Goal: Task Accomplishment & Management: Manage account settings

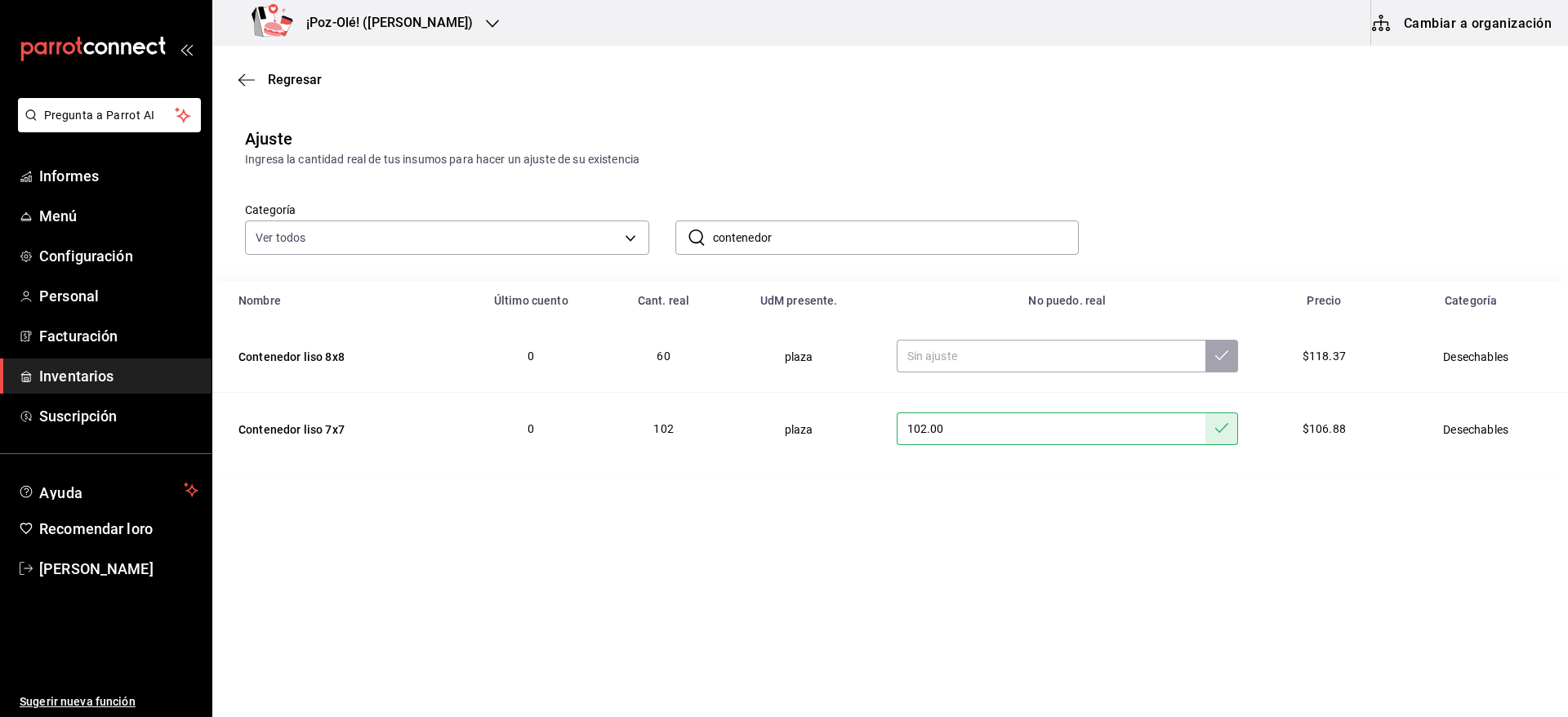
click at [394, 17] on font "¡Poz-Olé! ([PERSON_NAME])" at bounding box center [390, 22] width 167 height 16
click at [342, 74] on div "¡Poz-Olé! ([GEOGRAPHIC_DATA])" at bounding box center [335, 71] width 219 height 18
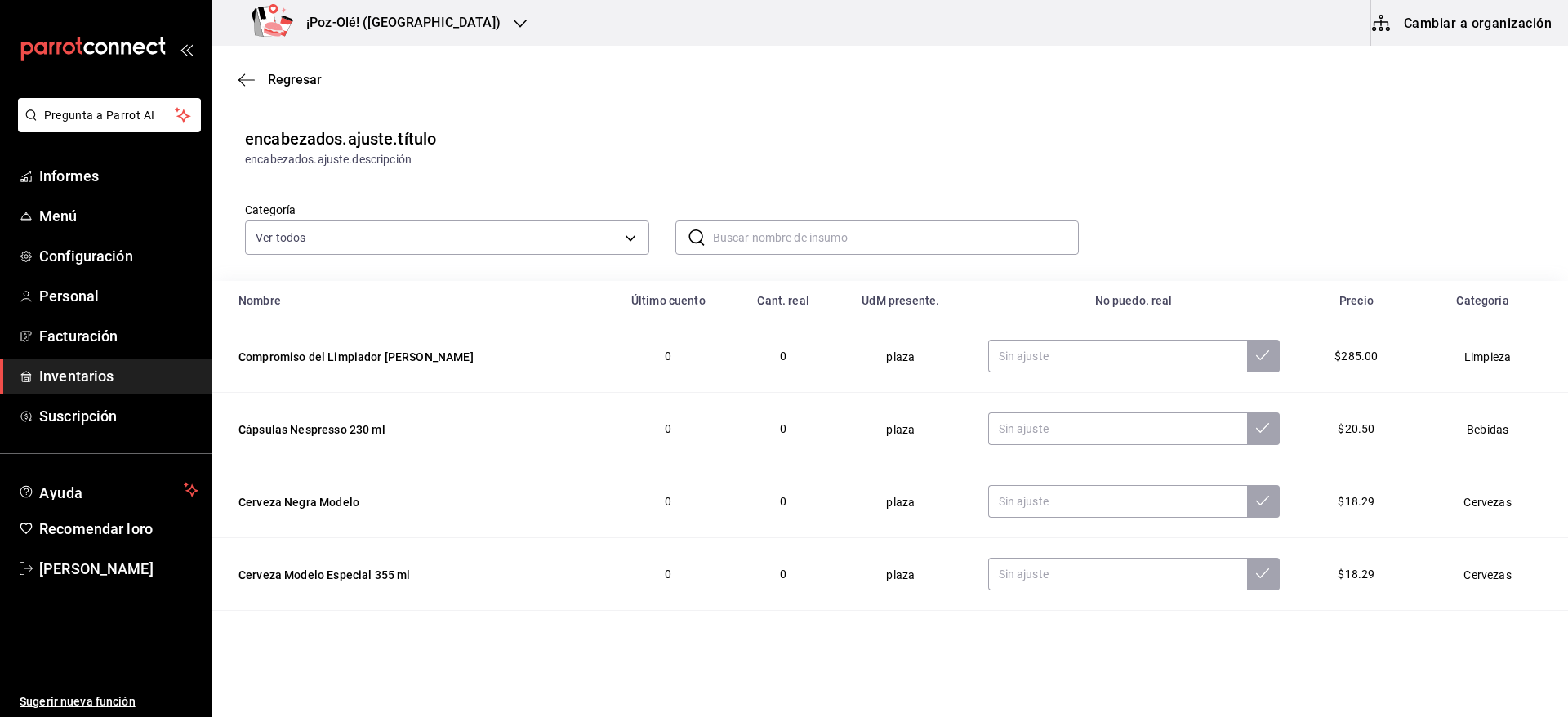
click at [596, 255] on div "Categoría Ver todos d676893f-1eff-4afc-89d5-be7931405371,64c67766-f765-4080-8c3…" at bounding box center [889, 224] width 1355 height 112
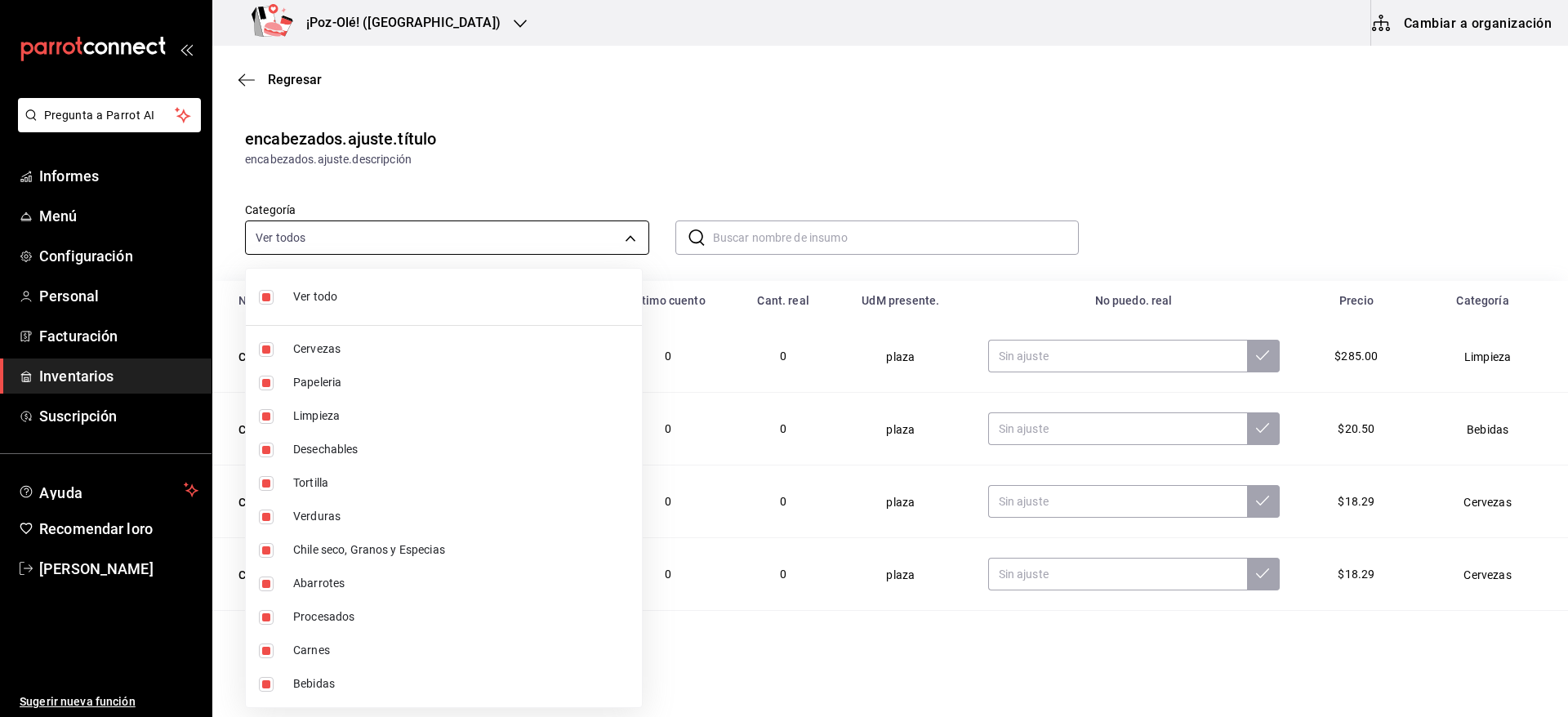
click at [607, 241] on body "Pregunta a Parrot AI Informes Menú Configuración Personal Facturación Inventari…" at bounding box center [784, 313] width 1568 height 625
drag, startPoint x: 388, startPoint y: 53, endPoint x: 580, endPoint y: 122, distance: 204.0
click at [580, 122] on div at bounding box center [784, 358] width 1568 height 717
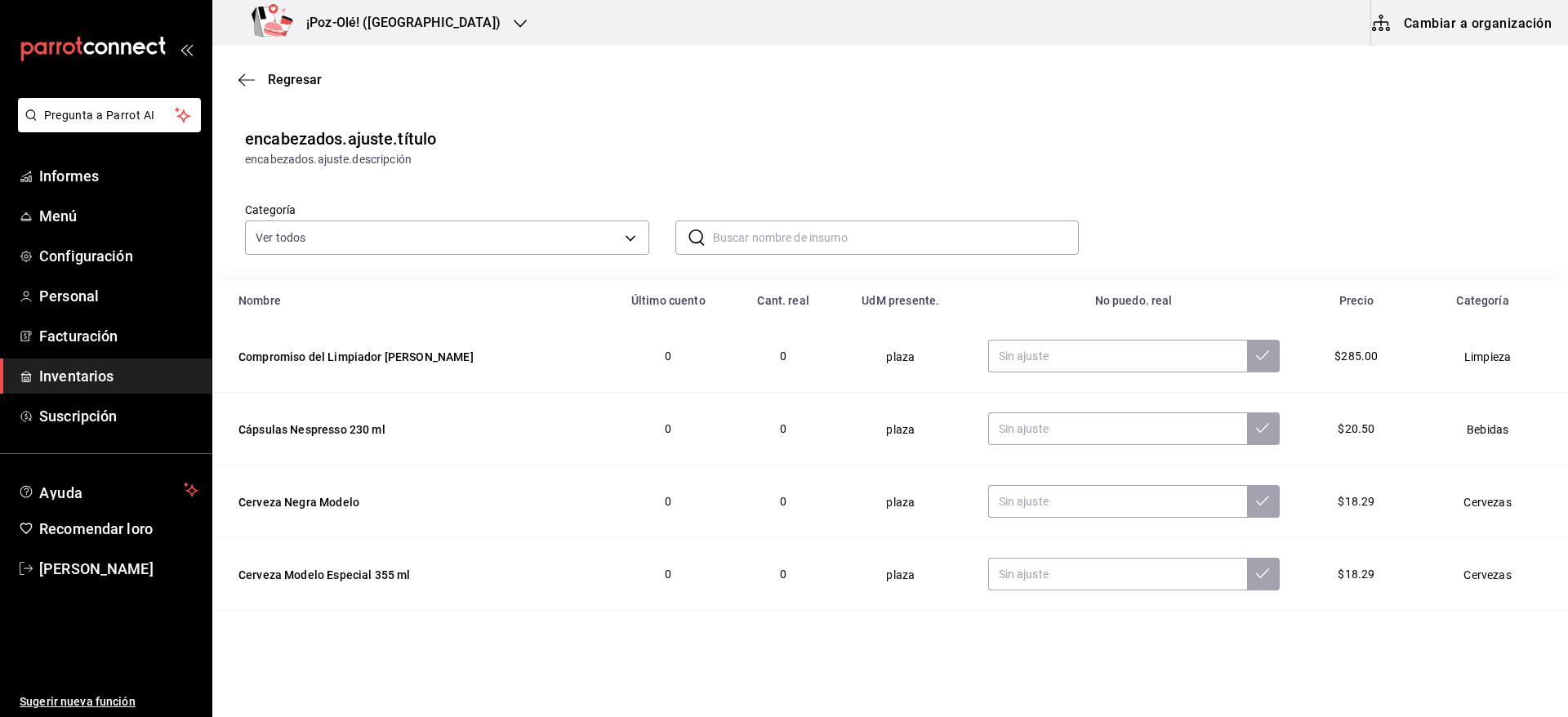
click at [580, 122] on div "Ver todo Cervezas Papelería Limpieza Desechables Tortilla Verduras Chile seco, …" at bounding box center [784, 358] width 1568 height 717
click at [390, 352] on font "Compromiso del Limpiador [PERSON_NAME]" at bounding box center [355, 357] width 235 height 13
click at [535, 189] on div "Categoría Ver todos d676893f-1eff-4afc-89d5-be7931405371,64c67766-f765-4080-8c3…" at bounding box center [433, 216] width 431 height 78
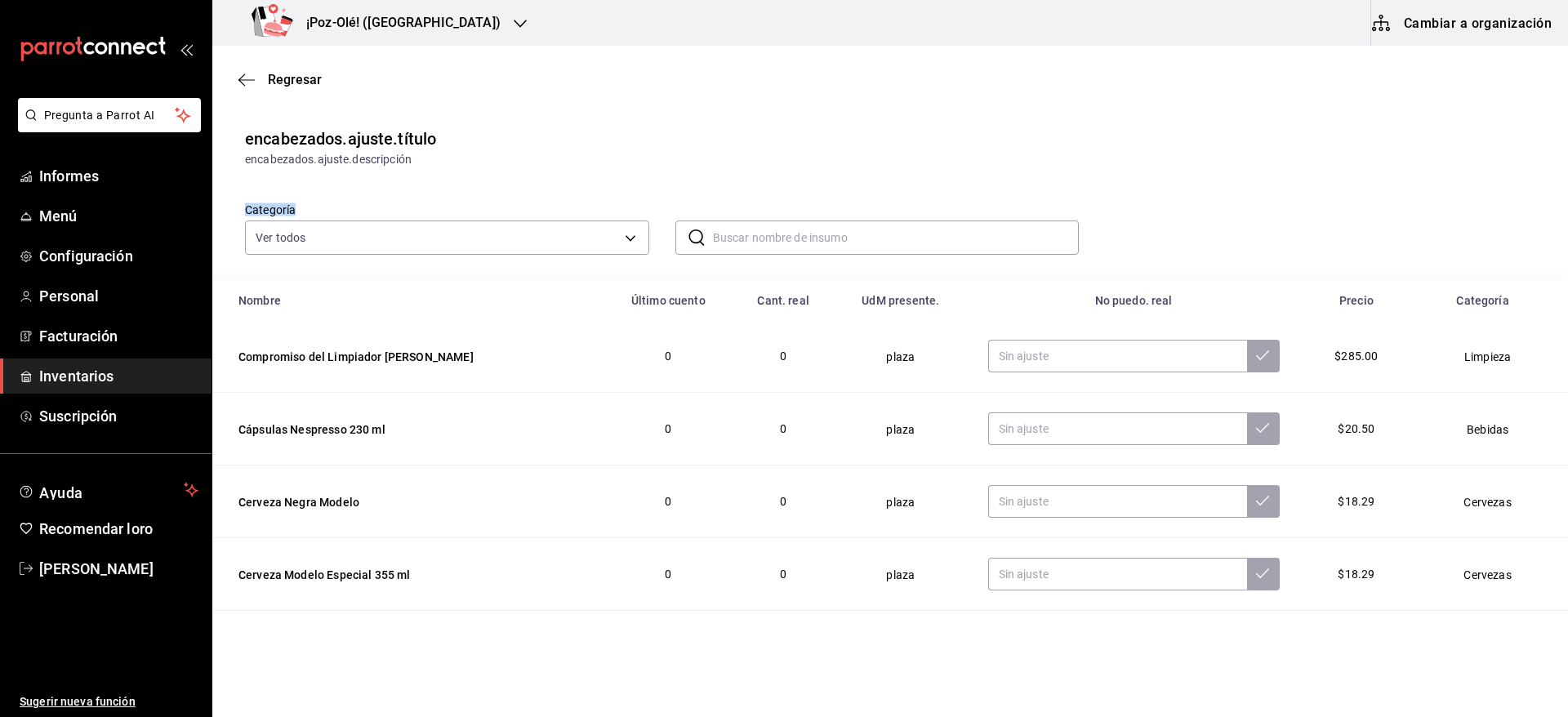
click at [535, 189] on div "Categoría Ver todos d676893f-1eff-4afc-89d5-be7931405371,64c67766-f765-4080-8c3…" at bounding box center [433, 216] width 431 height 78
click at [417, 154] on div "encabezados.ajuste.descripción" at bounding box center [889, 160] width 1290 height 18
click at [258, 73] on span "Regresar" at bounding box center [279, 80] width 83 height 16
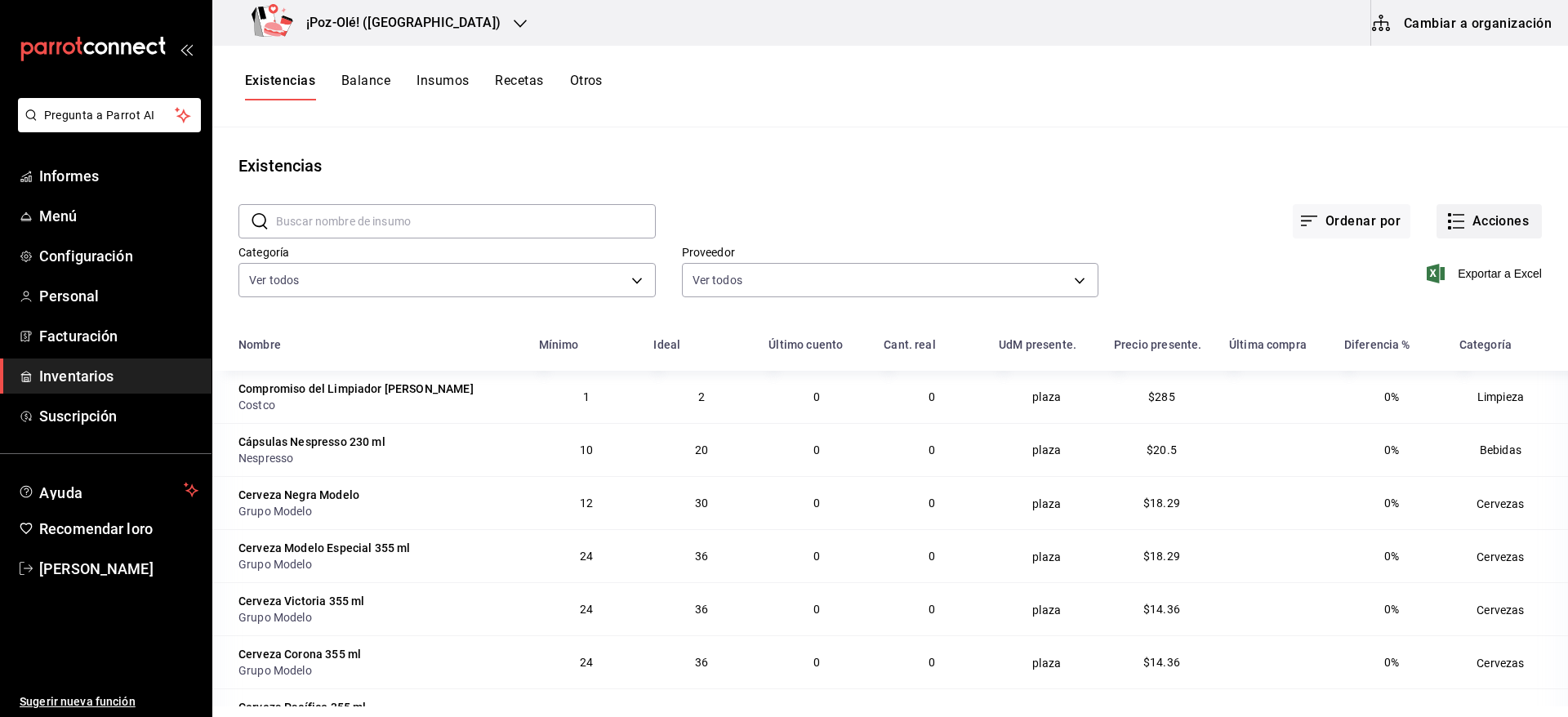
click at [1446, 225] on icon "button" at bounding box center [1456, 222] width 20 height 20
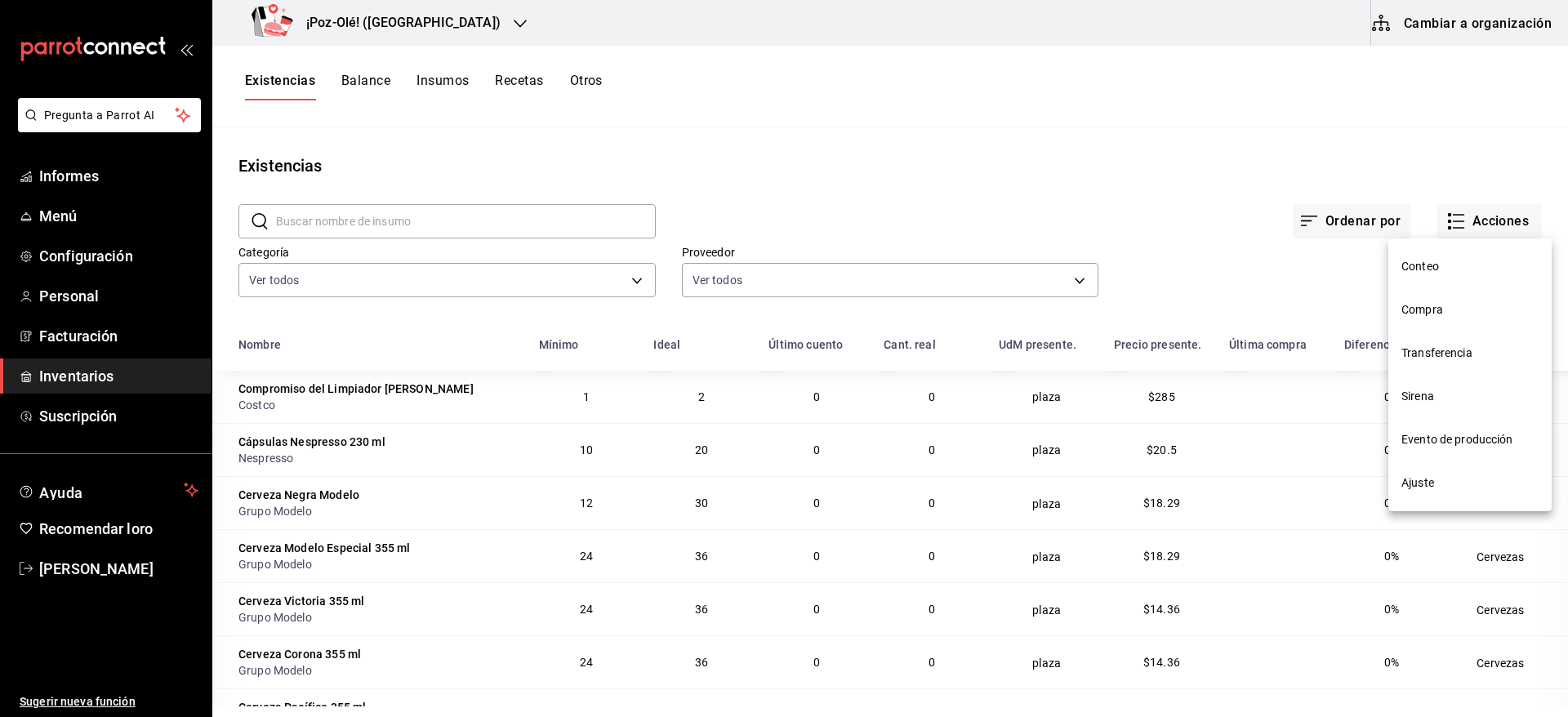
click at [1442, 479] on span "Ajuste" at bounding box center [1469, 484] width 137 height 18
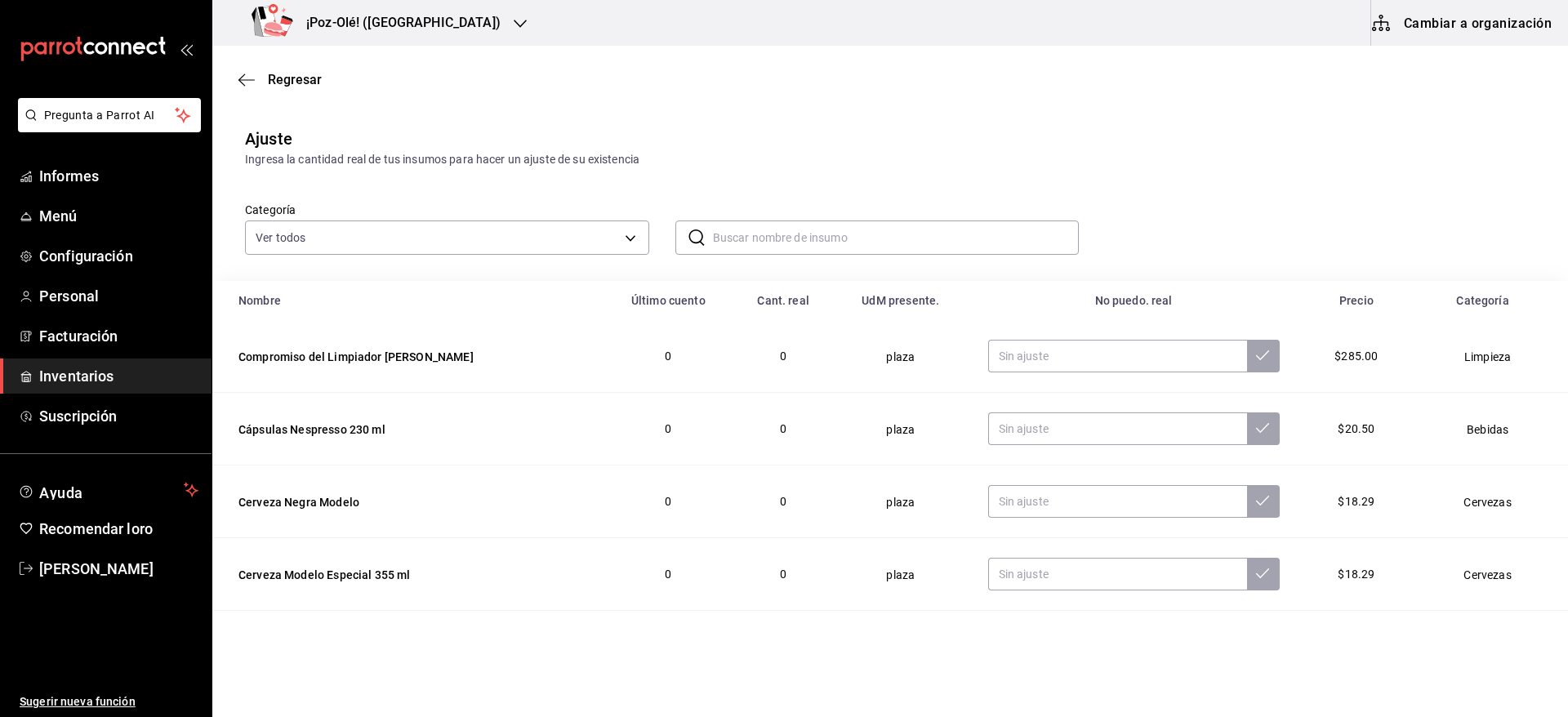
click at [860, 233] on input "text" at bounding box center [895, 237] width 366 height 32
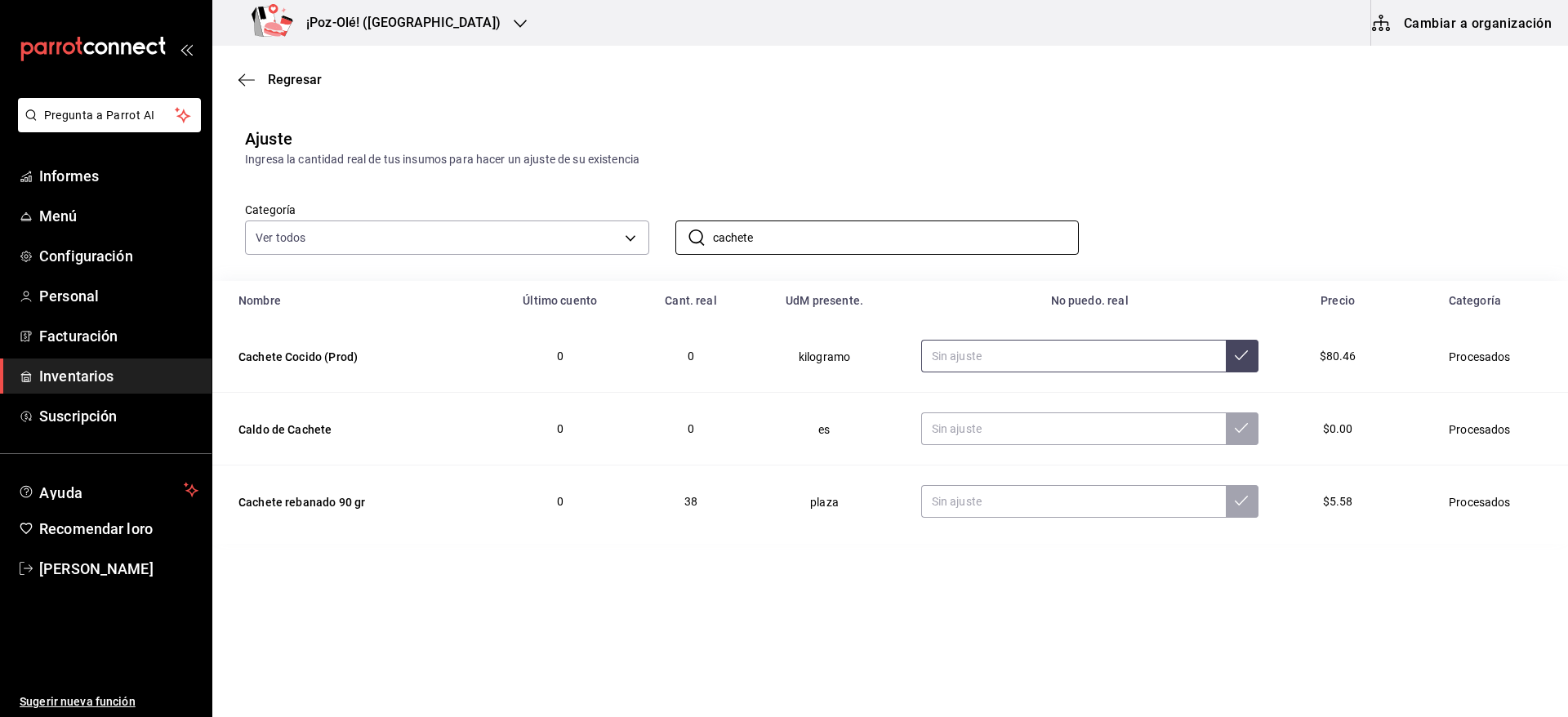
type input "cachete"
click at [1127, 364] on input "text" at bounding box center [1073, 356] width 305 height 32
click at [1002, 486] on input "text" at bounding box center [1073, 501] width 305 height 32
click at [1002, 486] on input "4.00" at bounding box center [1073, 501] width 305 height 32
type input "4.00"
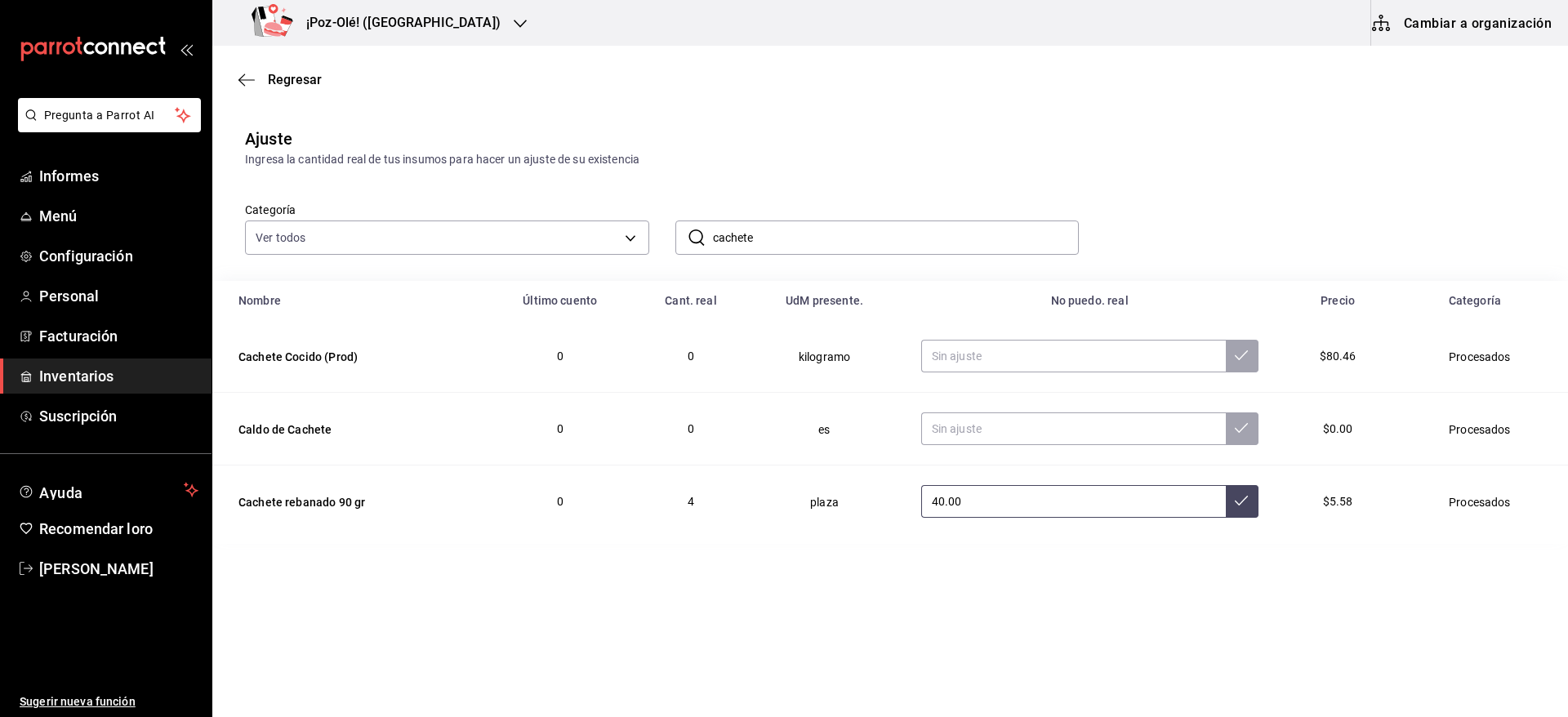
type input "40.00"
click at [937, 234] on input "cachete" at bounding box center [895, 237] width 366 height 32
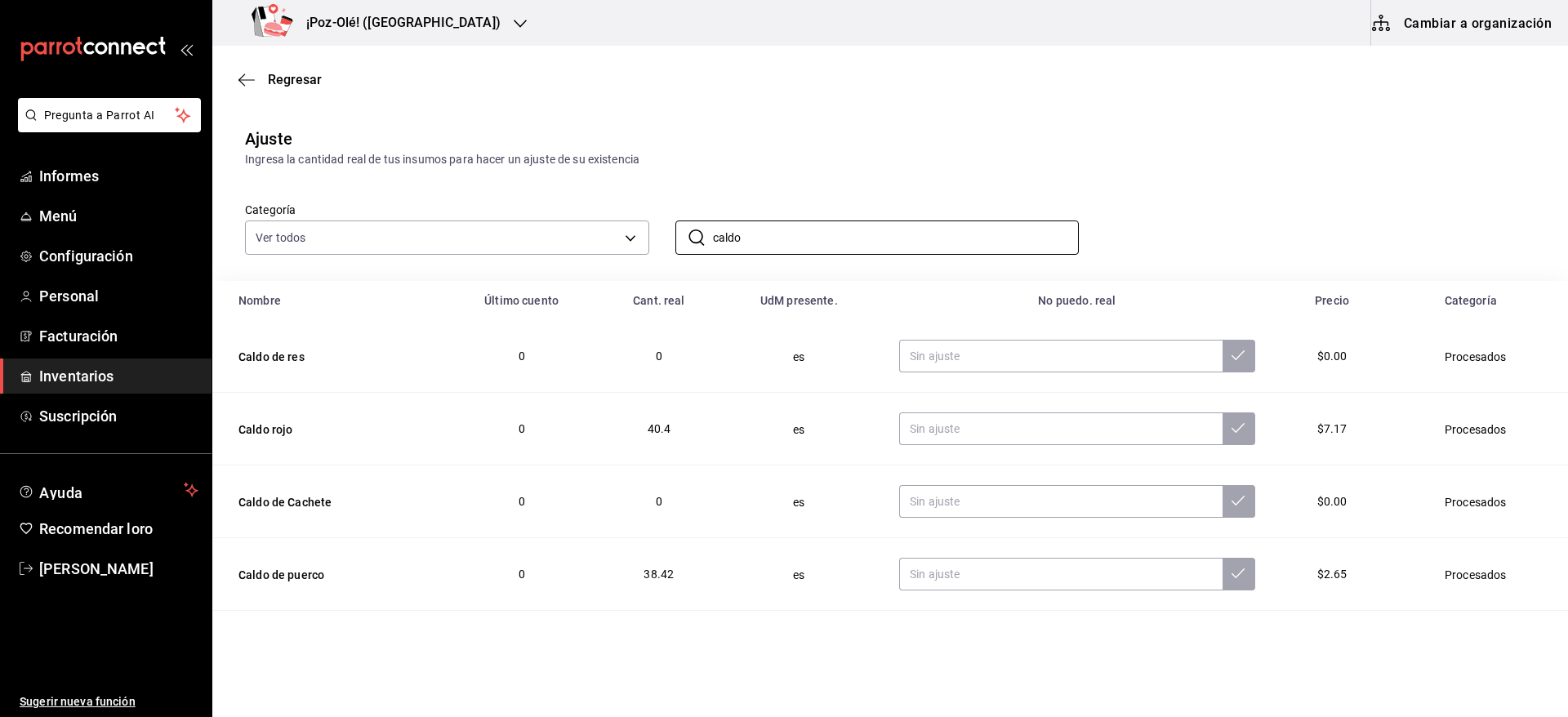
type input "caldo"
drag, startPoint x: 514, startPoint y: 476, endPoint x: 1087, endPoint y: 428, distance: 575.0
click at [1087, 428] on tbody "Caldo de res 0 0 es $0.00 Procesados Caldo rojo 0 40.4 es $7.17 Procesados Cald…" at bounding box center [889, 501] width 1355 height 362
click at [1087, 428] on input "text" at bounding box center [1060, 428] width 323 height 32
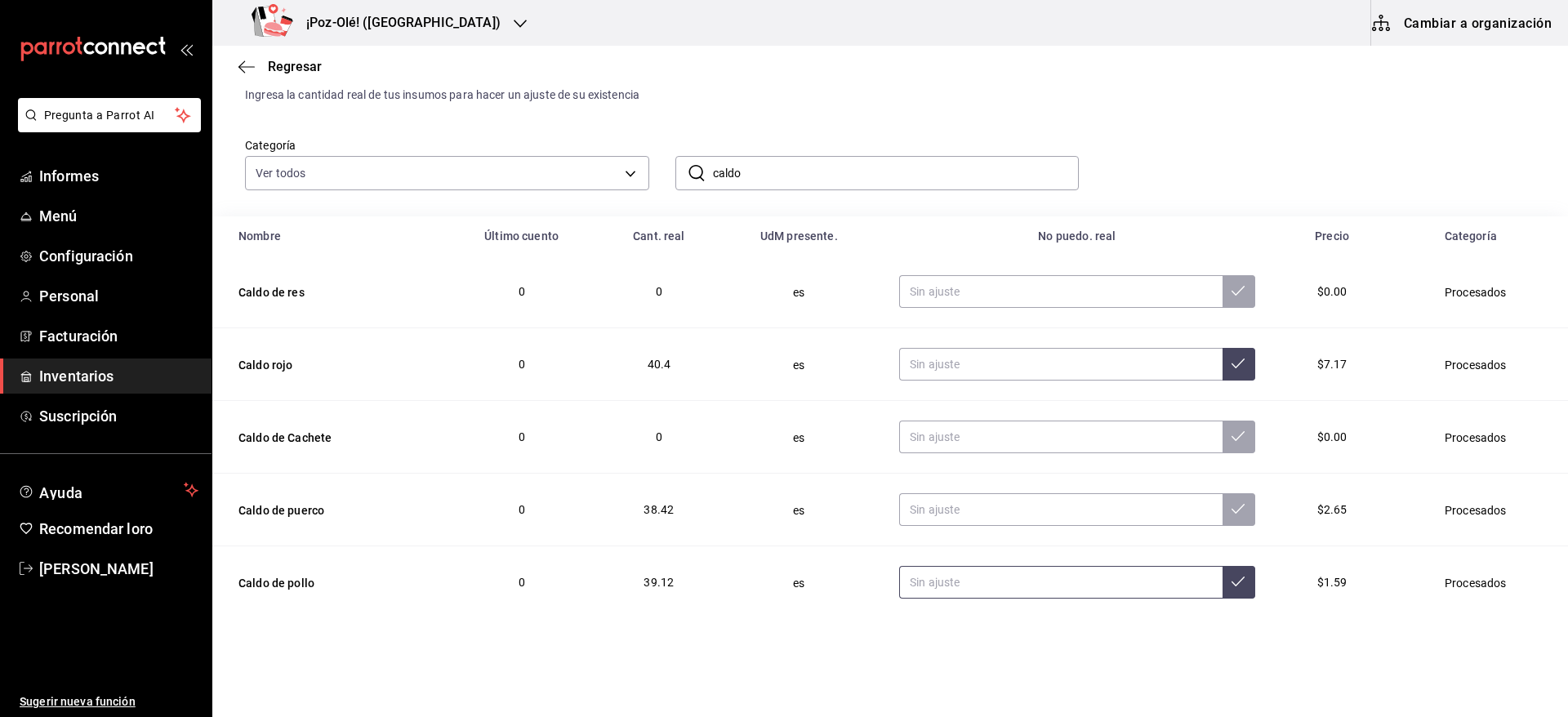
click at [960, 584] on input "text" at bounding box center [1060, 582] width 323 height 32
type input "25.00"
click at [959, 500] on input "text" at bounding box center [1060, 509] width 323 height 32
type input "20.20"
click at [988, 354] on input "text" at bounding box center [1060, 363] width 323 height 32
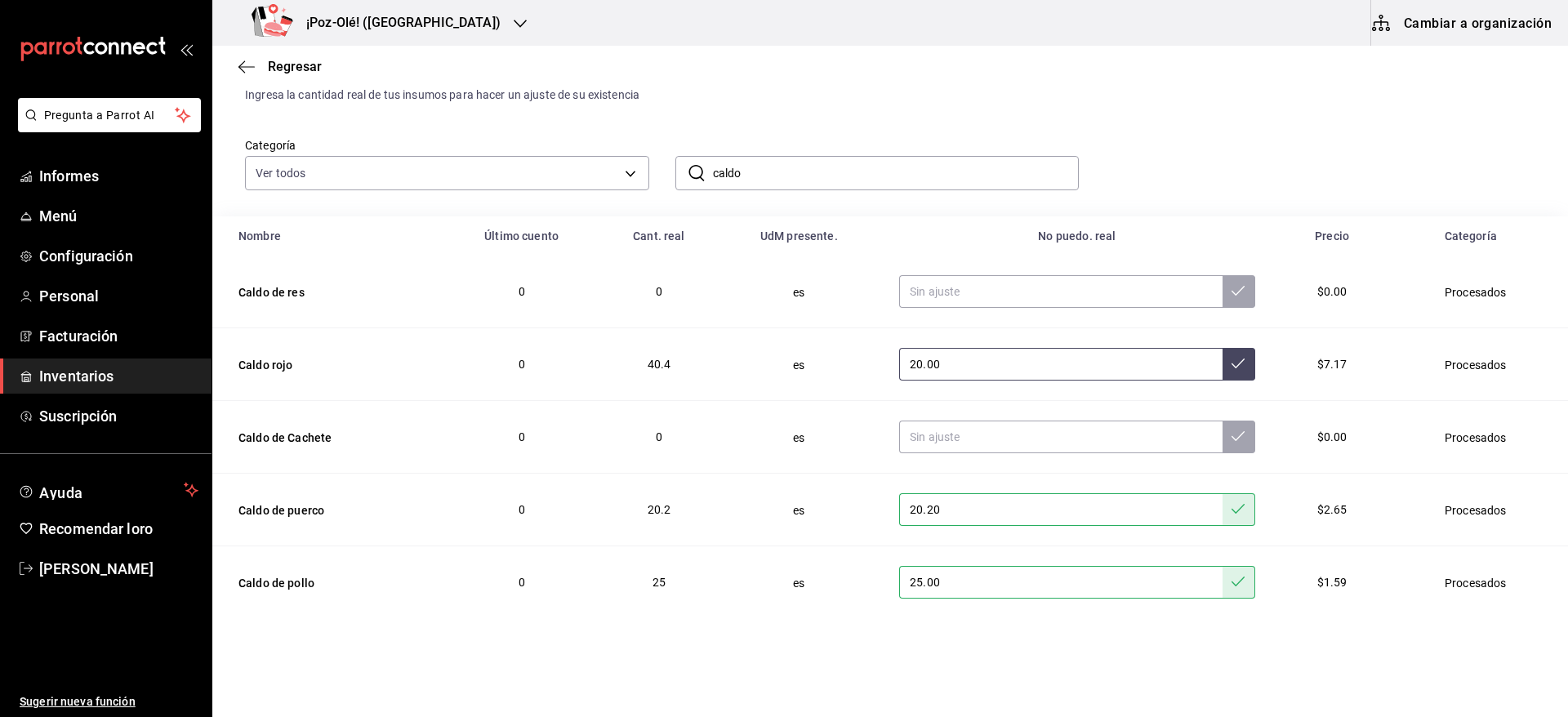
type input "20.00"
click at [895, 183] on input "caldo" at bounding box center [895, 173] width 366 height 32
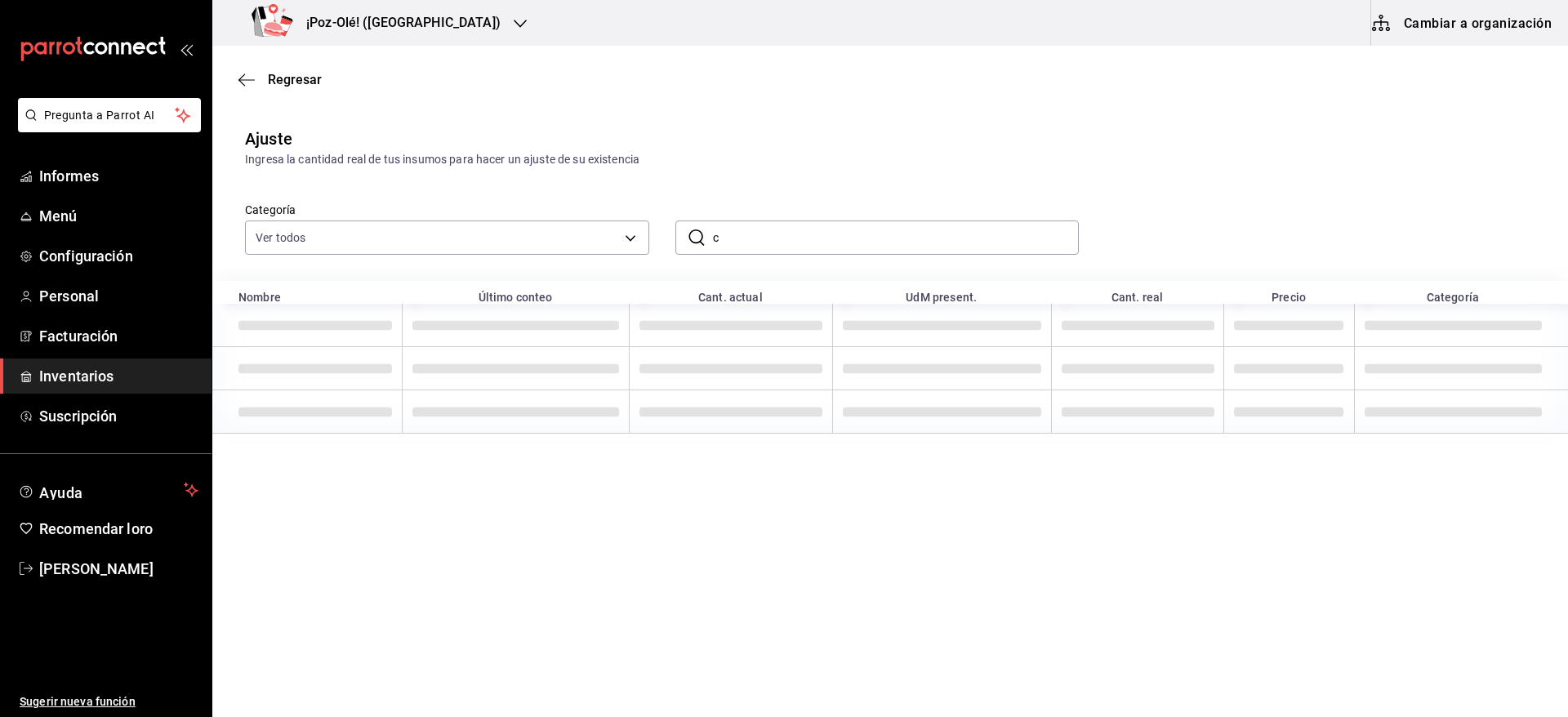
scroll to position [0, 0]
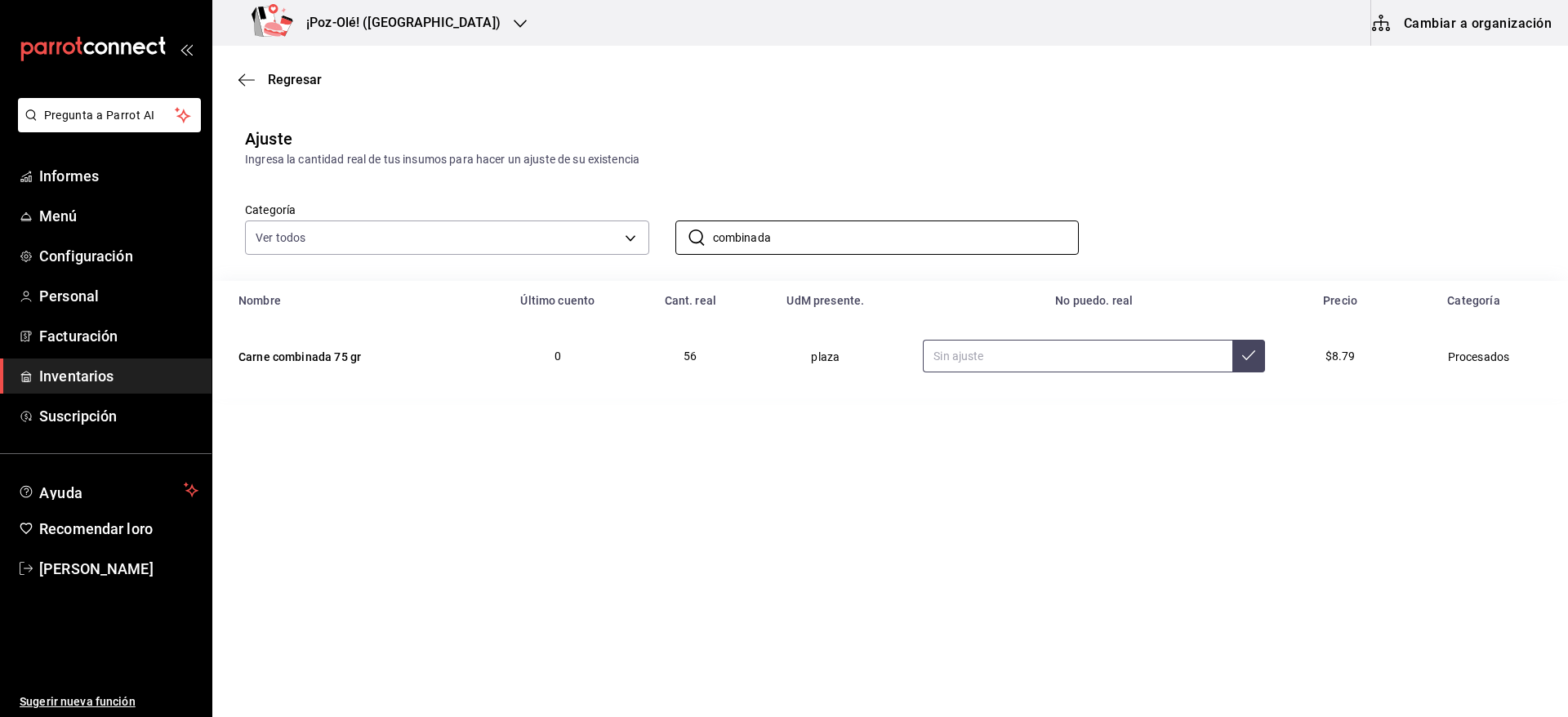
type input "combinada"
click at [966, 366] on input "text" at bounding box center [1077, 356] width 309 height 32
type input "121.00"
click at [946, 233] on input "combinada" at bounding box center [895, 237] width 366 height 32
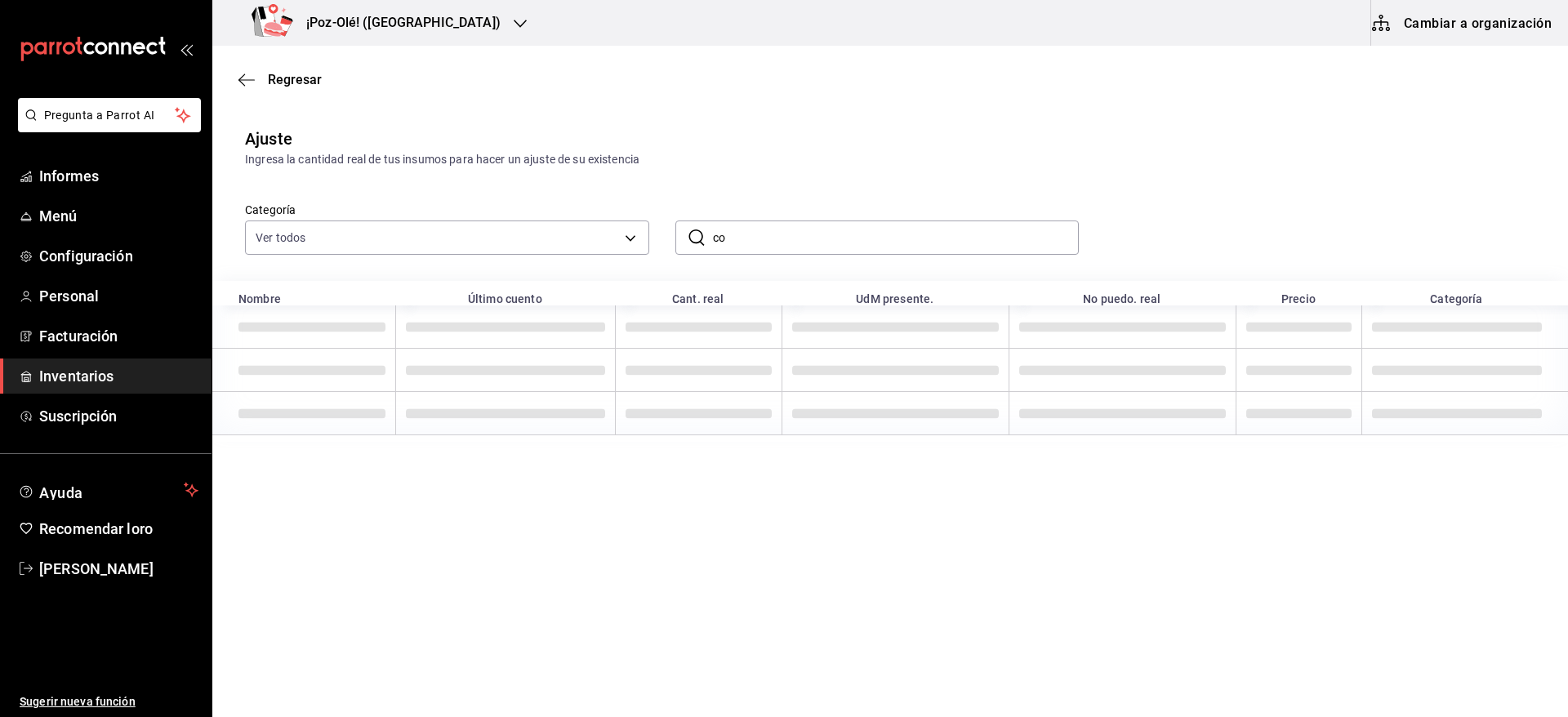
type input "c"
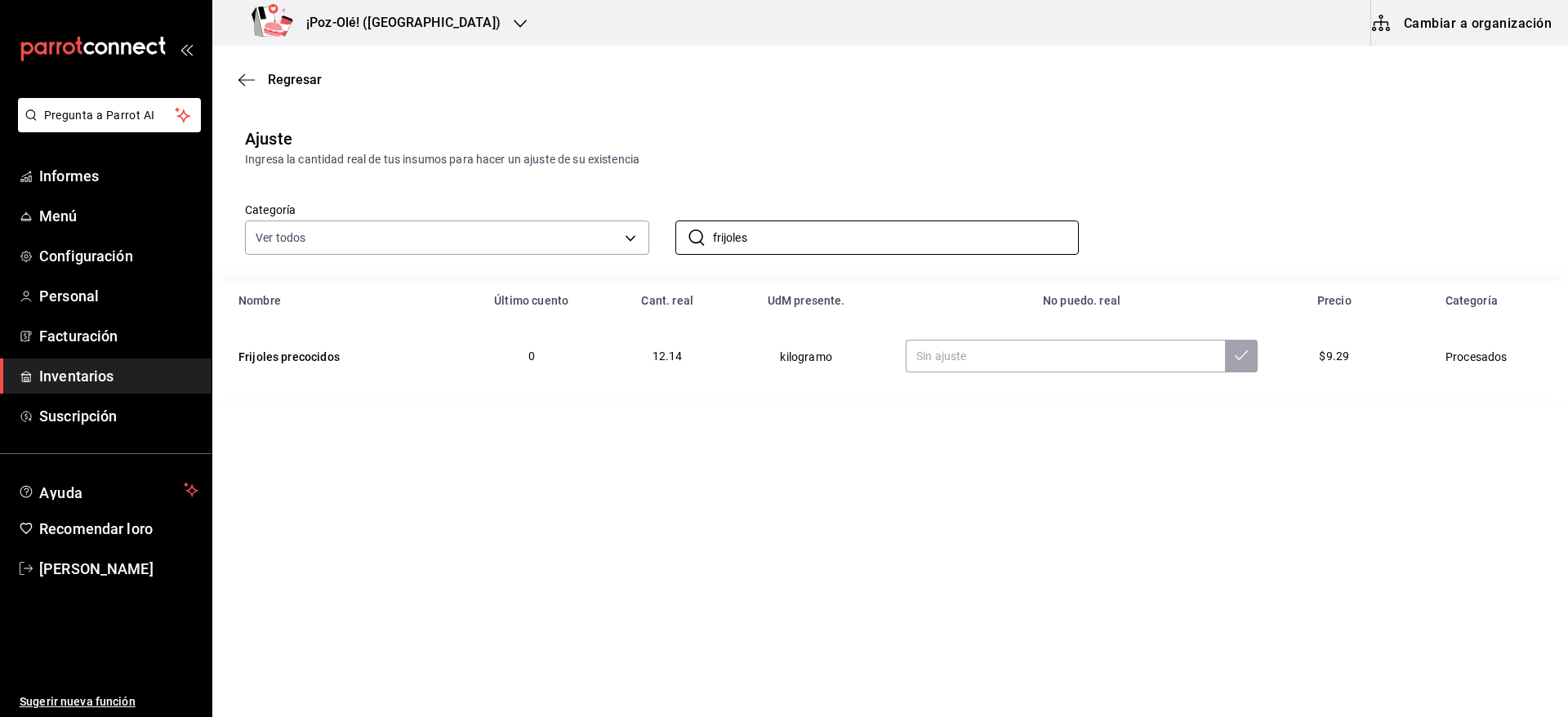
type input "frijoles"
click at [836, 394] on table "Nombre Último cuento Cant. real UdM presente. No puedo. real Precio Categoría F…" at bounding box center [889, 340] width 1355 height 117
click at [975, 347] on input "text" at bounding box center [1064, 356] width 319 height 32
type input "0.00"
click at [919, 226] on input "frijoles" at bounding box center [895, 237] width 366 height 32
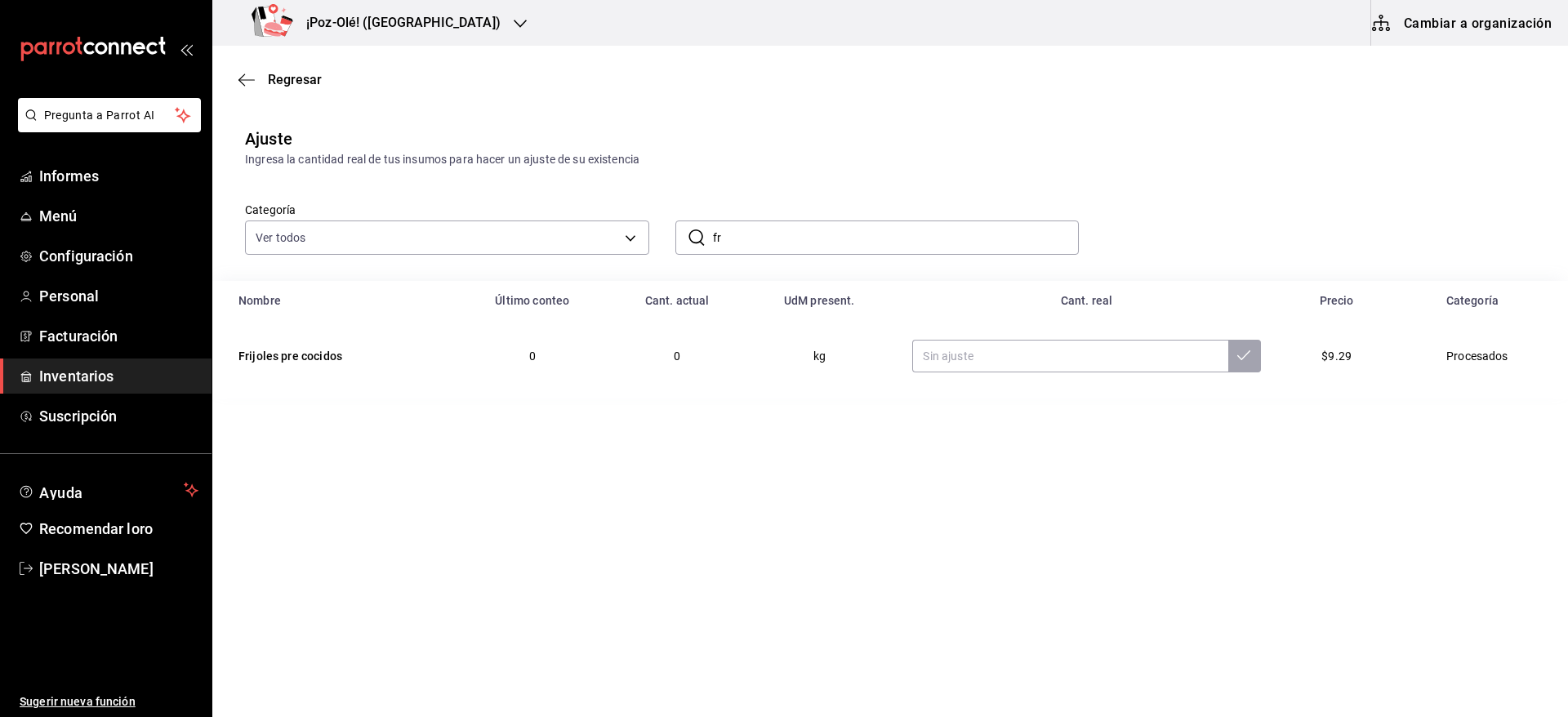
type input "f"
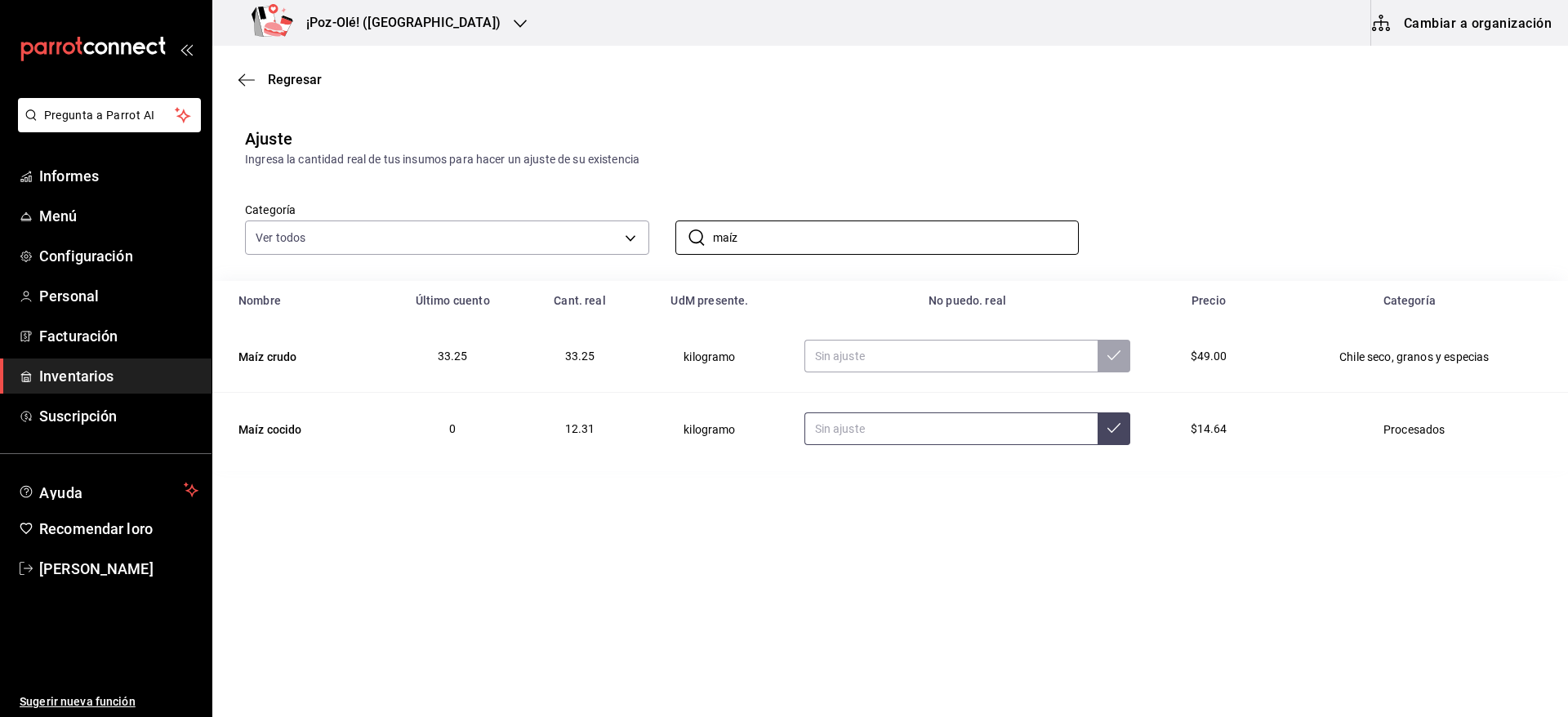
type input "maíz"
click at [874, 436] on input "text" at bounding box center [951, 428] width 294 height 32
type input "43.00"
click at [850, 230] on input "maíz" at bounding box center [895, 237] width 366 height 32
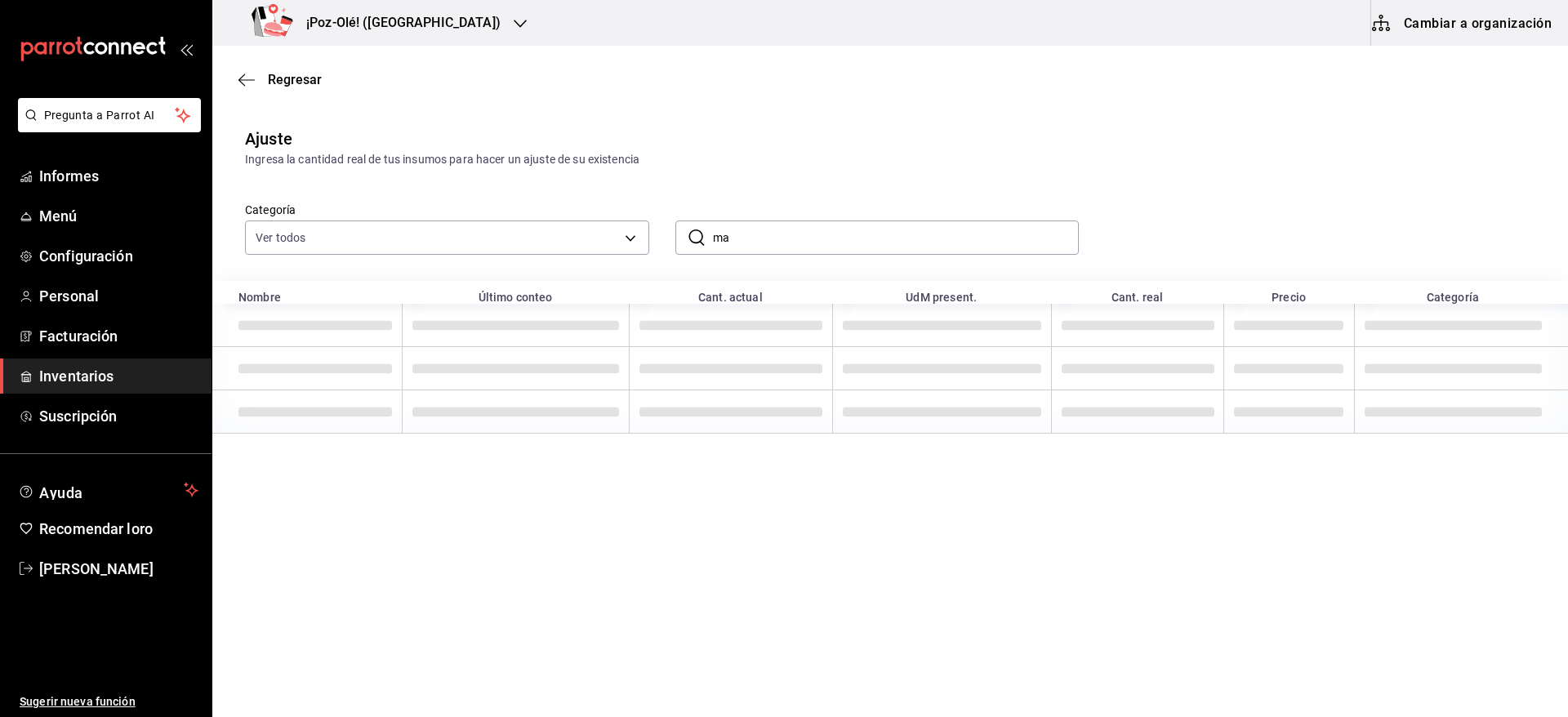
type input "m"
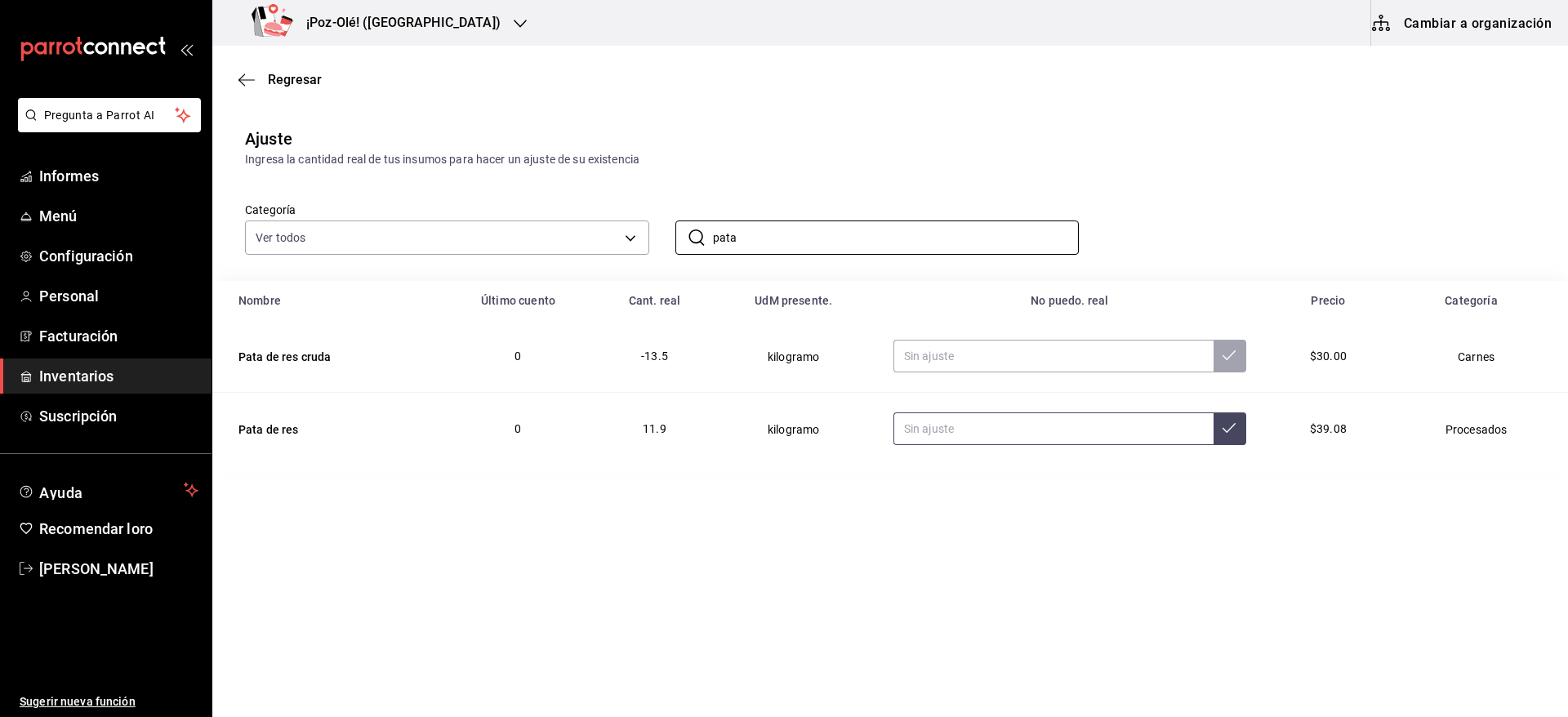
type input "pata"
click at [937, 433] on input "text" at bounding box center [1053, 428] width 320 height 32
type input "4.96"
click at [795, 232] on input "pata" at bounding box center [895, 237] width 366 height 32
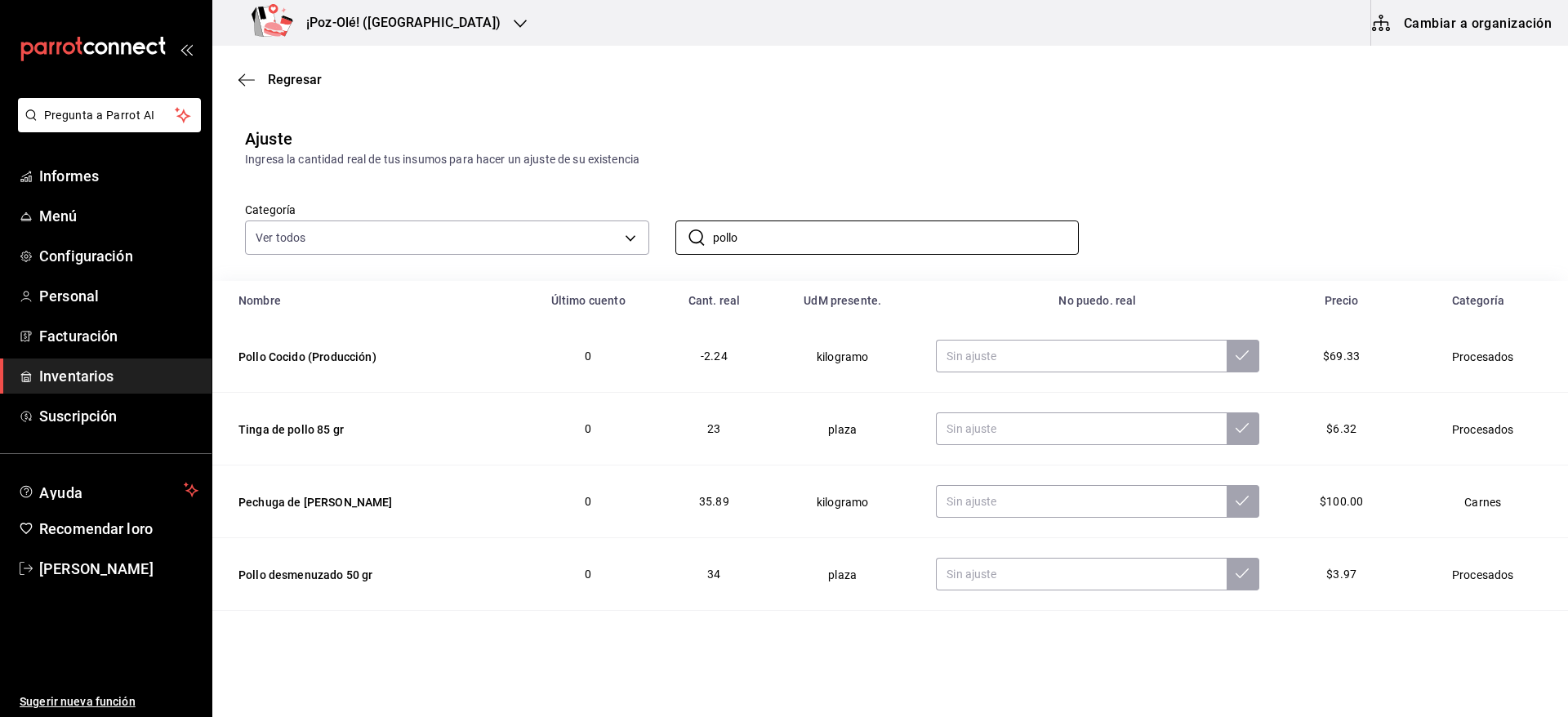
scroll to position [65, 0]
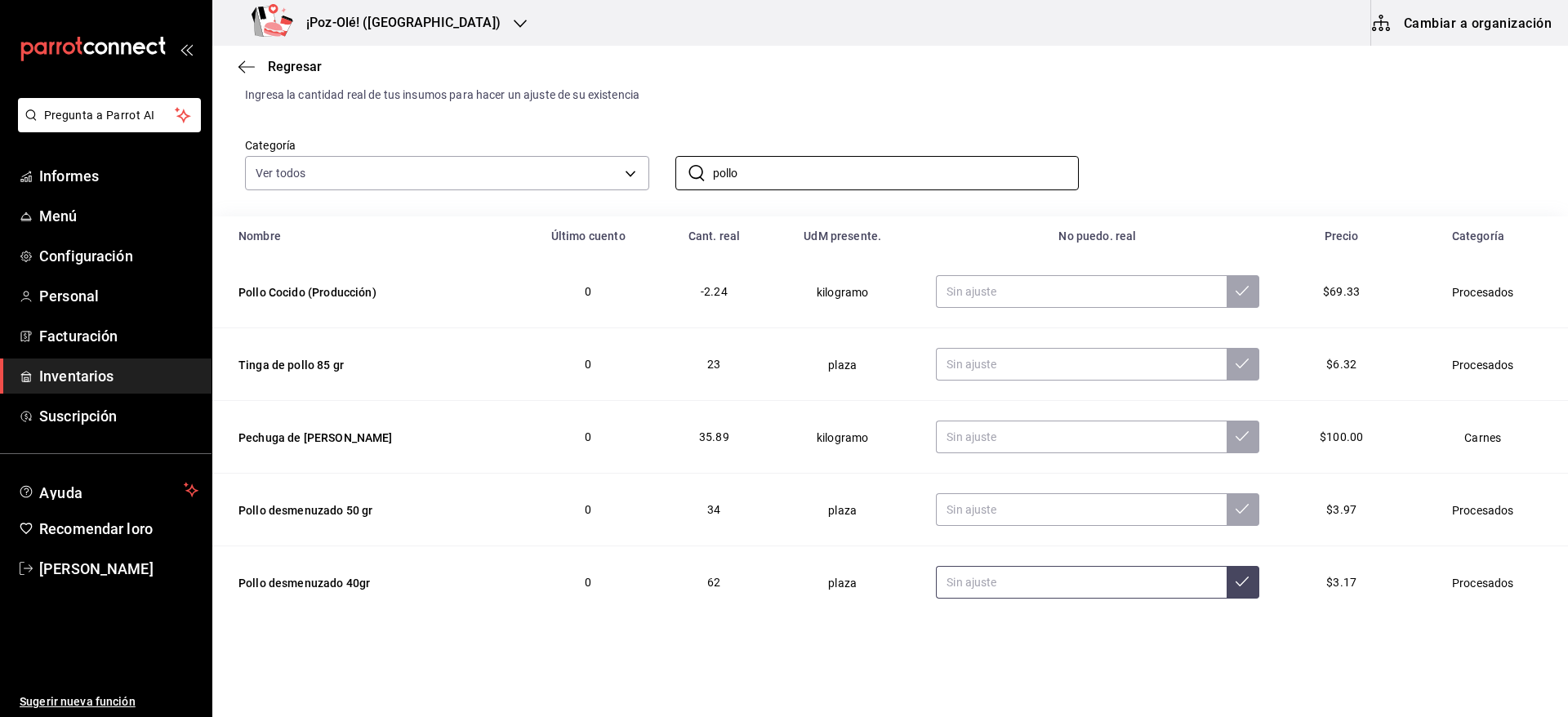
type input "pollo"
click at [1030, 594] on input "text" at bounding box center [1080, 582] width 290 height 32
type input "61.00"
click at [981, 494] on input "text" at bounding box center [1080, 509] width 290 height 32
click at [998, 499] on input "63.00" at bounding box center [1080, 509] width 290 height 32
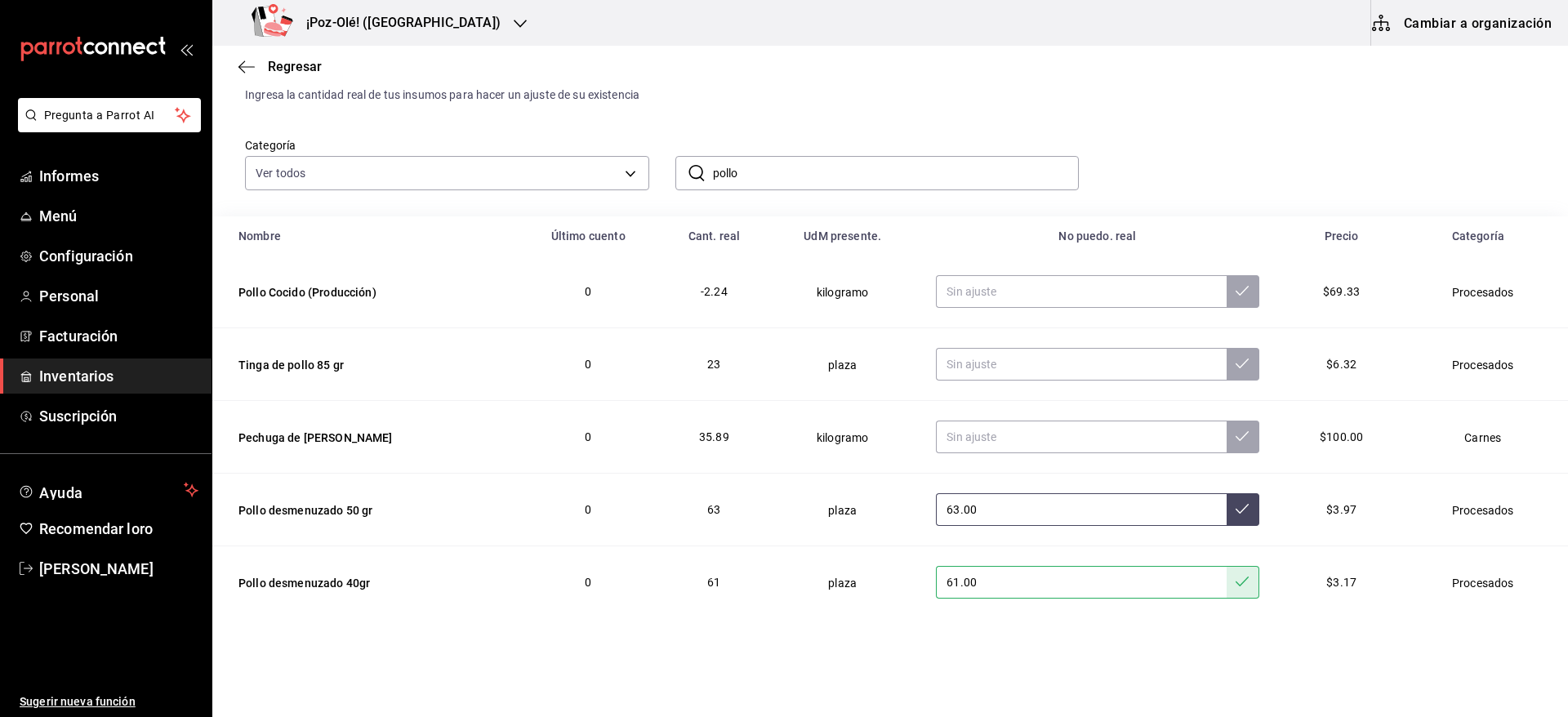
type input "6.00"
type input "85.00"
click at [1004, 165] on input "pollo" at bounding box center [895, 173] width 366 height 32
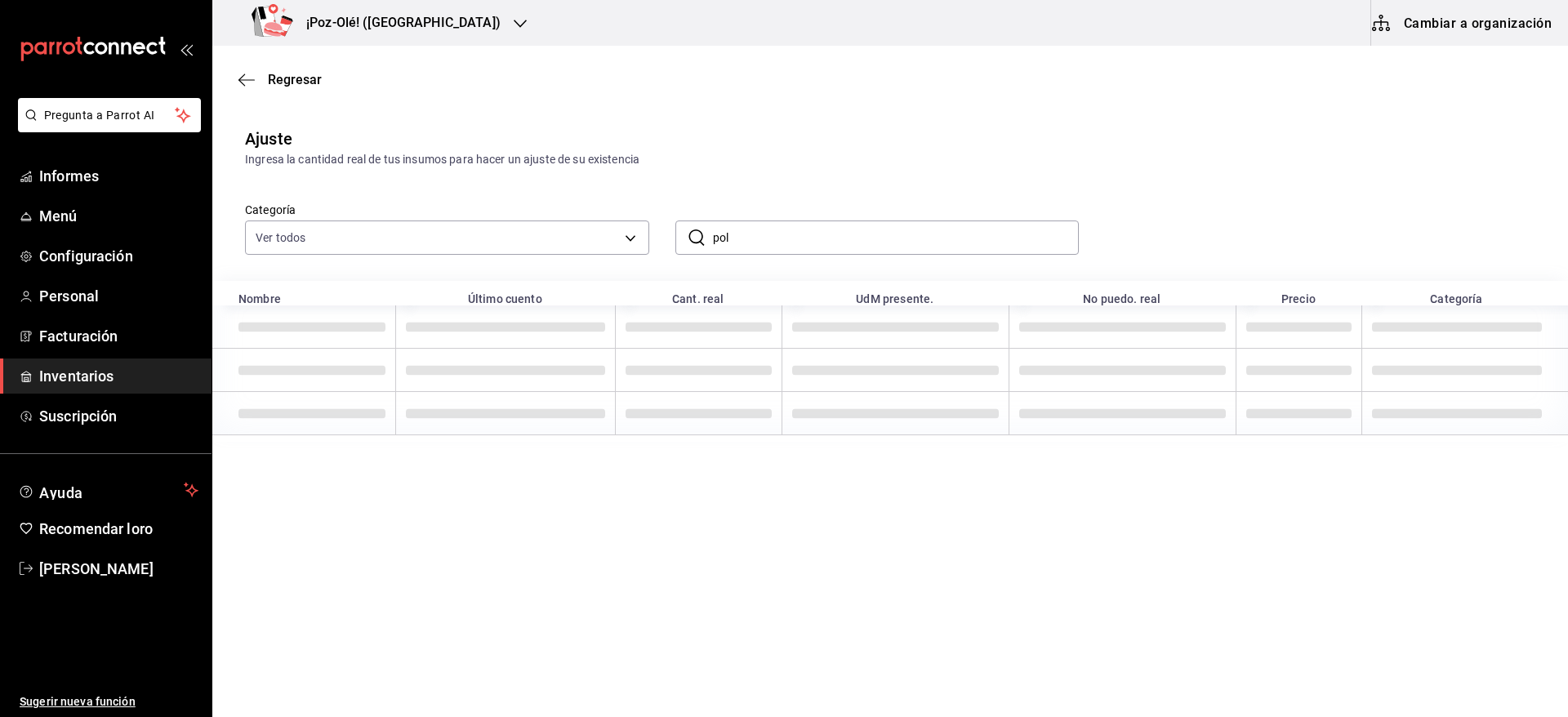
scroll to position [0, 0]
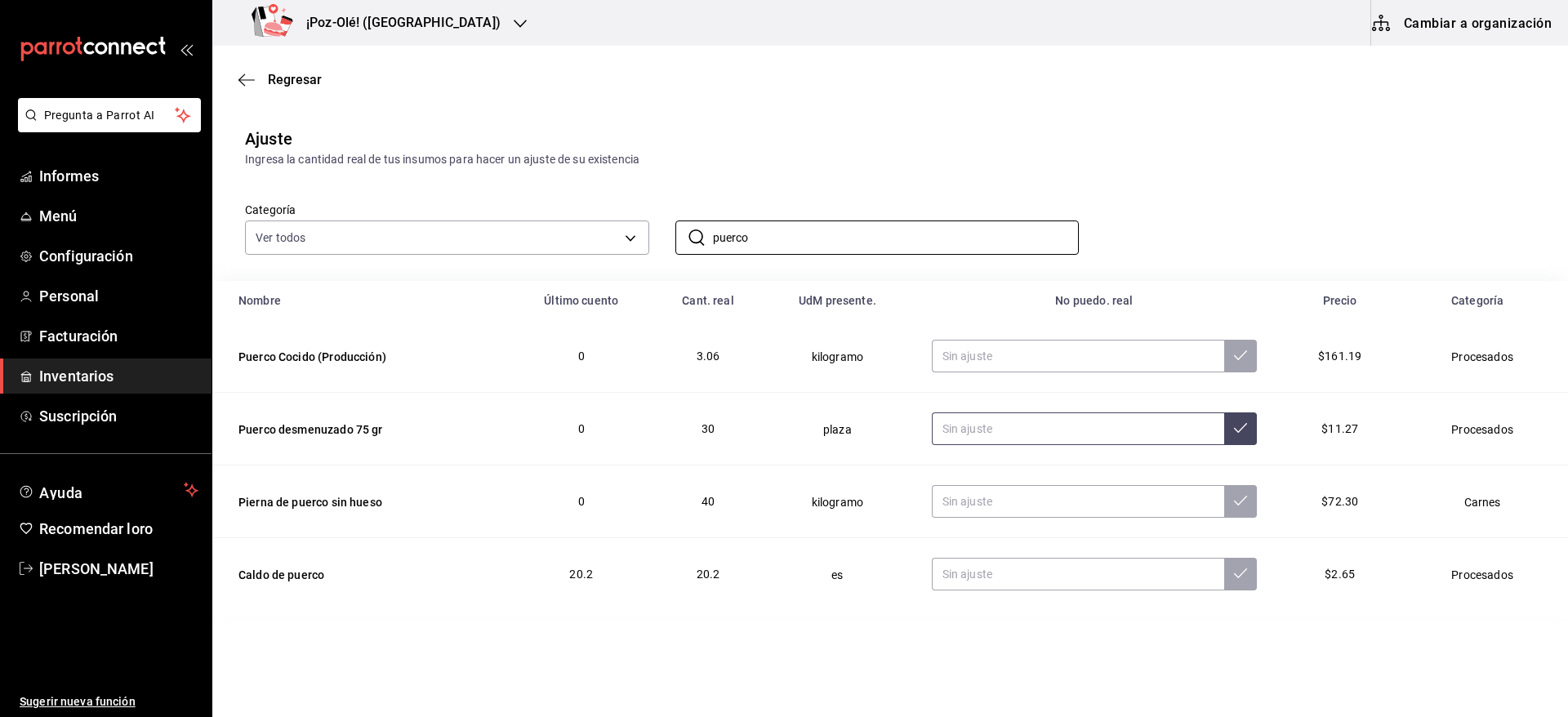
type input "puerco"
click at [1038, 428] on input "text" at bounding box center [1078, 428] width 293 height 32
type input "63.00"
click at [853, 242] on input "puerco" at bounding box center [895, 237] width 366 height 32
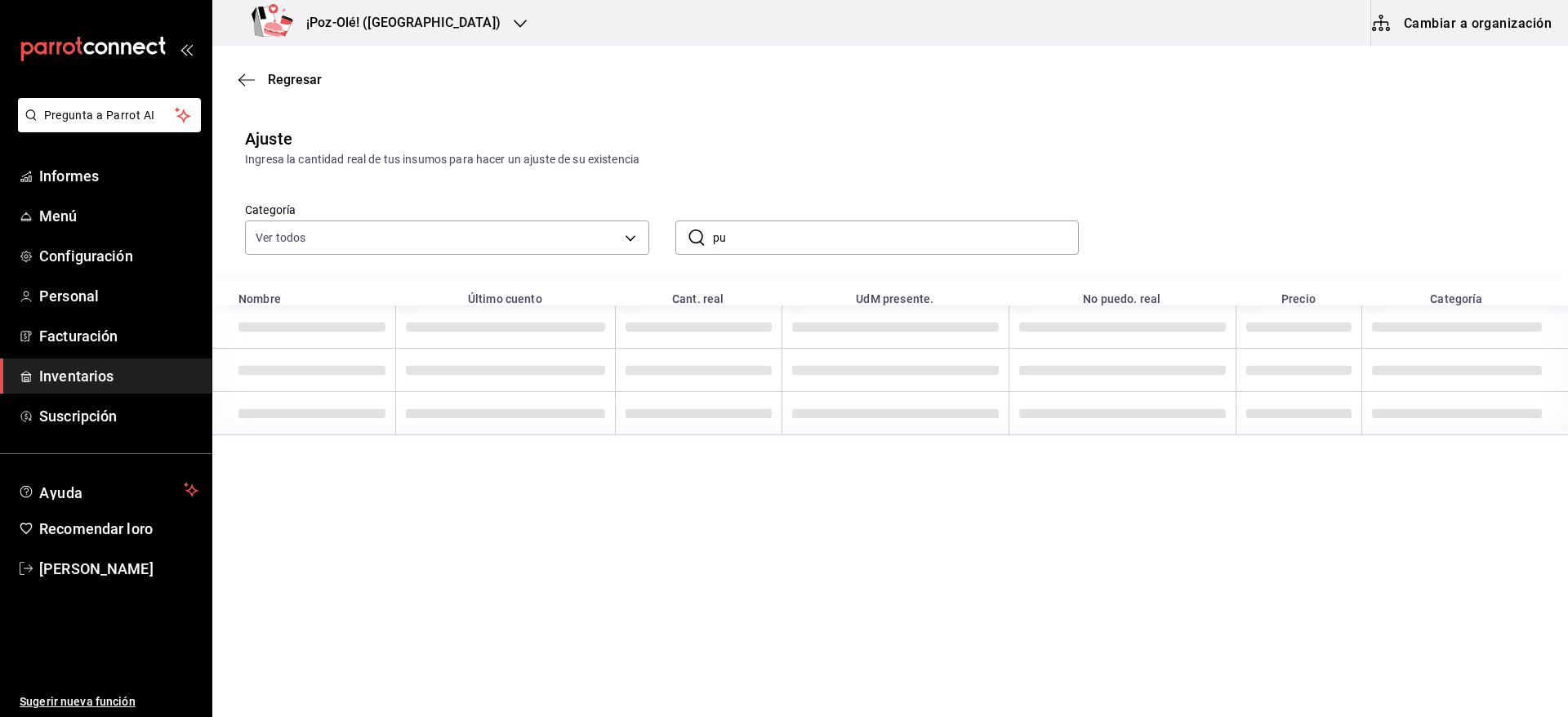
type input "p"
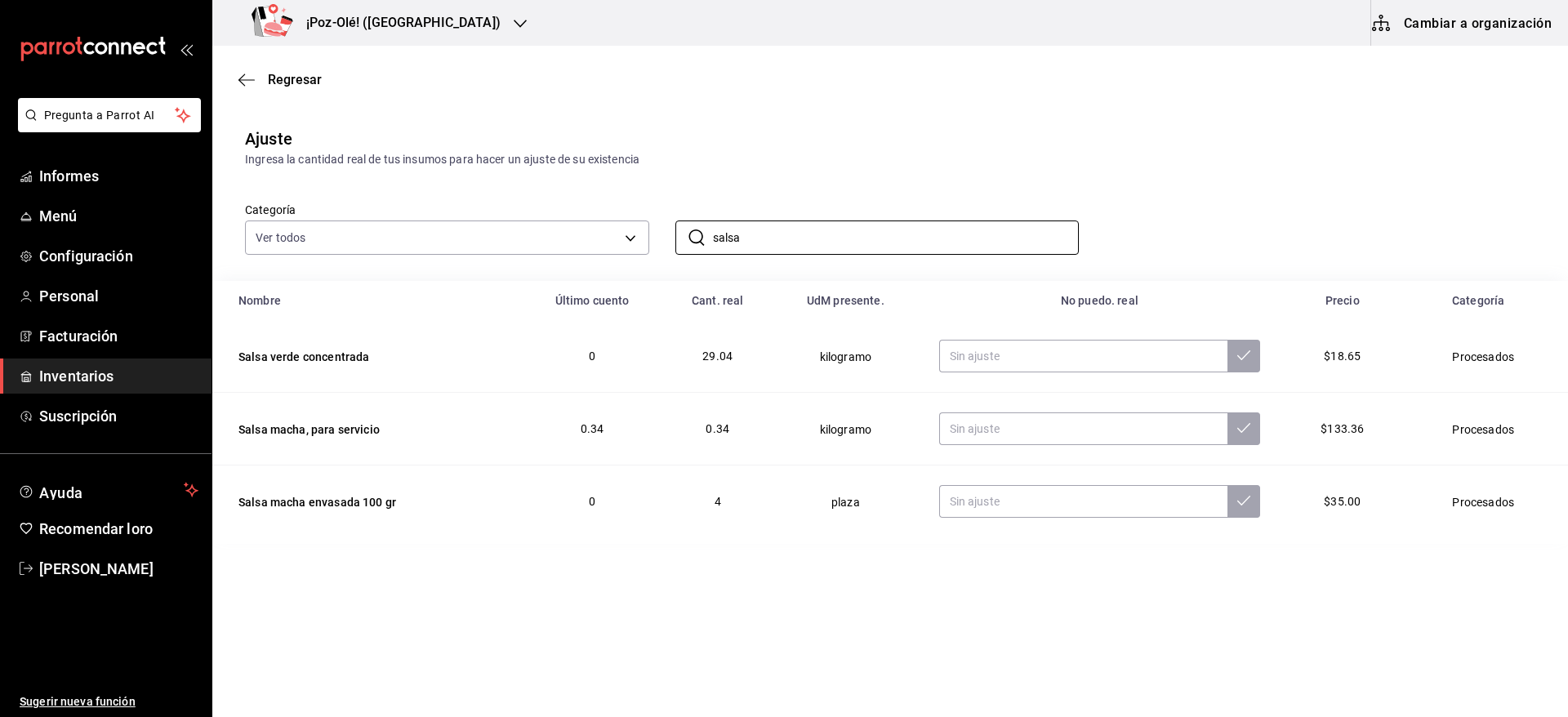
type input "salsa"
click at [681, 503] on td "4" at bounding box center [717, 502] width 108 height 72
click at [1020, 347] on input "text" at bounding box center [1084, 356] width 289 height 32
click at [977, 496] on input "text" at bounding box center [1084, 501] width 289 height 32
type input "4.00"
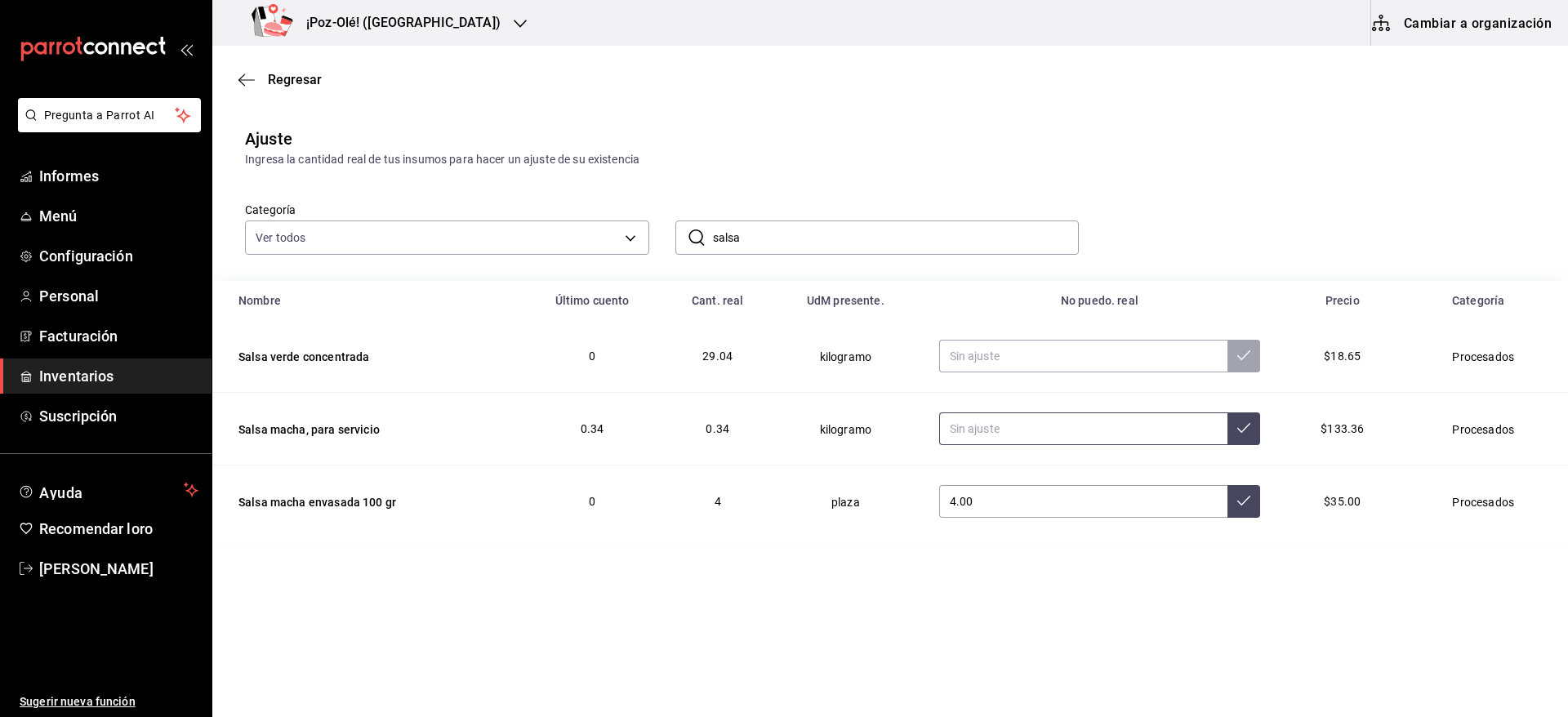
click at [987, 443] on input "text" at bounding box center [1084, 428] width 289 height 32
type input "0.26"
click at [991, 349] on input "text" at bounding box center [1084, 356] width 289 height 32
type input "11.00"
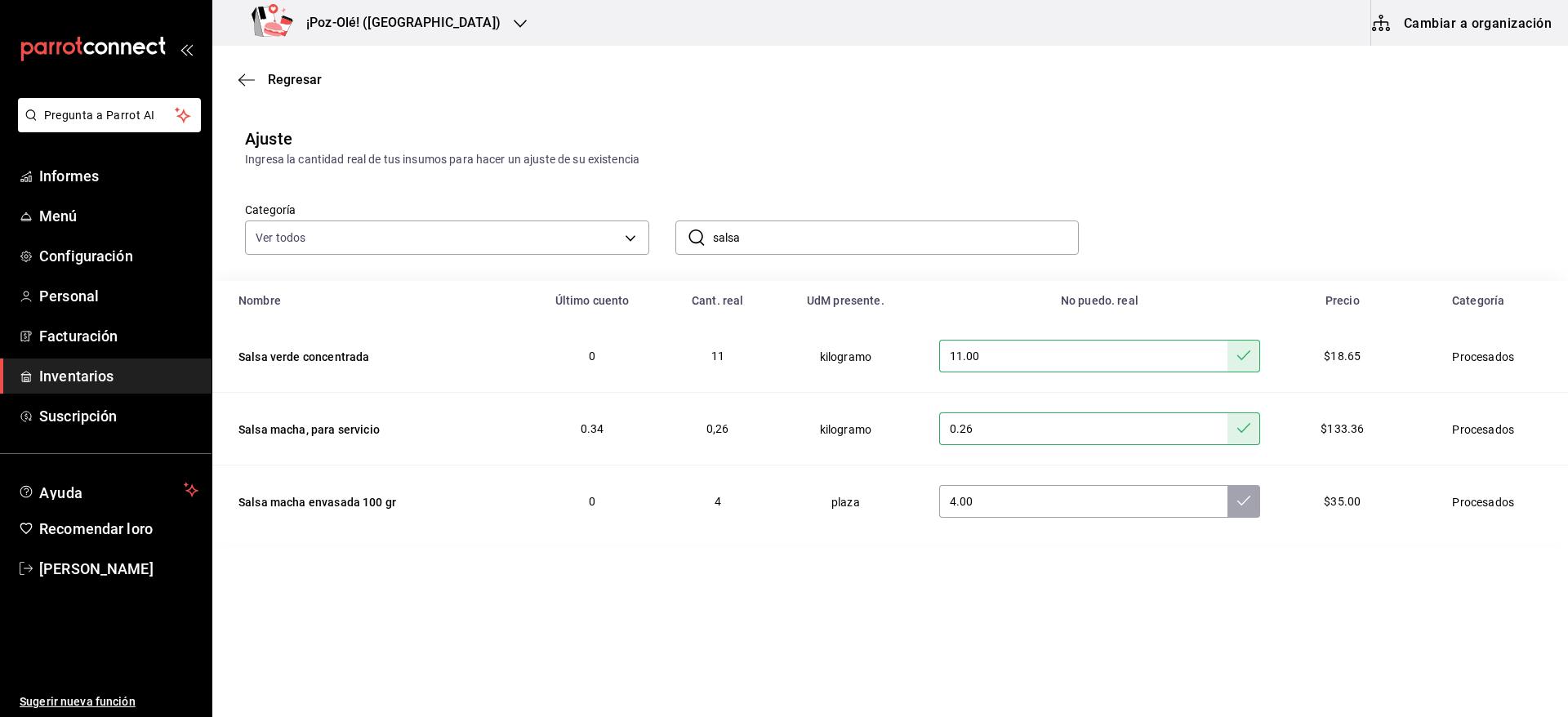
click at [955, 247] on input "salsa" at bounding box center [895, 237] width 366 height 32
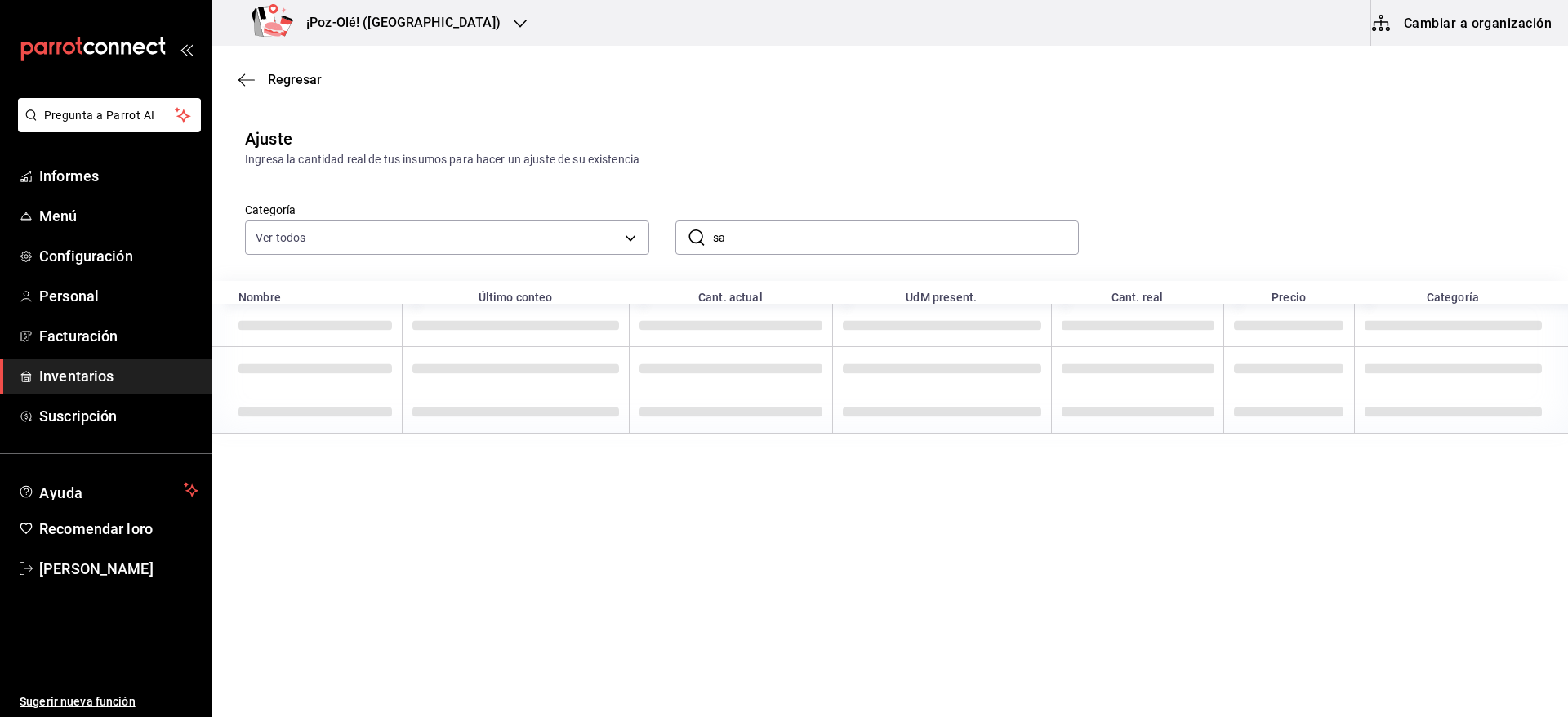
type input "s"
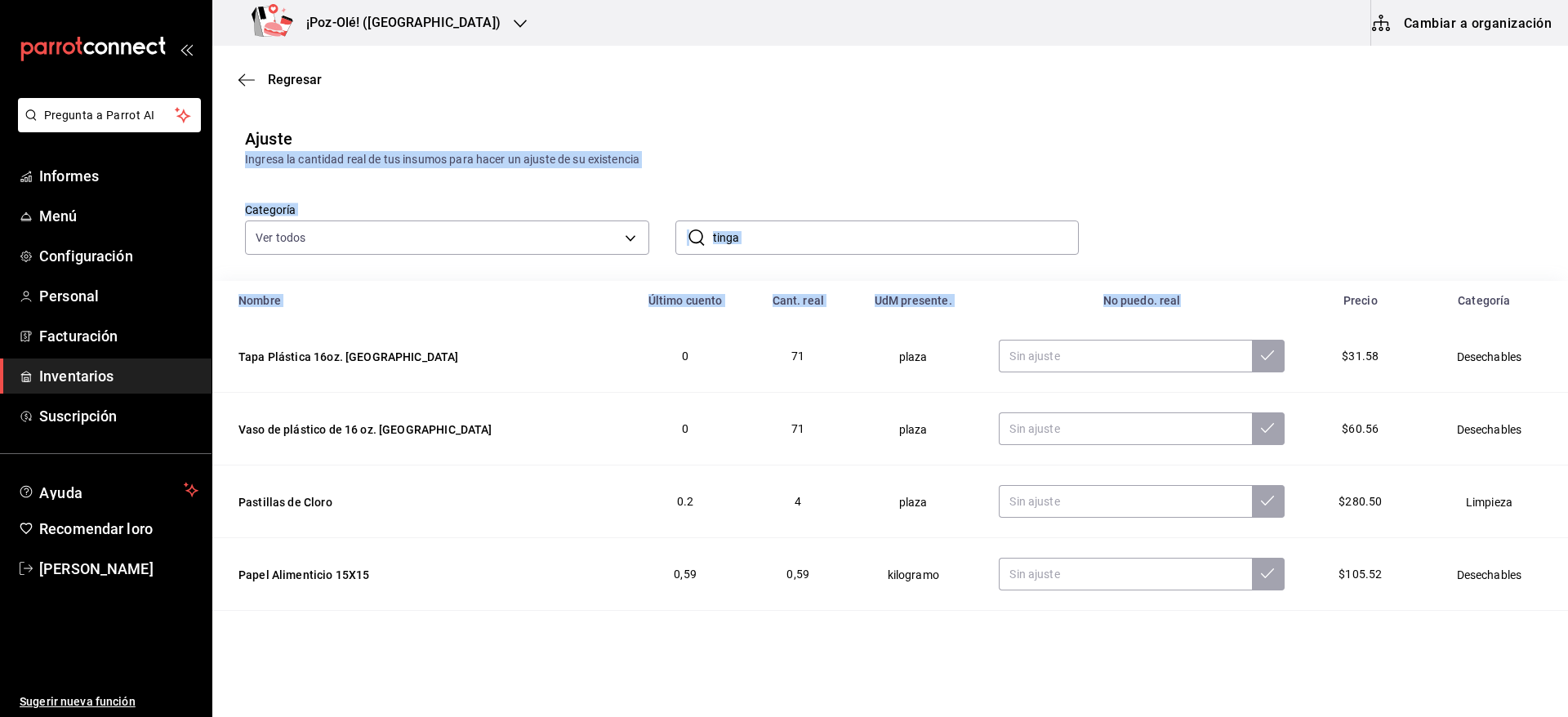
drag, startPoint x: 1040, startPoint y: 134, endPoint x: 1128, endPoint y: 293, distance: 181.7
click at [1128, 293] on div "Ajuste Ingresa la cantidad real de tus insumos para hacer un ajuste de su exist…" at bounding box center [889, 504] width 1355 height 781
click at [1226, 223] on div "Categoría Ver todos d676893f-1eff-4afc-89d5-be7931405371,64c67766-f765-4080-8c3…" at bounding box center [863, 211] width 1290 height 87
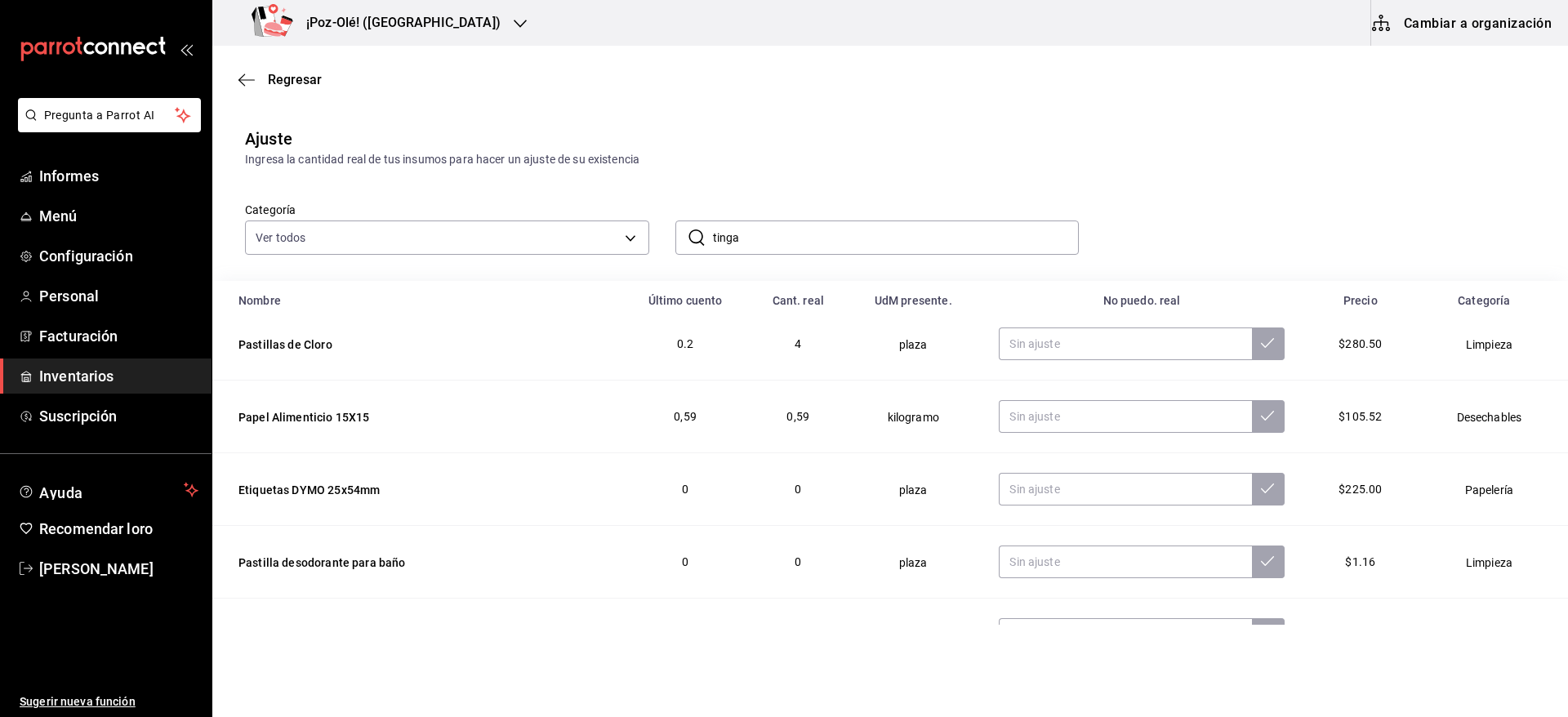
click at [984, 236] on input "tinga" at bounding box center [895, 237] width 366 height 32
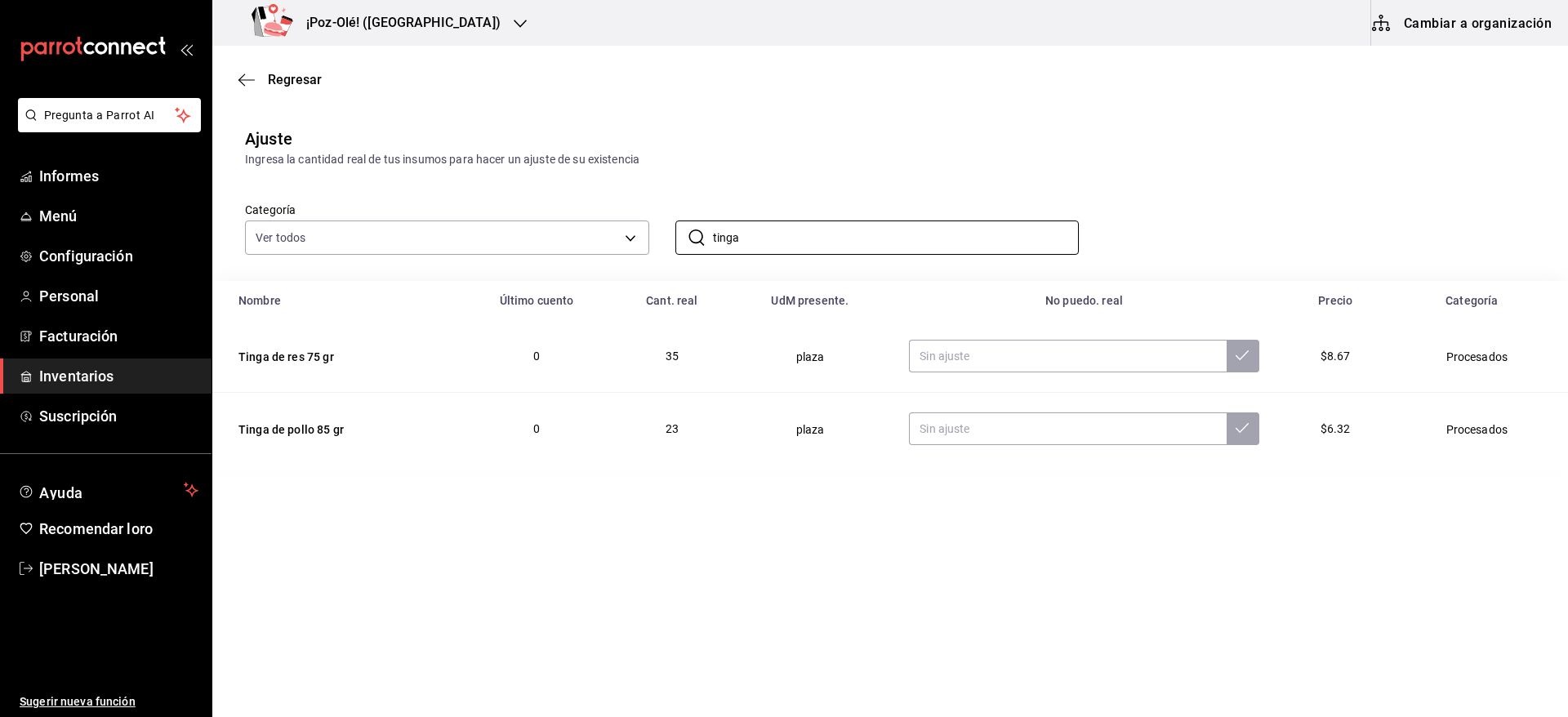
type input "tinga"
click at [1194, 169] on div "Categoría Ver todos d676893f-1eff-4afc-89d5-be7931405371,64c67766-f765-4080-8c3…" at bounding box center [863, 211] width 1290 height 87
click at [1075, 354] on input "text" at bounding box center [1067, 356] width 317 height 32
click at [986, 422] on input "text" at bounding box center [1067, 428] width 317 height 32
type input "21.00"
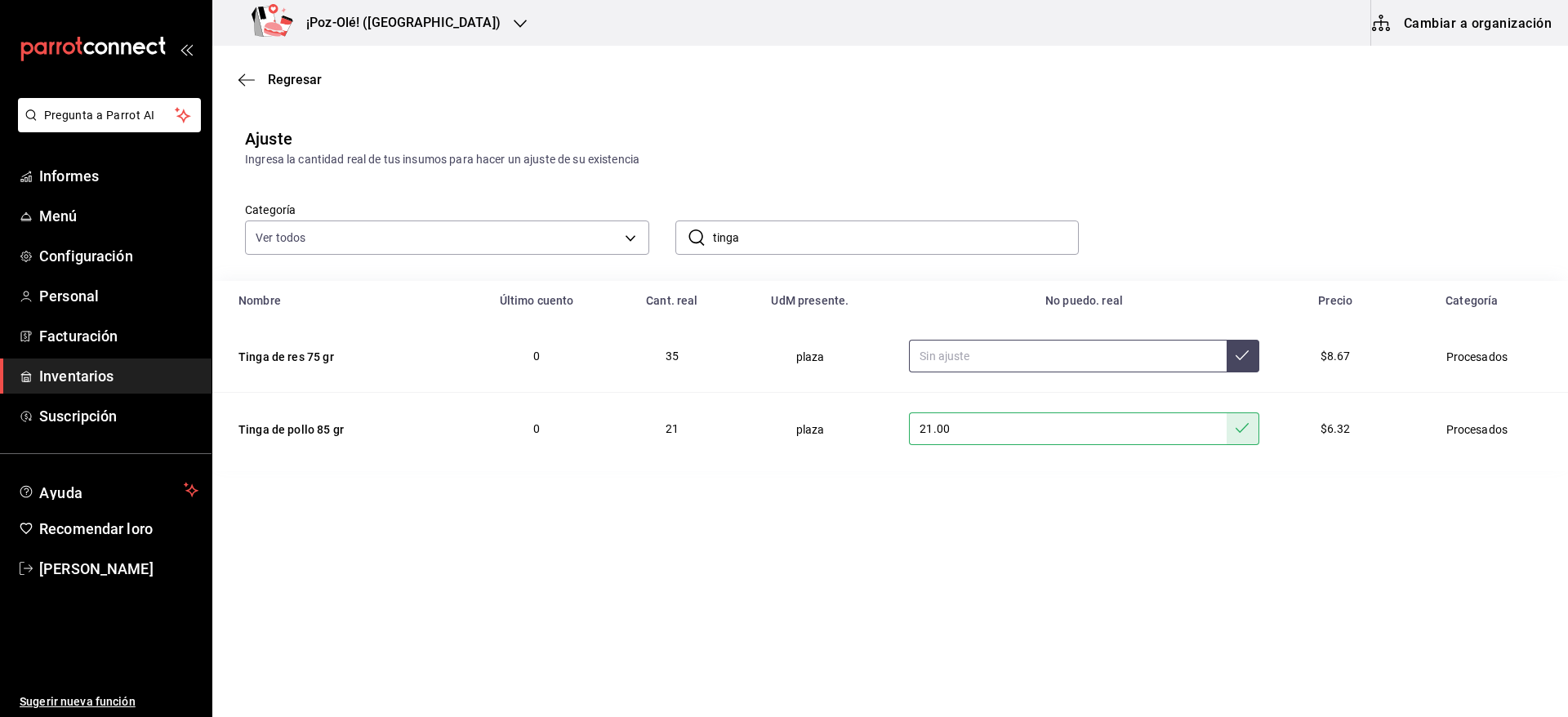
click at [950, 361] on input "text" at bounding box center [1067, 356] width 317 height 32
type input "37.00"
click at [789, 247] on input "tinga" at bounding box center [895, 237] width 366 height 32
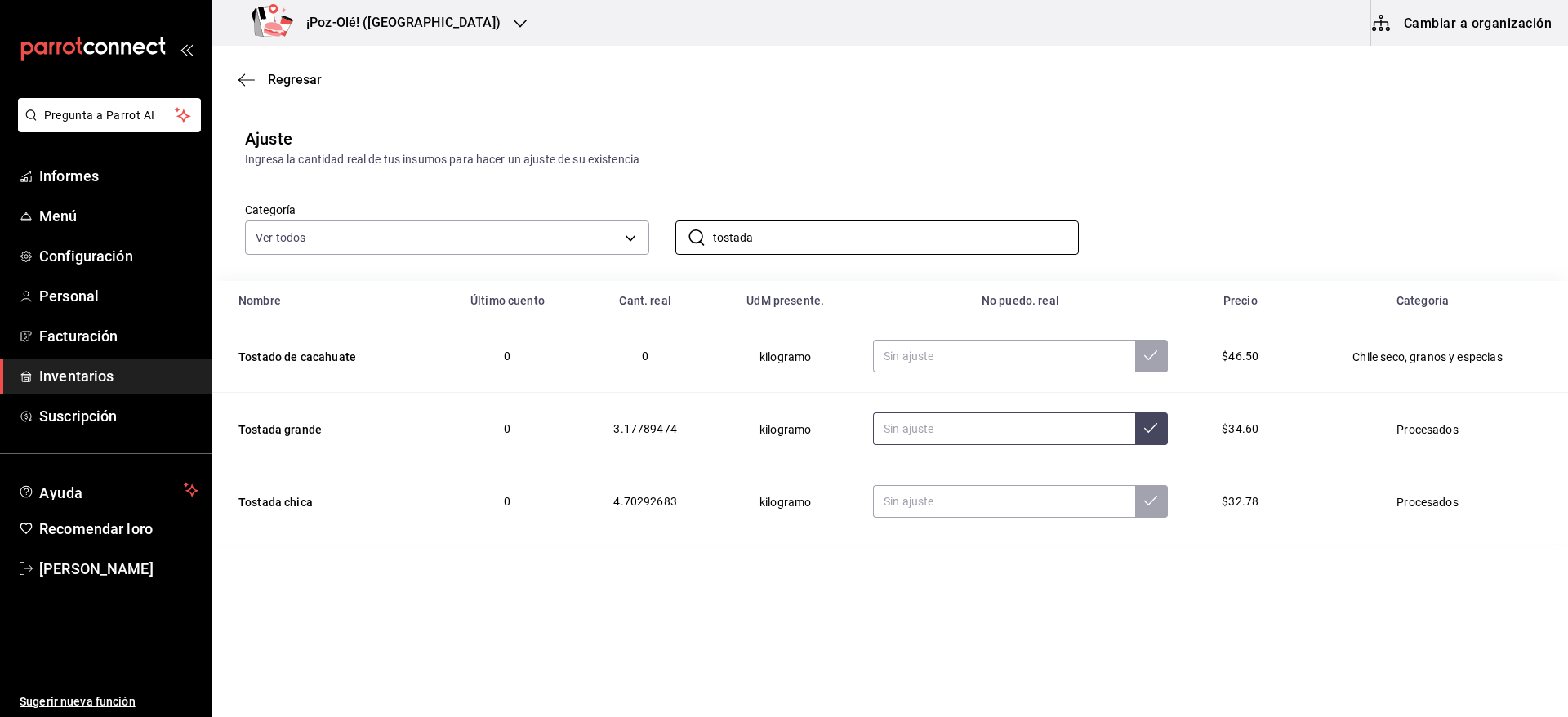
type input "tostada"
click at [942, 429] on input "text" at bounding box center [1004, 428] width 262 height 32
click at [916, 499] on input "text" at bounding box center [1004, 501] width 262 height 32
type input "16.00"
click at [909, 425] on input "text" at bounding box center [1004, 428] width 262 height 32
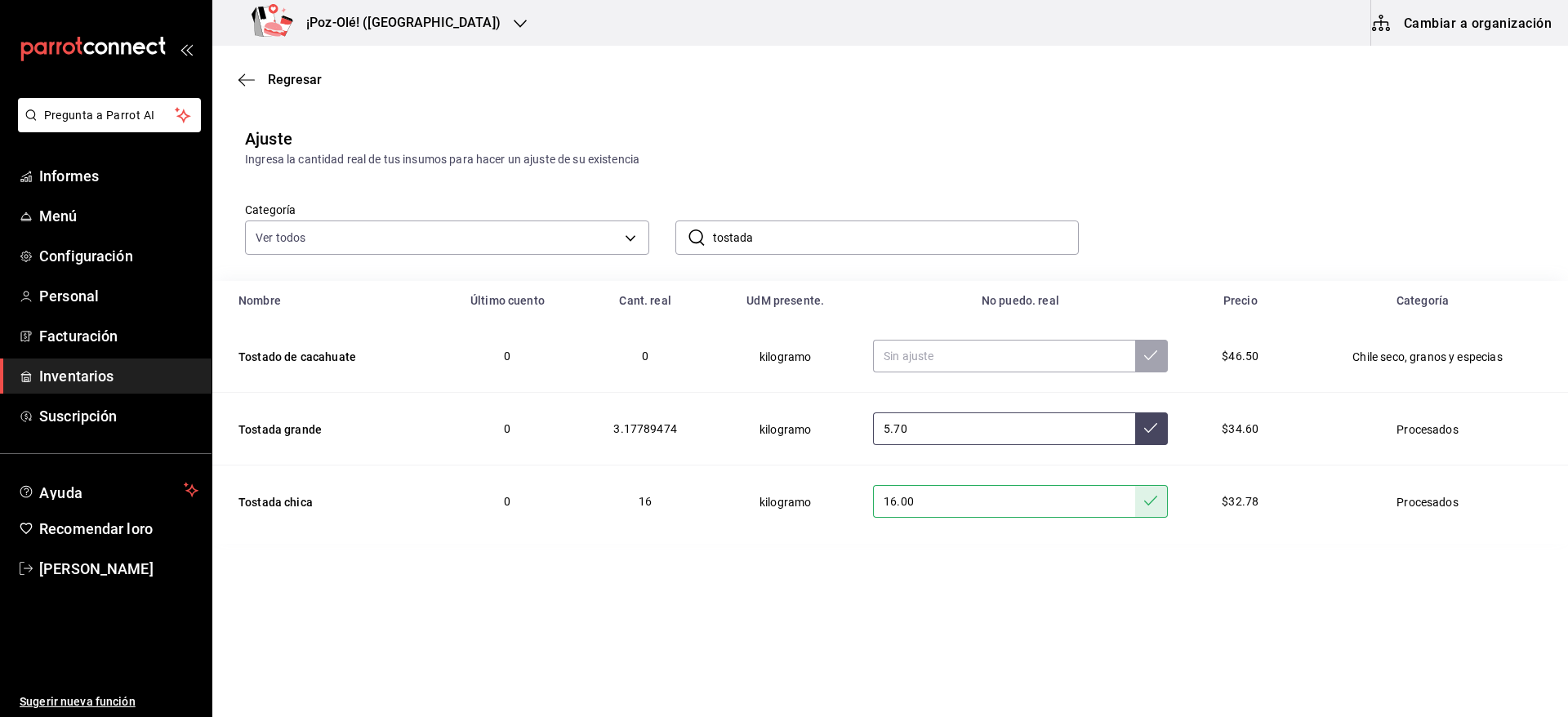
type input "5.70"
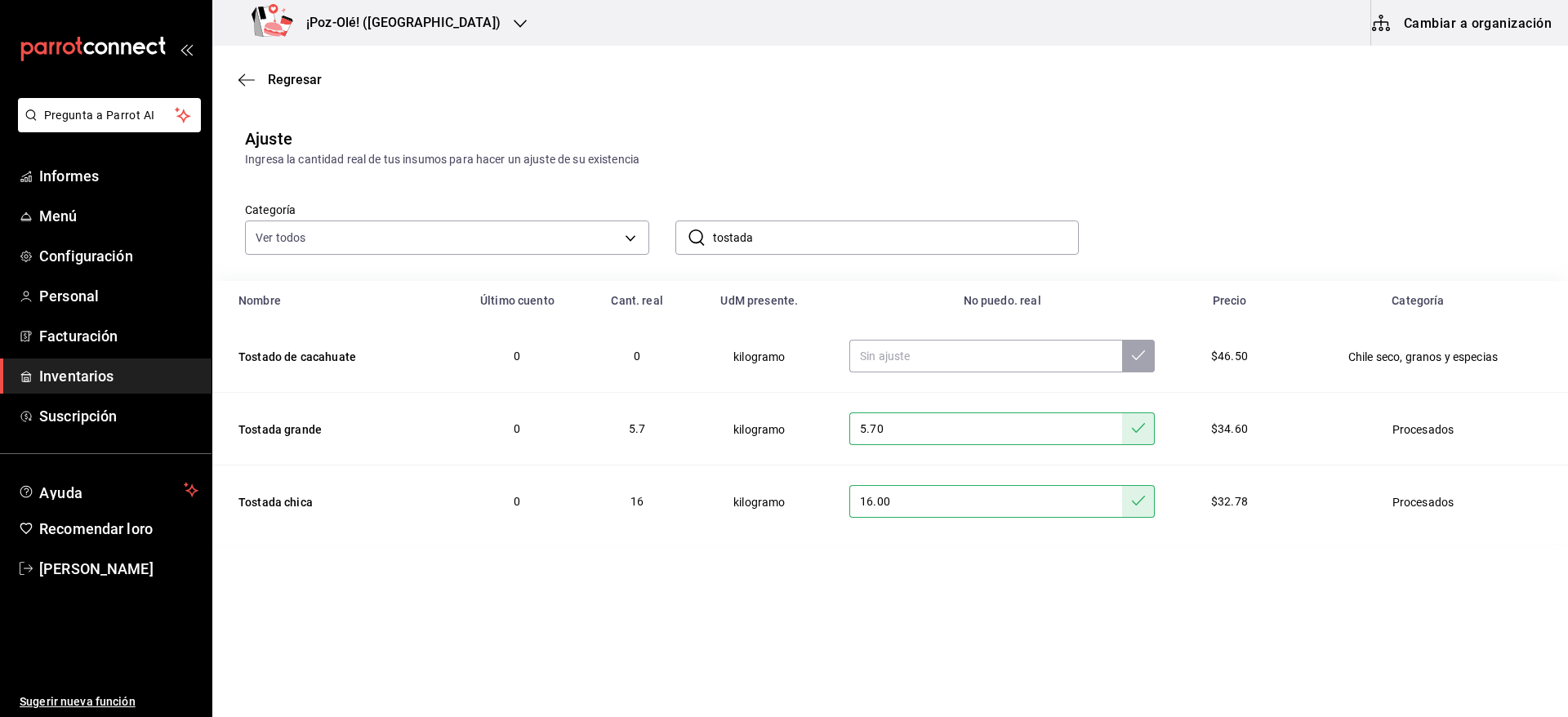
click at [876, 235] on input "tostada" at bounding box center [895, 237] width 366 height 32
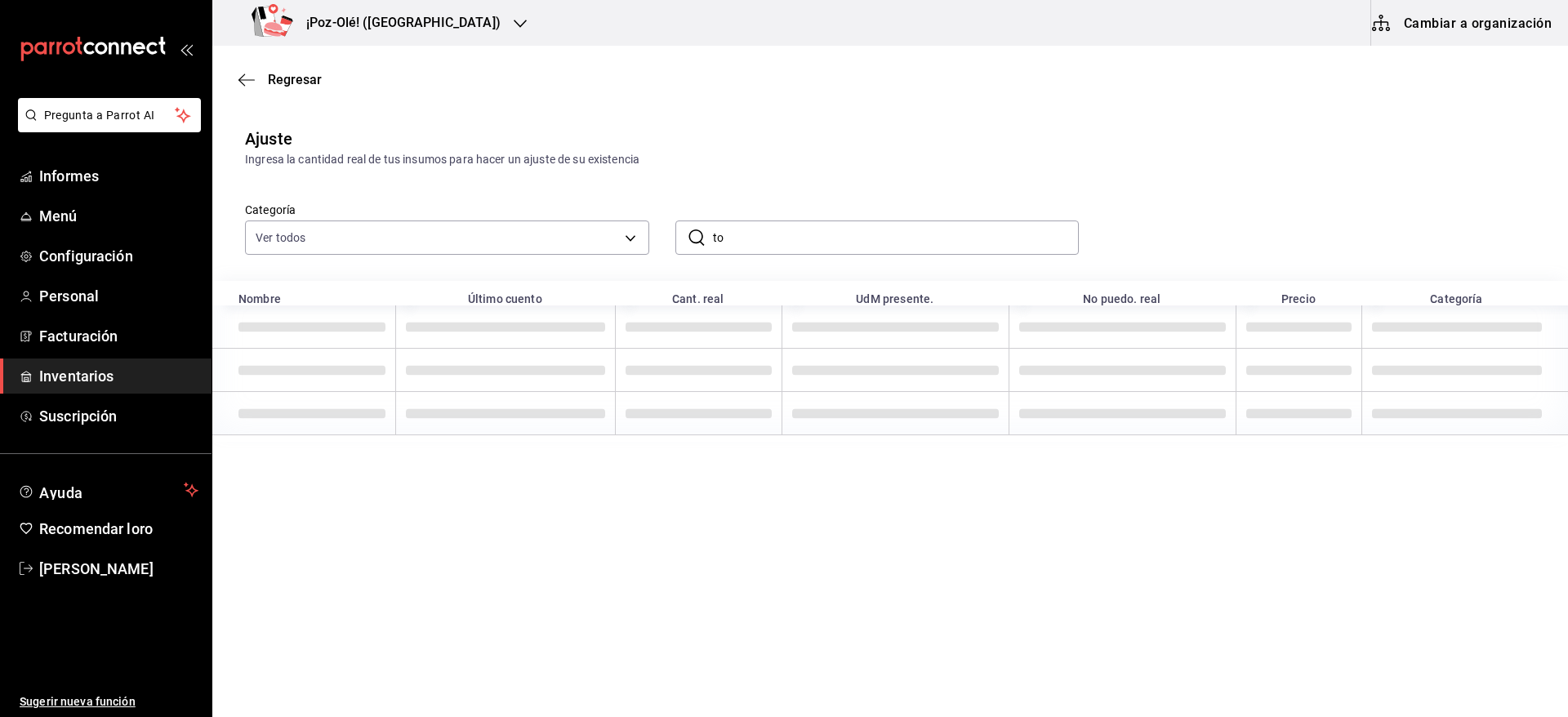
type input "t"
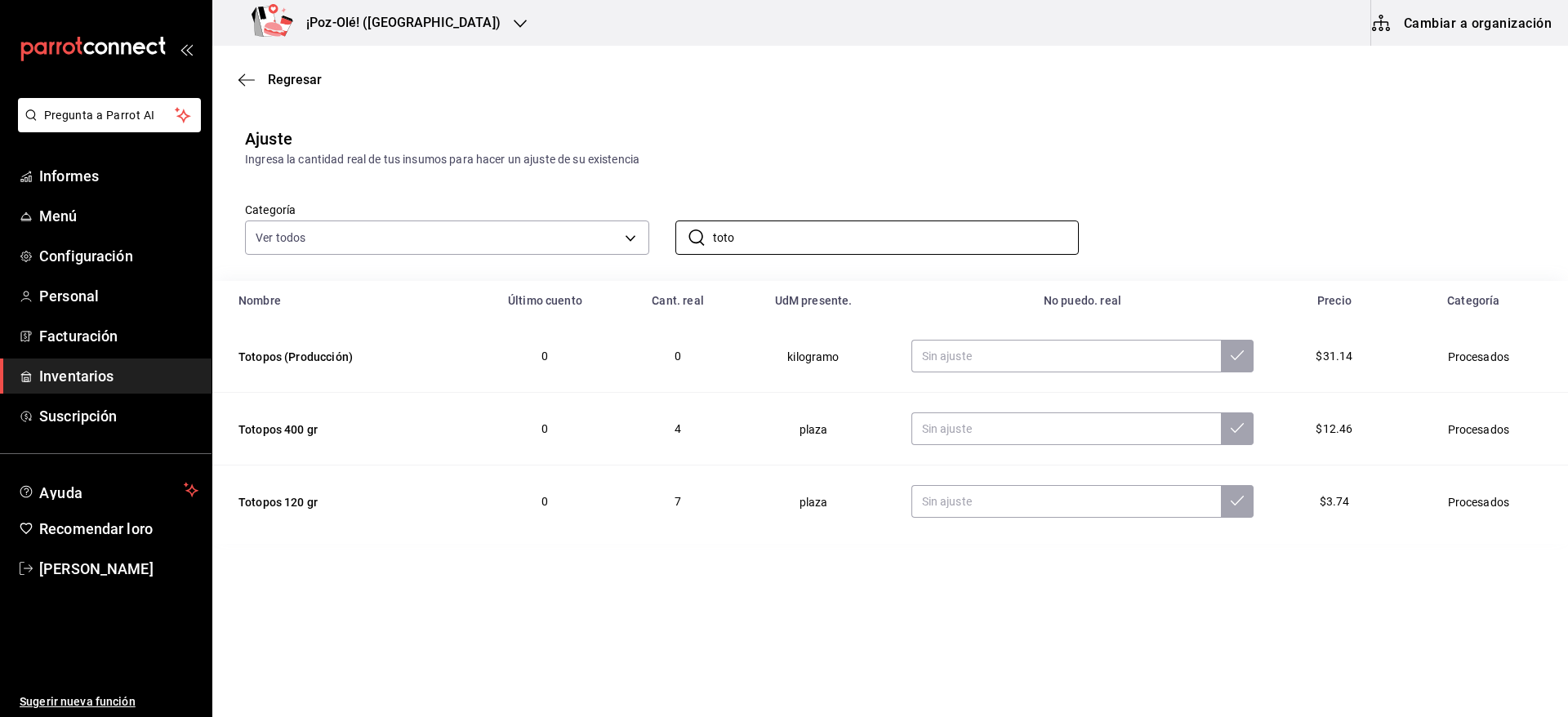
type input "toto"
drag, startPoint x: 641, startPoint y: 427, endPoint x: 980, endPoint y: 428, distance: 339.0
click at [980, 428] on tr "Totopos 400 gr 0 4 plaza $12.46 Procesados" at bounding box center [889, 429] width 1355 height 72
click at [980, 428] on input "text" at bounding box center [1066, 428] width 310 height 32
type input "1.00"
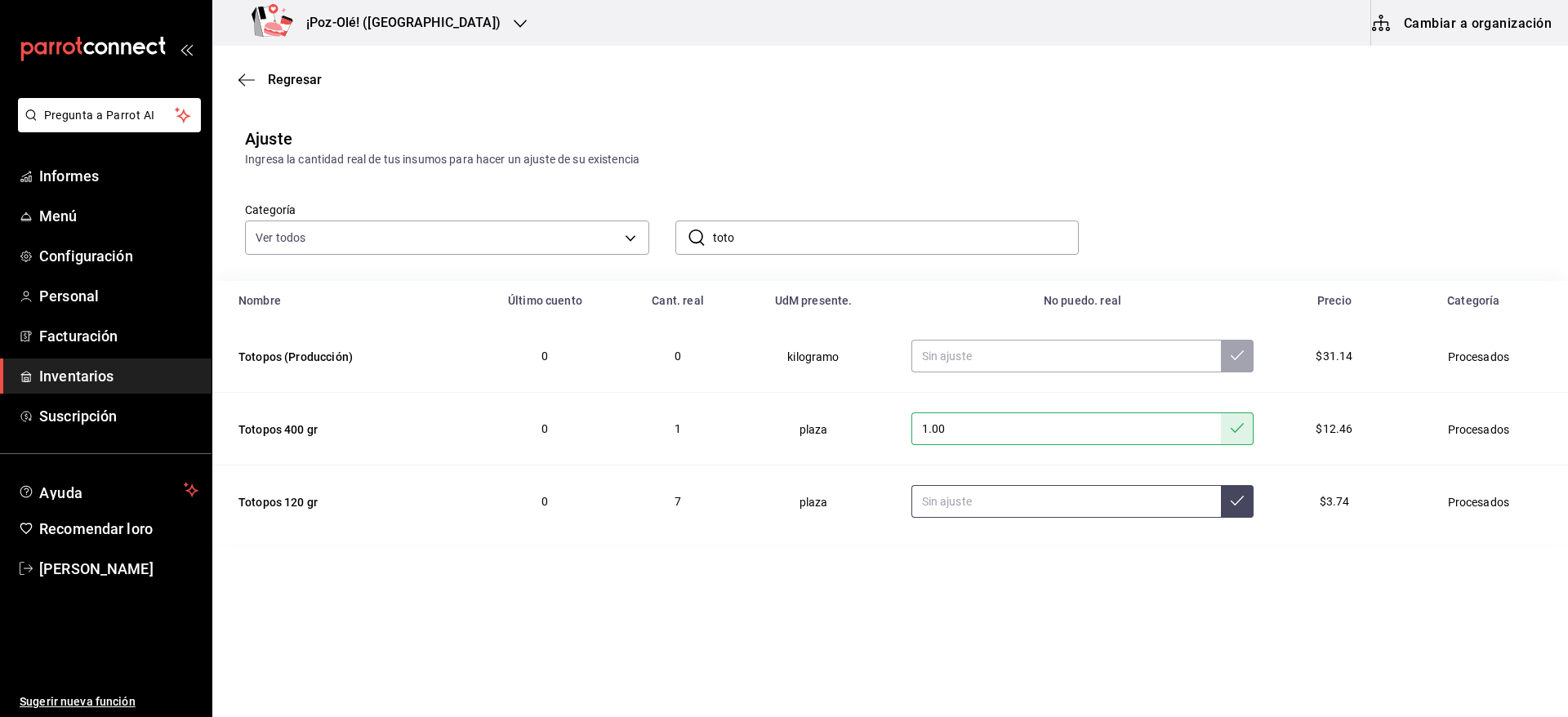
click at [965, 492] on input "text" at bounding box center [1066, 501] width 310 height 32
type input "13.00"
click at [912, 234] on input "toto" at bounding box center [895, 237] width 366 height 32
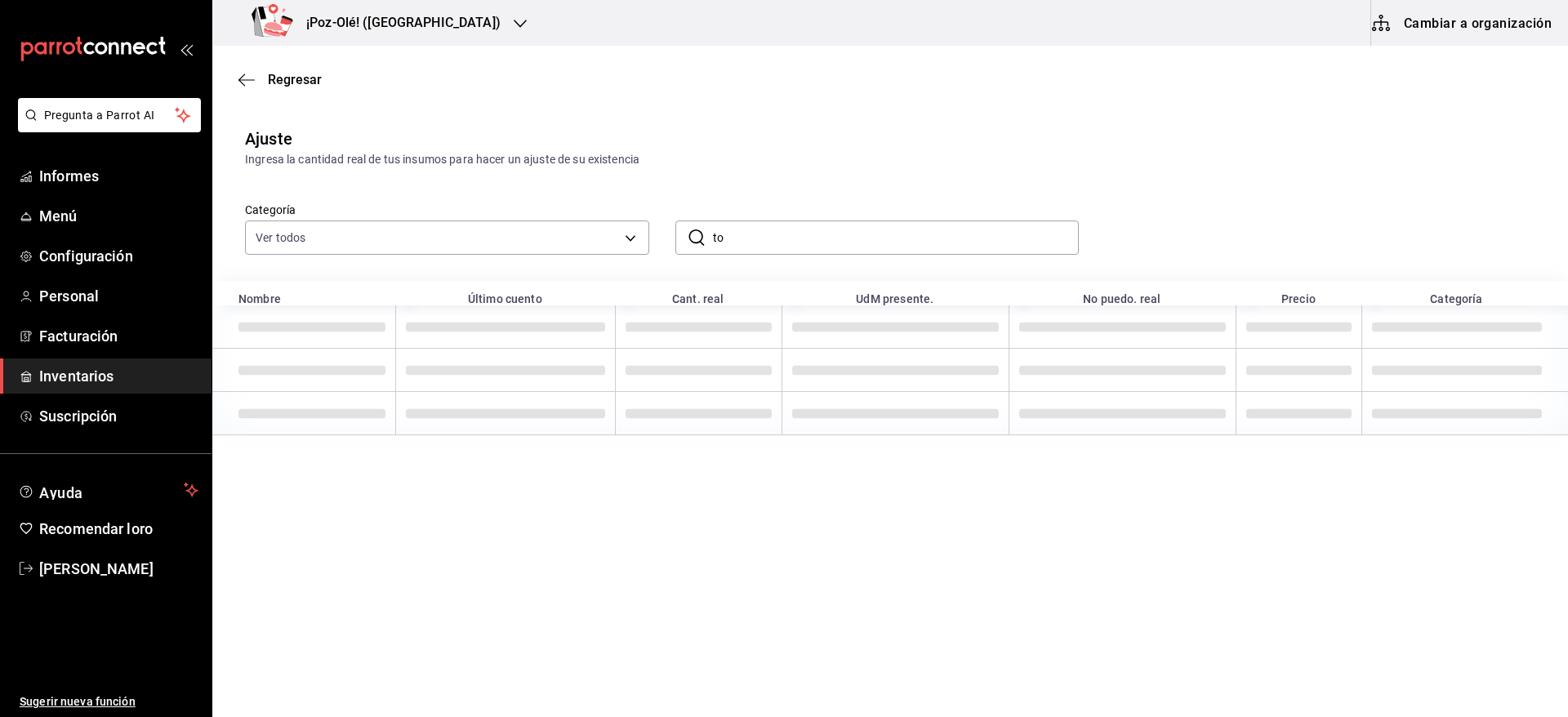
type input "t"
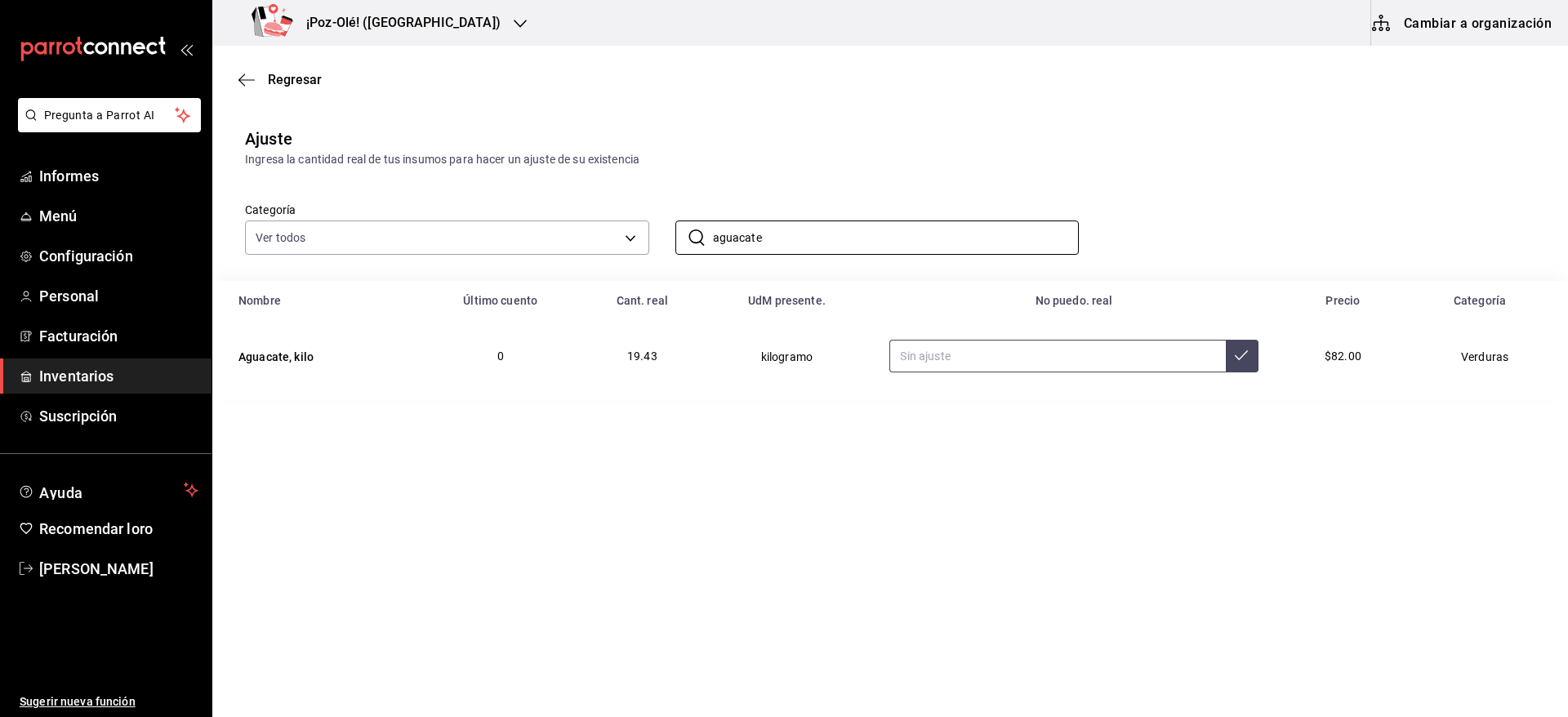
type input "aguacate"
click at [974, 372] on input "text" at bounding box center [1057, 356] width 336 height 32
type input "4.19"
click at [879, 225] on input "aguacate" at bounding box center [895, 237] width 366 height 32
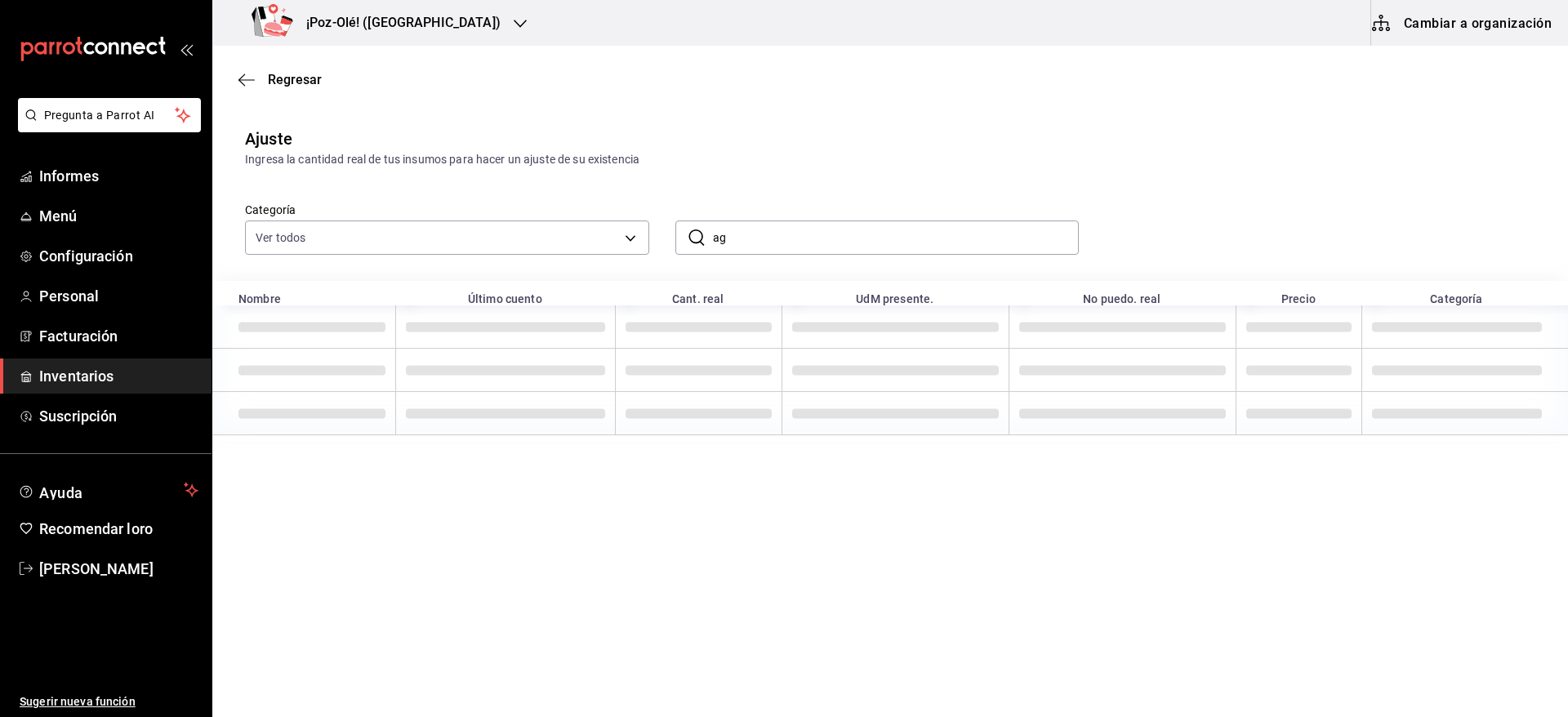
type input "a"
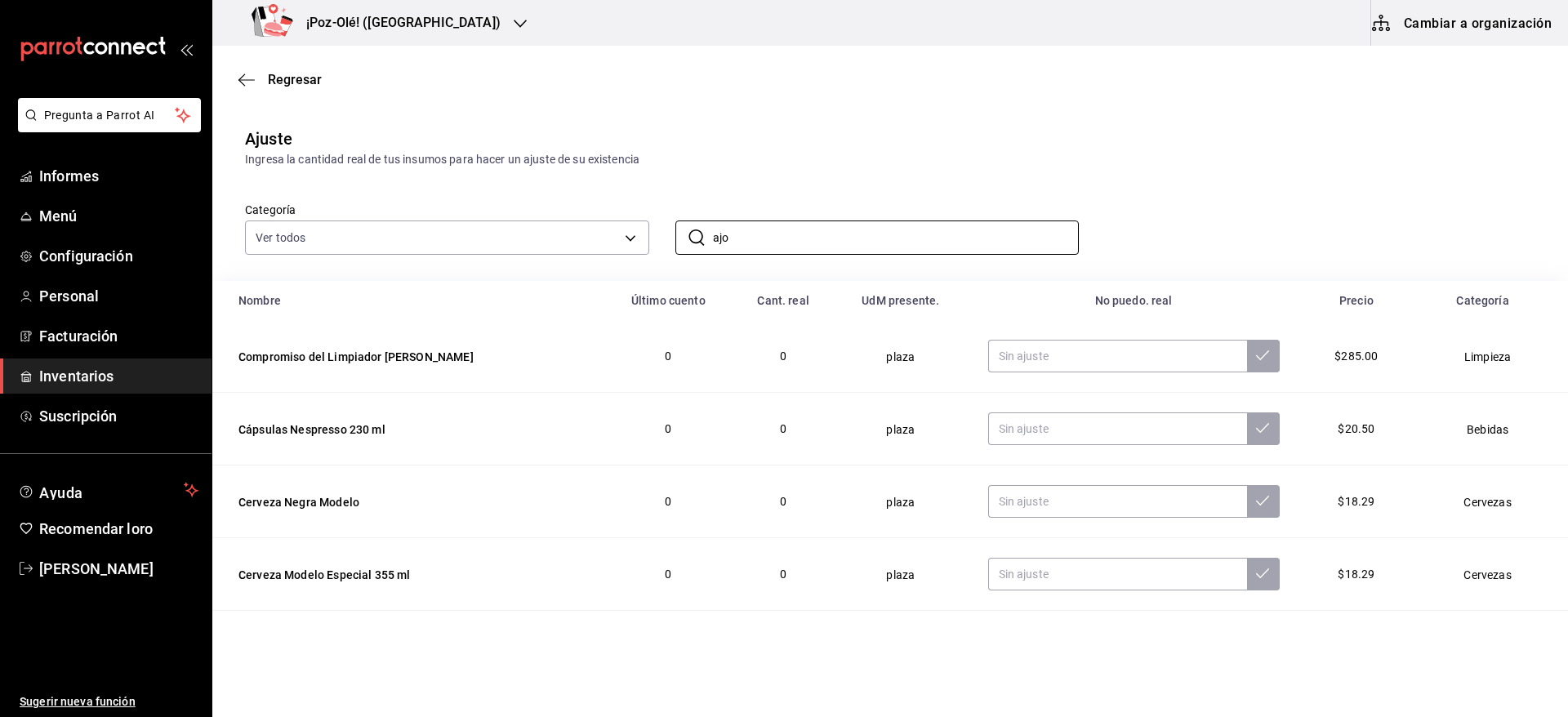
click at [733, 437] on td "0" at bounding box center [783, 429] width 100 height 72
click at [803, 242] on input "ajo" at bounding box center [895, 237] width 366 height 32
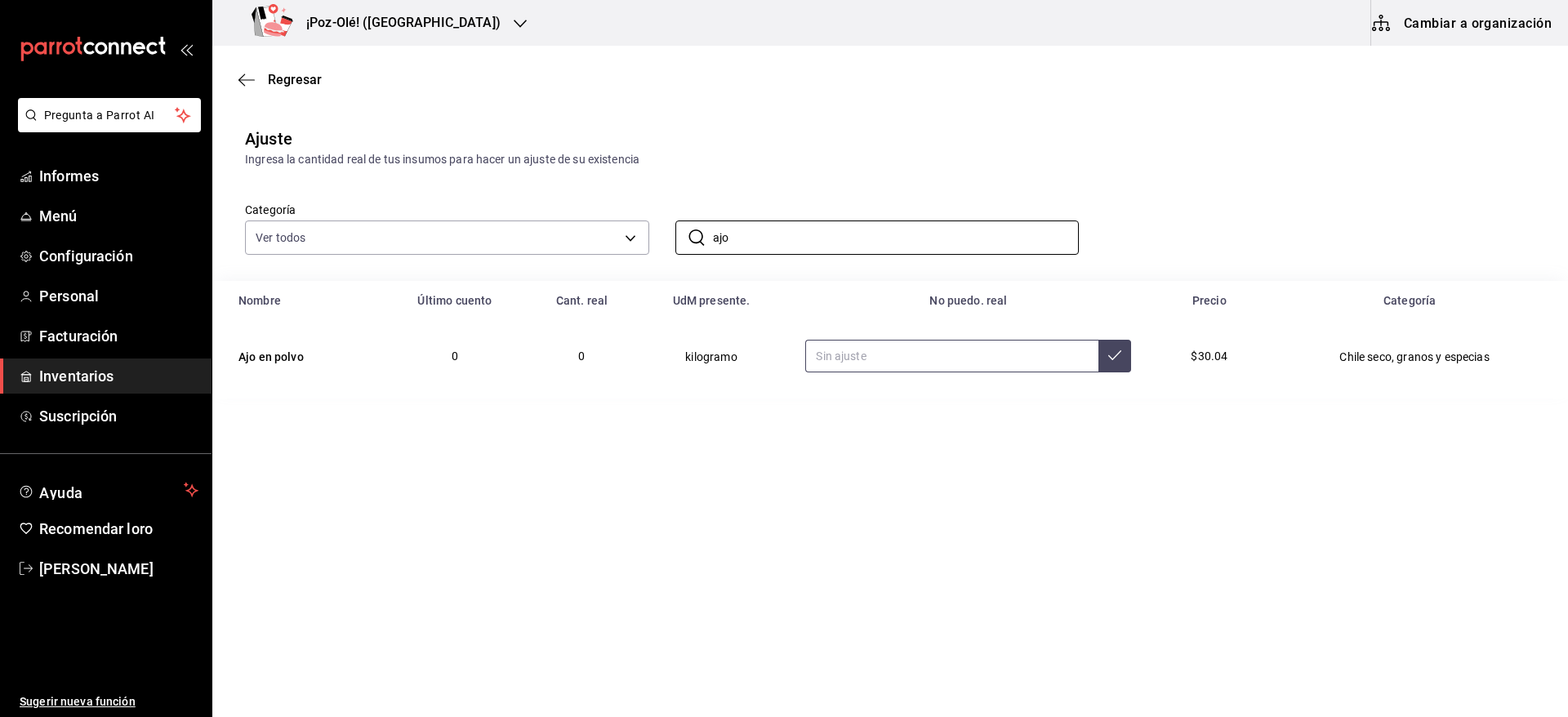
type input "ajo"
click at [869, 343] on input "text" at bounding box center [952, 356] width 293 height 32
type input "0.10"
click at [825, 242] on input "ajo" at bounding box center [895, 237] width 366 height 32
type input "a"
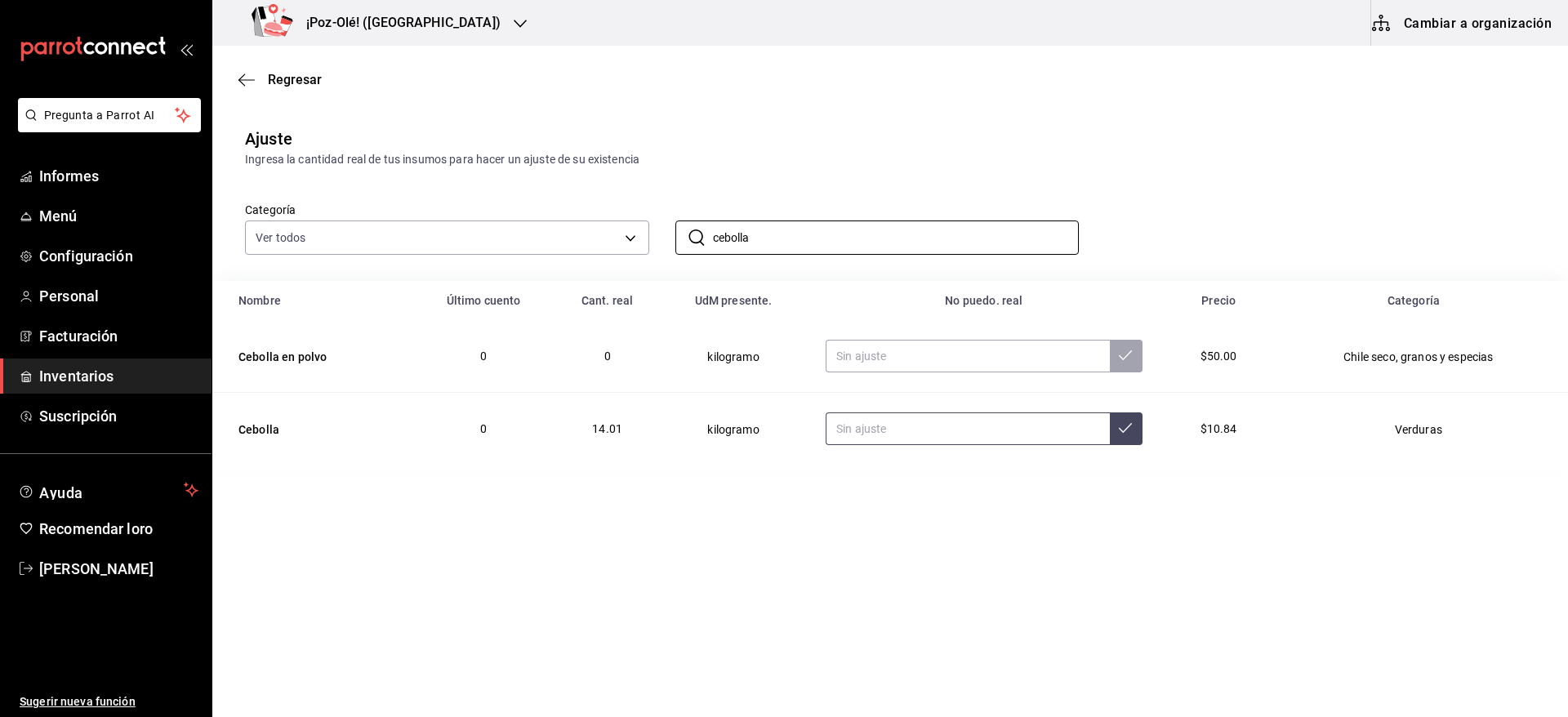
type input "cebolla"
click at [882, 430] on input "text" at bounding box center [967, 428] width 284 height 32
type input "2.00"
click at [882, 430] on input "3.26" at bounding box center [967, 428] width 284 height 32
type input "3.26"
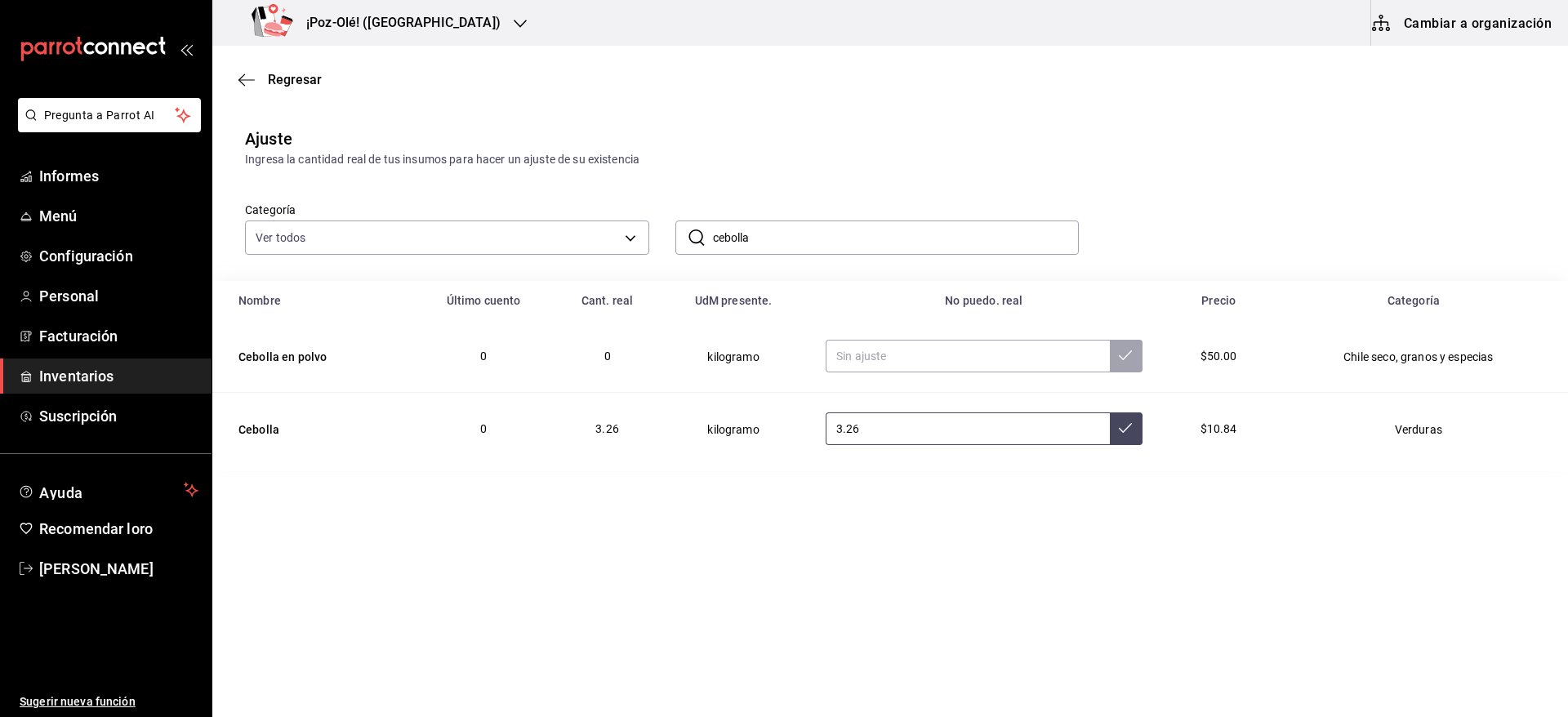
click at [1124, 427] on button at bounding box center [1126, 428] width 32 height 32
click at [917, 230] on input "cebolla" at bounding box center [895, 237] width 366 height 32
click at [891, 232] on input "cebolla" at bounding box center [895, 237] width 366 height 32
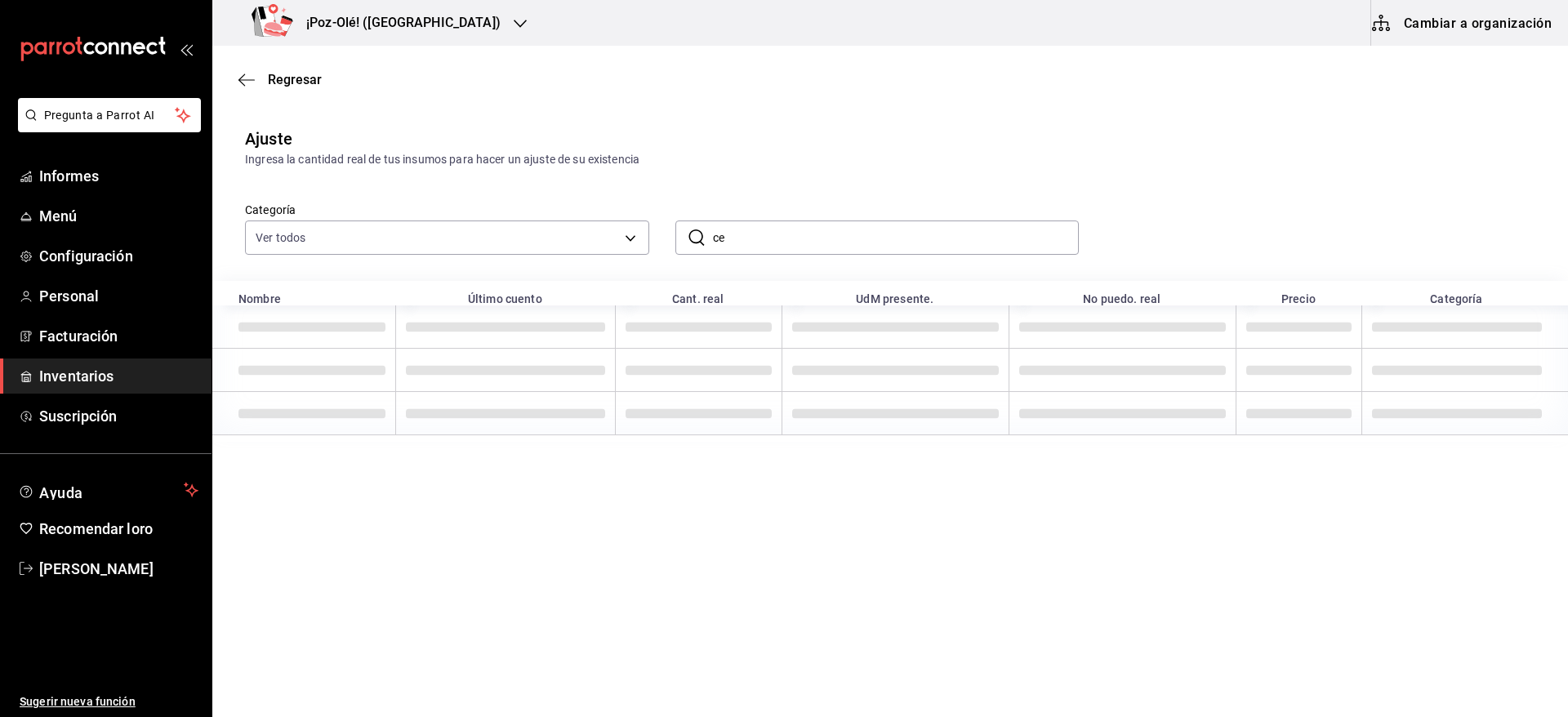
type input "c"
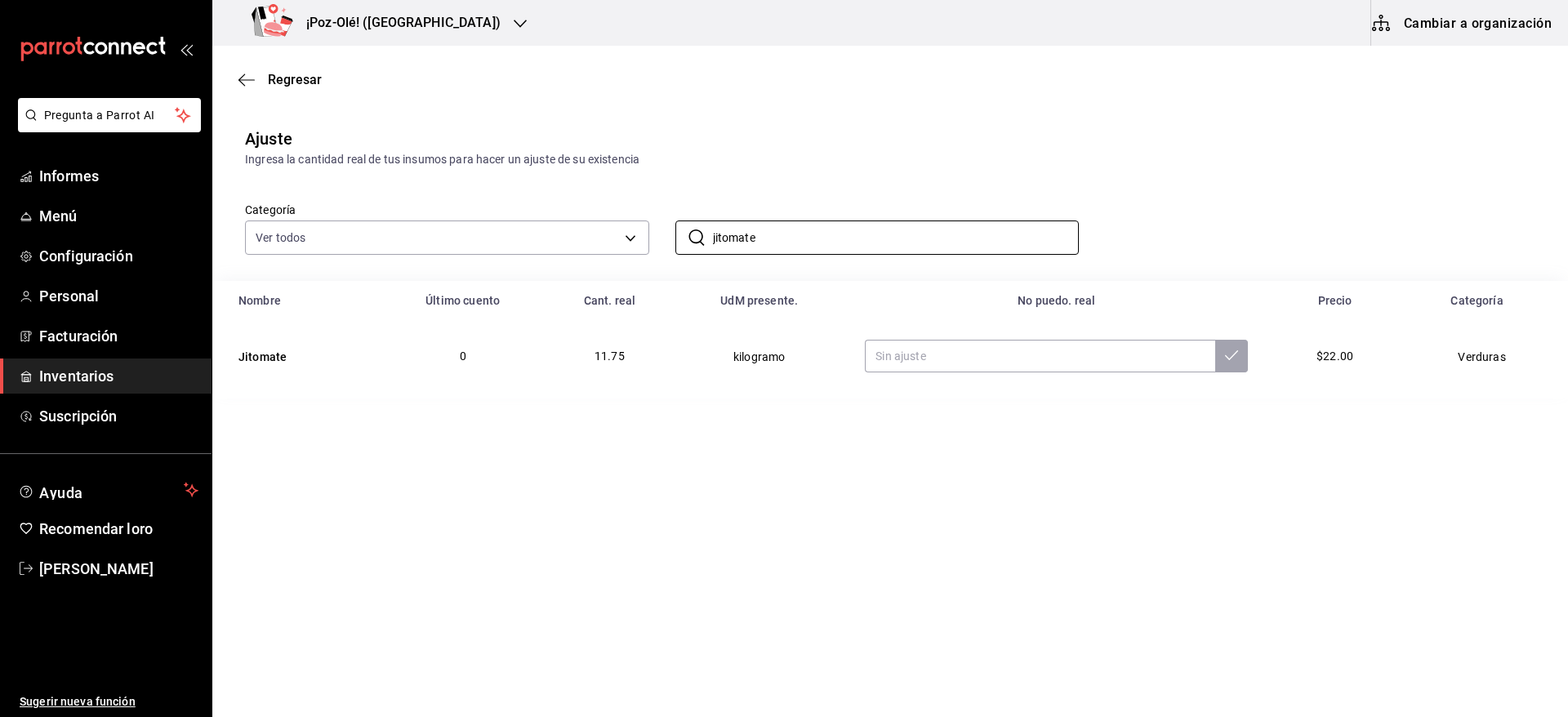
type input "jitomate"
drag, startPoint x: 681, startPoint y: 452, endPoint x: 1011, endPoint y: 358, distance: 343.1
click at [1011, 358] on main "Regresar Ajuste Ingresa la cantidad real de tus insumos para hacer un ajuste de…" at bounding box center [889, 335] width 1355 height 579
click at [1011, 358] on input "text" at bounding box center [1040, 356] width 351 height 32
type input "3.67"
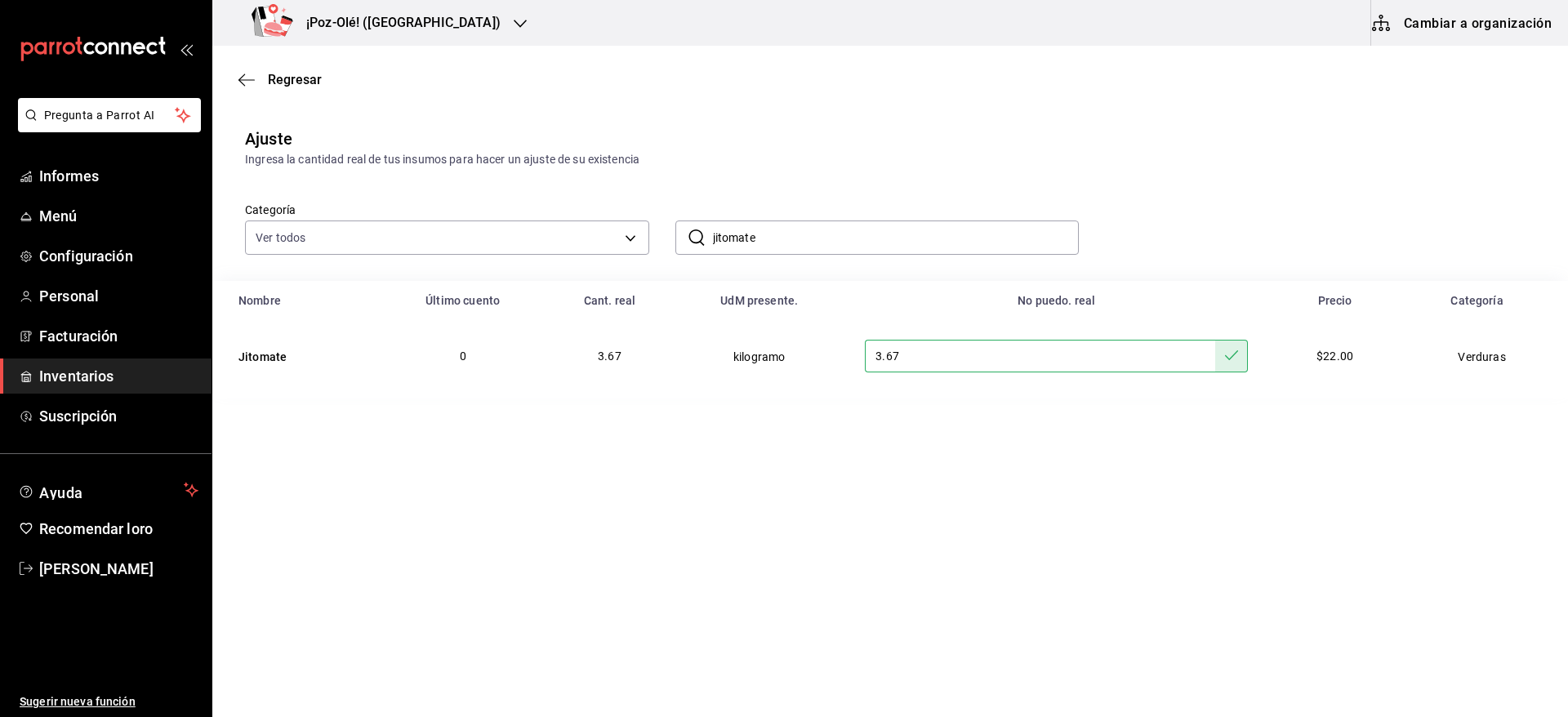
click at [829, 212] on div "​ jitomate ​" at bounding box center [864, 225] width 431 height 61
click at [803, 231] on input "jitomate" at bounding box center [895, 237] width 366 height 32
click at [945, 242] on input "jitomate" at bounding box center [895, 237] width 366 height 32
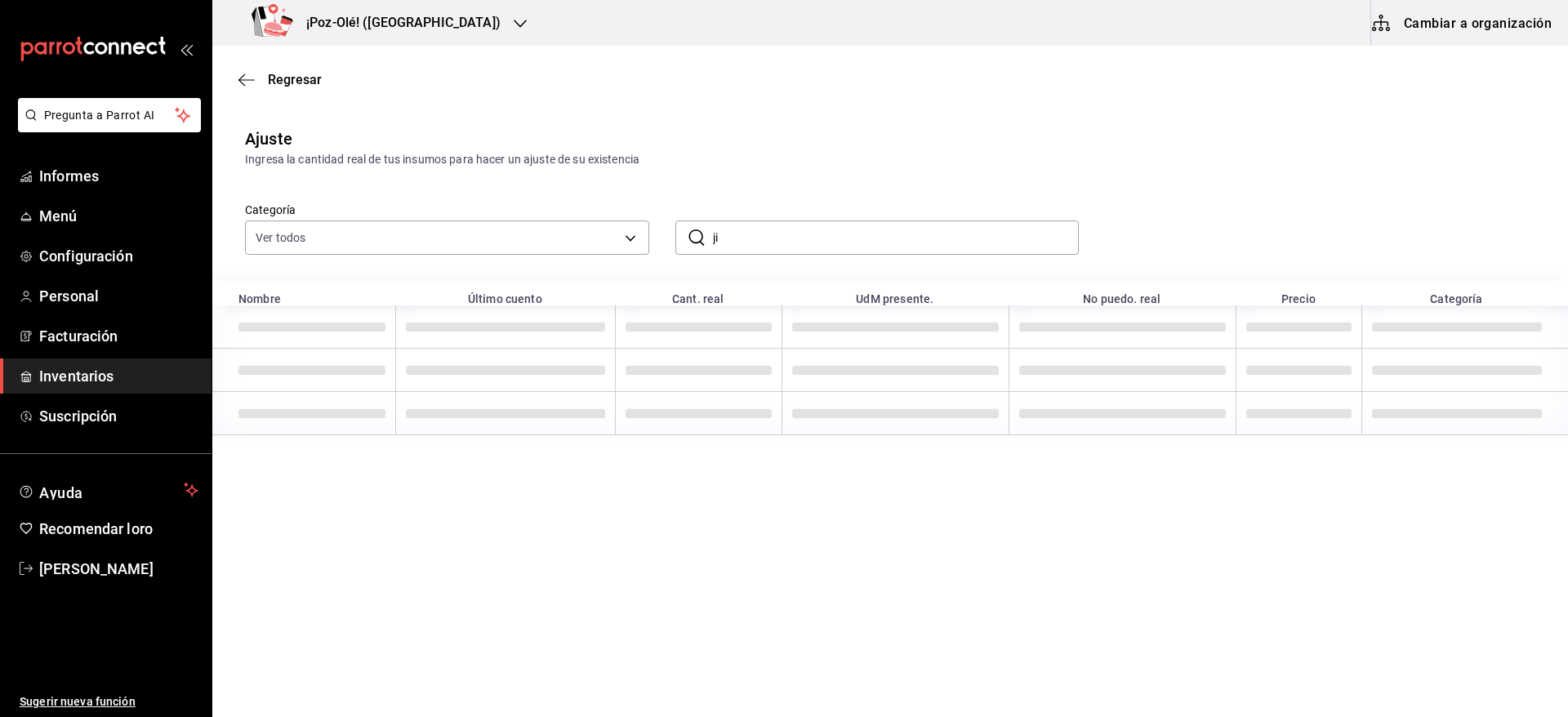
type input "j"
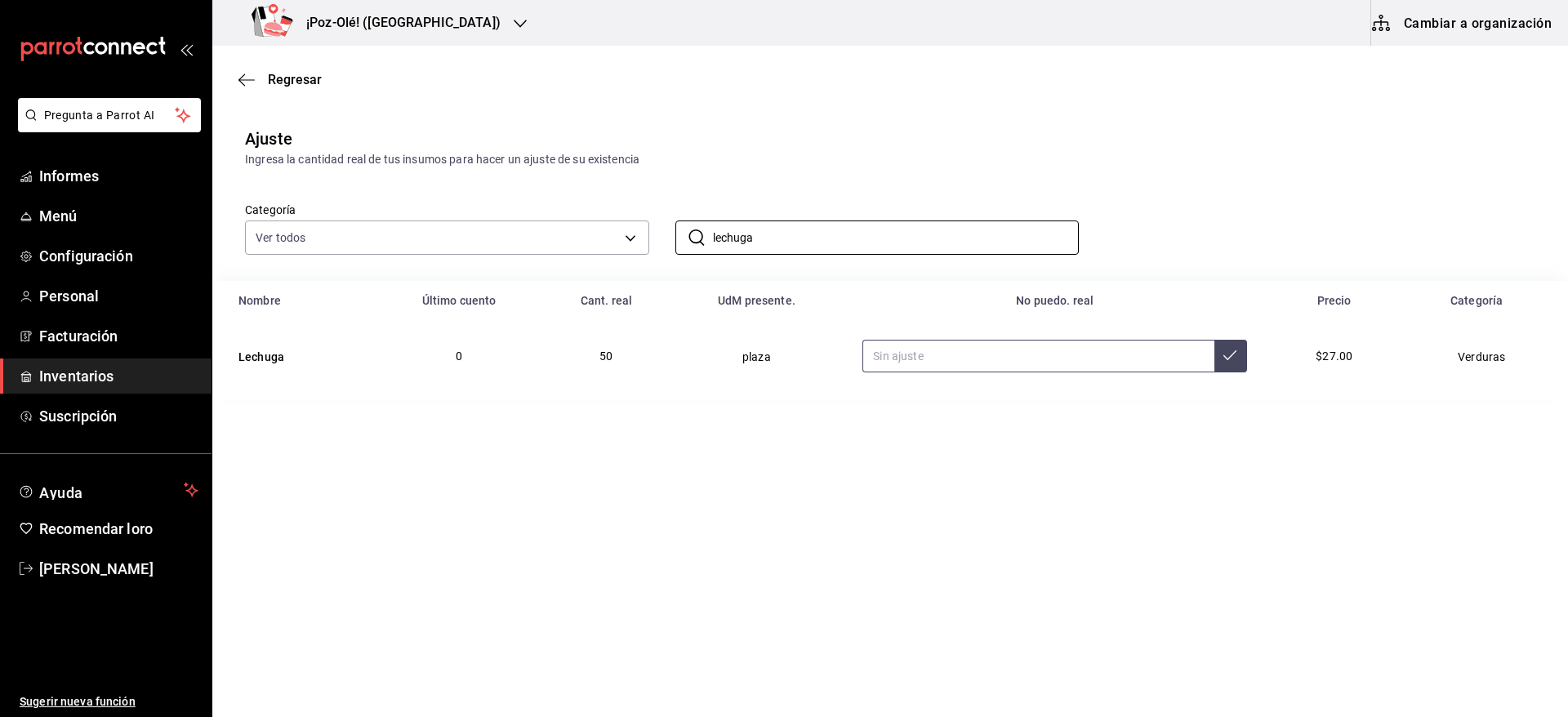
type input "lechuga"
click at [1081, 370] on input "text" at bounding box center [1038, 356] width 351 height 32
type input "3.00"
click at [930, 230] on input "lechuga" at bounding box center [895, 237] width 366 height 32
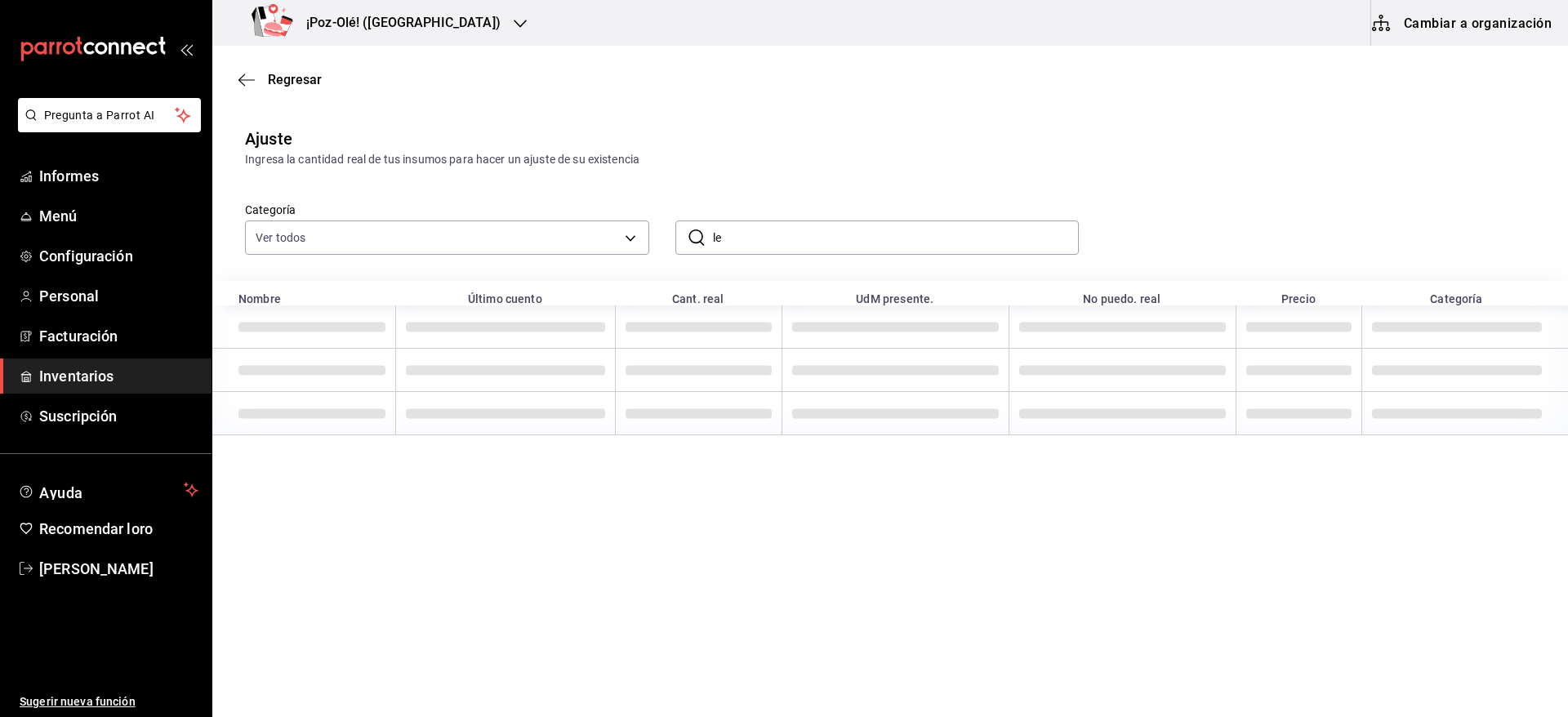
type input "l"
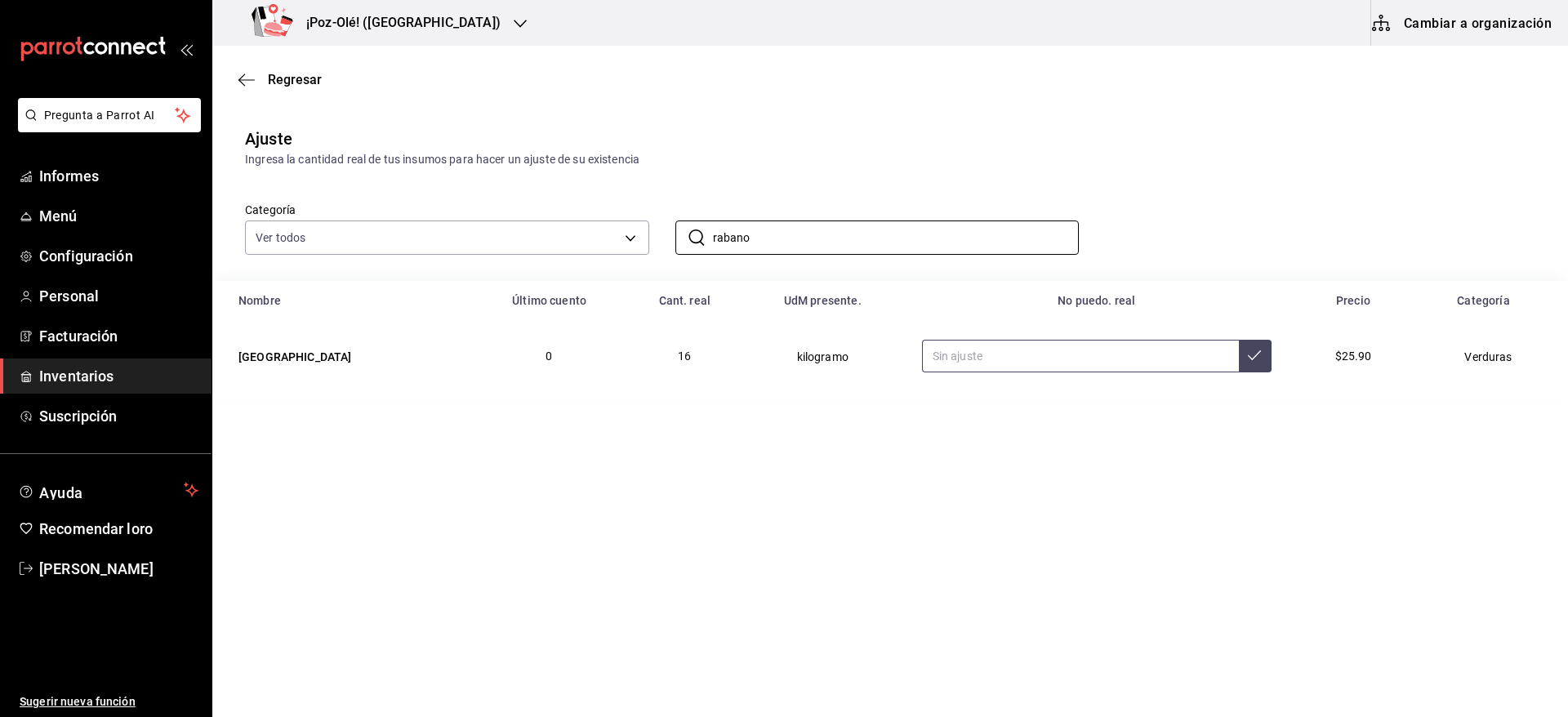
type input "rabano"
click at [922, 352] on input "text" at bounding box center [1080, 356] width 316 height 32
type input "3.90"
click at [846, 235] on input "rabano" at bounding box center [895, 237] width 366 height 32
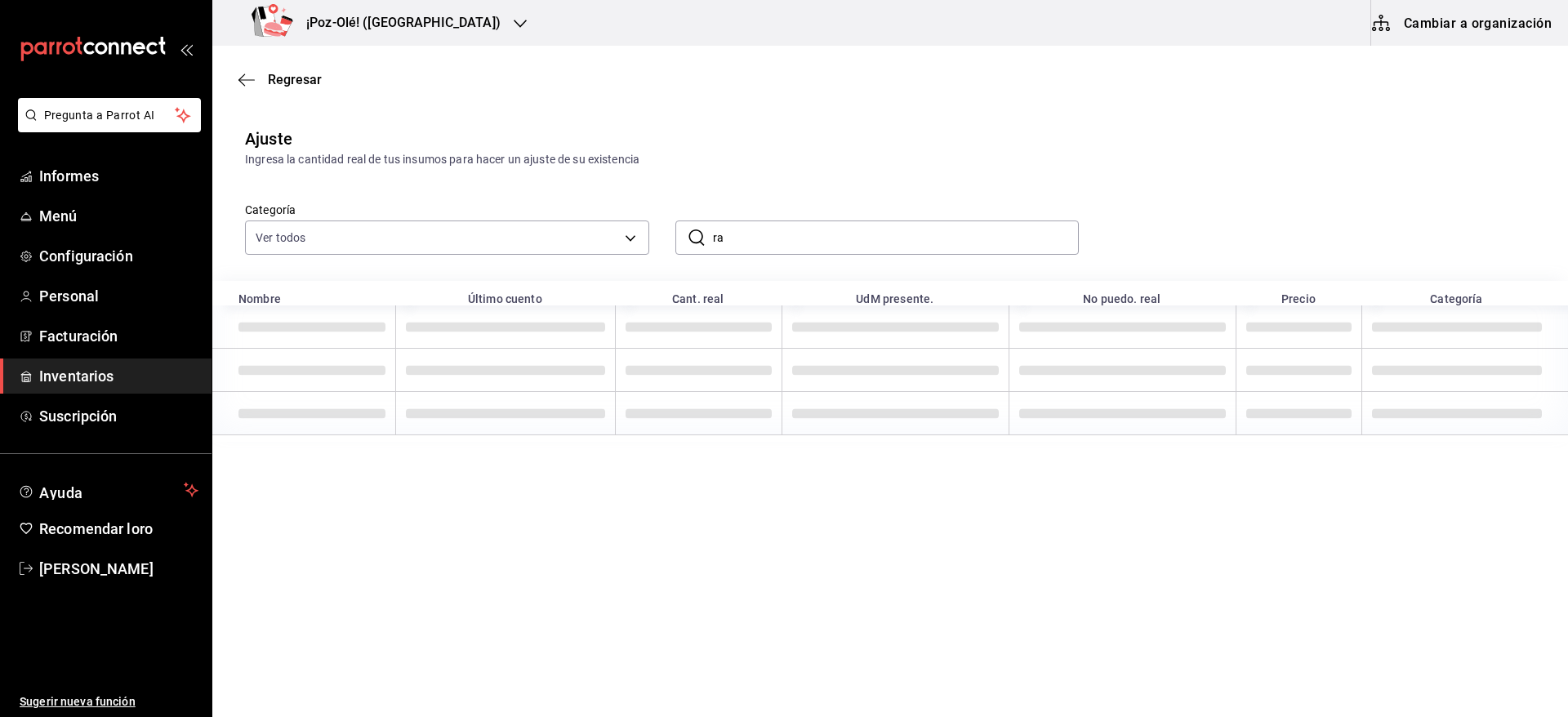
type input "r"
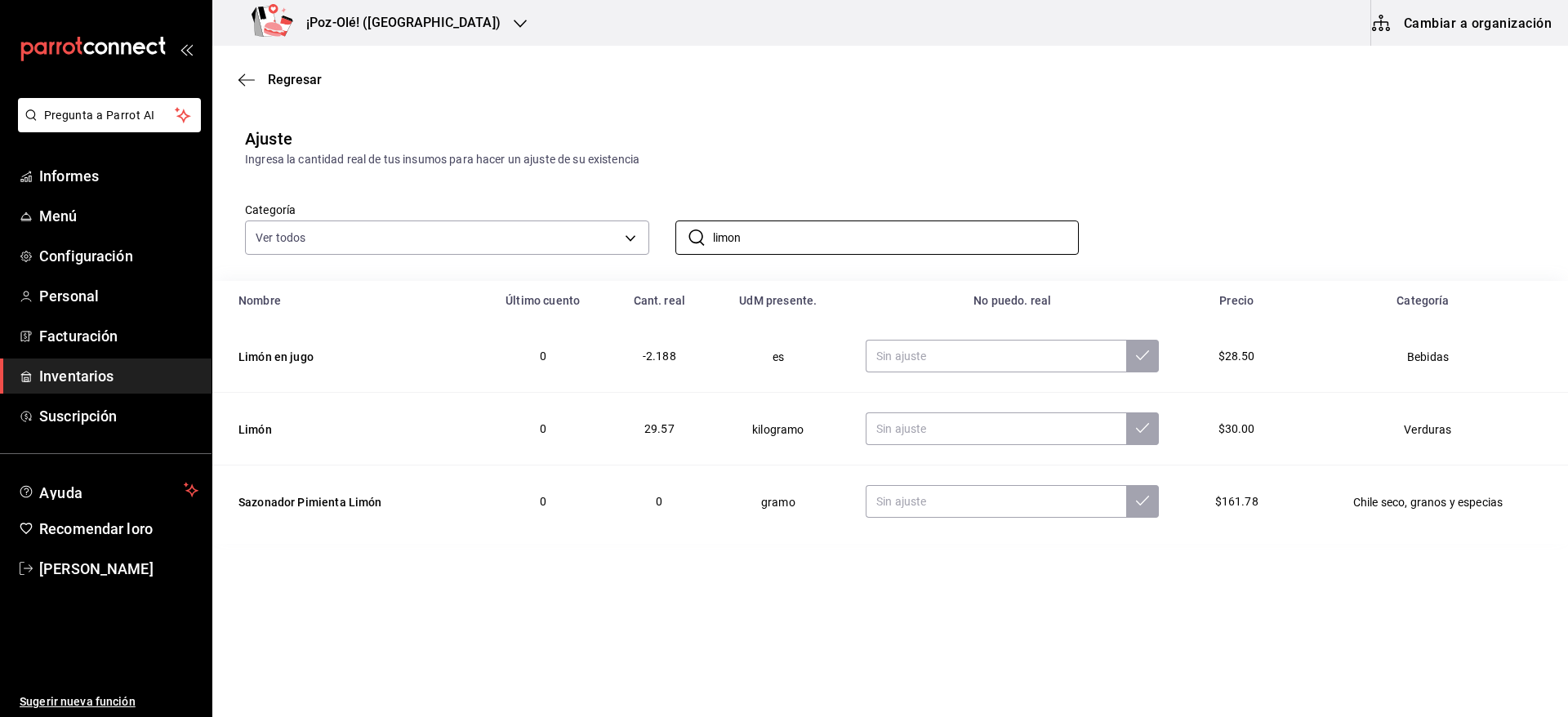
type input "limon"
click at [730, 202] on div "​ limon ​" at bounding box center [864, 225] width 431 height 61
click at [900, 363] on input "text" at bounding box center [995, 356] width 261 height 32
click at [946, 429] on input "text" at bounding box center [995, 428] width 261 height 32
type input "0.00"
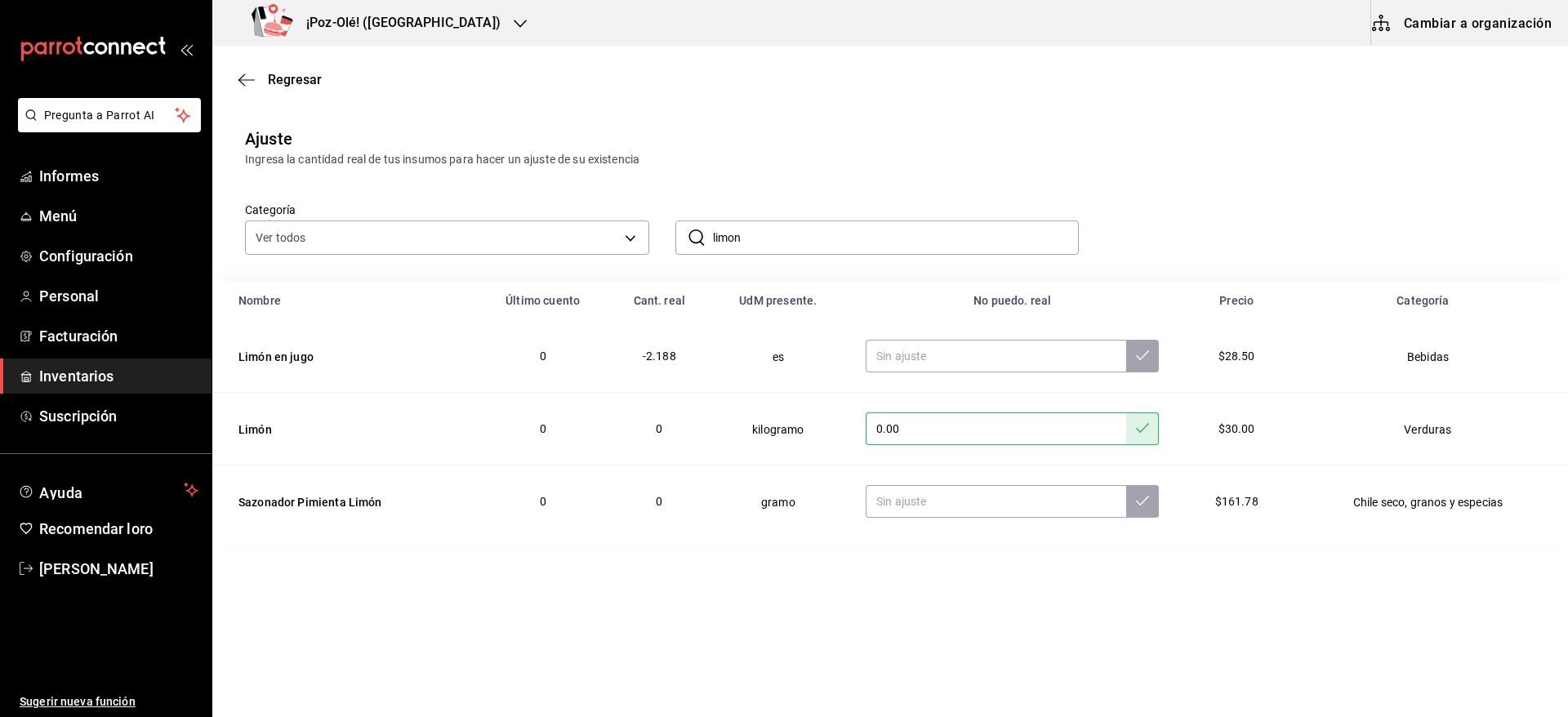
click at [950, 229] on input "limon" at bounding box center [895, 237] width 366 height 32
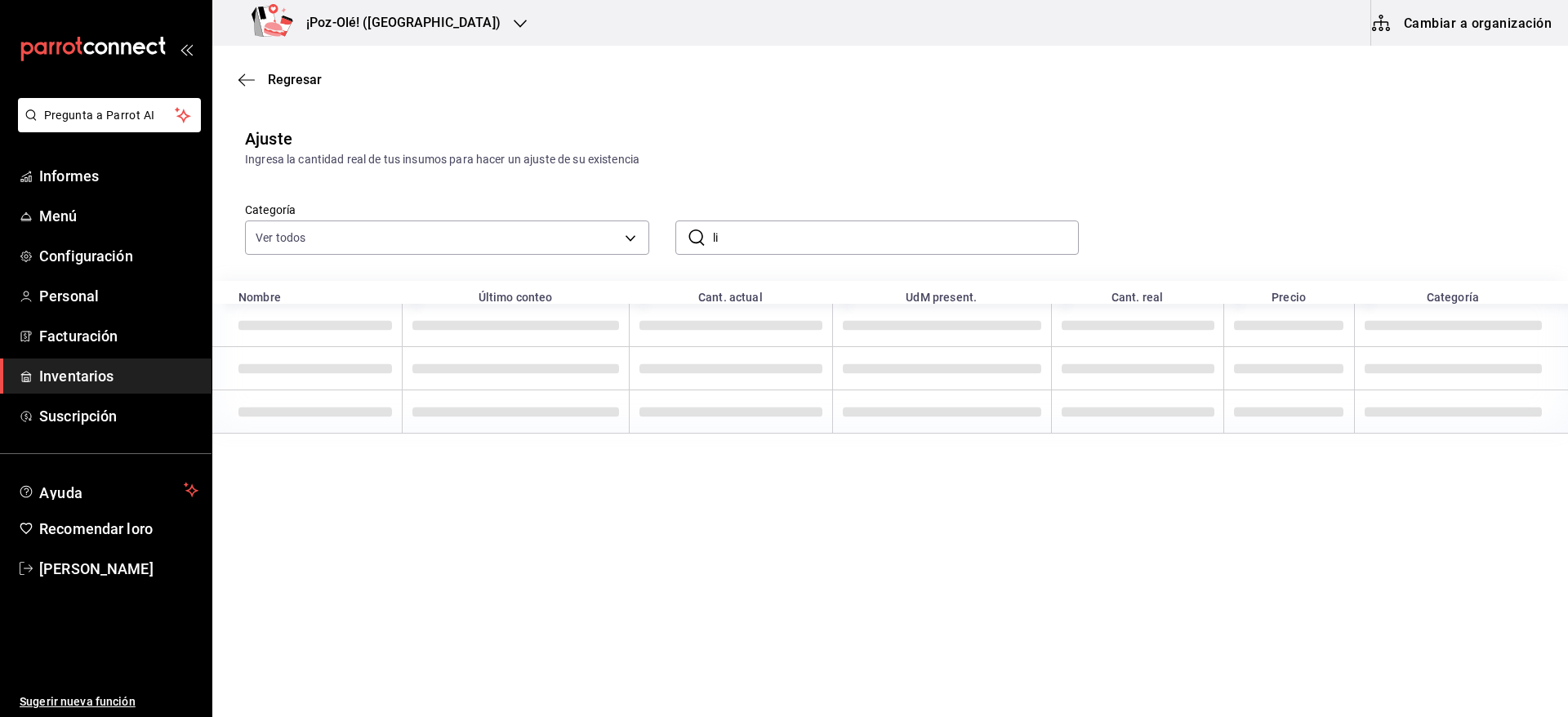
type input "l"
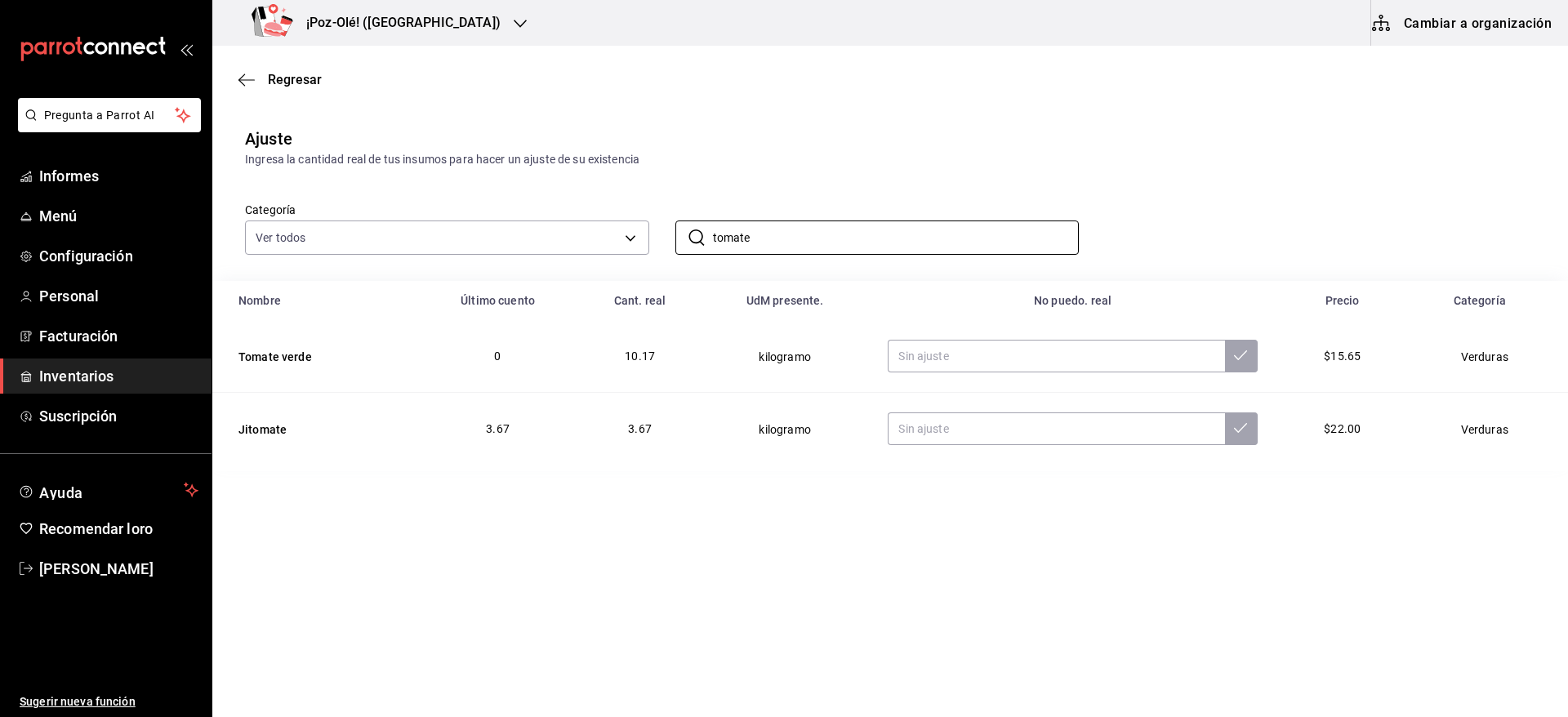
type input "tomate"
click at [1188, 213] on div "Categoría Ver todos d676893f-1eff-4afc-89d5-be7931405371,64c67766-f765-4080-8c3…" at bounding box center [863, 211] width 1290 height 87
click at [1011, 366] on input "text" at bounding box center [1055, 356] width 337 height 32
type input "1.00"
type input "1.91"
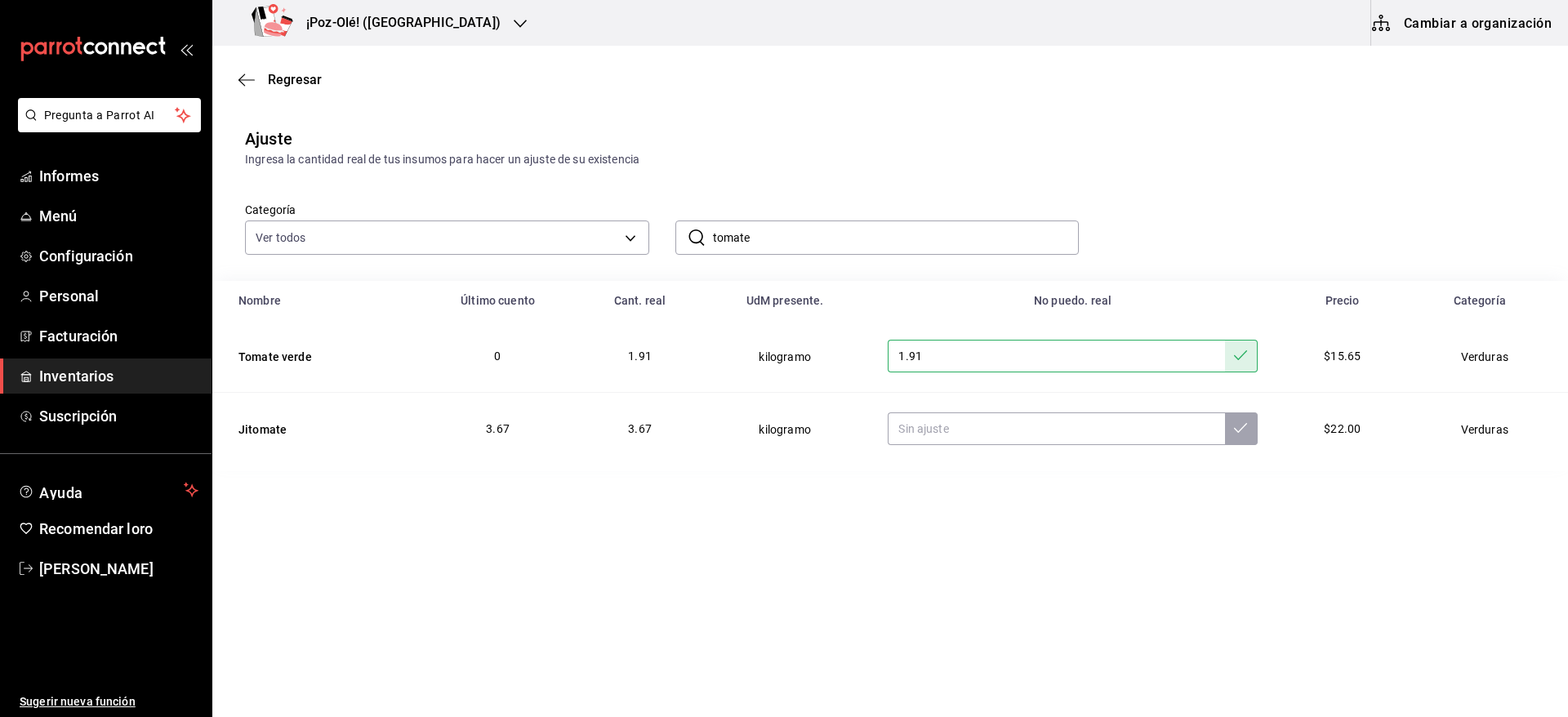
click at [951, 243] on input "tomate" at bounding box center [895, 237] width 366 height 32
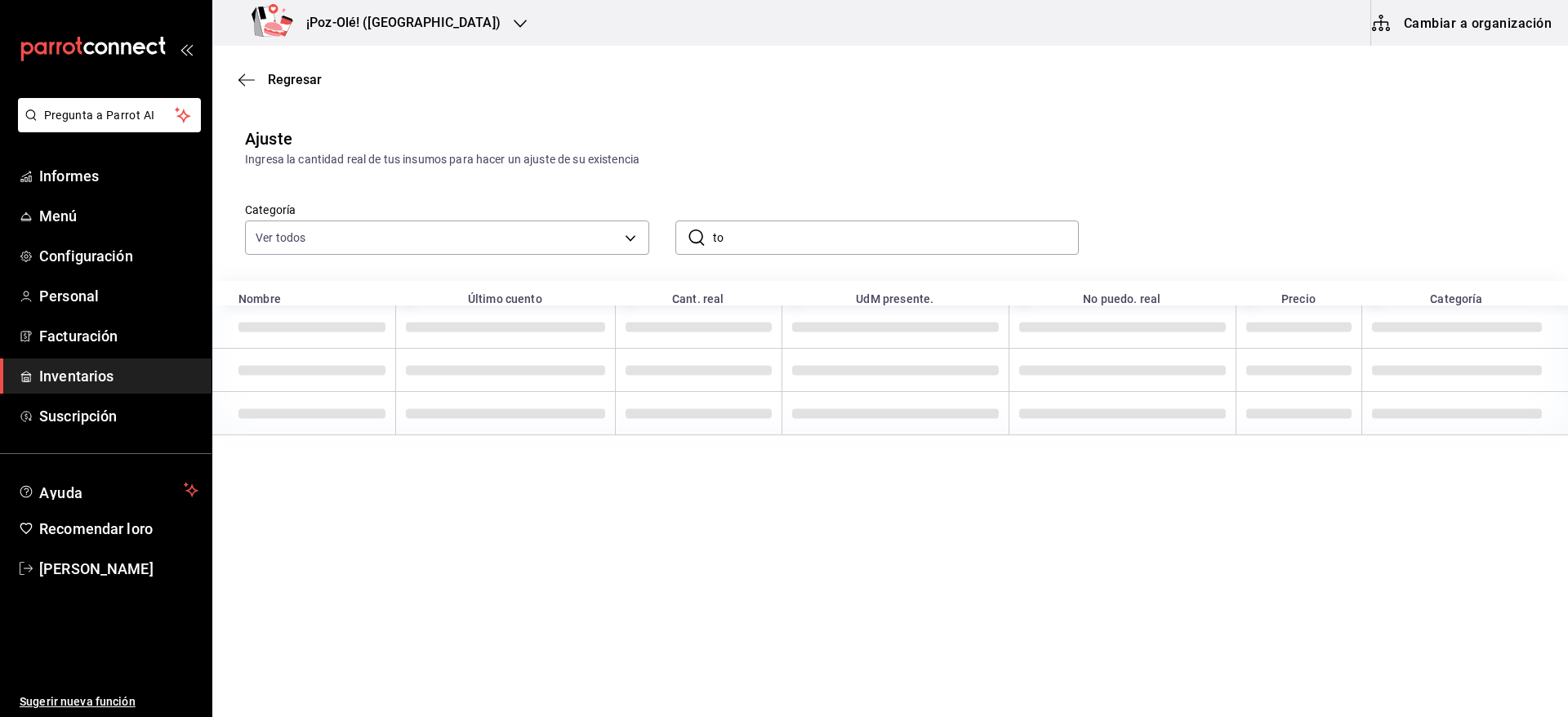
type input "t"
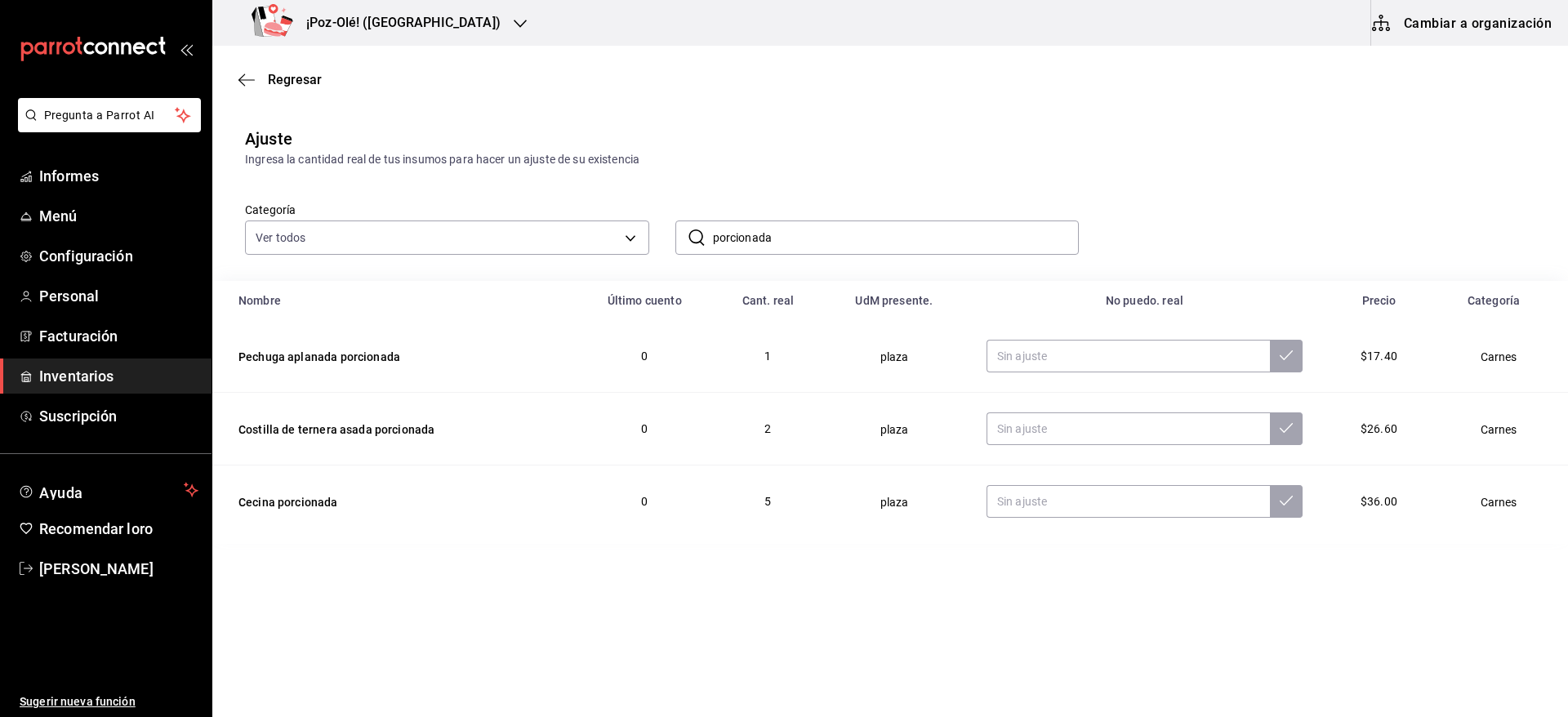
click at [986, 179] on div "Categoría Ver todos d676893f-1eff-4afc-89d5-be7931405371,64c67766-f765-4080-8c3…" at bounding box center [863, 211] width 1290 height 87
click at [795, 241] on input "porcionada" at bounding box center [895, 237] width 366 height 32
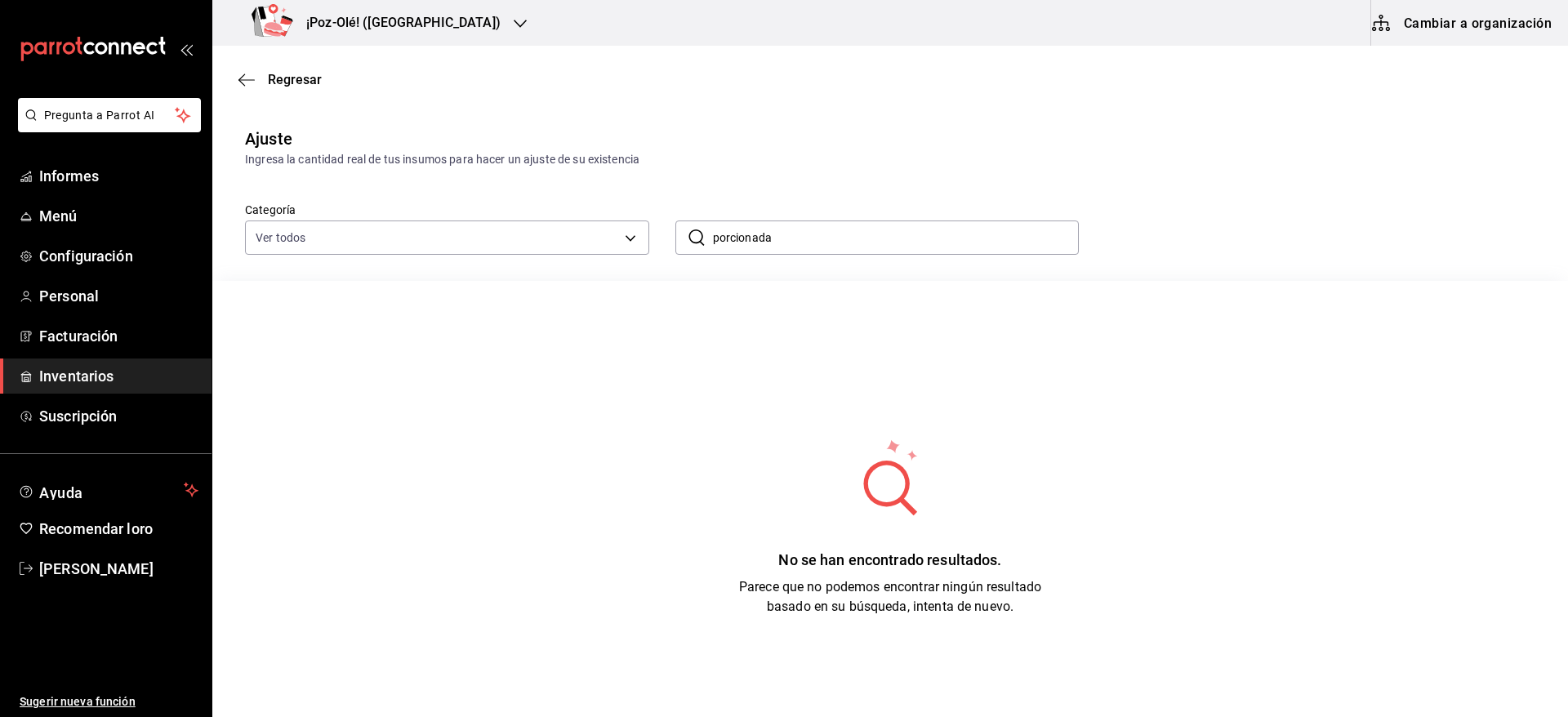
type input "porcionada"
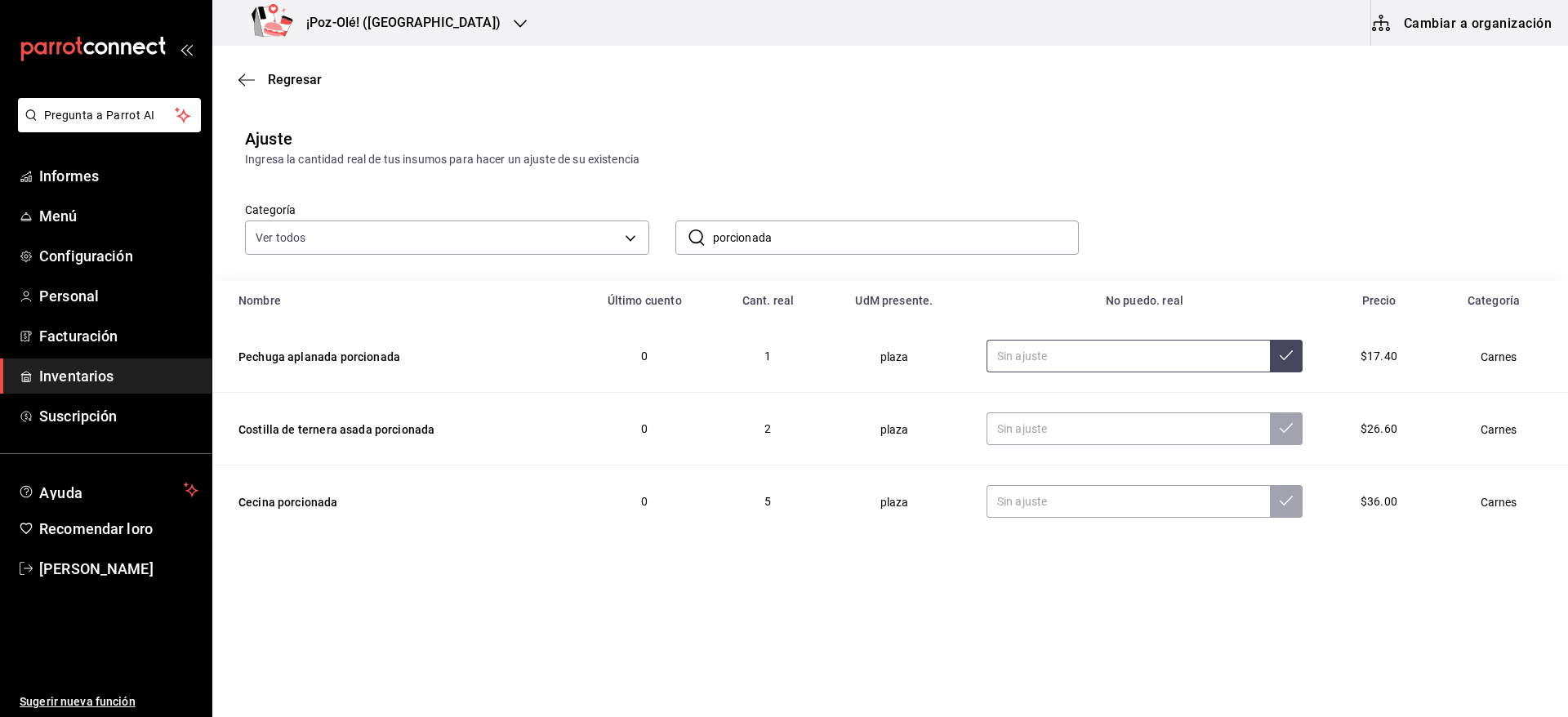
click at [1101, 349] on input "text" at bounding box center [1128, 356] width 283 height 32
click at [1083, 509] on input "text" at bounding box center [1128, 501] width 283 height 32
type input "10.00"
click at [1062, 417] on input "text" at bounding box center [1128, 428] width 283 height 32
type input "7.00"
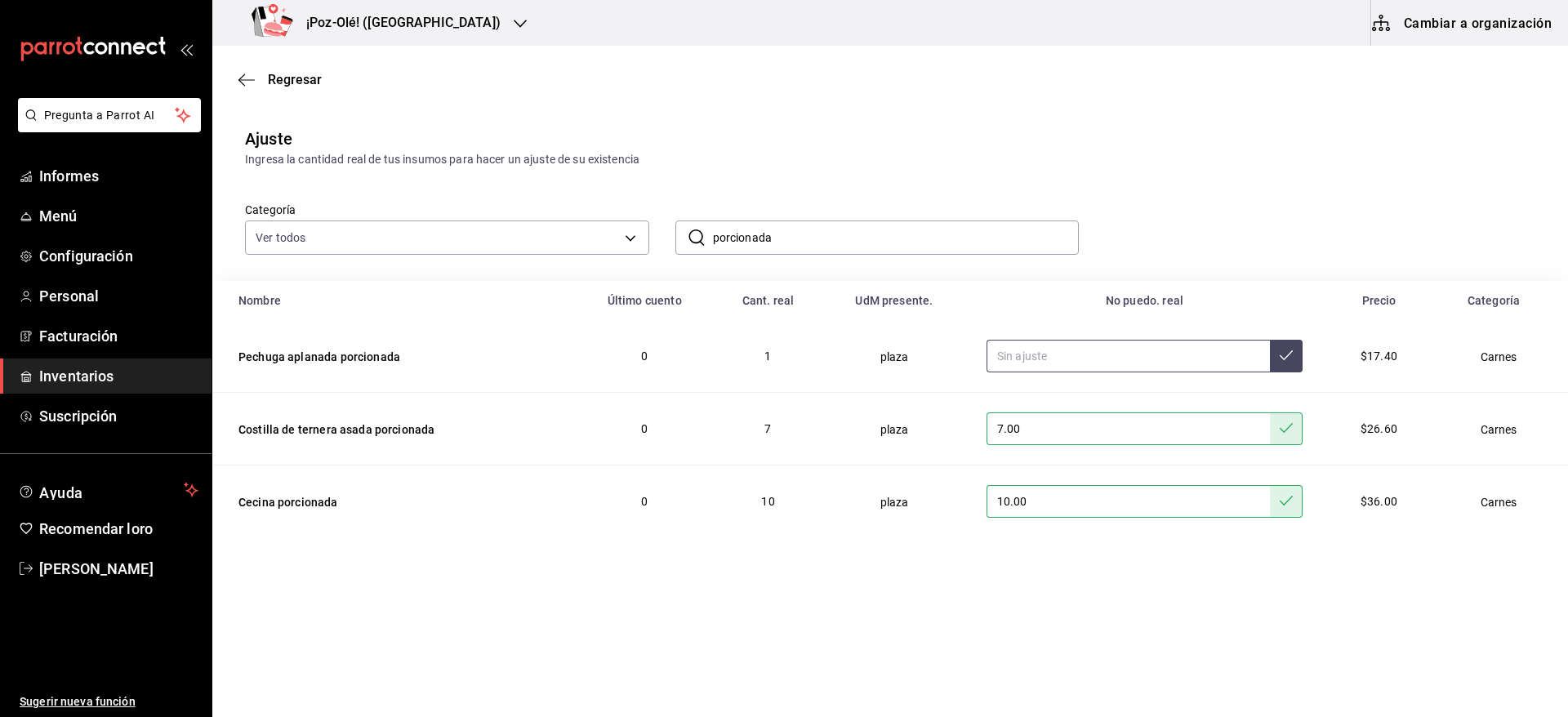
click at [1048, 359] on input "text" at bounding box center [1128, 356] width 283 height 32
type input "6.00"
click at [1000, 244] on input "porcionada" at bounding box center [895, 237] width 366 height 32
click at [932, 222] on input "porcionada" at bounding box center [895, 237] width 366 height 32
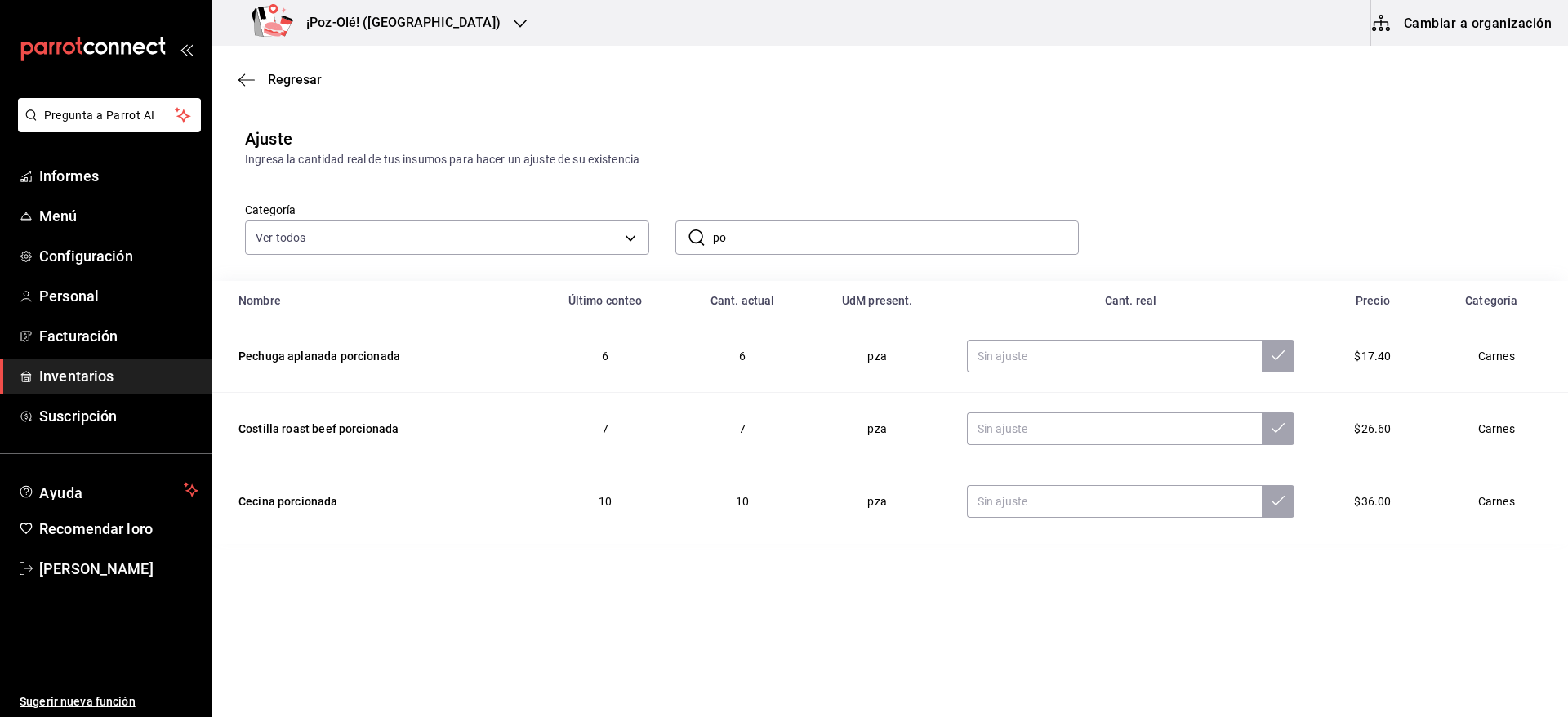
type input "p"
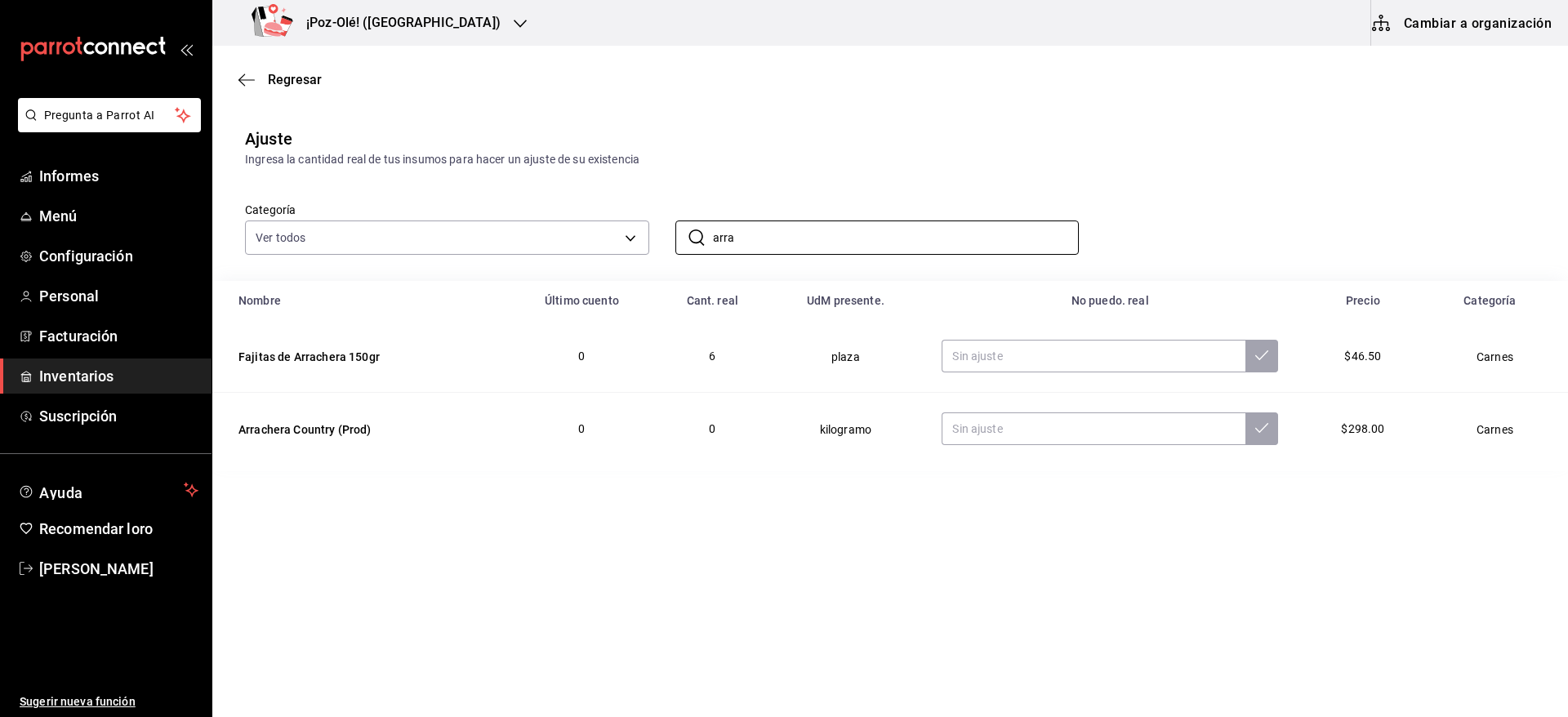
type input "arrachera"
click at [1039, 344] on input "text" at bounding box center [1093, 356] width 304 height 32
type input "10.00"
click at [1039, 344] on input "10.00" at bounding box center [1093, 356] width 304 height 32
click at [895, 244] on input "arrachera" at bounding box center [895, 237] width 366 height 32
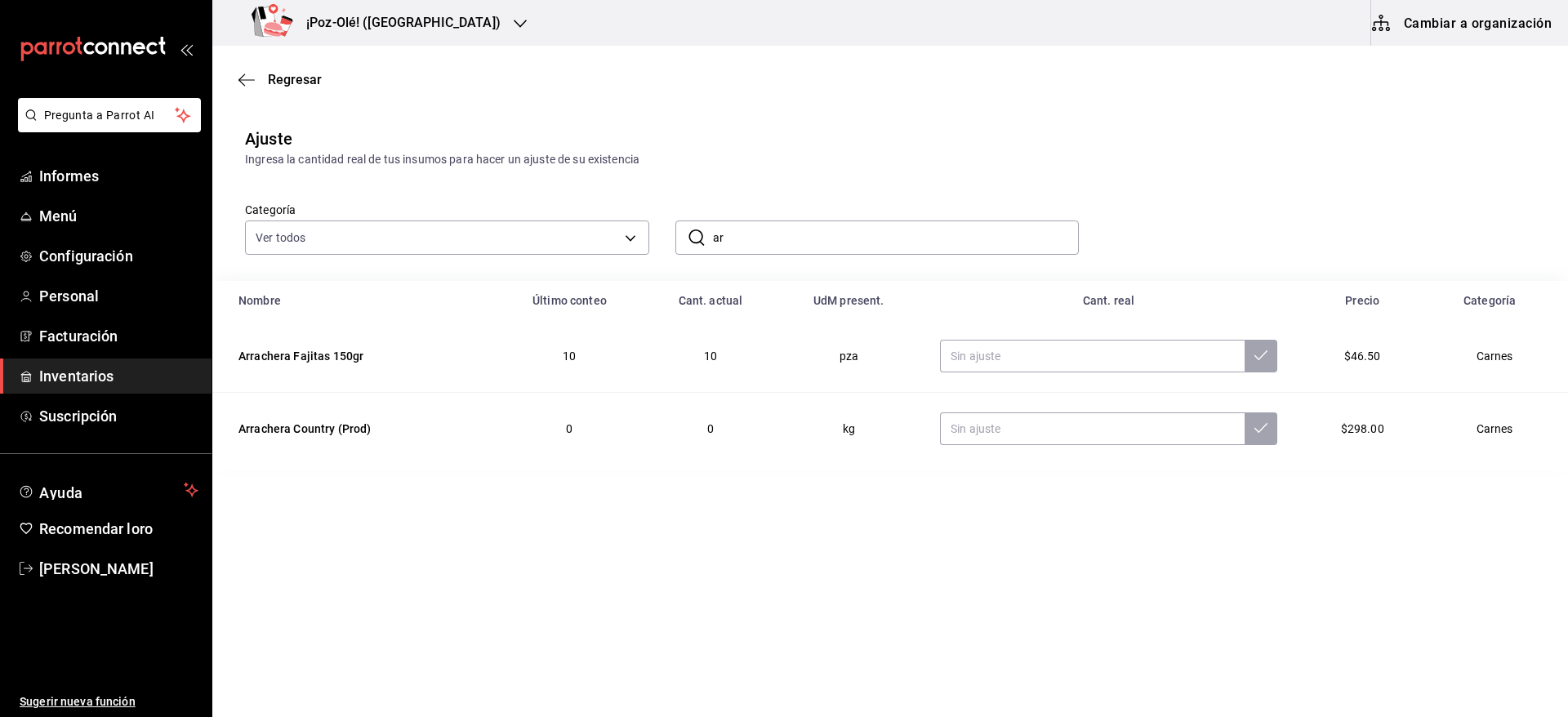
type input "a"
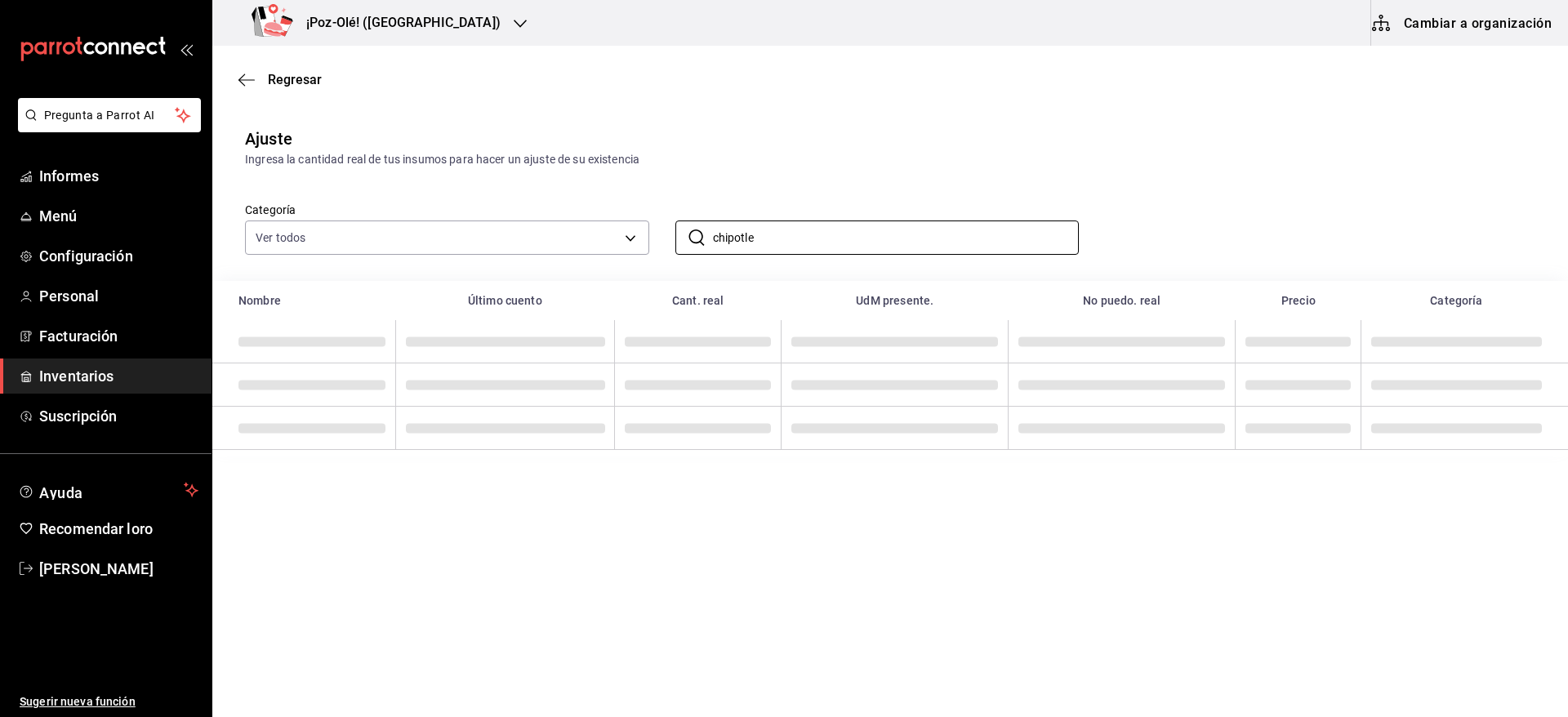
type input "chipotle"
click at [826, 172] on div "Categoría Ver todos d676893f-1eff-4afc-89d5-be7931405371,64c67766-f765-4080-8c3…" at bounding box center [863, 211] width 1290 height 87
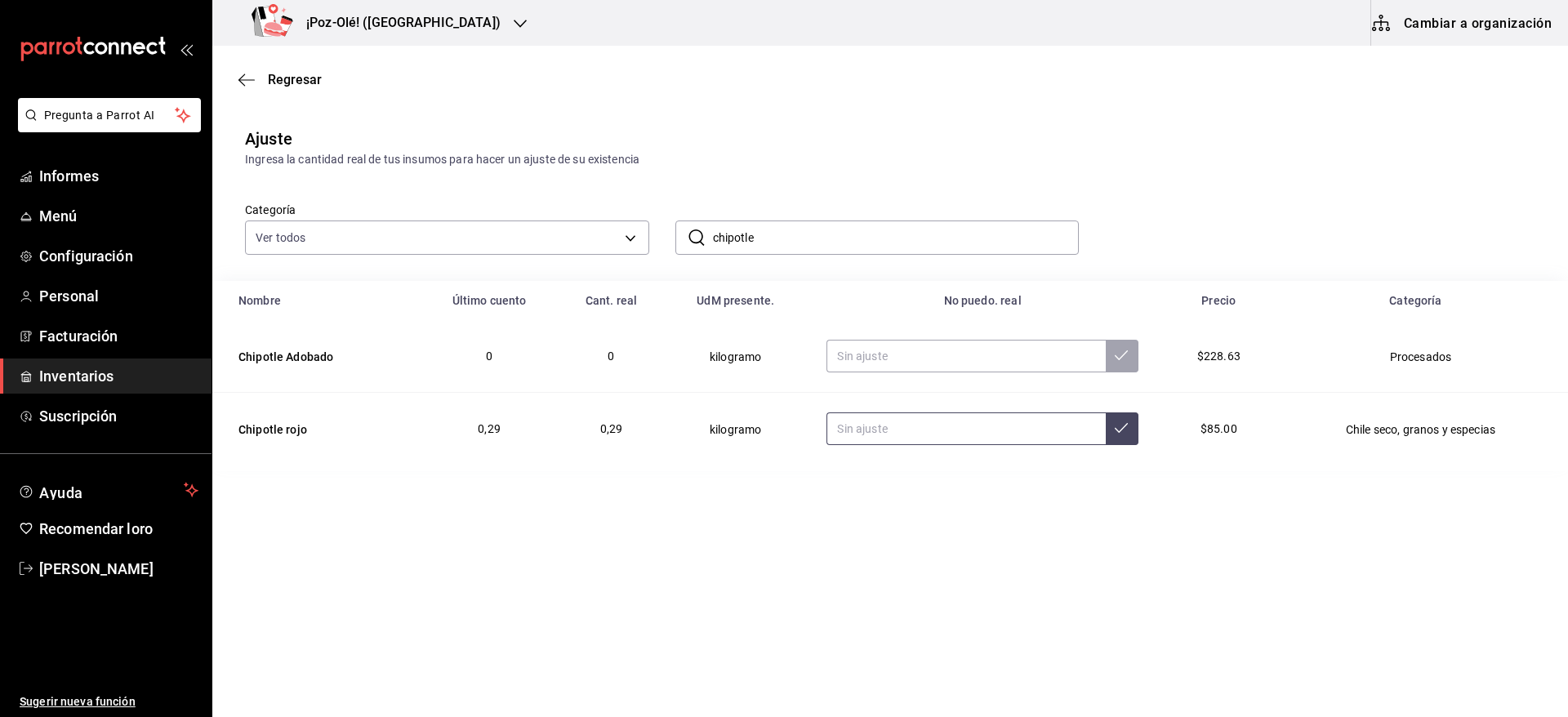
click at [866, 416] on input "text" at bounding box center [965, 428] width 278 height 32
click at [784, 236] on input "chipotle" at bounding box center [895, 237] width 366 height 32
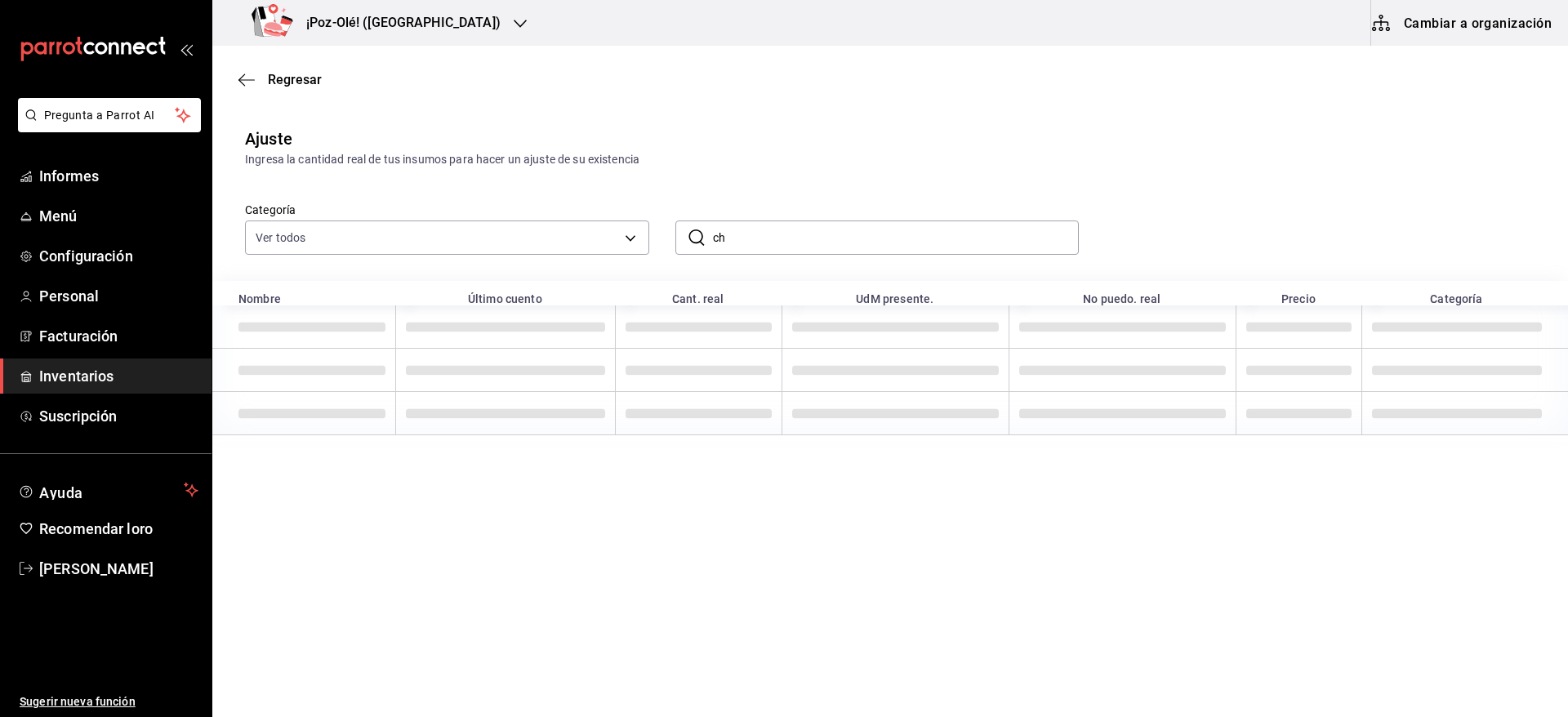
type input "c"
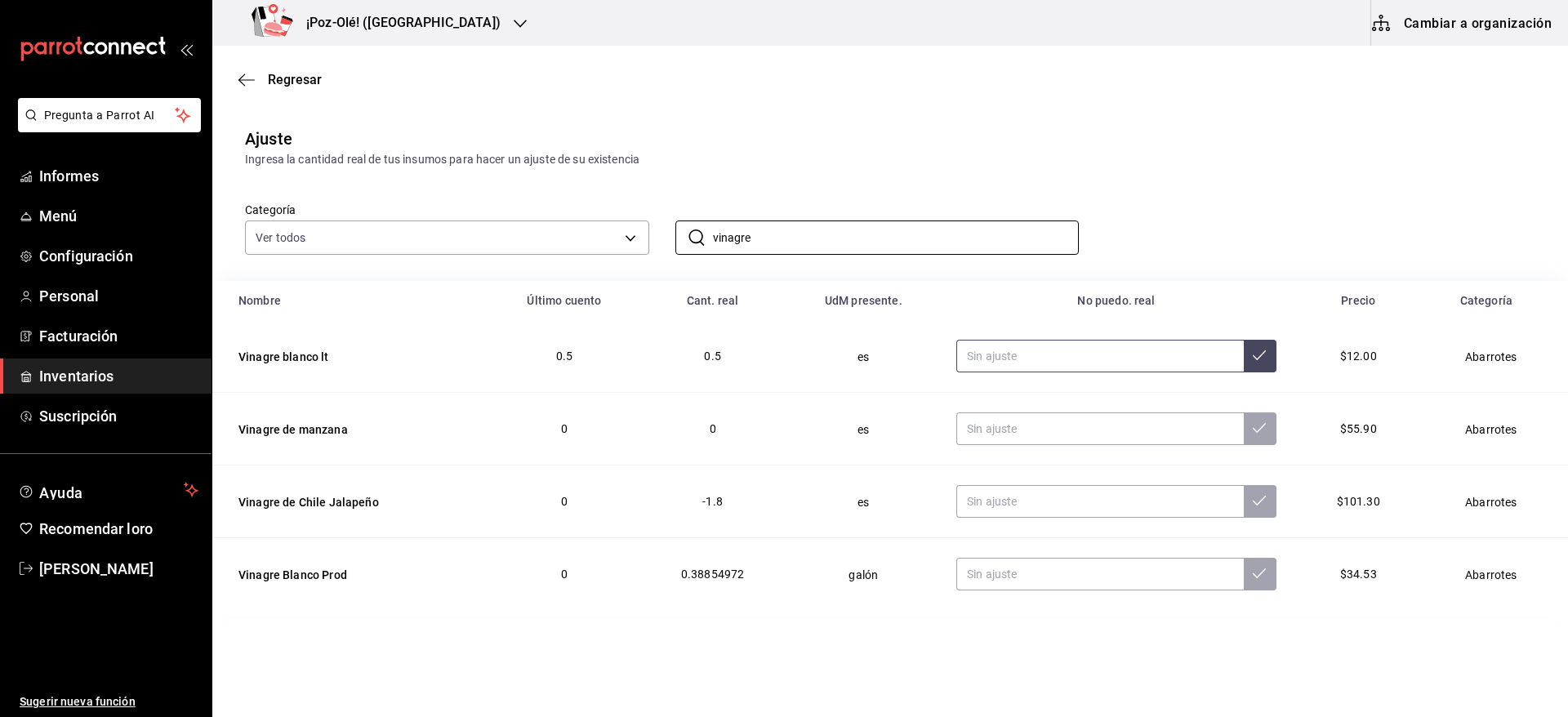
type input "vinagre"
click at [1025, 361] on input "text" at bounding box center [1099, 356] width 287 height 32
type input "0.95"
click at [959, 259] on div "Categoría Ver todos d676893f-1eff-4afc-89d5-be7931405371,64c67766-f765-4080-8c3…" at bounding box center [889, 224] width 1355 height 112
click at [846, 265] on div "Categoría Ver todos d676893f-1eff-4afc-89d5-be7931405371,64c67766-f765-4080-8c3…" at bounding box center [889, 224] width 1355 height 112
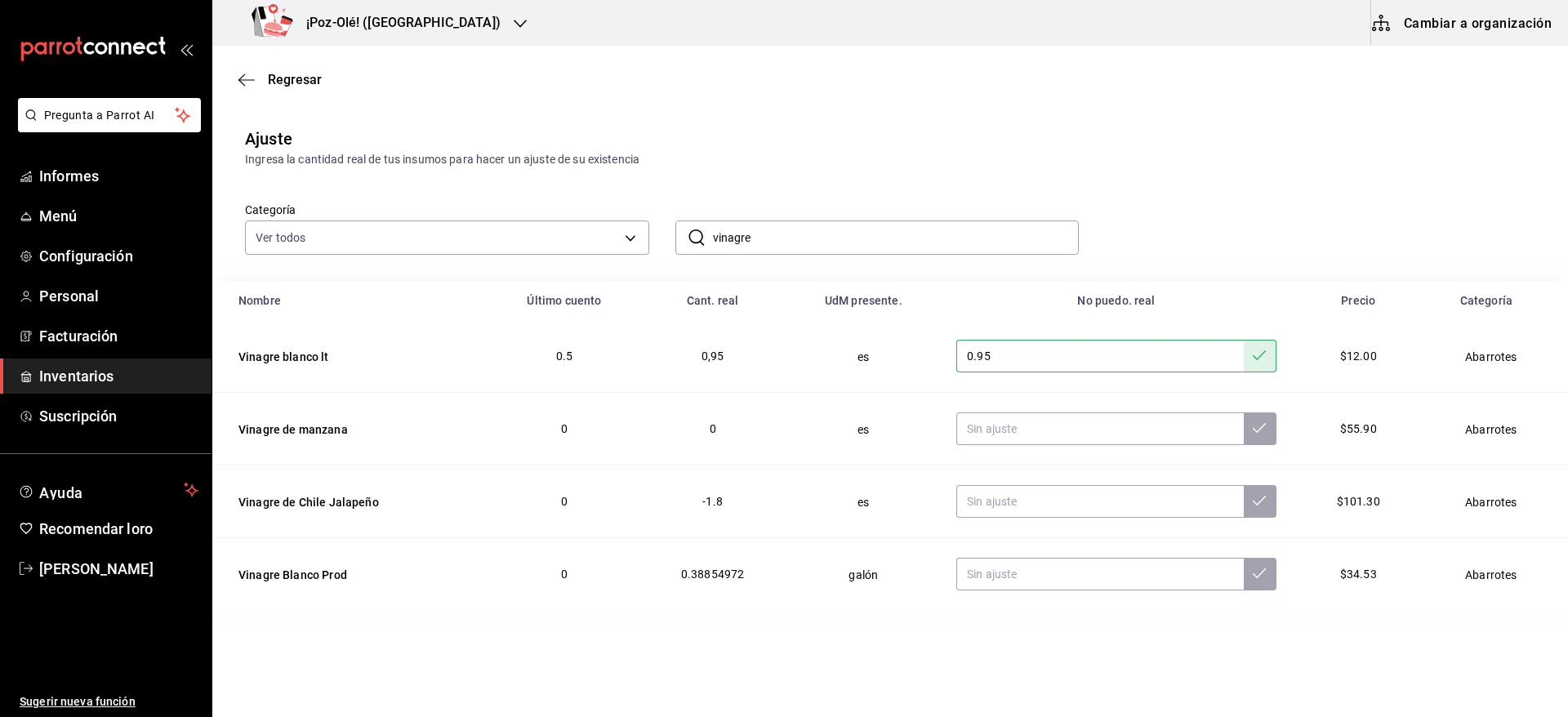
click at [803, 199] on div "​ vinagre ​" at bounding box center [864, 225] width 431 height 61
drag, startPoint x: 808, startPoint y: 219, endPoint x: 798, endPoint y: 235, distance: 18.9
click at [798, 235] on div "​ vinagre ​" at bounding box center [864, 225] width 431 height 61
click at [798, 235] on input "vinagre" at bounding box center [895, 237] width 366 height 32
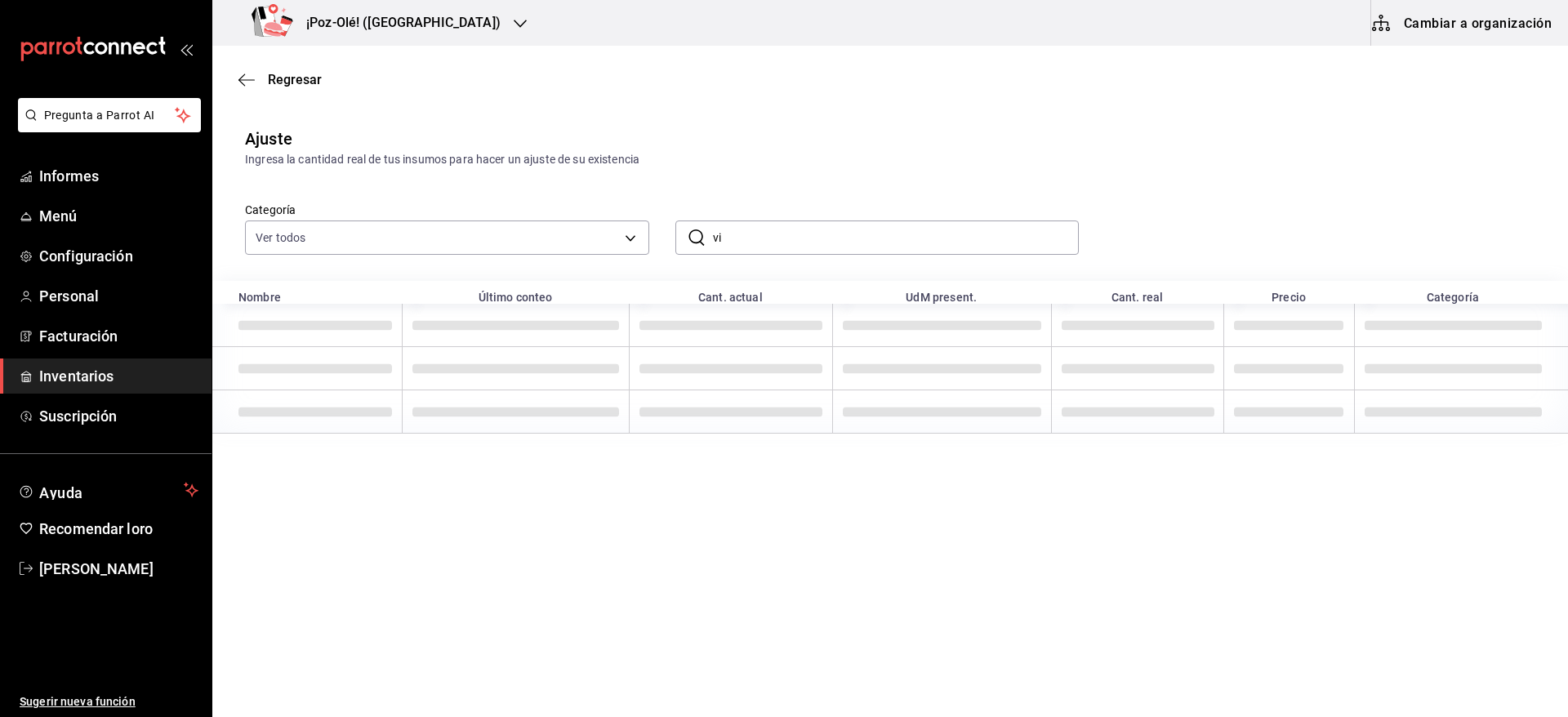
type input "v"
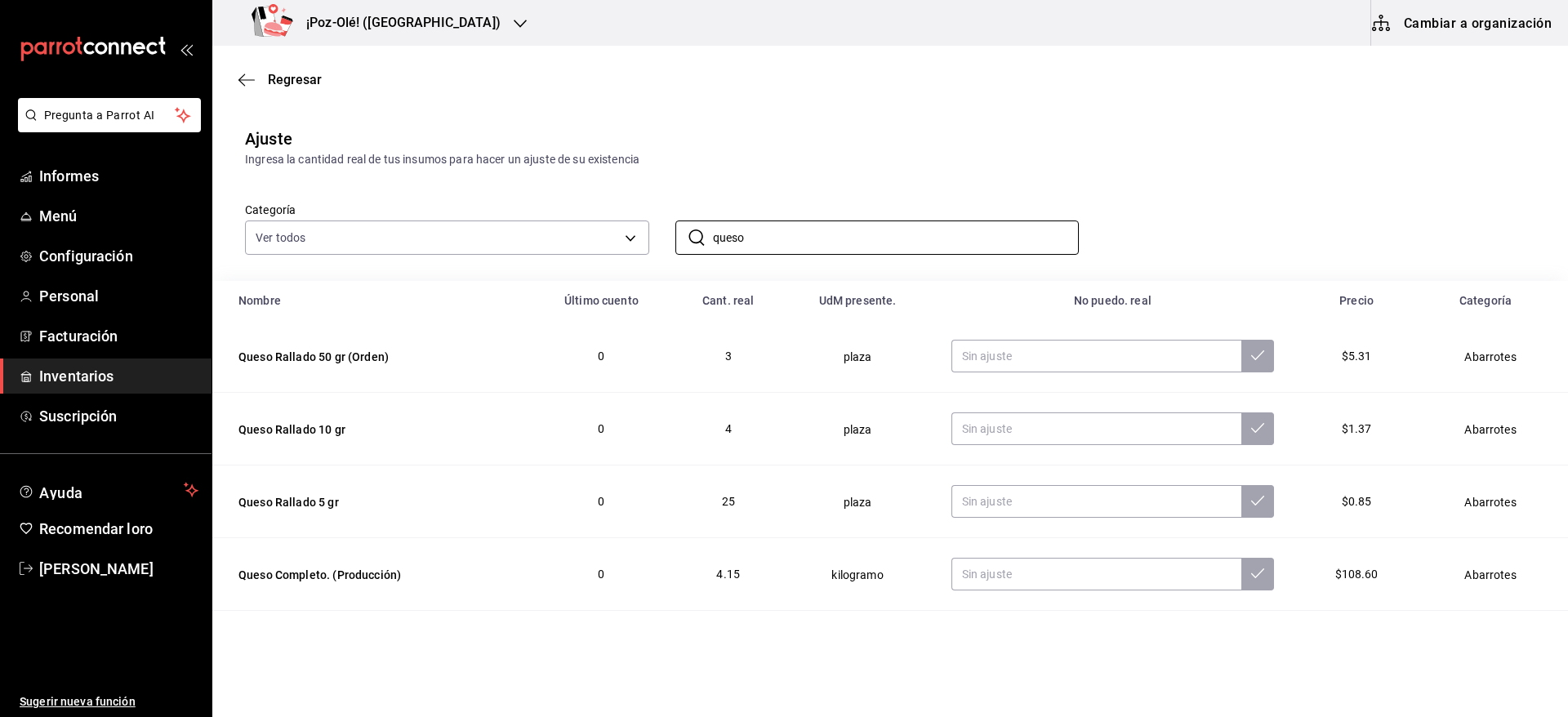
type input "queso"
click at [1161, 152] on div "Ingresa la cantidad real de tus insumos para hacer un ajuste de su existencia" at bounding box center [889, 160] width 1290 height 18
click at [1033, 370] on input "text" at bounding box center [1095, 356] width 290 height 32
click at [994, 446] on td at bounding box center [1112, 429] width 361 height 72
click at [987, 428] on input "text" at bounding box center [1095, 428] width 290 height 32
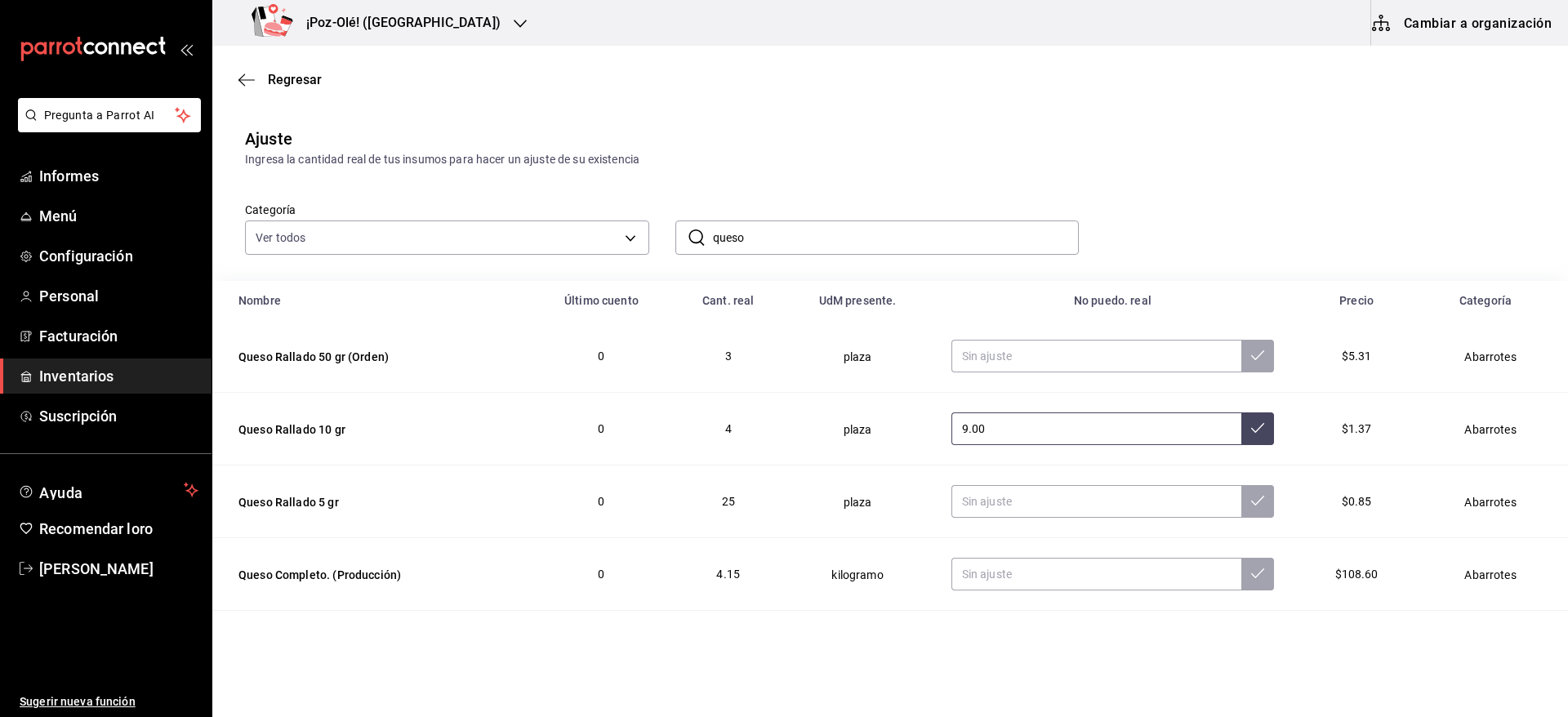
type input "9.00"
click at [1042, 501] on input "text" at bounding box center [1095, 501] width 290 height 32
type input "118.00"
click at [900, 229] on input "queso" at bounding box center [895, 237] width 366 height 32
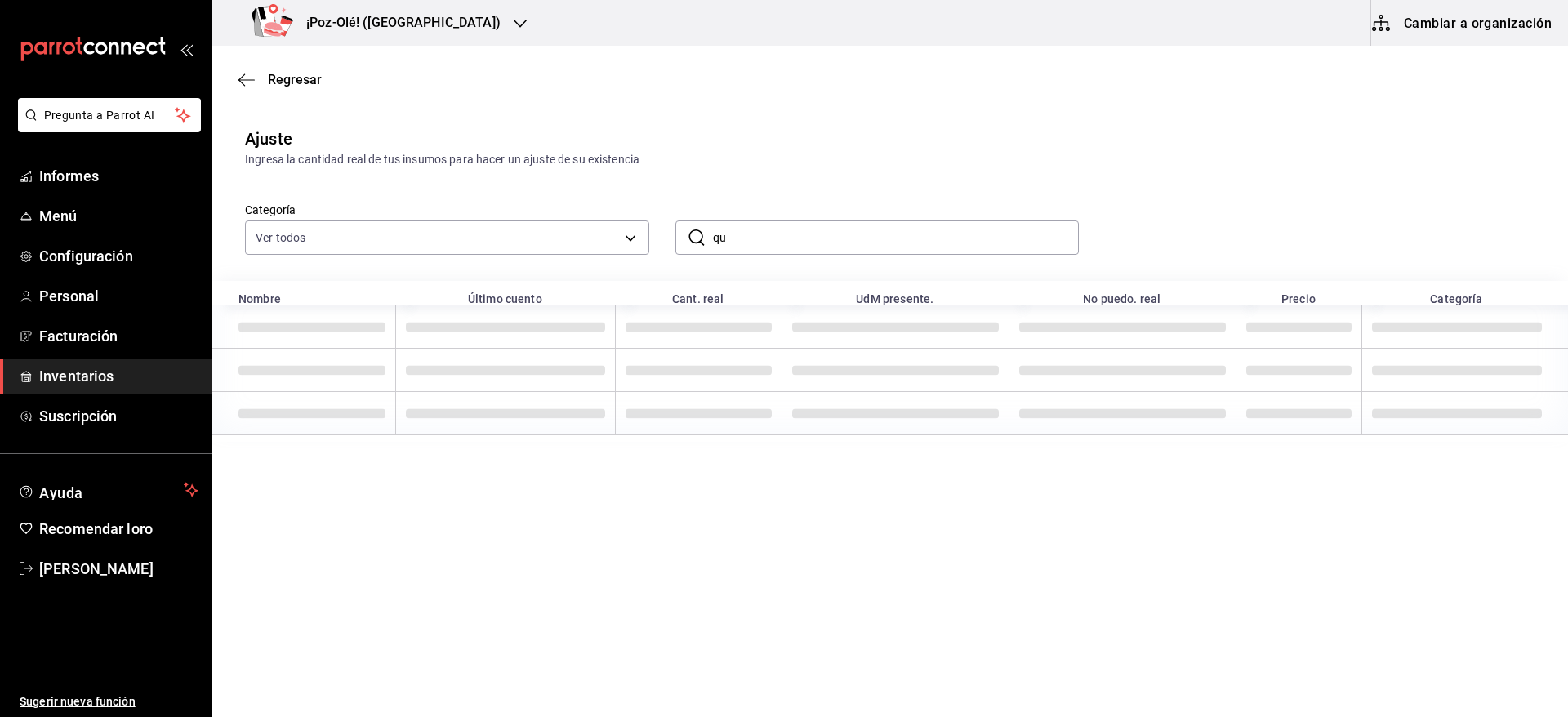
type input "q"
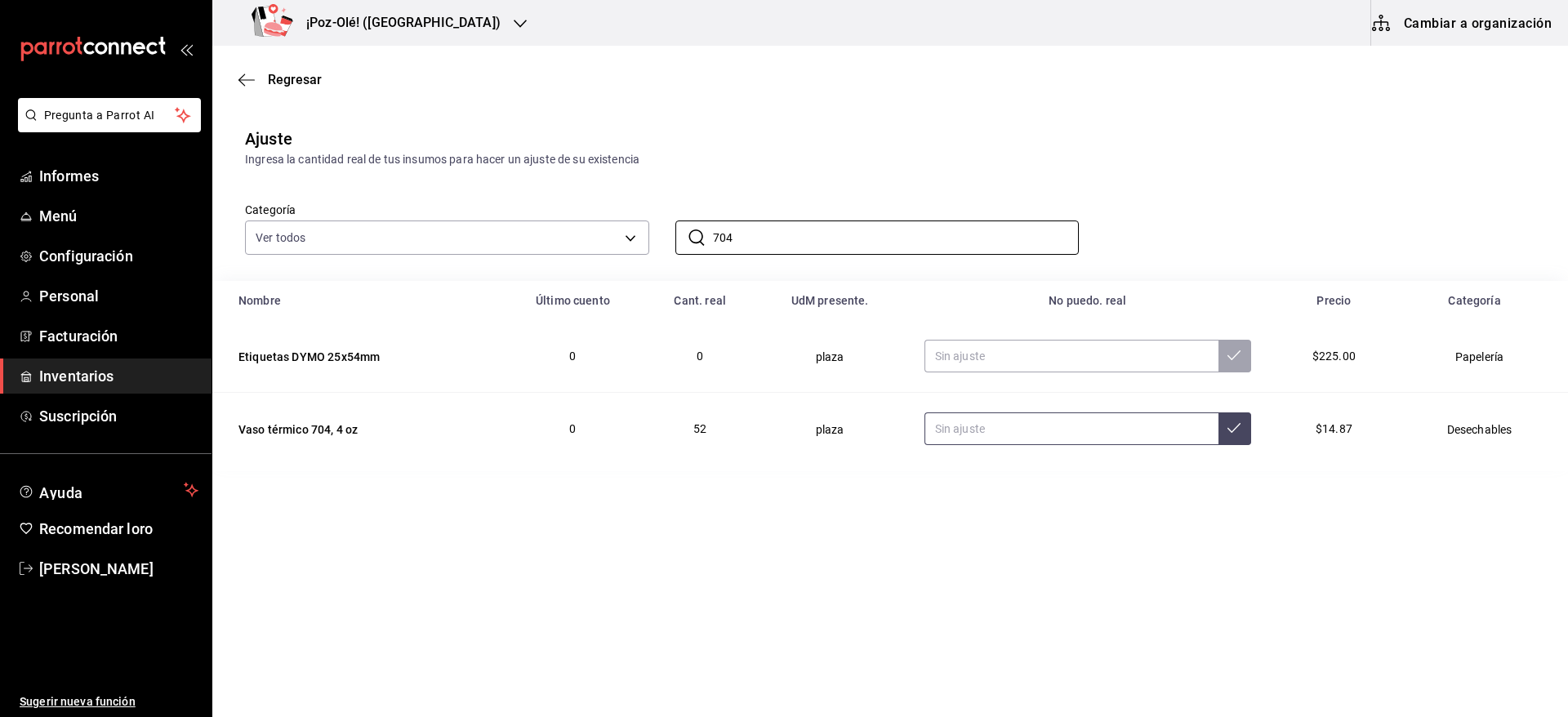
type input "704"
click at [1028, 421] on input "text" at bounding box center [1071, 428] width 294 height 32
type input "37.00"
click at [893, 249] on input "704" at bounding box center [895, 237] width 366 height 32
type input "7"
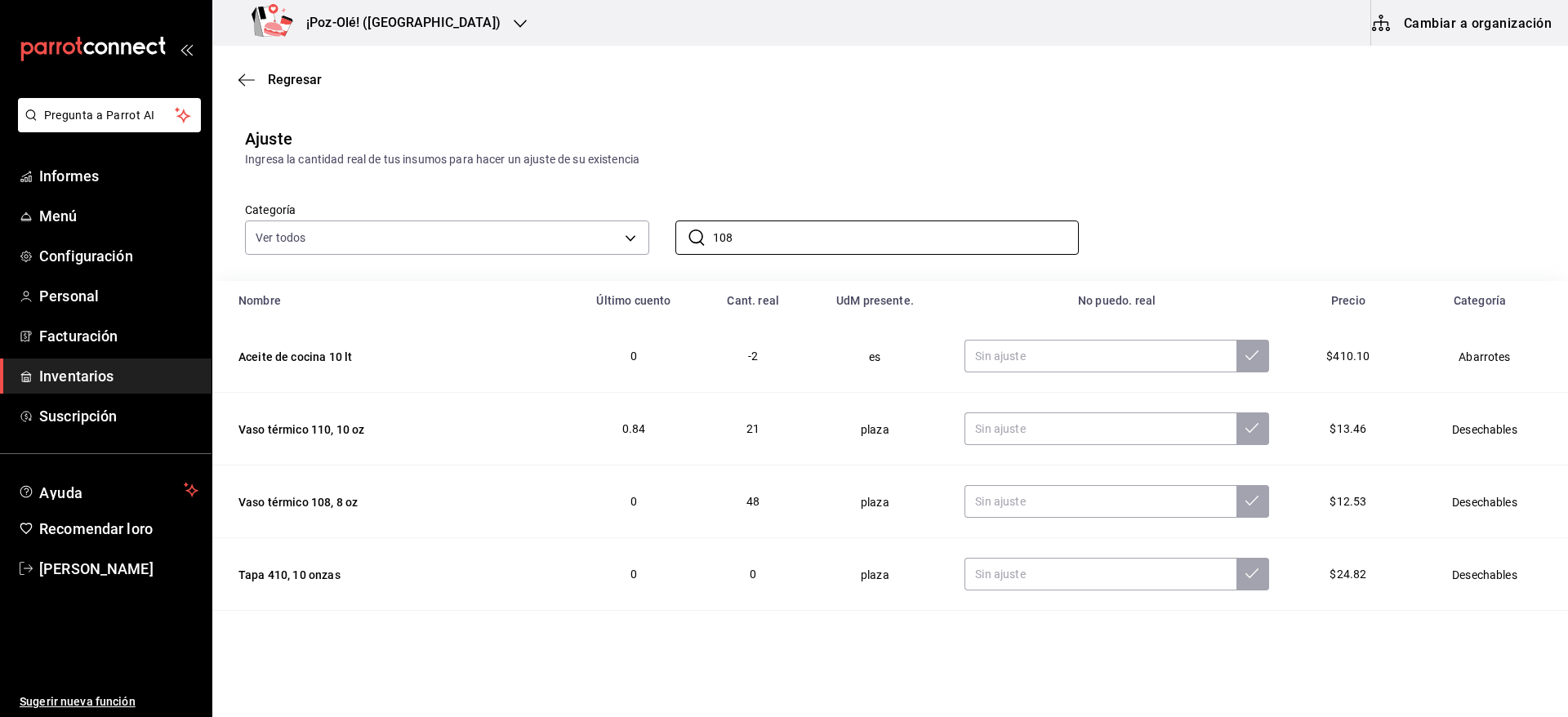
scroll to position [220, 0]
type input "108"
click at [1042, 496] on input "text" at bounding box center [1100, 499] width 271 height 32
type input "52.00"
click at [987, 247] on input "108" at bounding box center [895, 237] width 366 height 32
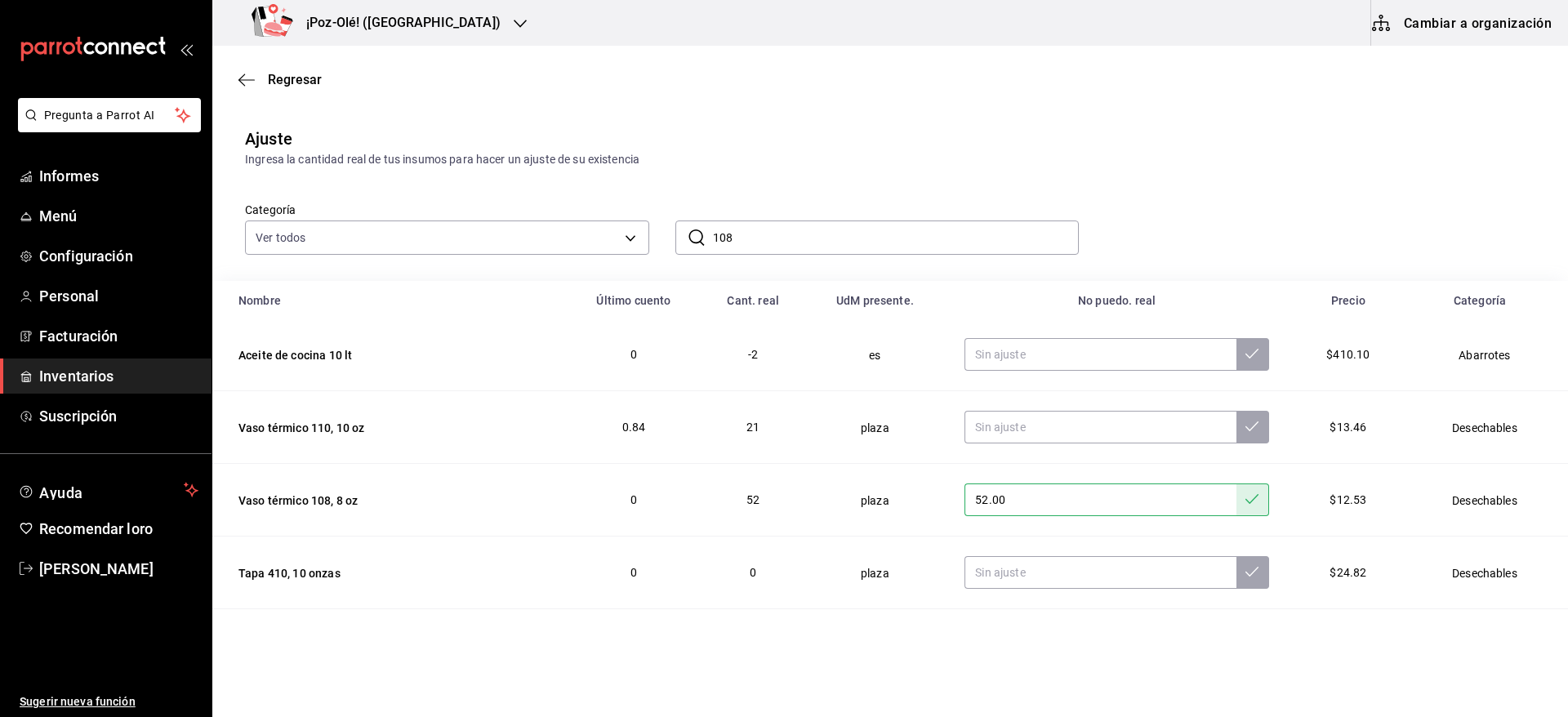
click at [987, 247] on input "108" at bounding box center [895, 237] width 366 height 32
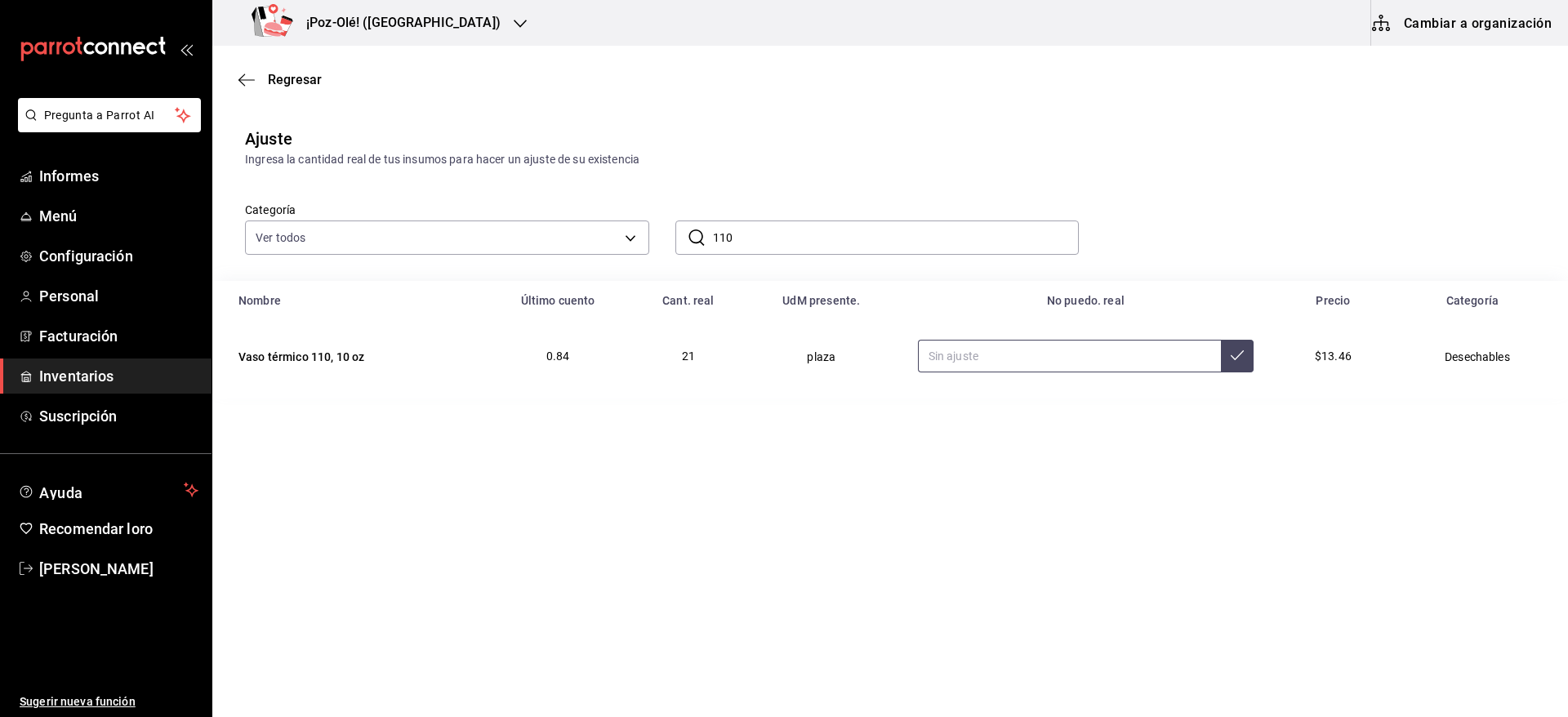
click at [984, 352] on input "text" at bounding box center [1069, 356] width 303 height 32
click at [862, 229] on input "110" at bounding box center [895, 237] width 366 height 32
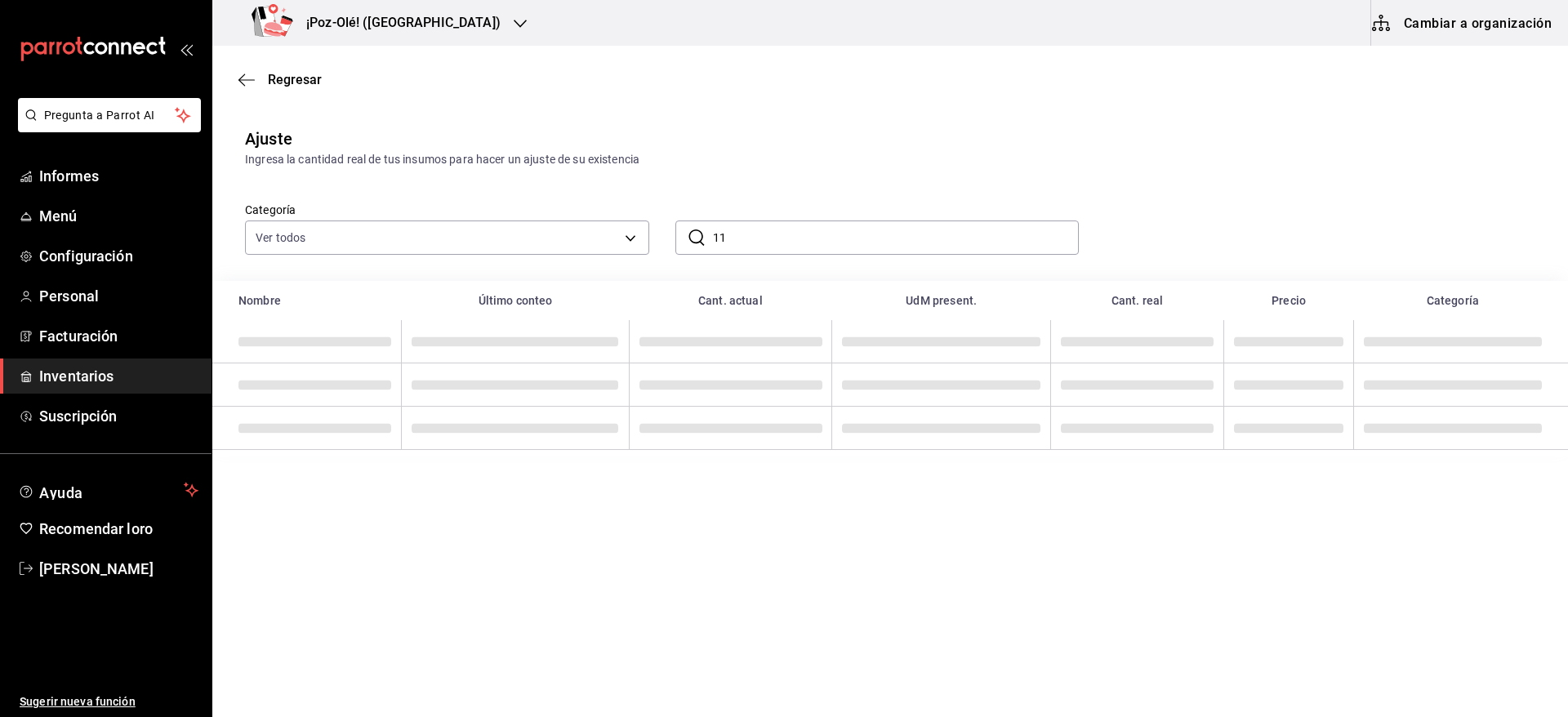
type input "1"
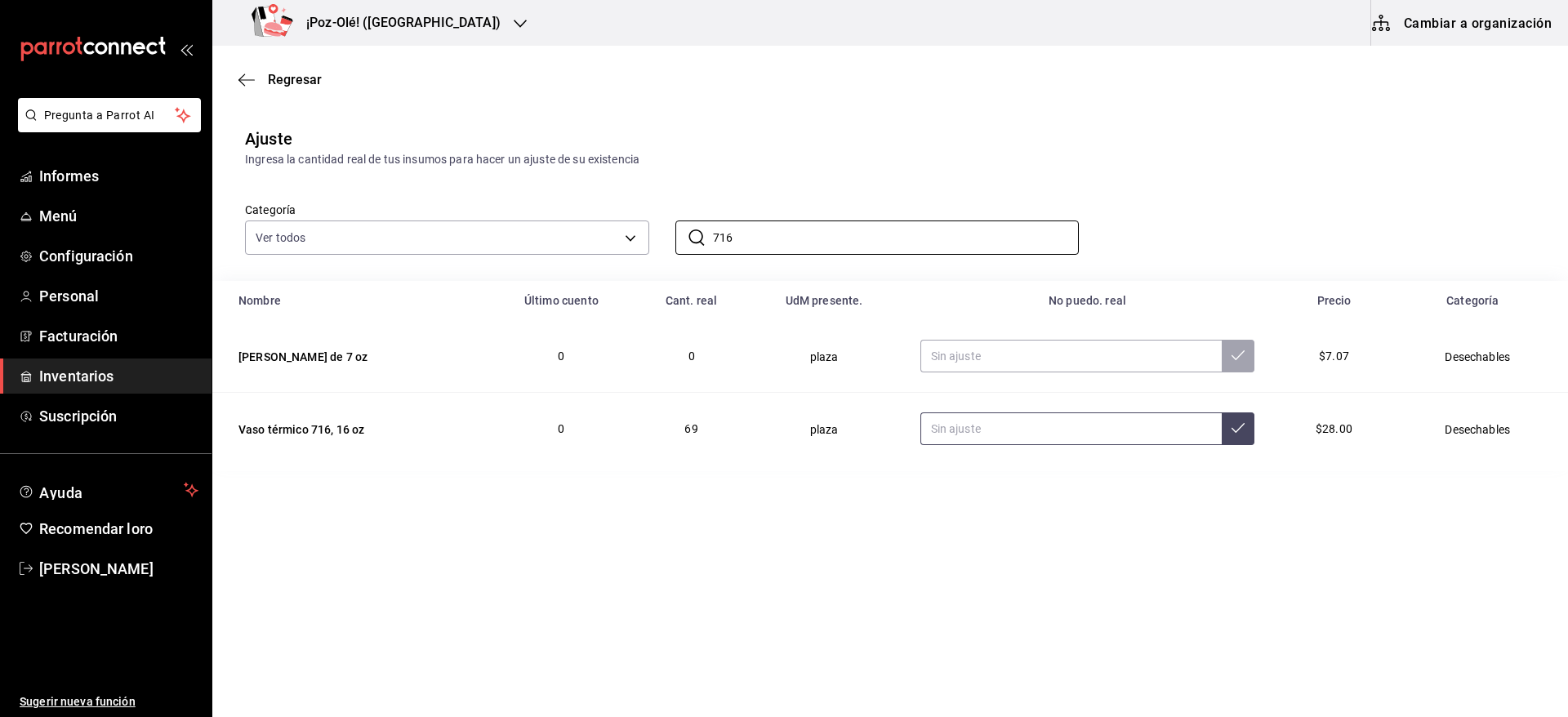
type input "716"
click at [1017, 432] on input "text" at bounding box center [1071, 428] width 302 height 32
type input "72.00"
click at [940, 246] on input "716" at bounding box center [895, 237] width 366 height 32
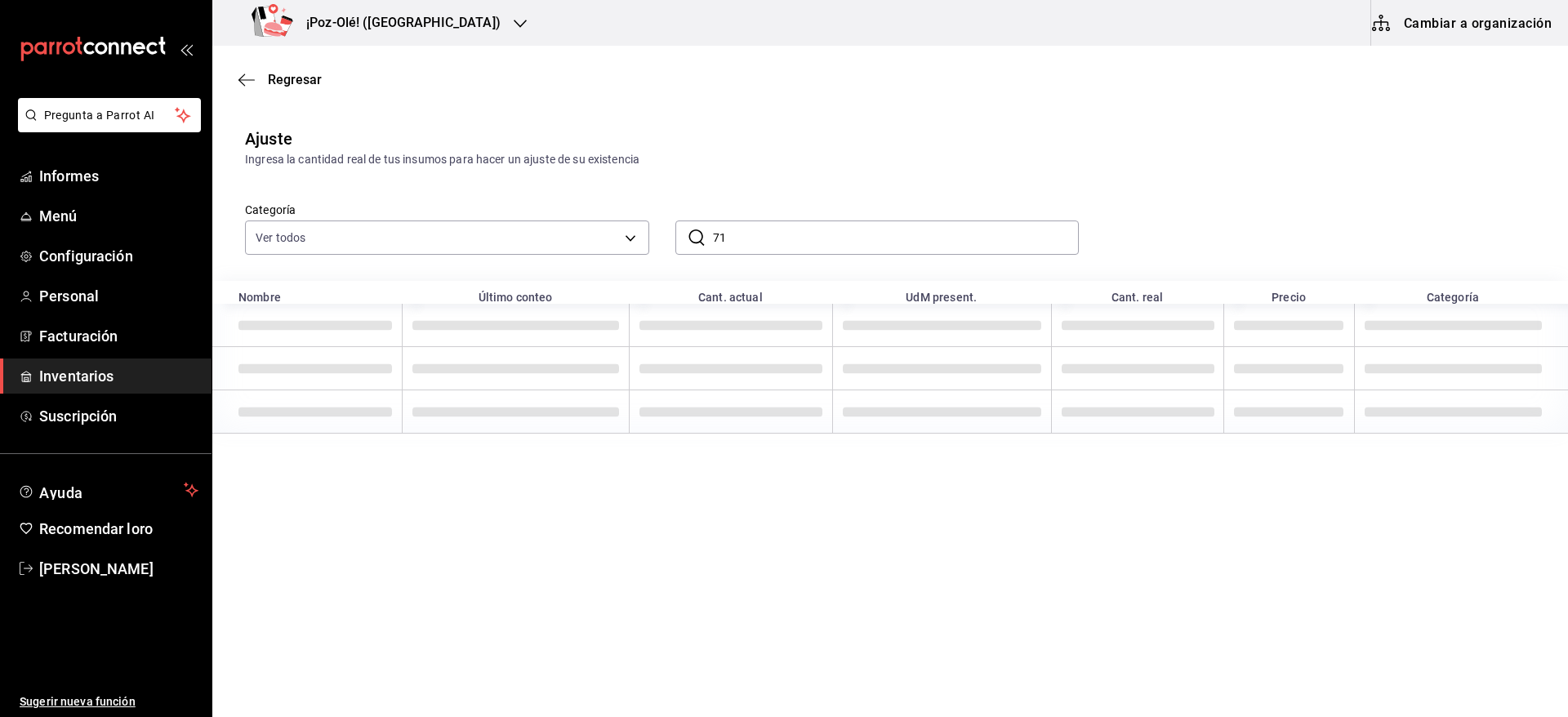
type input "7"
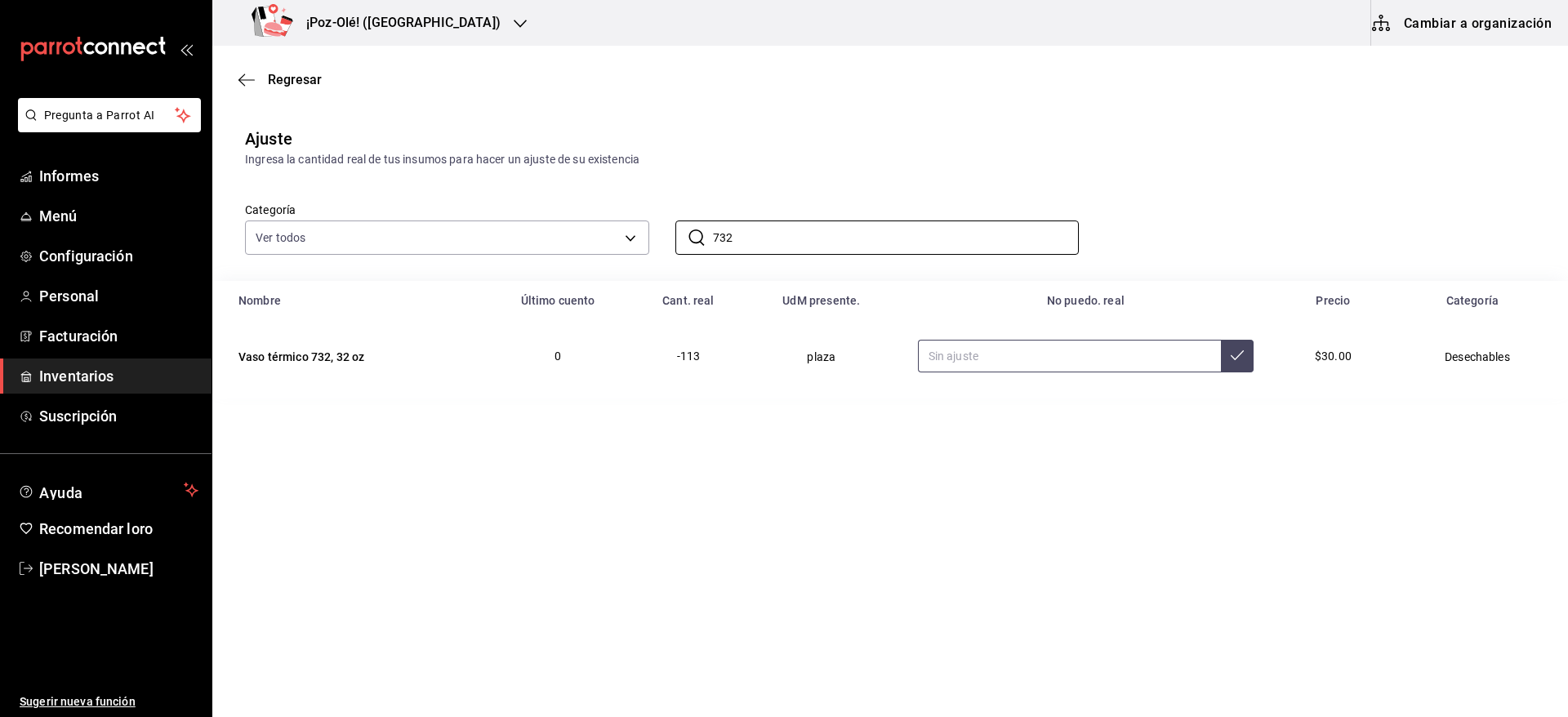
type input "732"
click at [1004, 345] on input "text" at bounding box center [1069, 356] width 303 height 32
type input "48.00"
click at [983, 232] on input "732" at bounding box center [895, 237] width 366 height 32
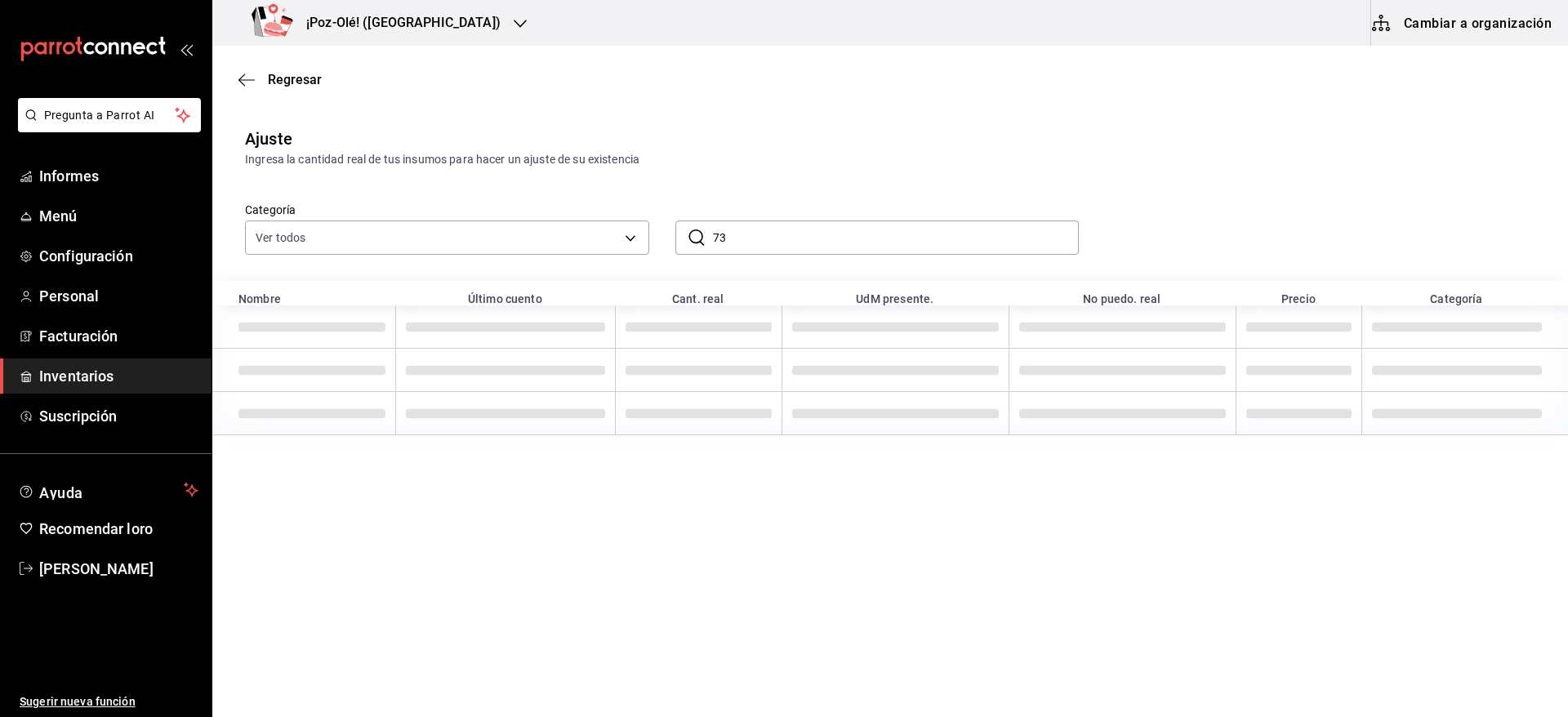
type input "7"
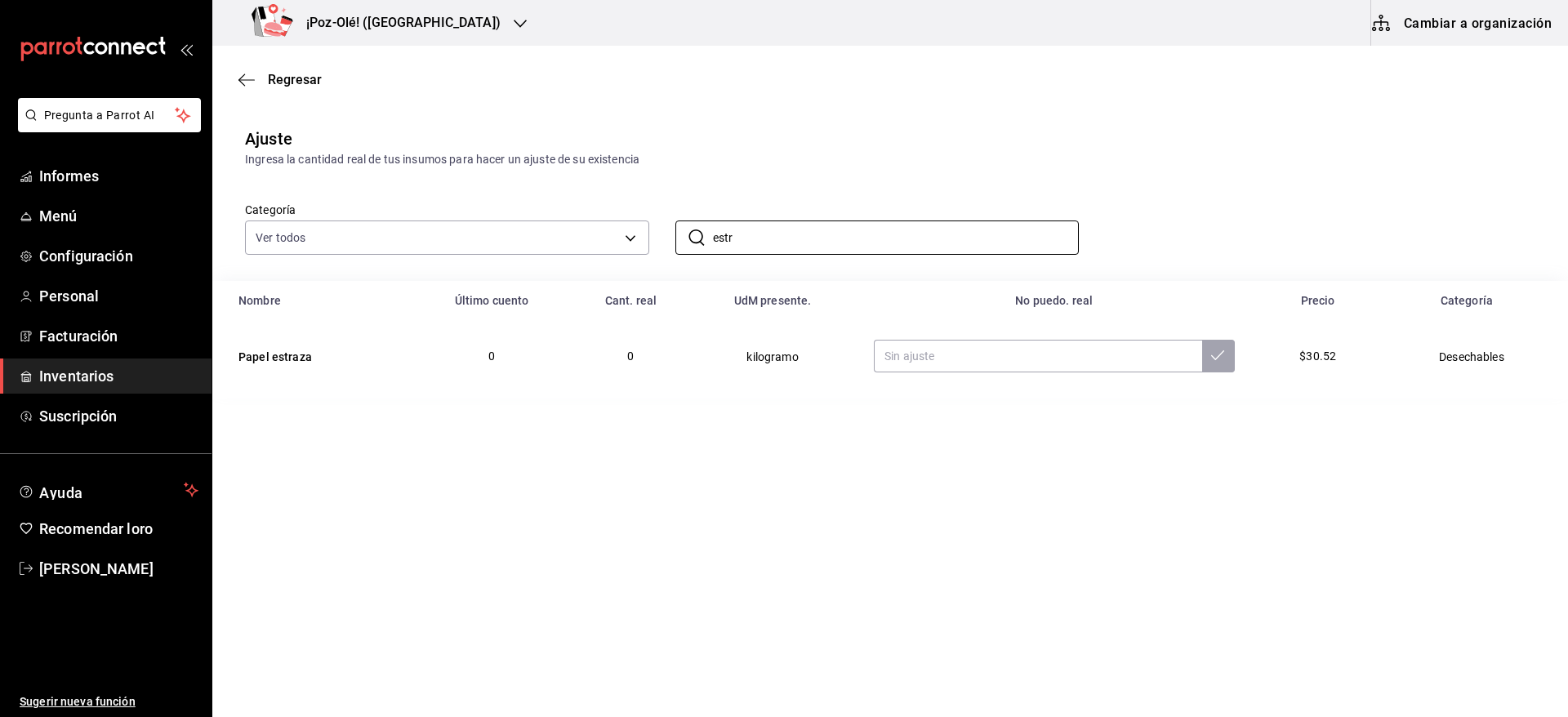
type input "estr"
drag, startPoint x: 742, startPoint y: 386, endPoint x: 1007, endPoint y: 355, distance: 266.8
click at [1007, 355] on tr "Papel estraza 0 0 kilogramo $30.52 Desechables" at bounding box center [889, 357] width 1355 height 72
click at [1007, 355] on input "text" at bounding box center [1037, 356] width 327 height 32
type input "0.39"
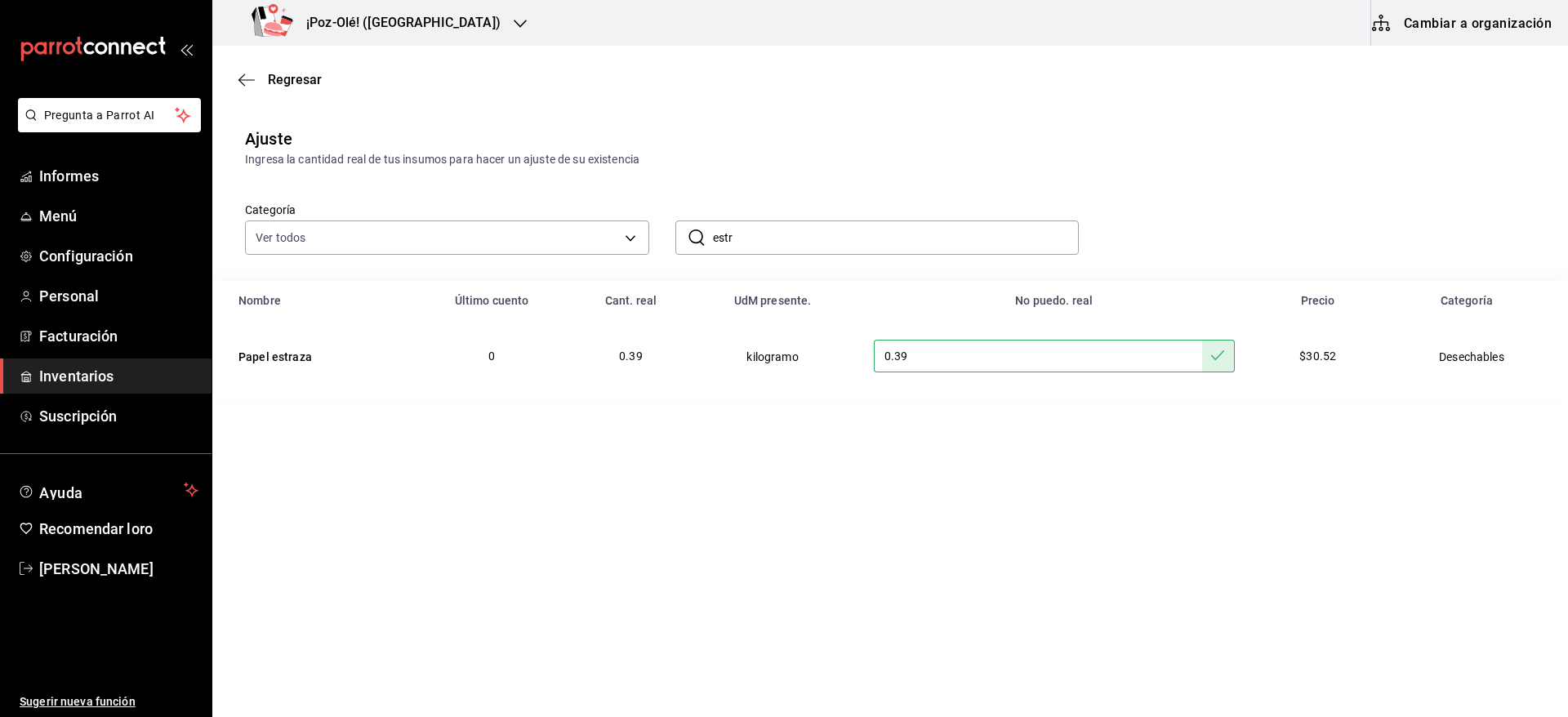
click at [861, 225] on input "estr" at bounding box center [895, 237] width 366 height 32
type input "e"
type input "406"
click at [975, 365] on input "text" at bounding box center [1051, 356] width 317 height 32
type input "60.00"
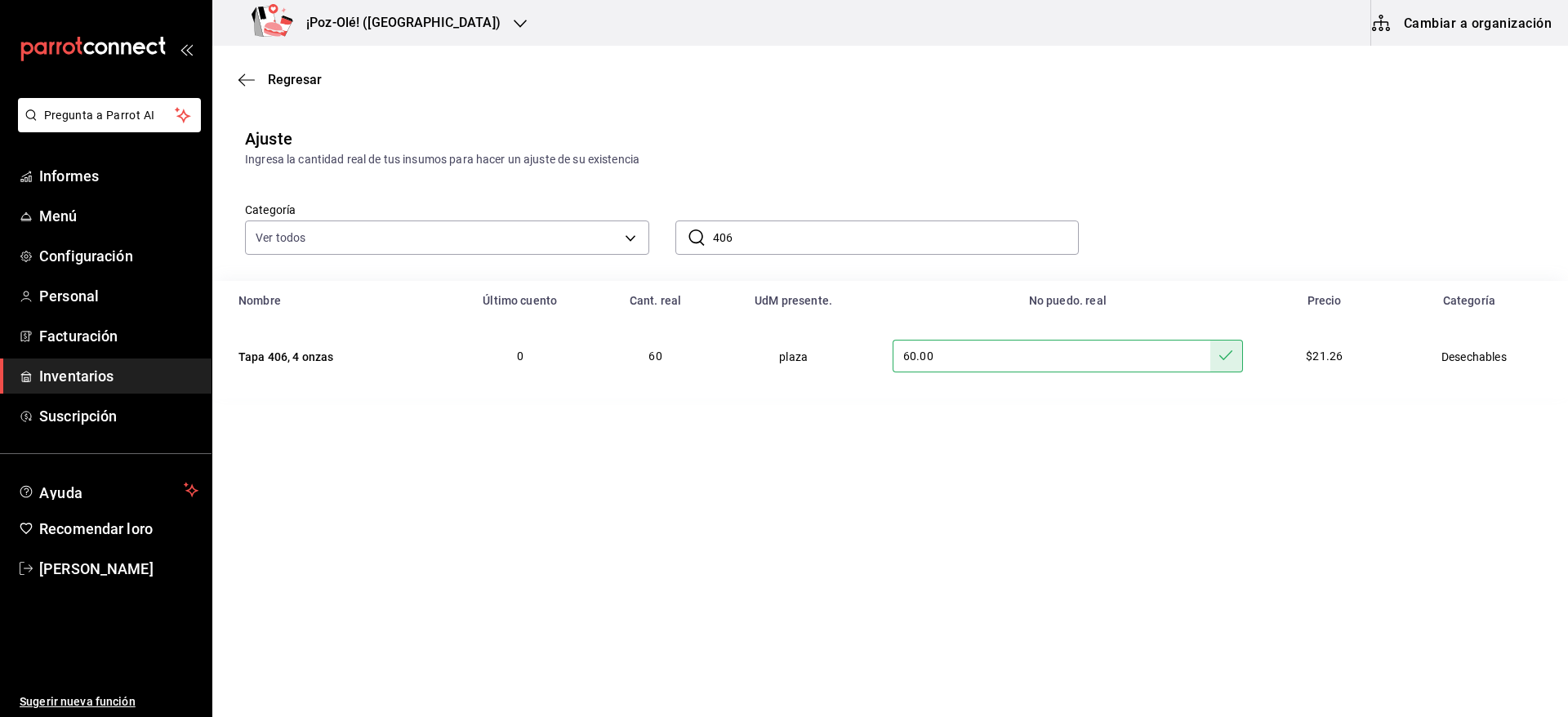
click at [924, 240] on input "406" at bounding box center [895, 237] width 366 height 32
type input "408"
click at [955, 355] on input "text" at bounding box center [1039, 356] width 327 height 32
type input "52.00"
click at [873, 234] on input "408" at bounding box center [895, 237] width 366 height 32
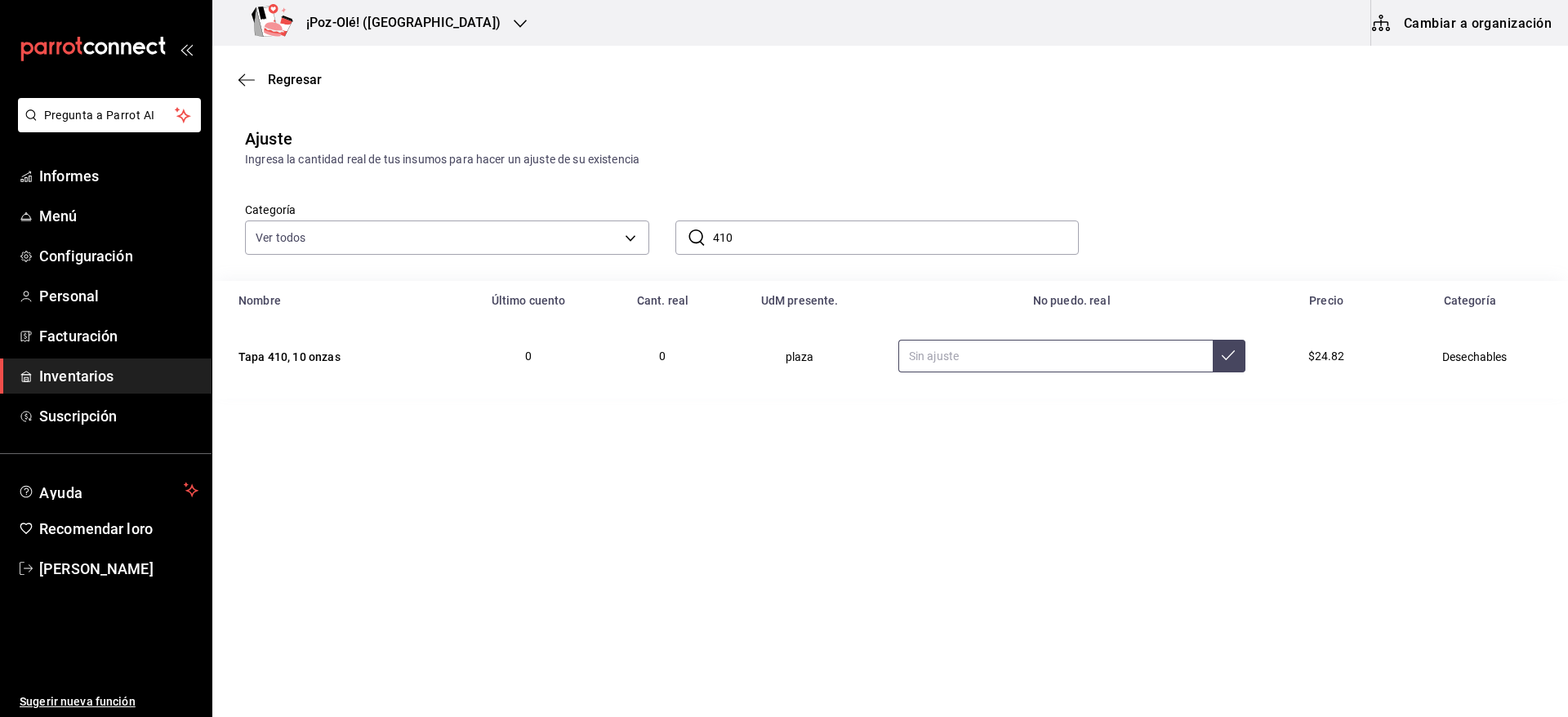
click at [1049, 357] on input "text" at bounding box center [1055, 356] width 314 height 32
click at [927, 232] on input "410" at bounding box center [895, 237] width 366 height 32
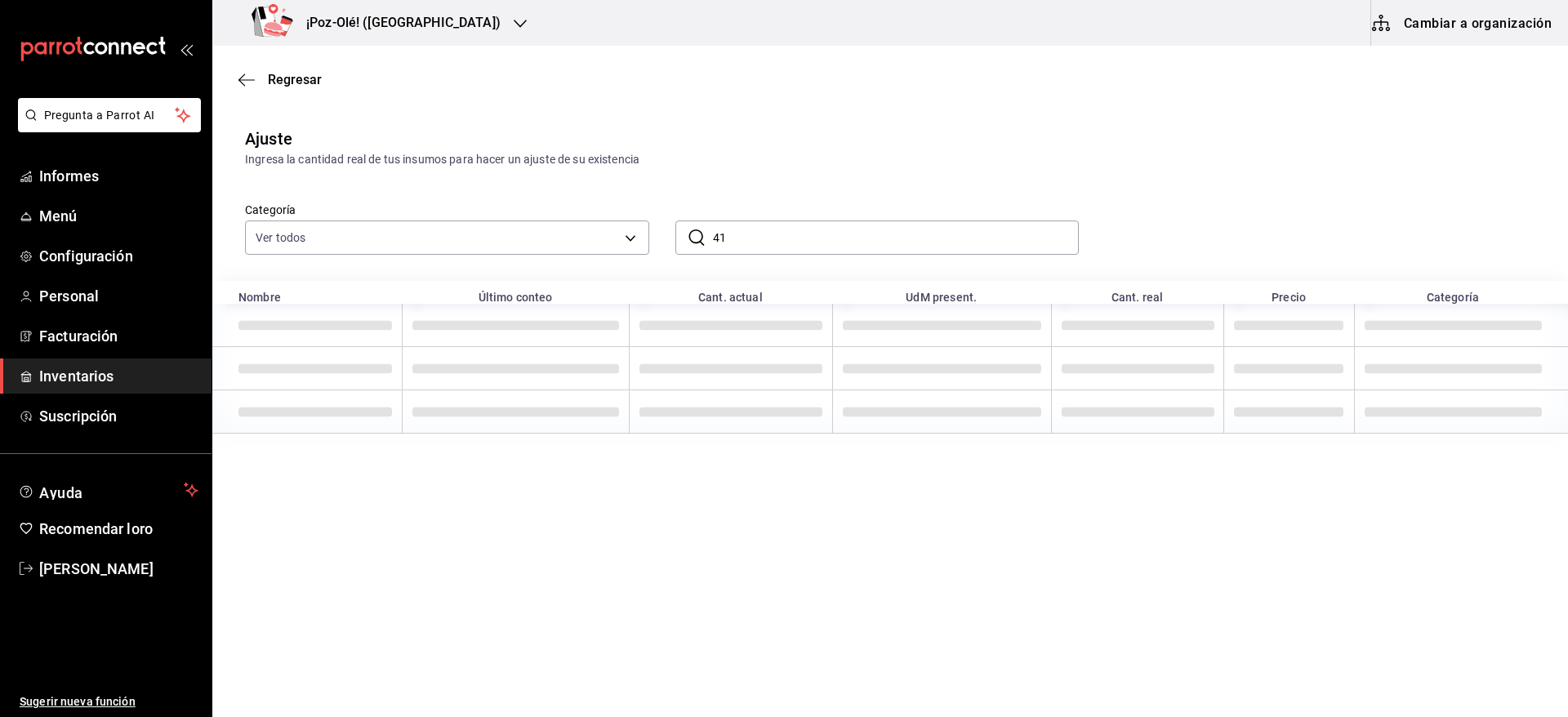
type input "4"
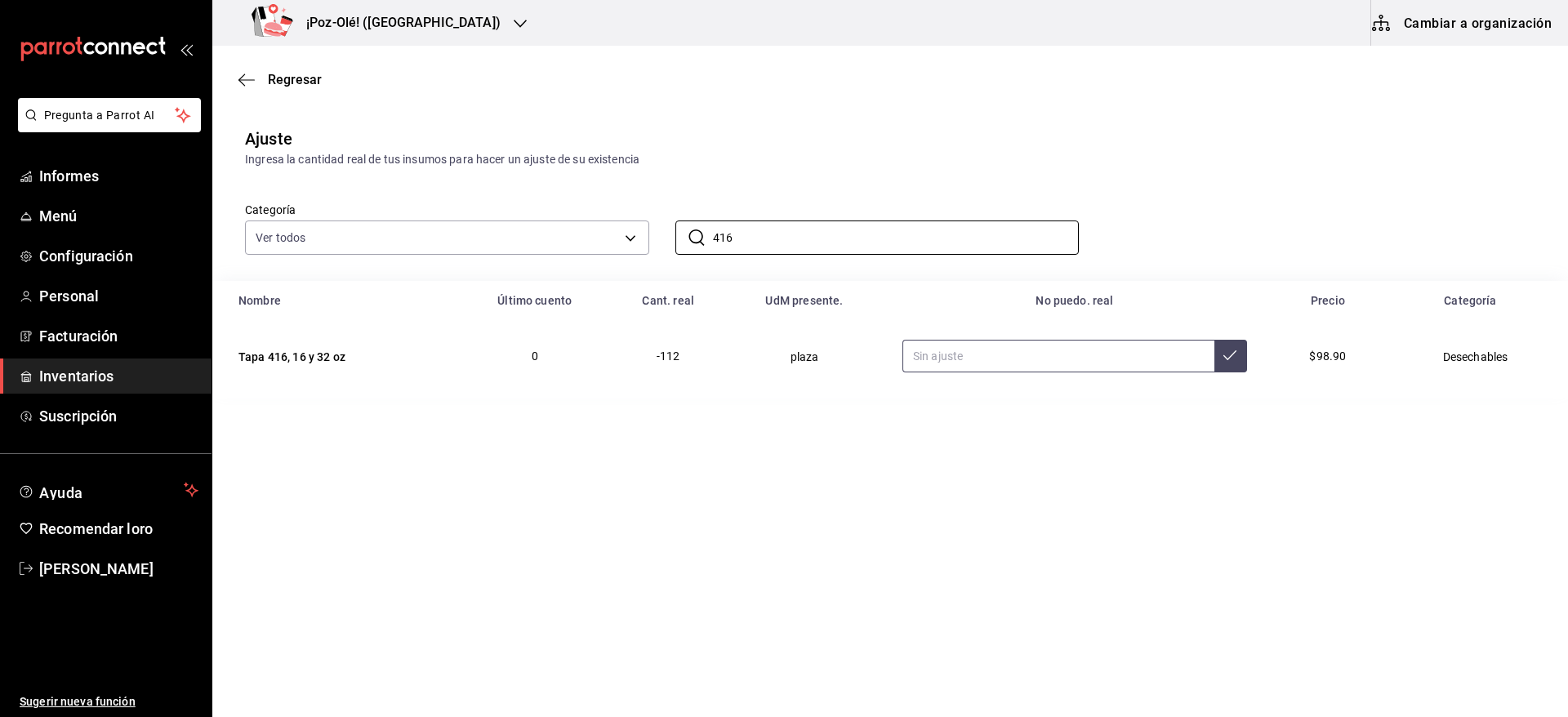
type input "416"
click at [1009, 349] on input "text" at bounding box center [1057, 356] width 311 height 32
type input "103.00"
click at [945, 246] on input "416" at bounding box center [895, 237] width 366 height 32
type input "4"
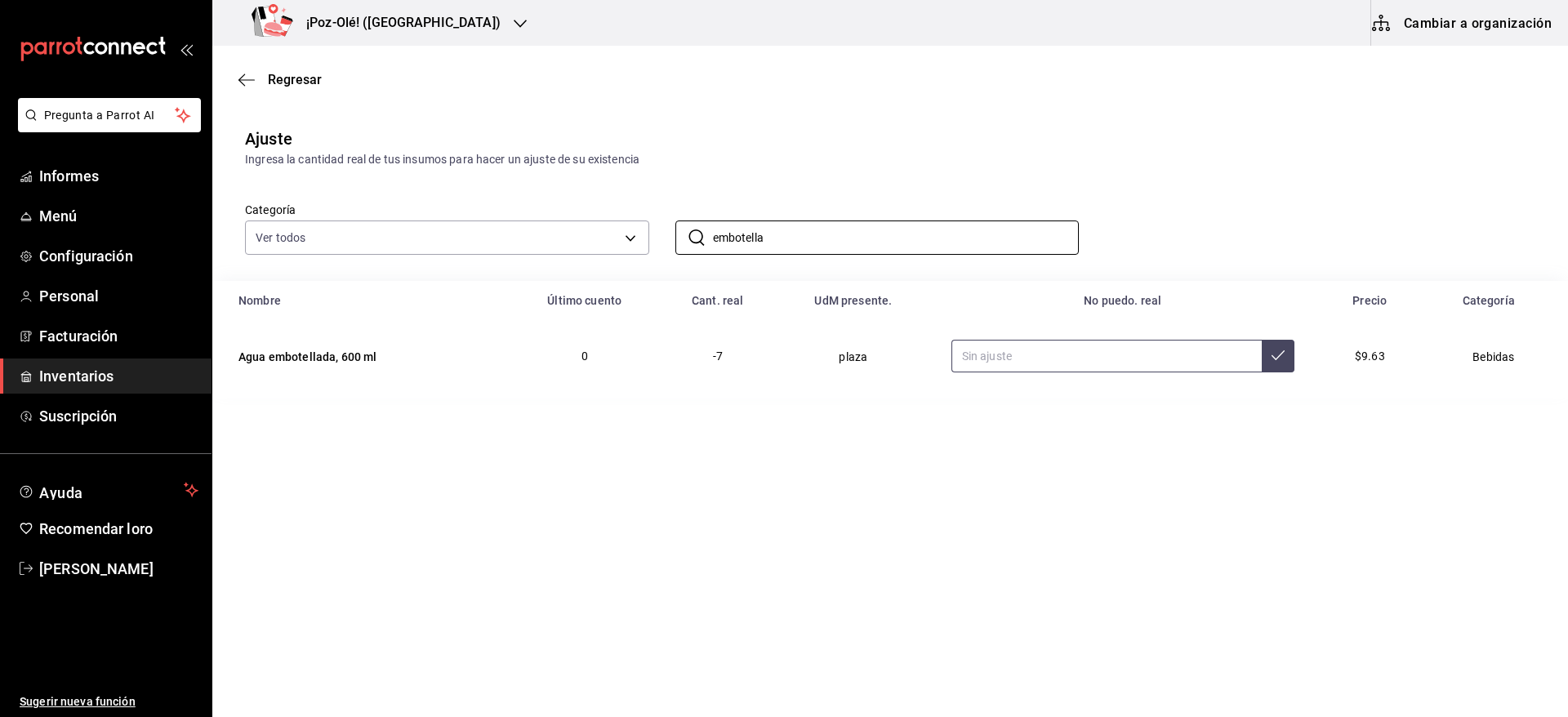
type input "embotella"
click at [1062, 354] on input "text" at bounding box center [1106, 356] width 310 height 32
type input "5.00"
click at [990, 238] on input "embotella" at bounding box center [895, 237] width 366 height 32
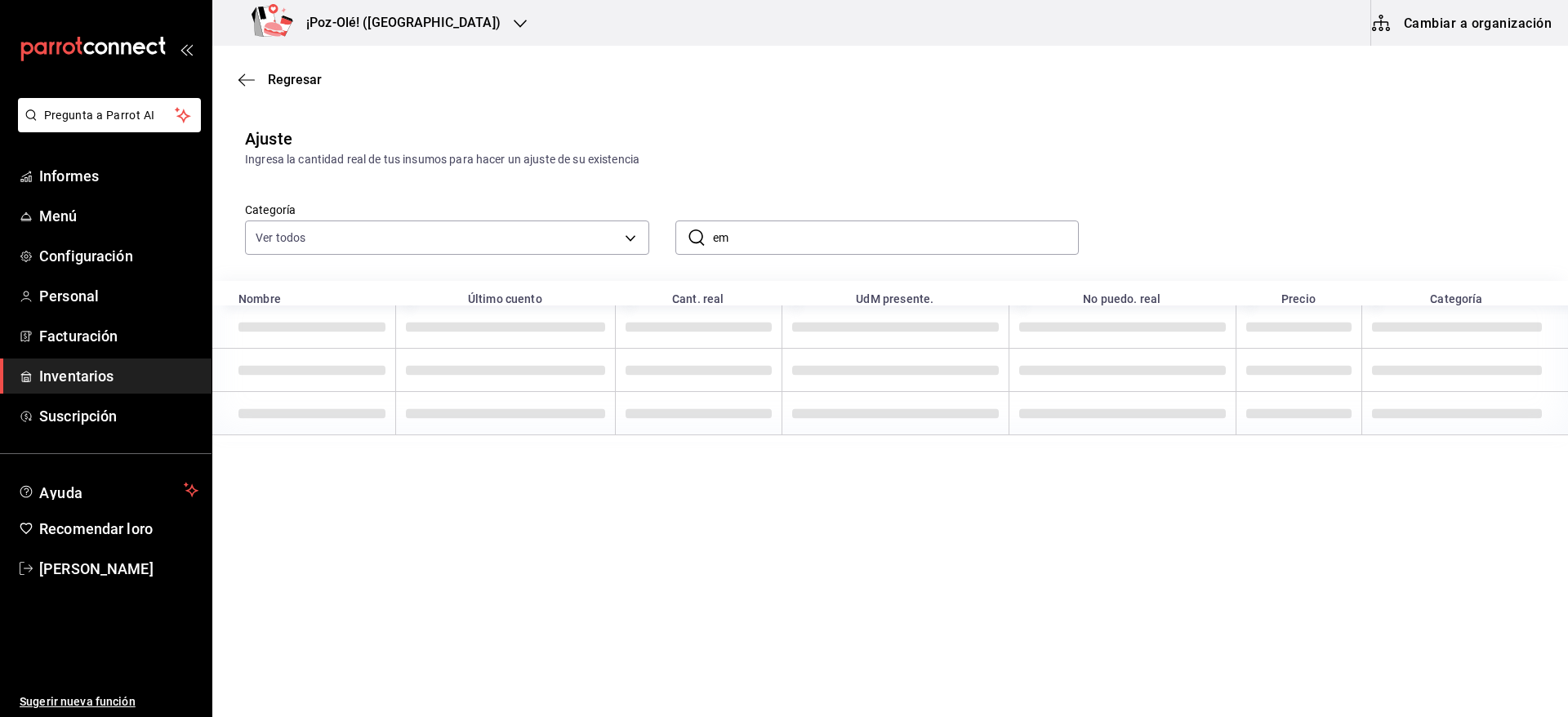
type input "e"
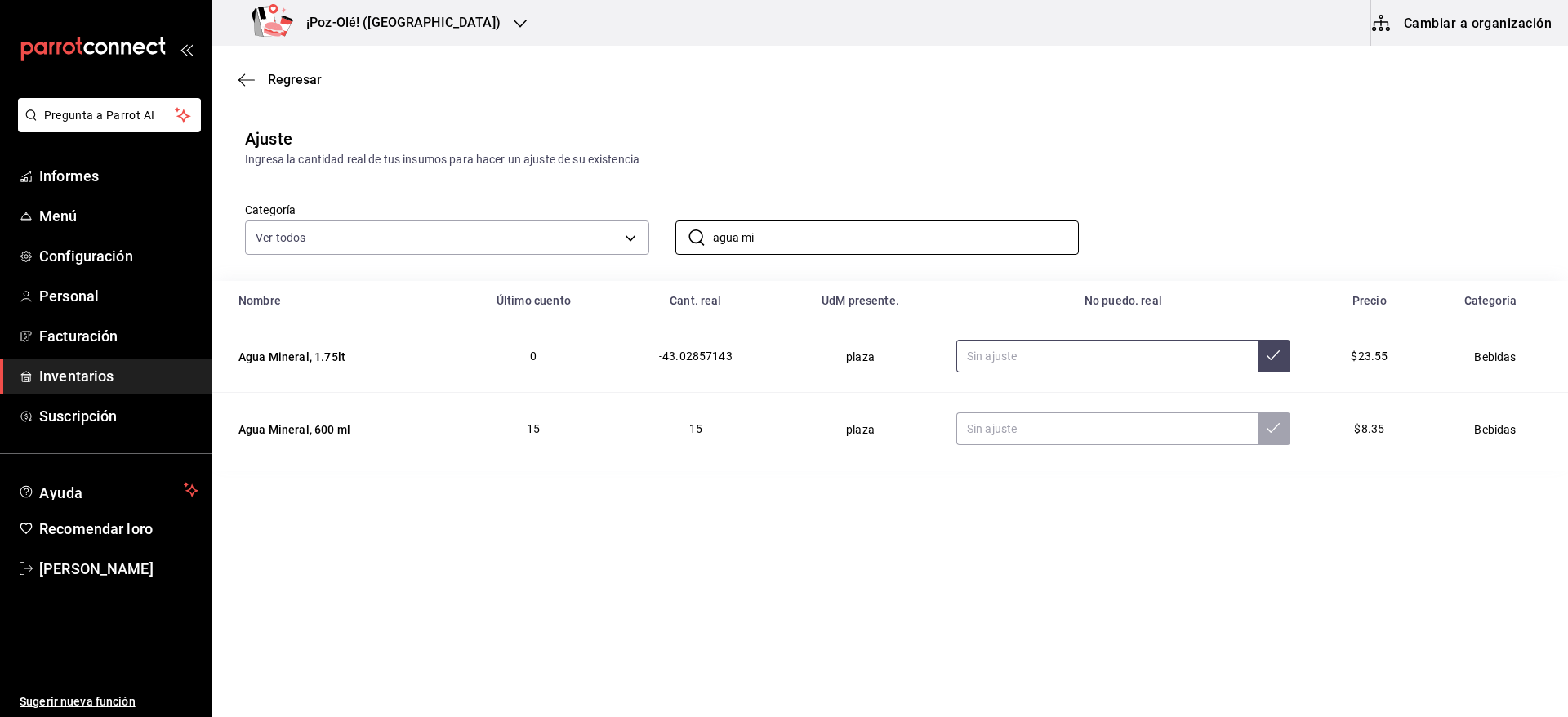
type input "agua mi"
click at [1016, 350] on input "text" at bounding box center [1106, 356] width 302 height 32
type input "8.00"
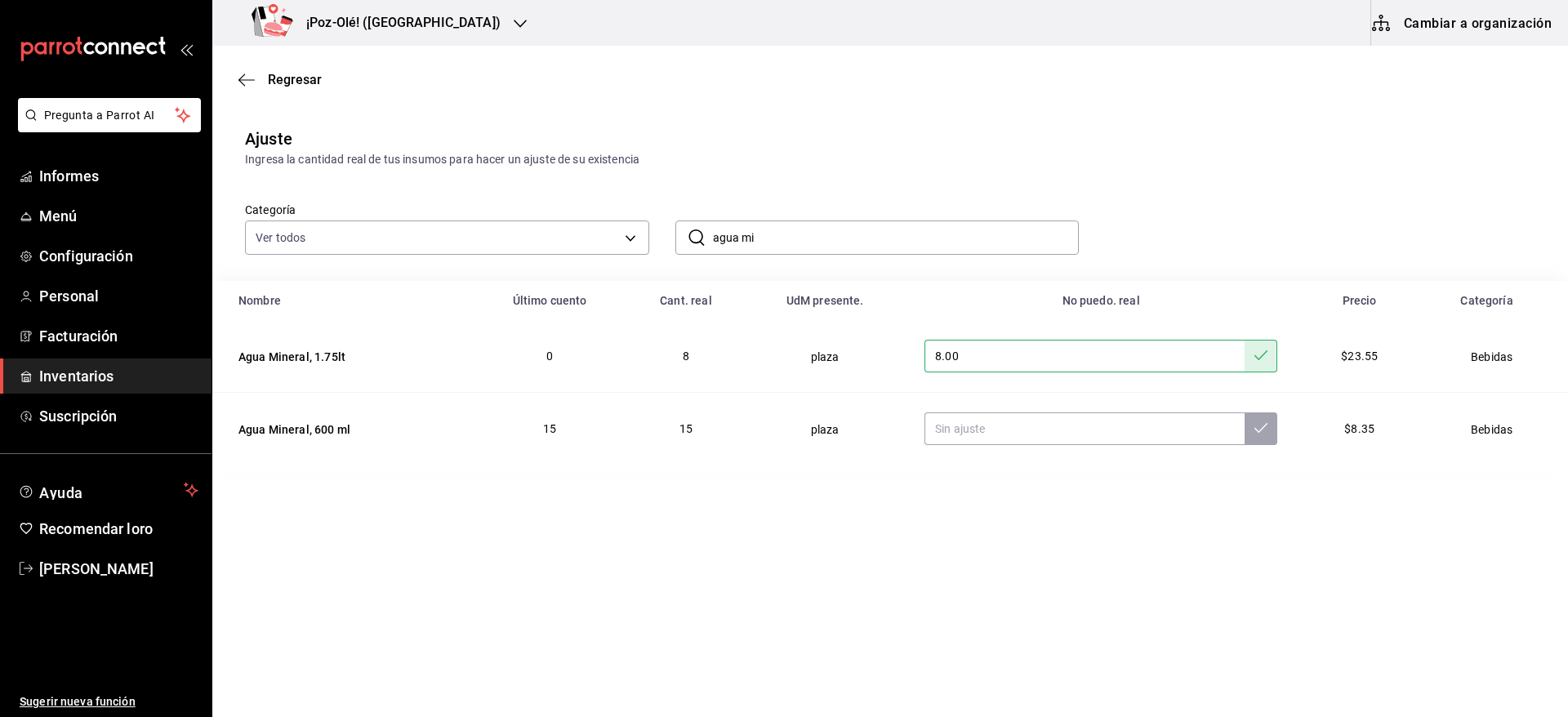
click at [907, 236] on input "agua mi" at bounding box center [895, 237] width 366 height 32
type input "a"
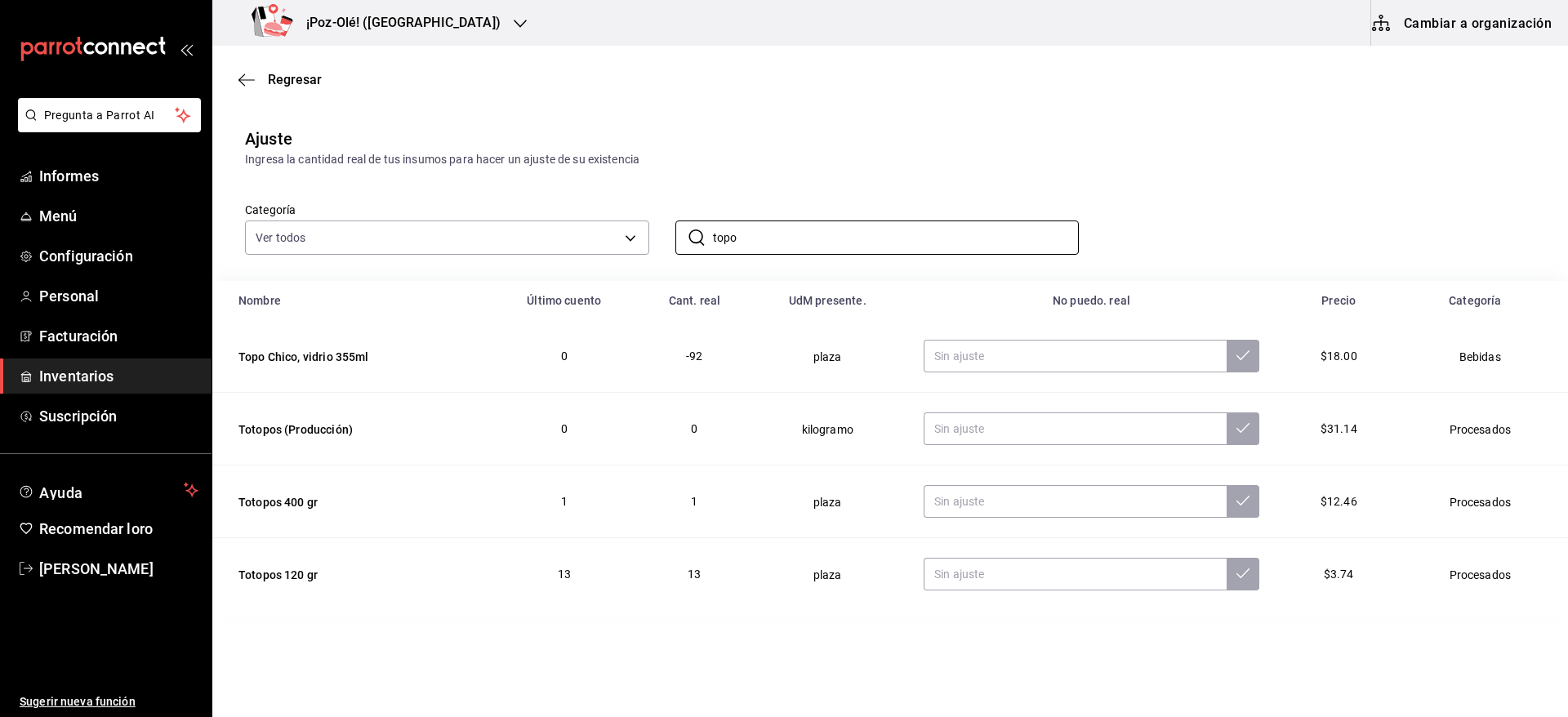
type input "topo"
click at [888, 405] on td "kilogramo" at bounding box center [827, 429] width 153 height 72
click at [980, 364] on input "text" at bounding box center [1075, 356] width 303 height 32
type input "16.00"
click at [867, 232] on input "topo" at bounding box center [895, 237] width 366 height 32
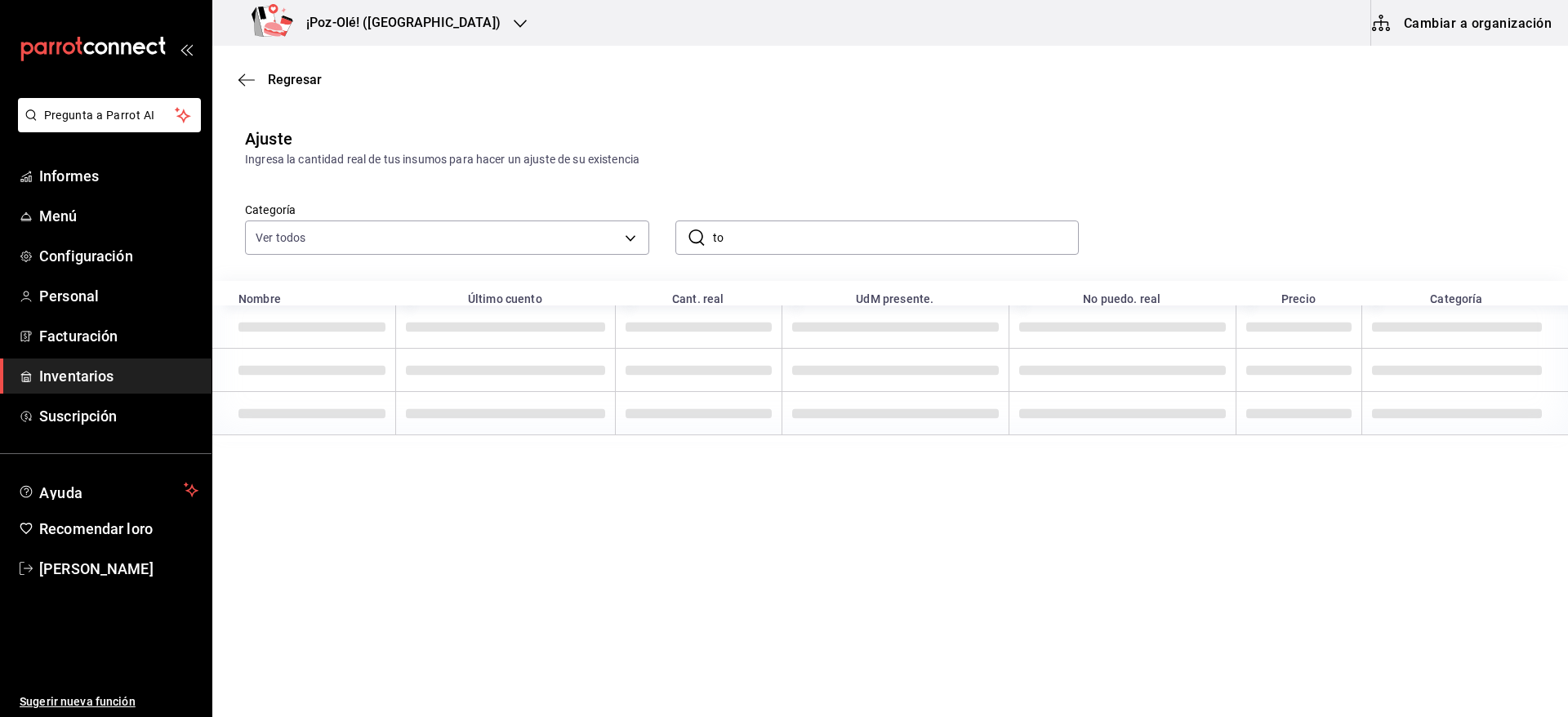
type input "t"
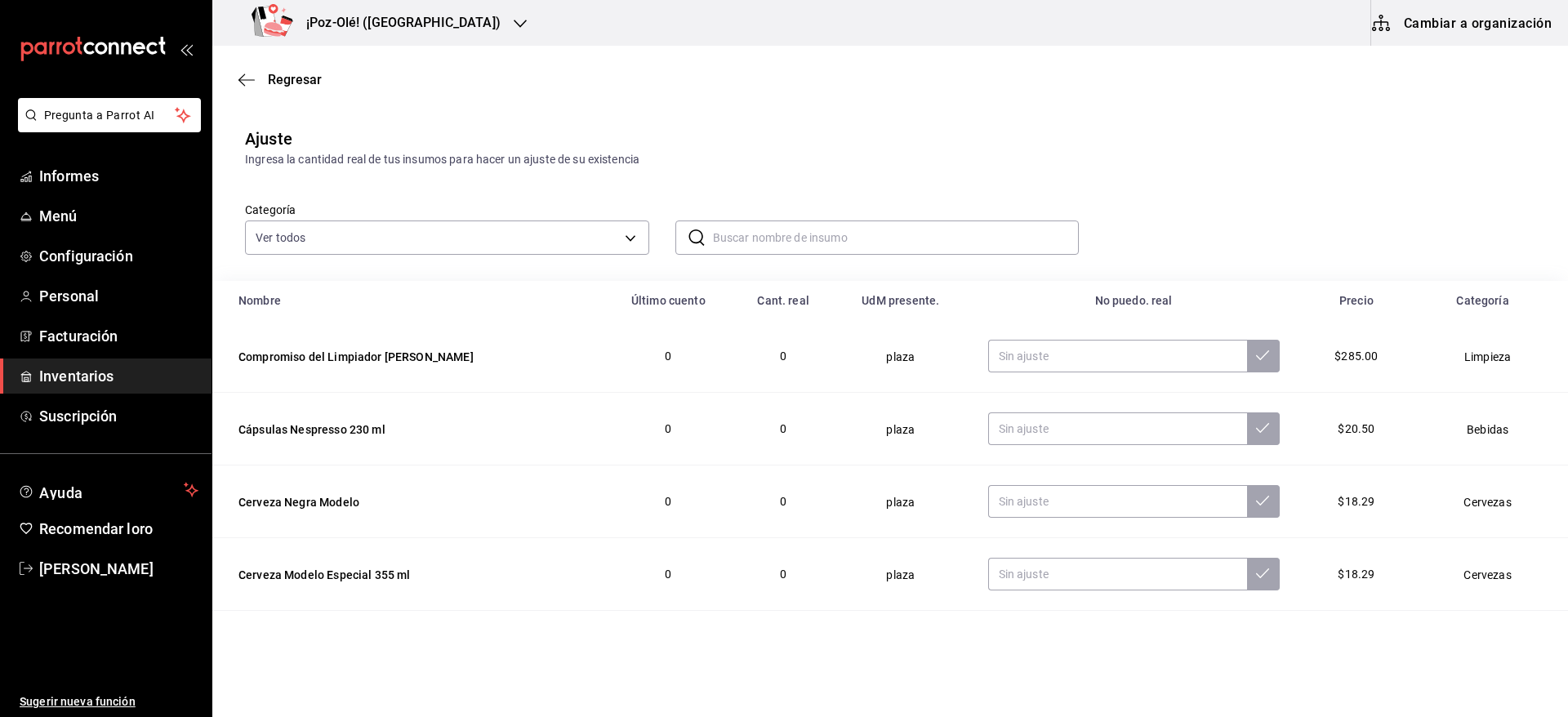
click at [867, 232] on input "text" at bounding box center [895, 237] width 366 height 32
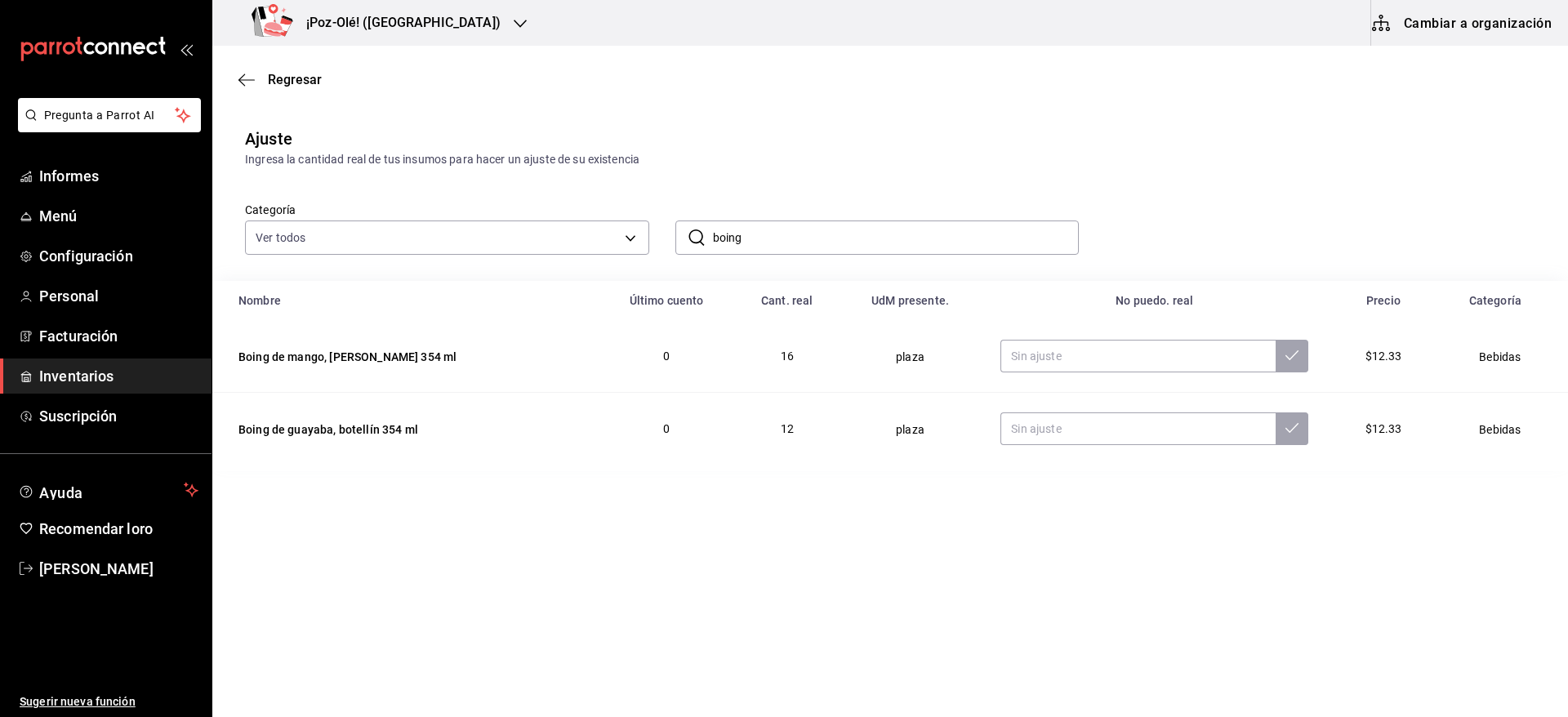
click at [1151, 202] on div "Categoría Ver todos d676893f-1eff-4afc-89d5-be7931405371,64c67766-f765-4080-8c3…" at bounding box center [863, 211] width 1290 height 87
click at [1066, 360] on input "text" at bounding box center [1137, 356] width 275 height 32
click at [815, 242] on input "boing" at bounding box center [895, 237] width 366 height 32
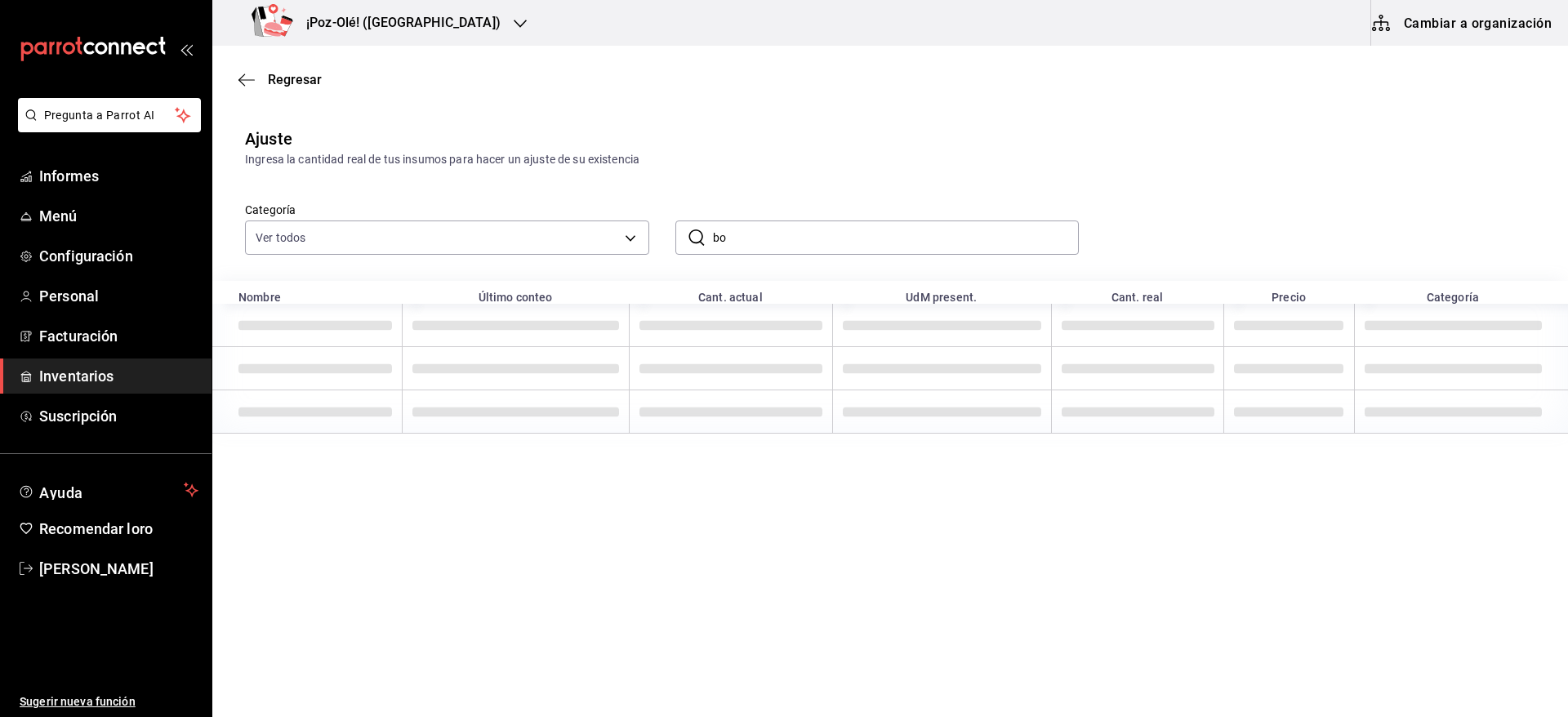
type input "b"
type input "o"
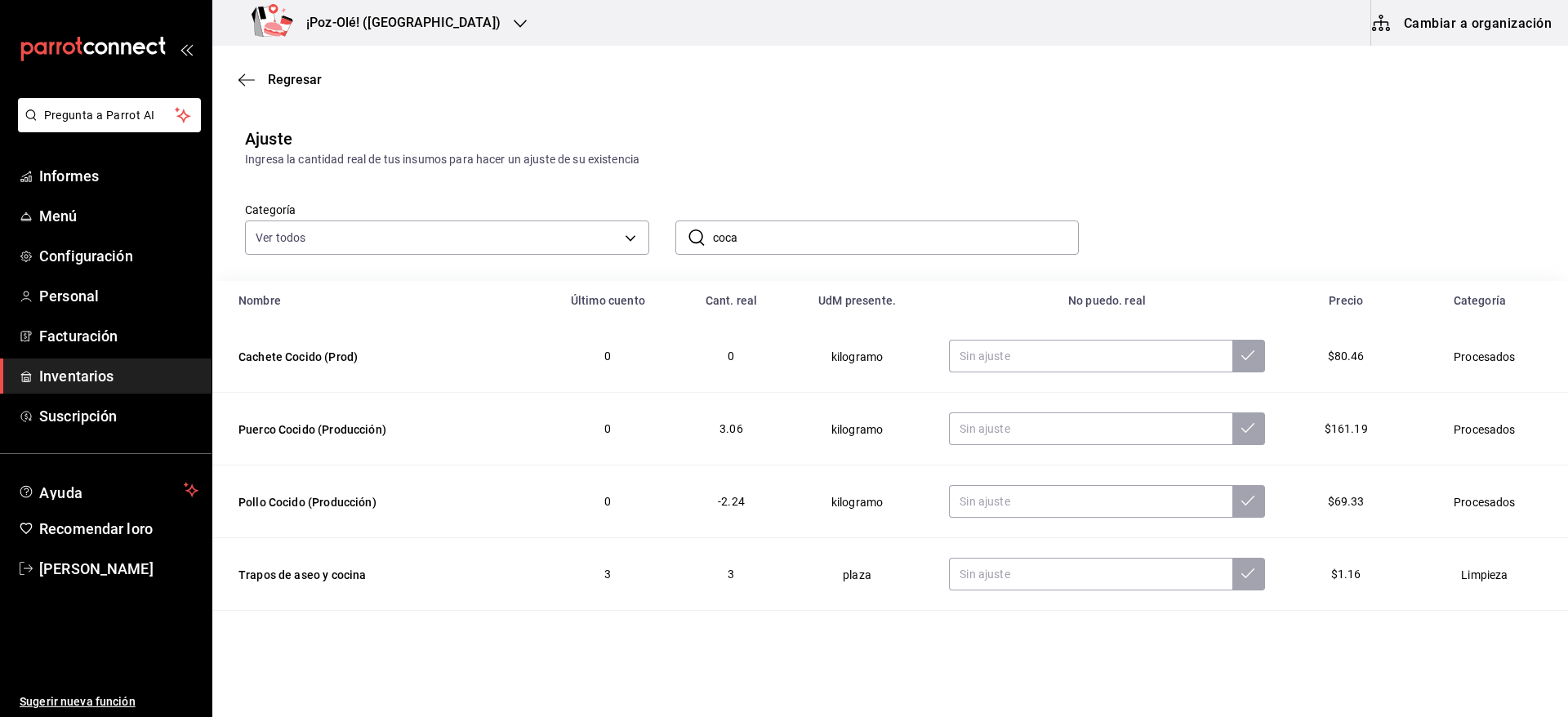
click at [860, 158] on div "Ingresa la cantidad real de tus insumos para hacer un ajuste de su existencia" at bounding box center [889, 160] width 1290 height 18
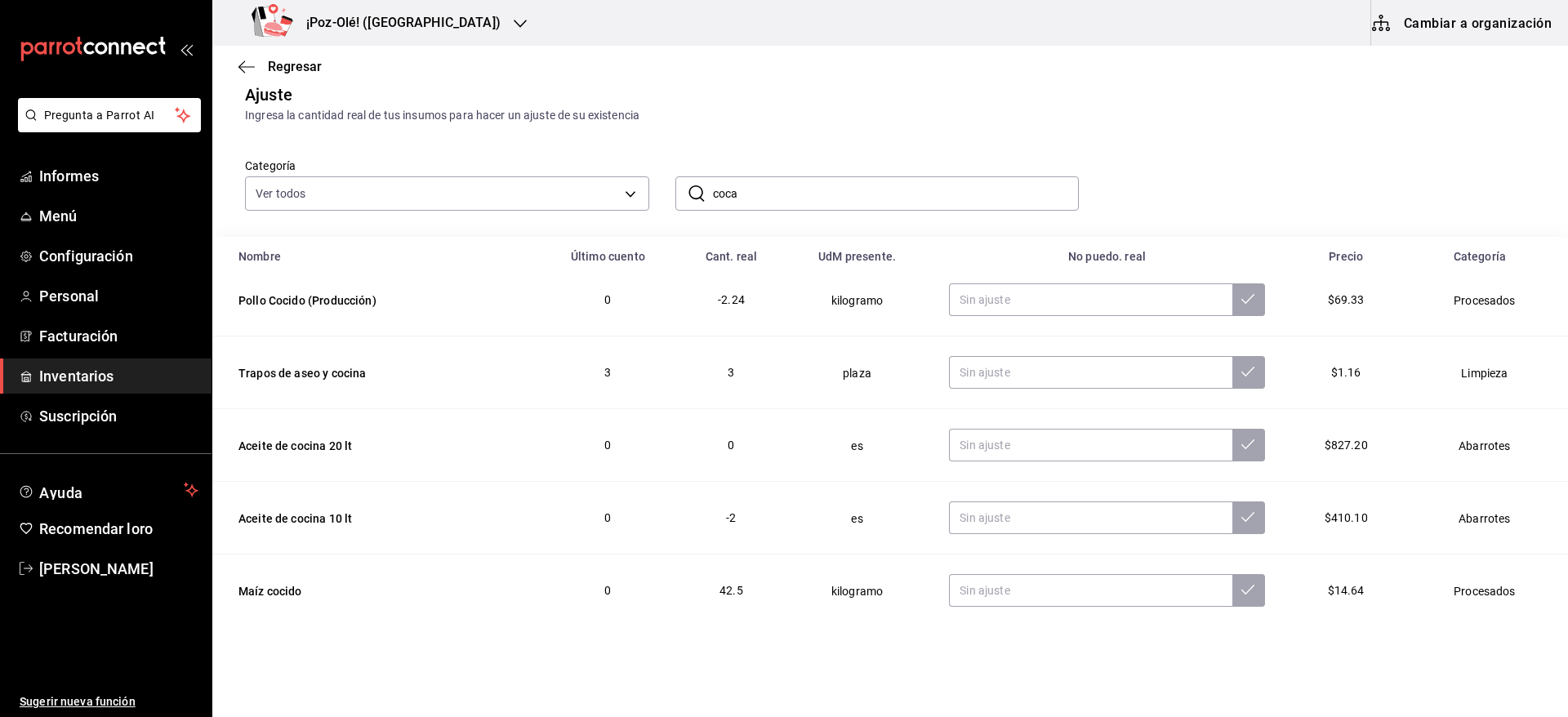
scroll to position [0, 0]
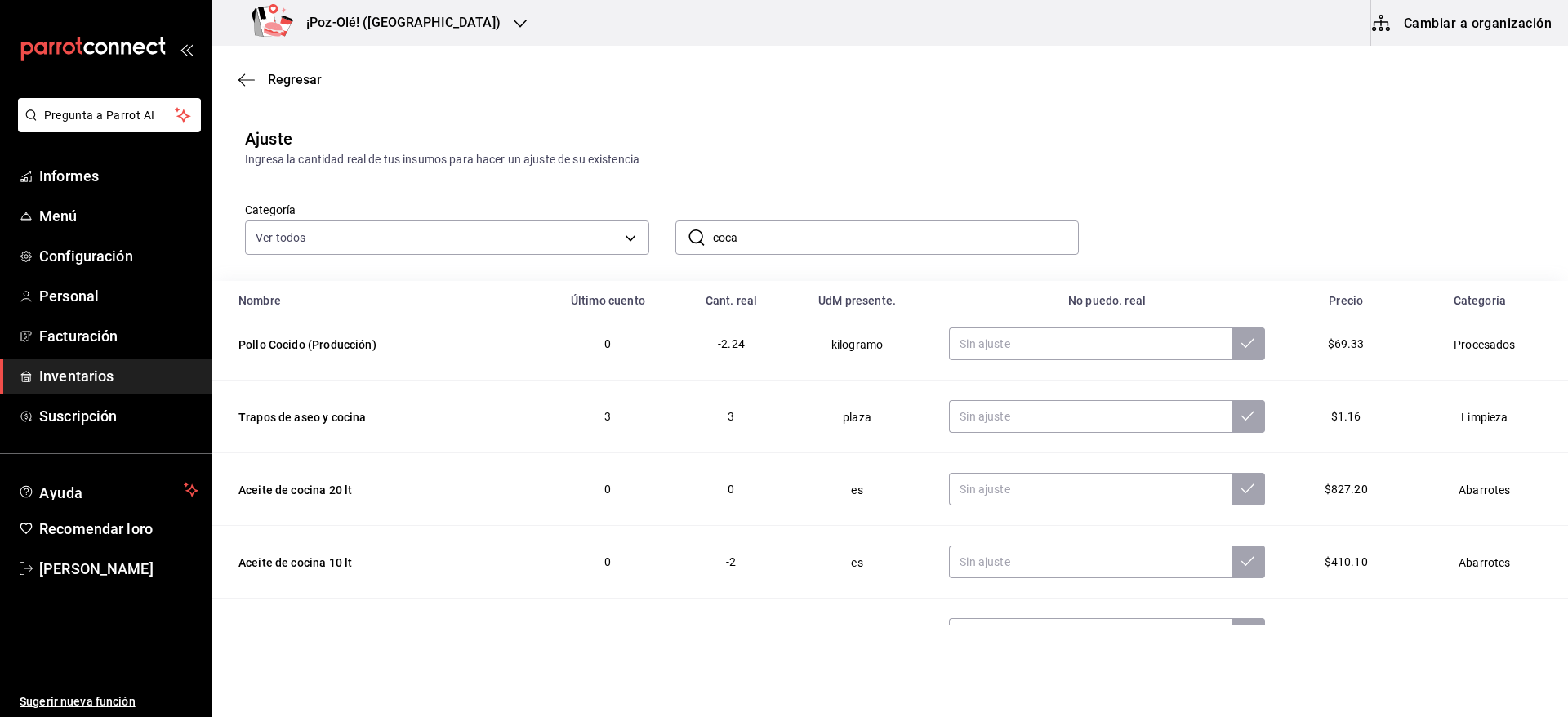
click at [881, 231] on input "coca" at bounding box center [895, 237] width 366 height 32
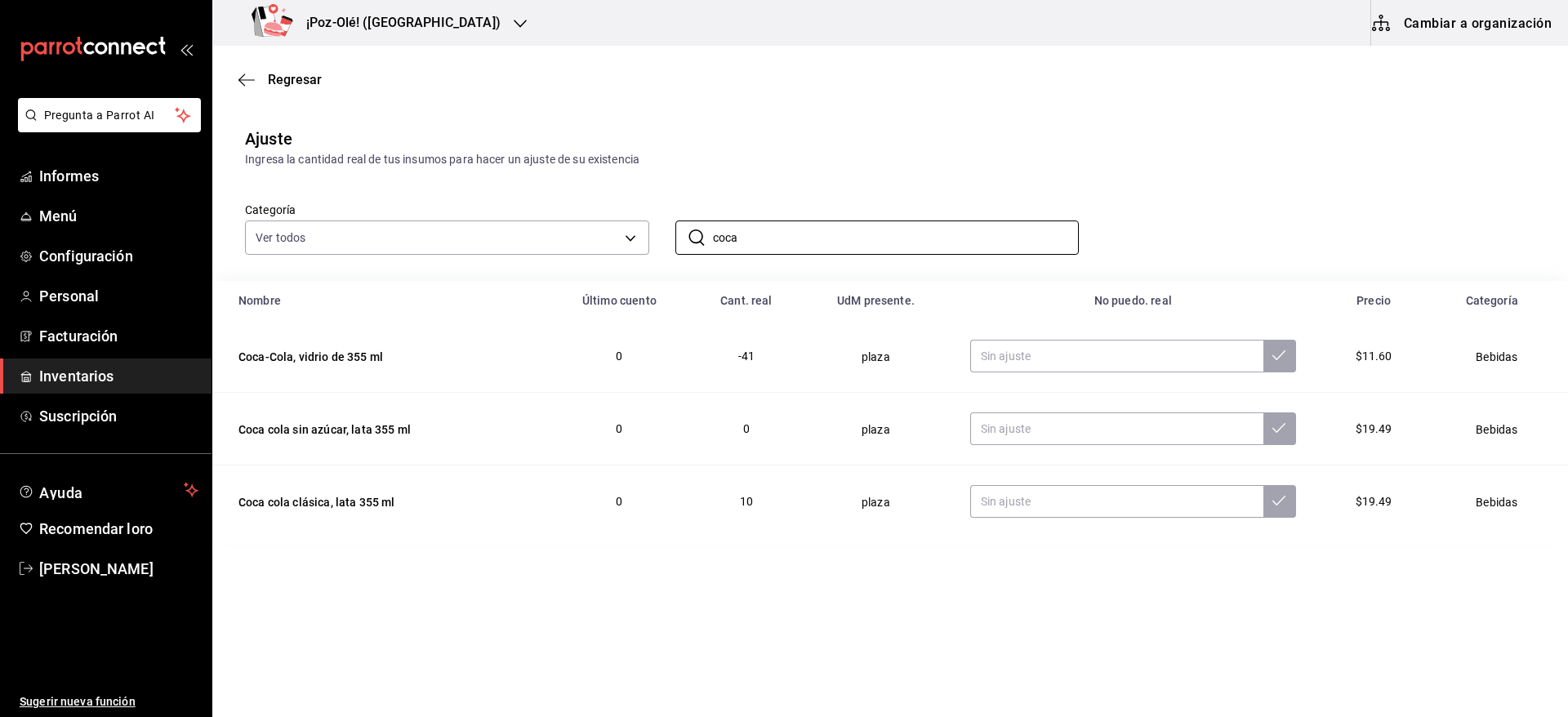
type input "coca"
drag, startPoint x: 1072, startPoint y: 378, endPoint x: 1053, endPoint y: 367, distance: 22.0
click at [1053, 367] on td at bounding box center [1133, 357] width 365 height 72
click at [1053, 367] on input "text" at bounding box center [1117, 356] width 293 height 32
type input "77.00"
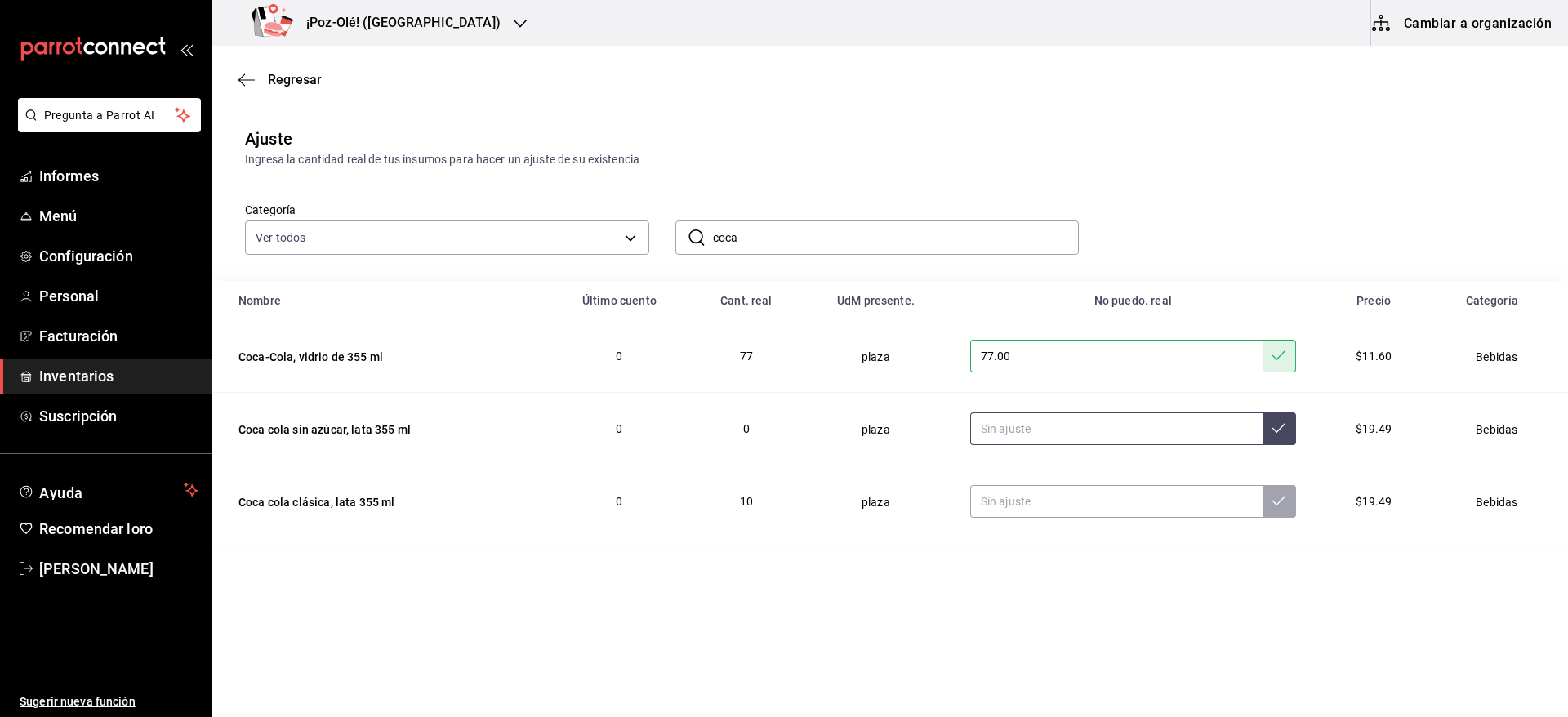
click at [1098, 437] on input "text" at bounding box center [1117, 428] width 293 height 32
type input "22.00"
click at [1012, 508] on input "text" at bounding box center [1117, 501] width 293 height 32
type input "22.00"
click at [1039, 427] on input "22.00" at bounding box center [1117, 428] width 293 height 32
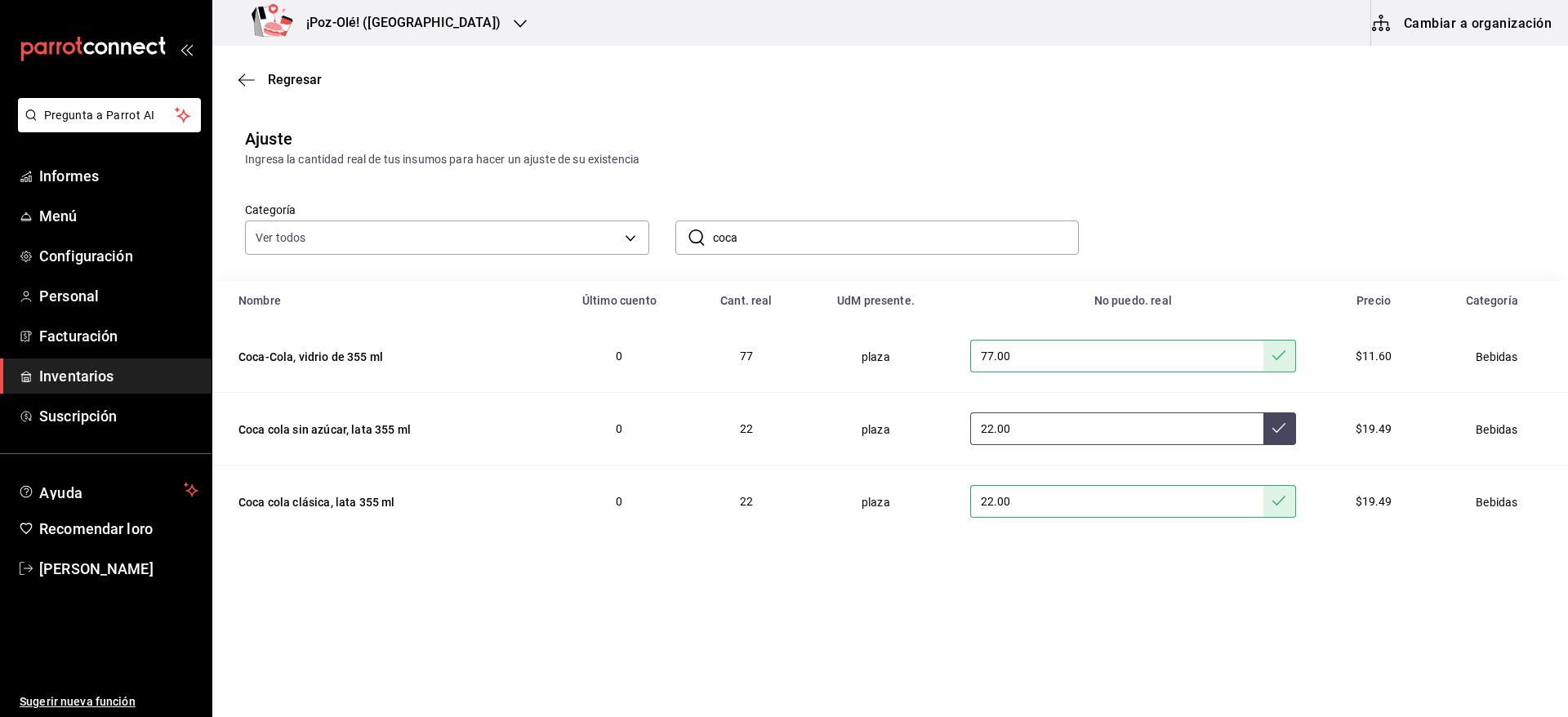
type input "2.00"
type input "13.00"
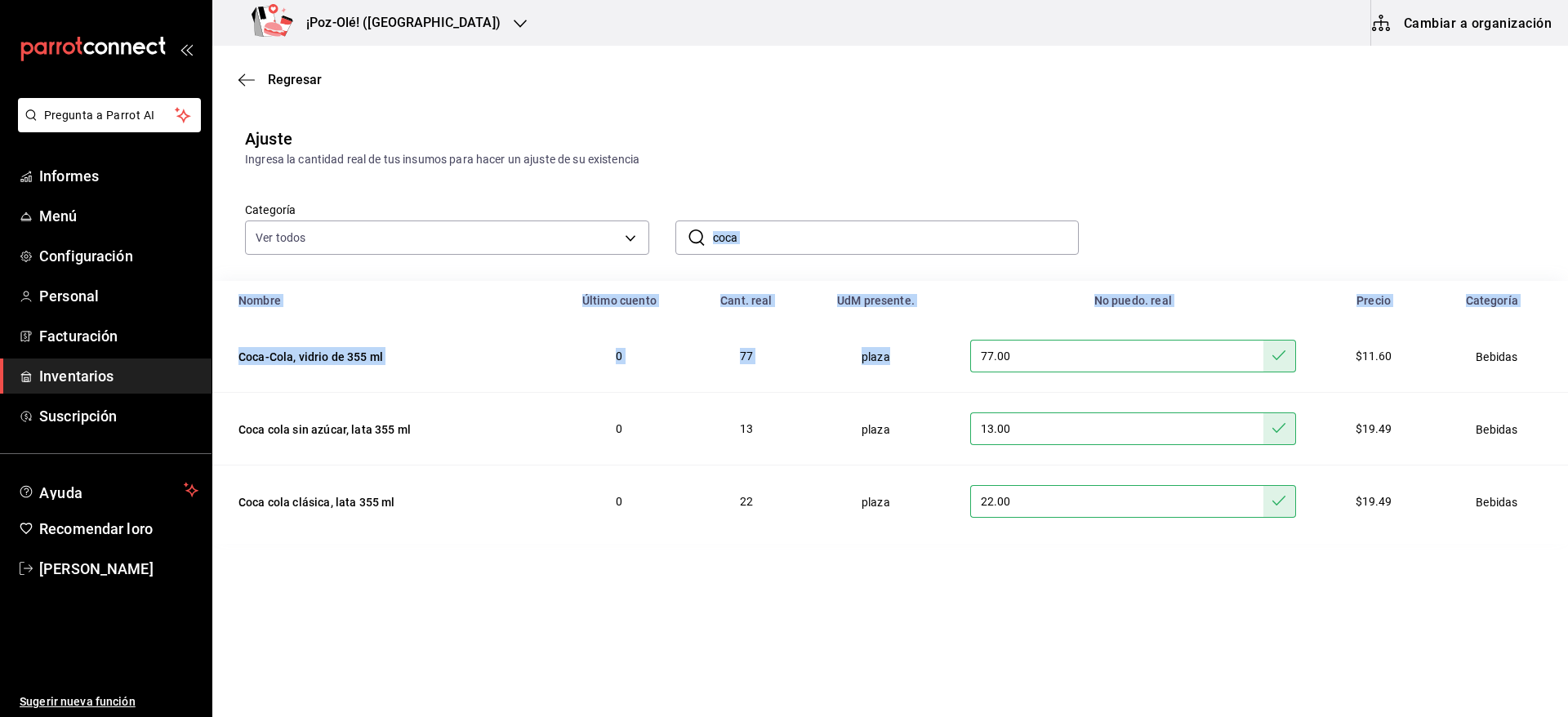
drag, startPoint x: 929, startPoint y: 370, endPoint x: 915, endPoint y: 227, distance: 143.7
click at [915, 227] on div "Ajuste Ingresa la cantidad real de tus insumos para hacer un ajuste de su exist…" at bounding box center [889, 328] width 1355 height 431
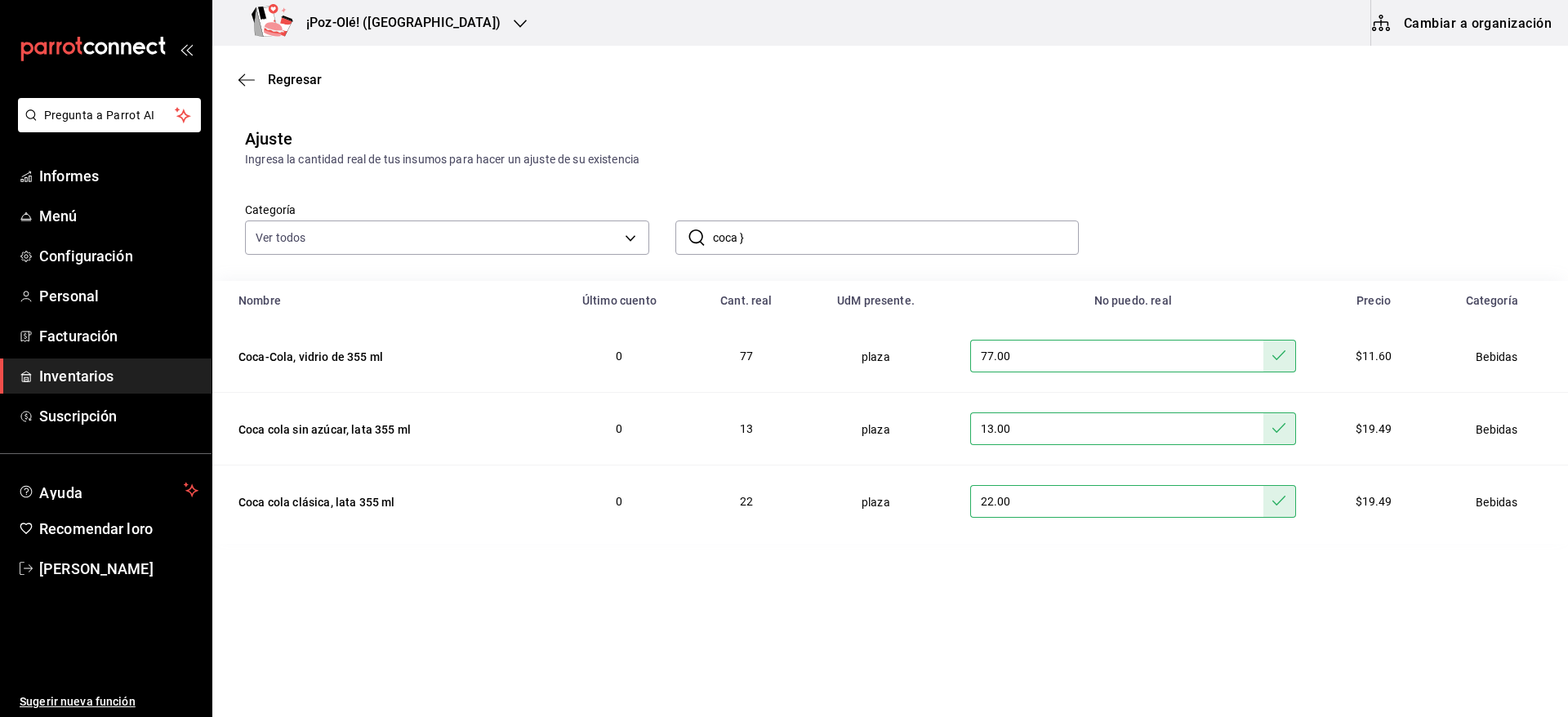
click at [915, 227] on input "coca }" at bounding box center [895, 237] width 366 height 32
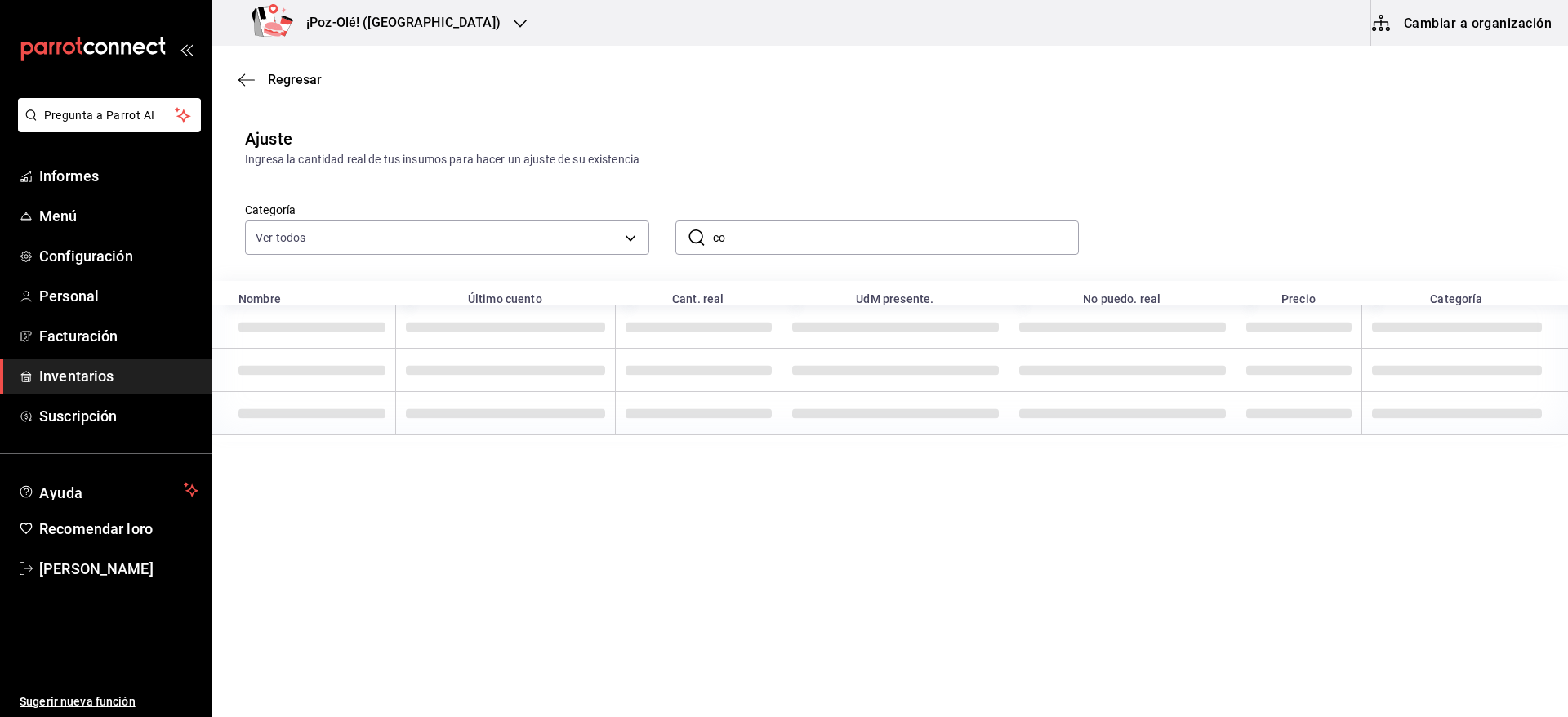
type input "c"
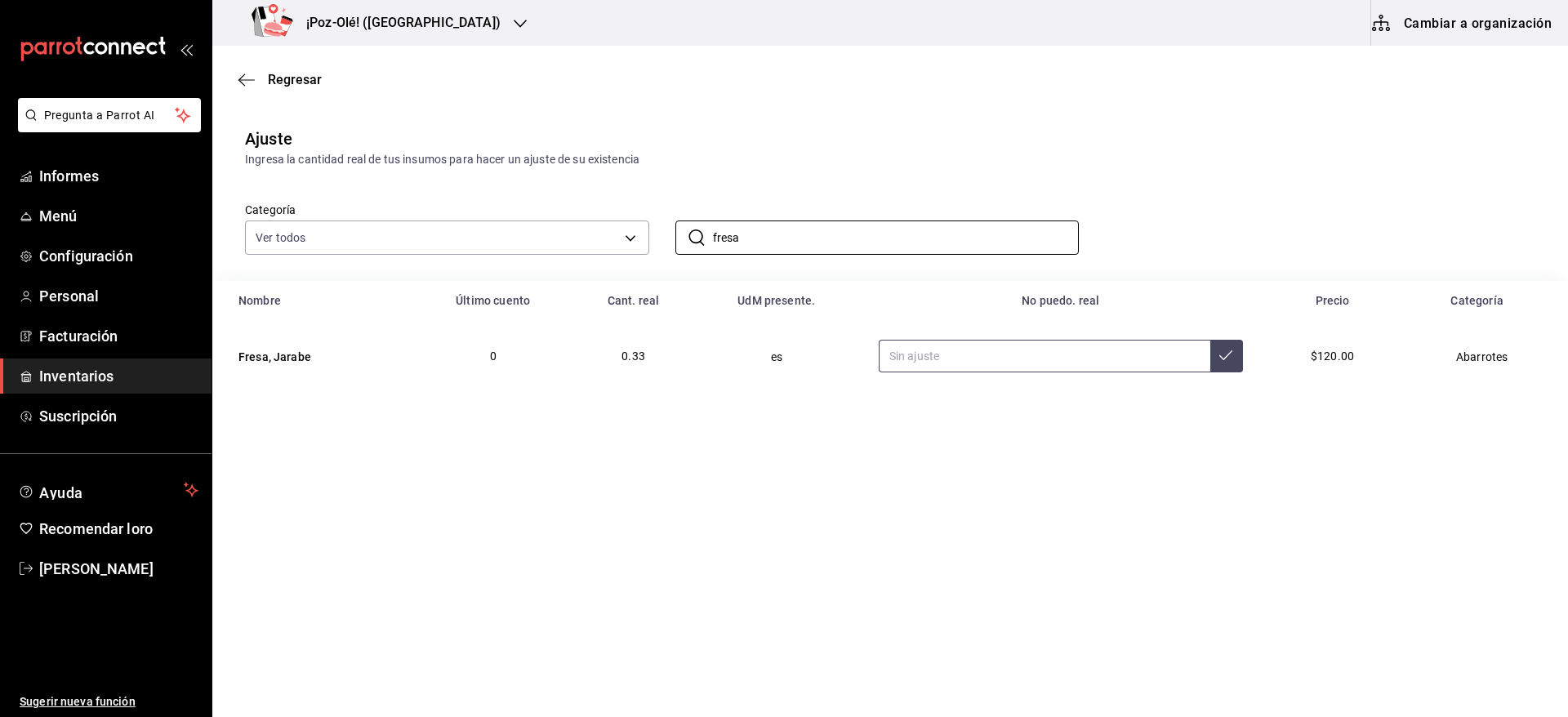
type input "fresa"
click at [972, 363] on input "text" at bounding box center [1045, 356] width 332 height 32
type input "0.63"
click at [916, 247] on input "fresa" at bounding box center [895, 237] width 366 height 32
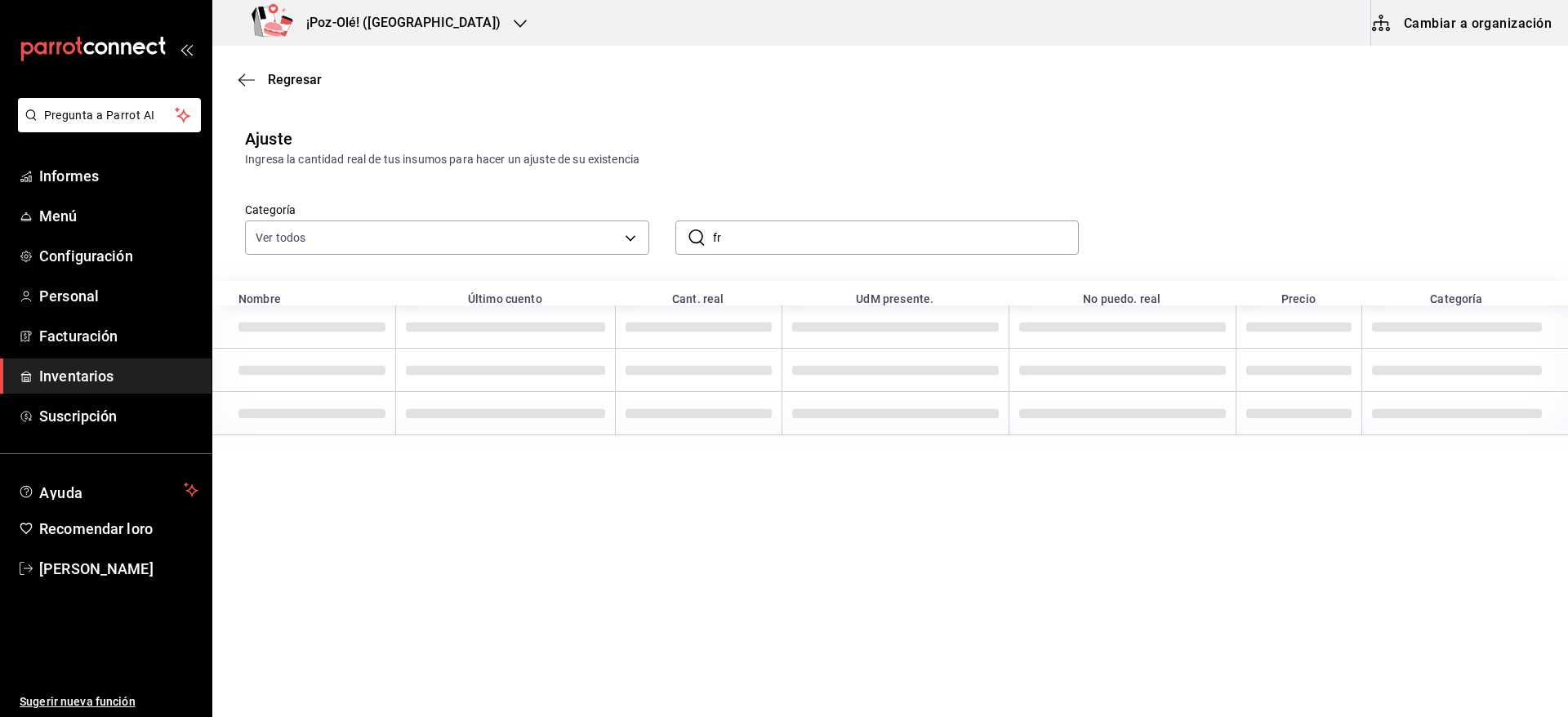
type input "f"
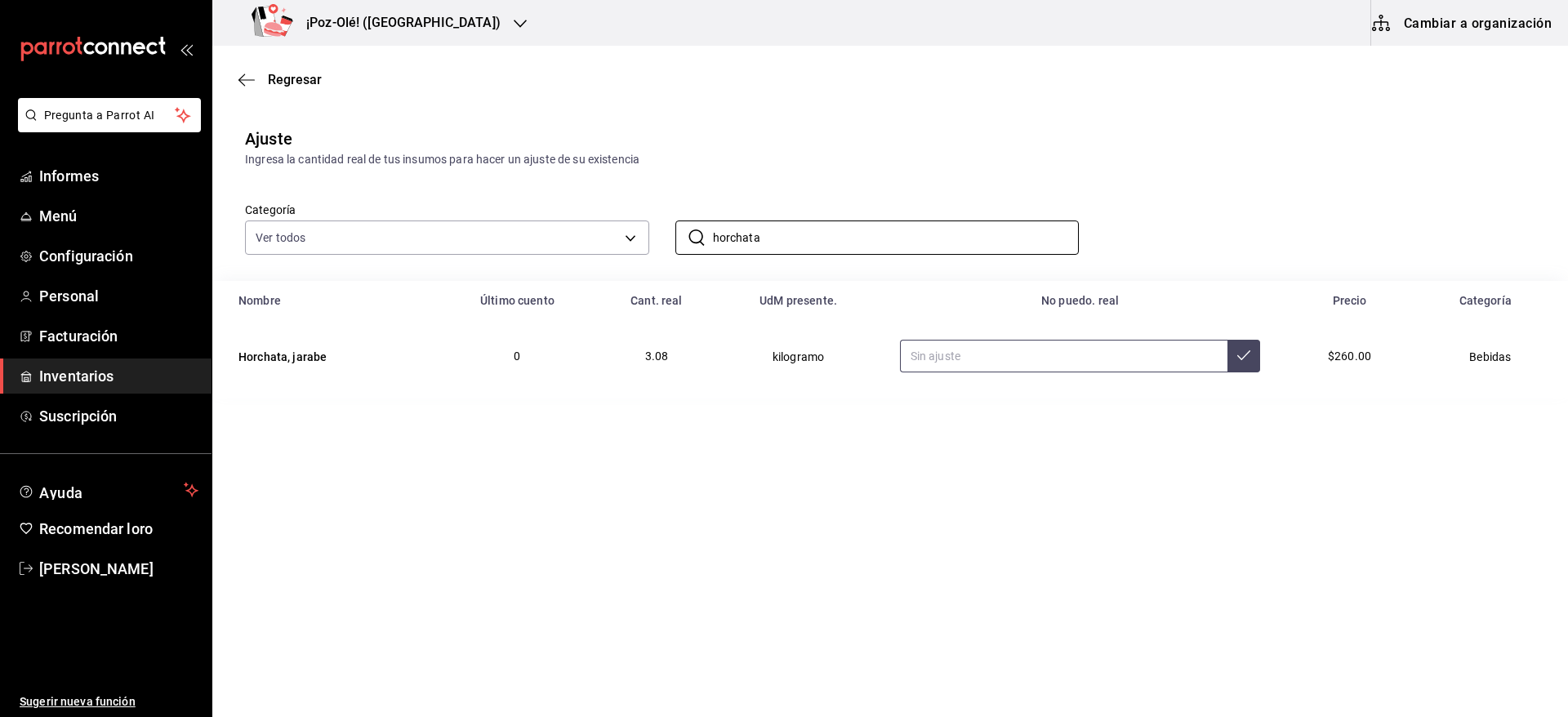
type input "horchata"
click at [944, 363] on input "text" at bounding box center [1064, 356] width 328 height 32
type input "3.38"
click at [1015, 241] on input "horchata" at bounding box center [895, 237] width 366 height 32
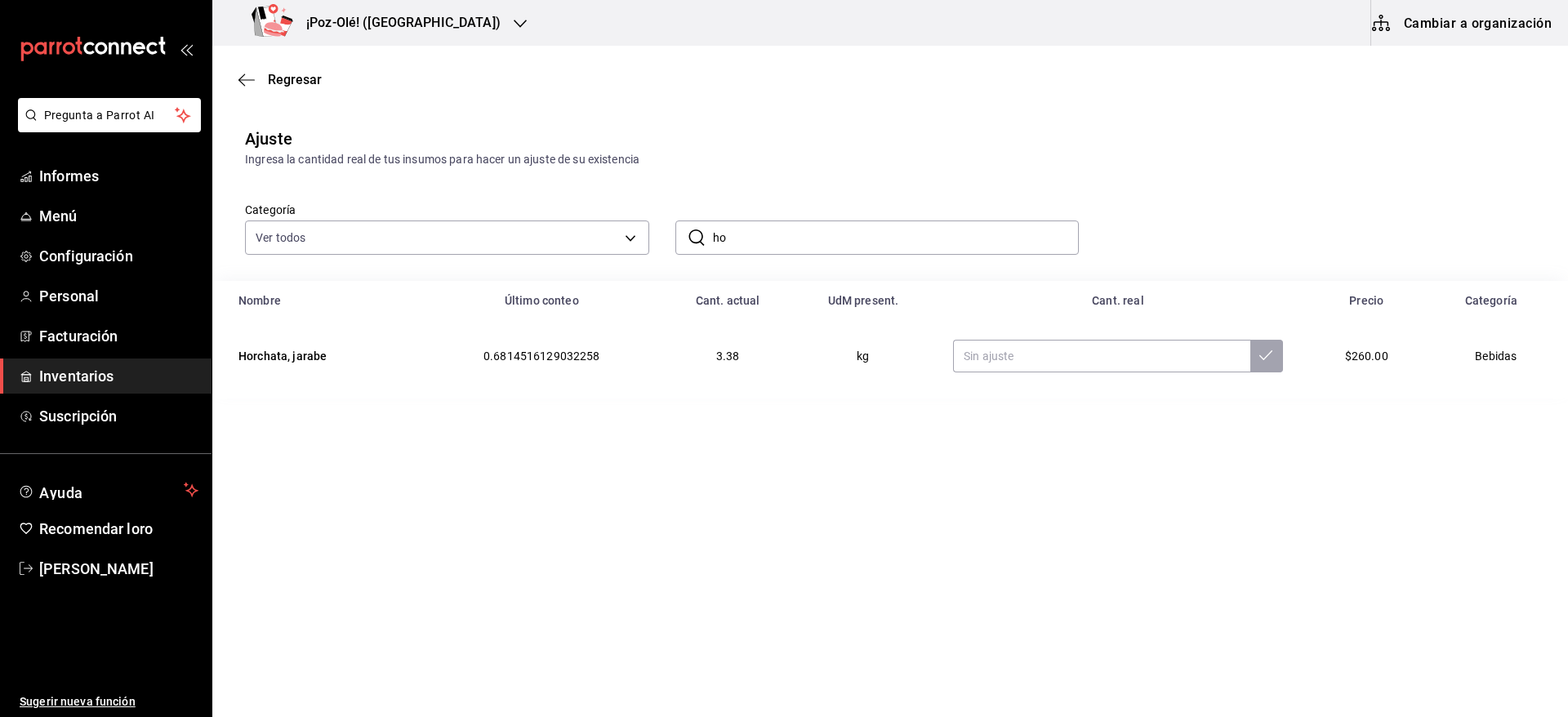
type input "h"
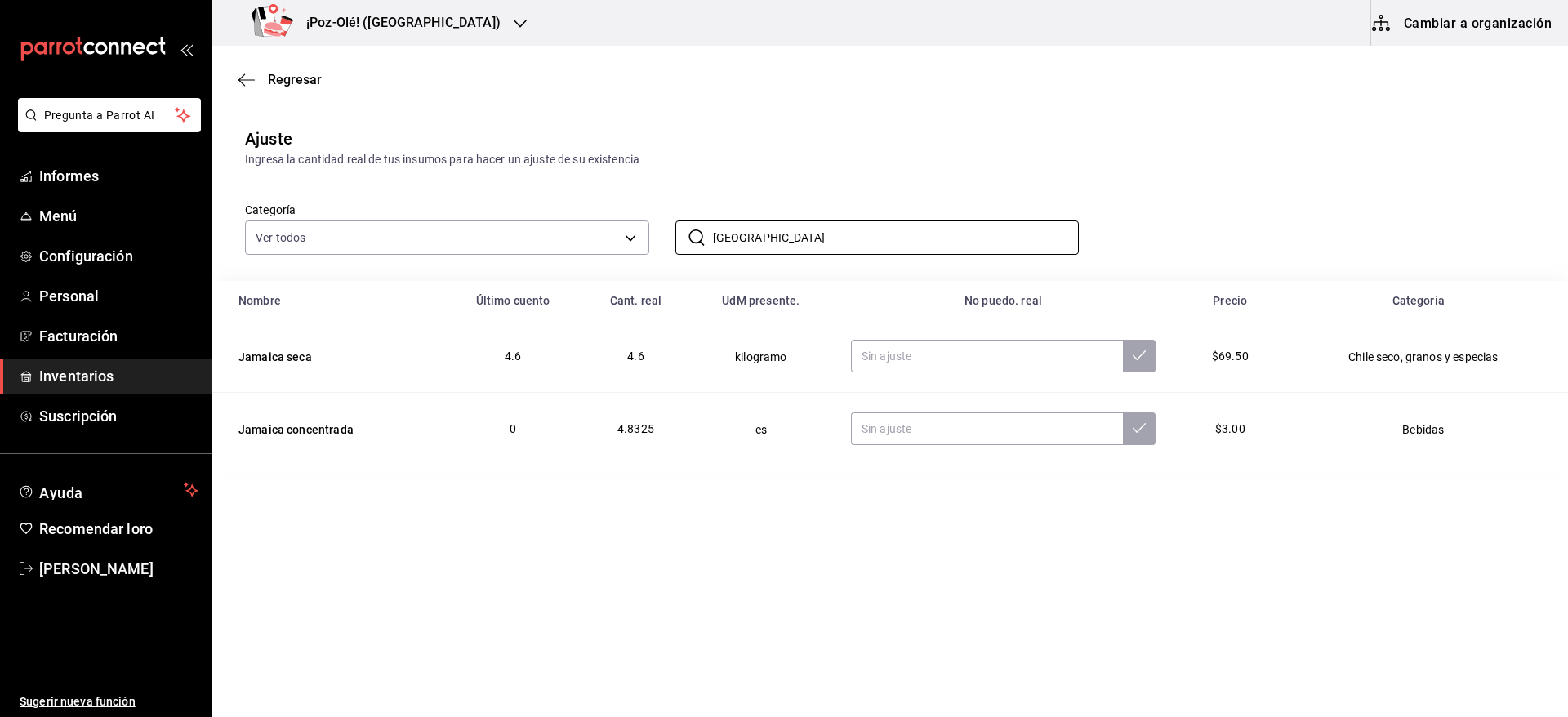
type input "[GEOGRAPHIC_DATA]"
click at [735, 430] on td "es" at bounding box center [762, 429] width 141 height 72
click at [950, 443] on input "text" at bounding box center [986, 428] width 271 height 32
type input "0.65"
click at [876, 231] on input "[GEOGRAPHIC_DATA]" at bounding box center [895, 237] width 366 height 32
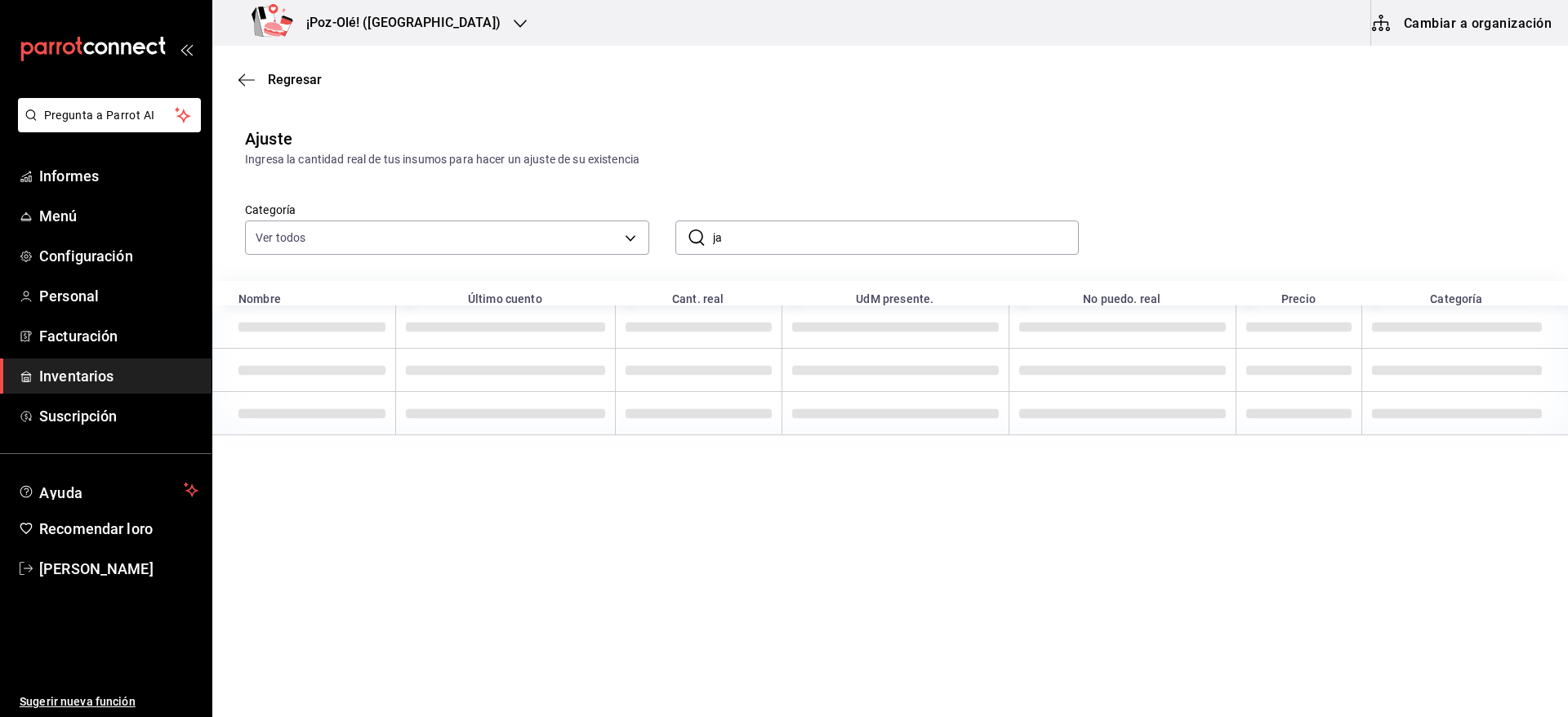
type input "j"
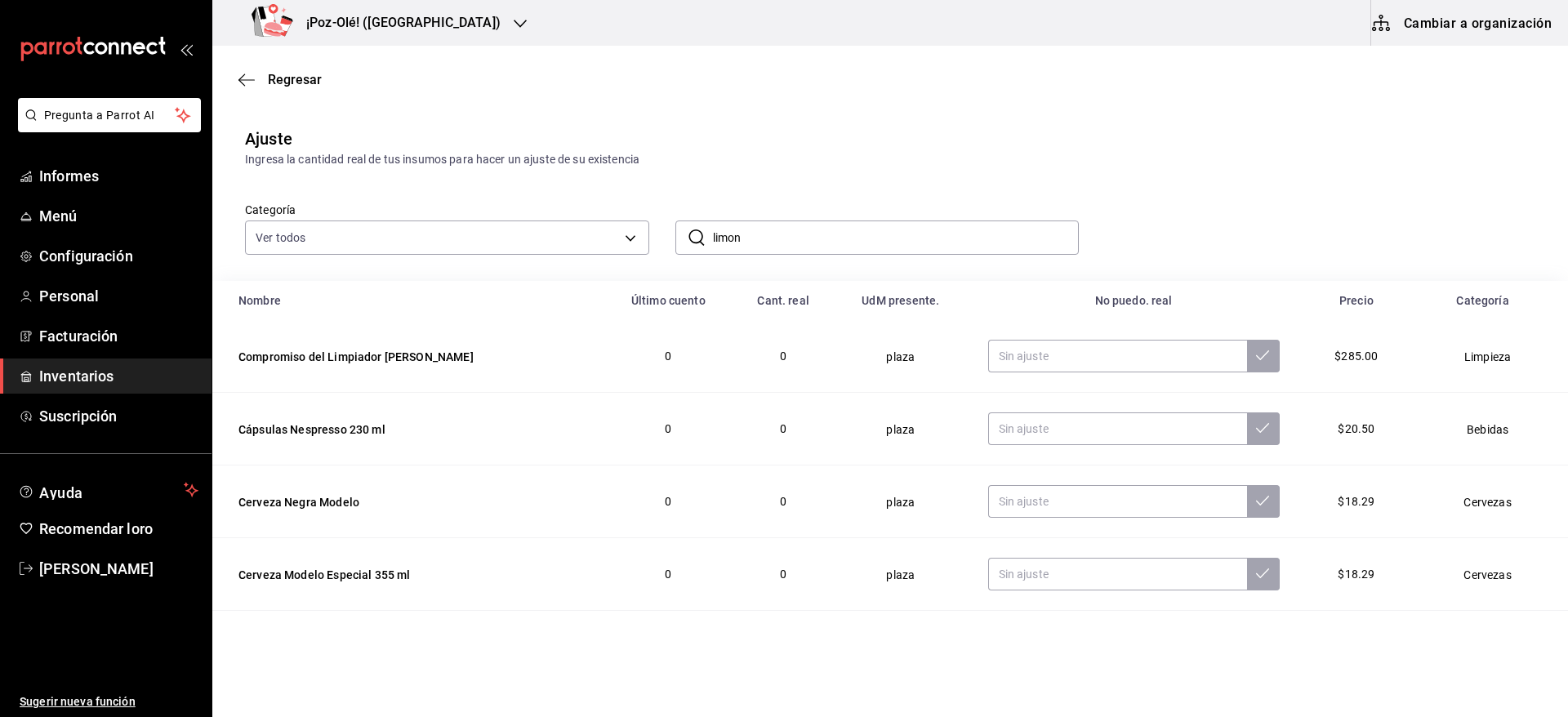
click at [602, 506] on td "0" at bounding box center [668, 502] width 131 height 72
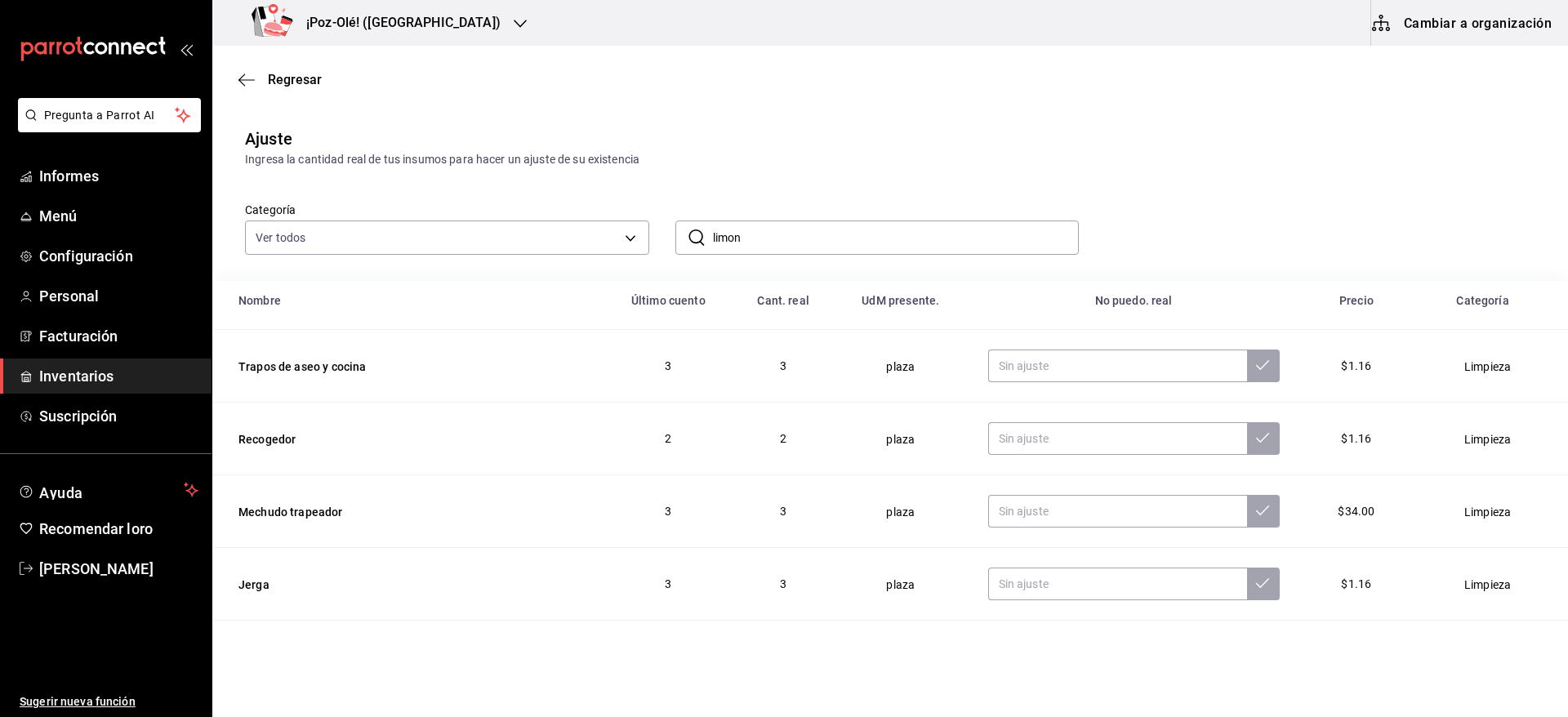
scroll to position [886, 0]
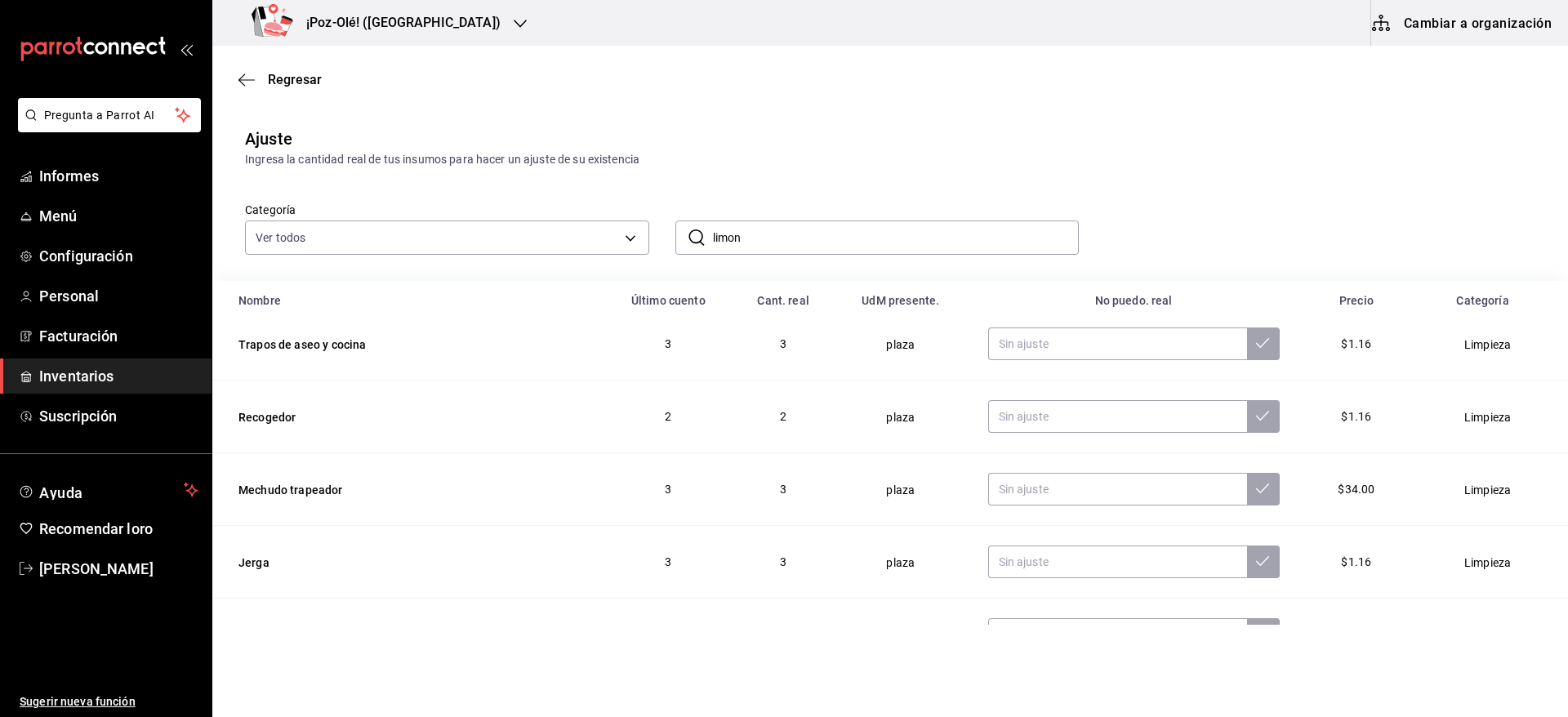
click at [769, 236] on input "limon" at bounding box center [895, 237] width 366 height 32
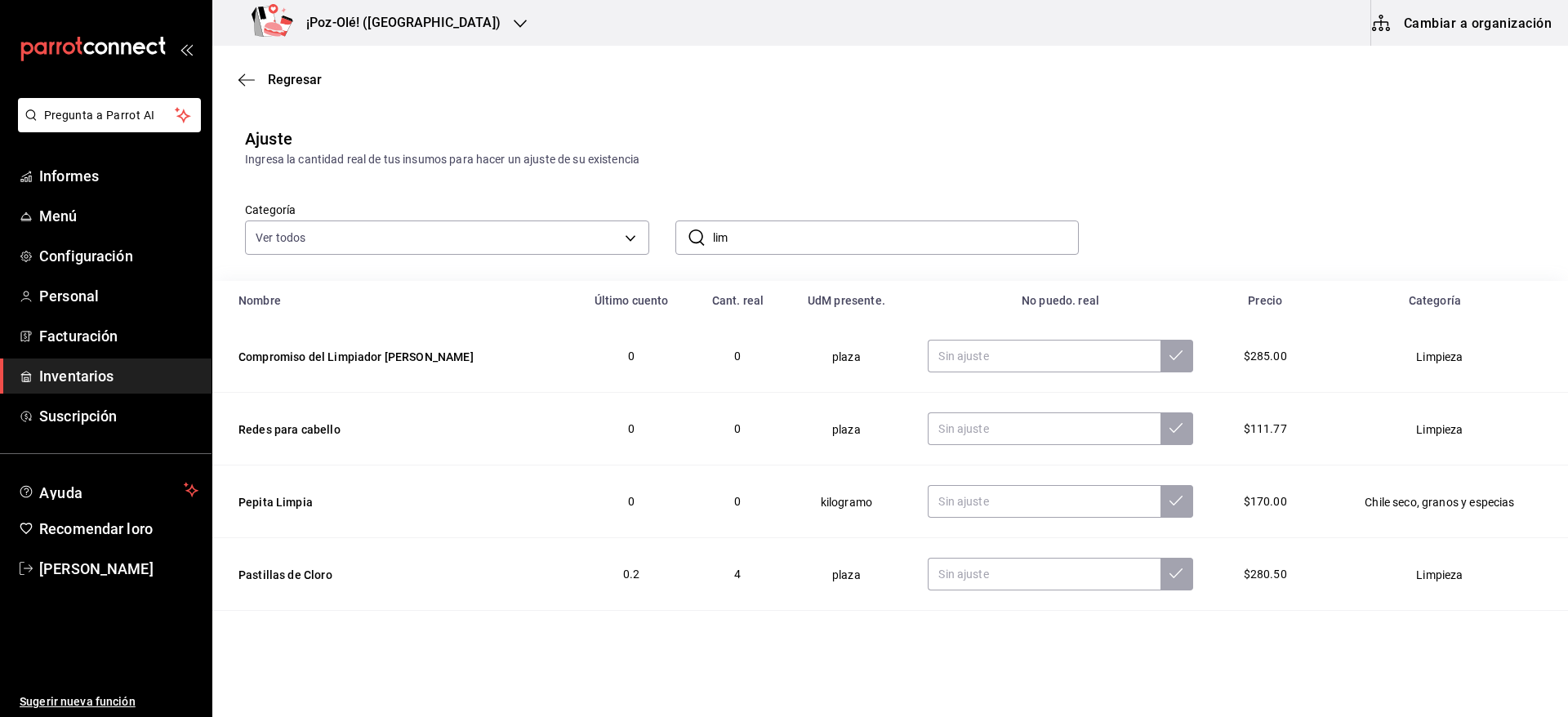
click at [375, 487] on td "Pepita Limpia" at bounding box center [392, 502] width 359 height 72
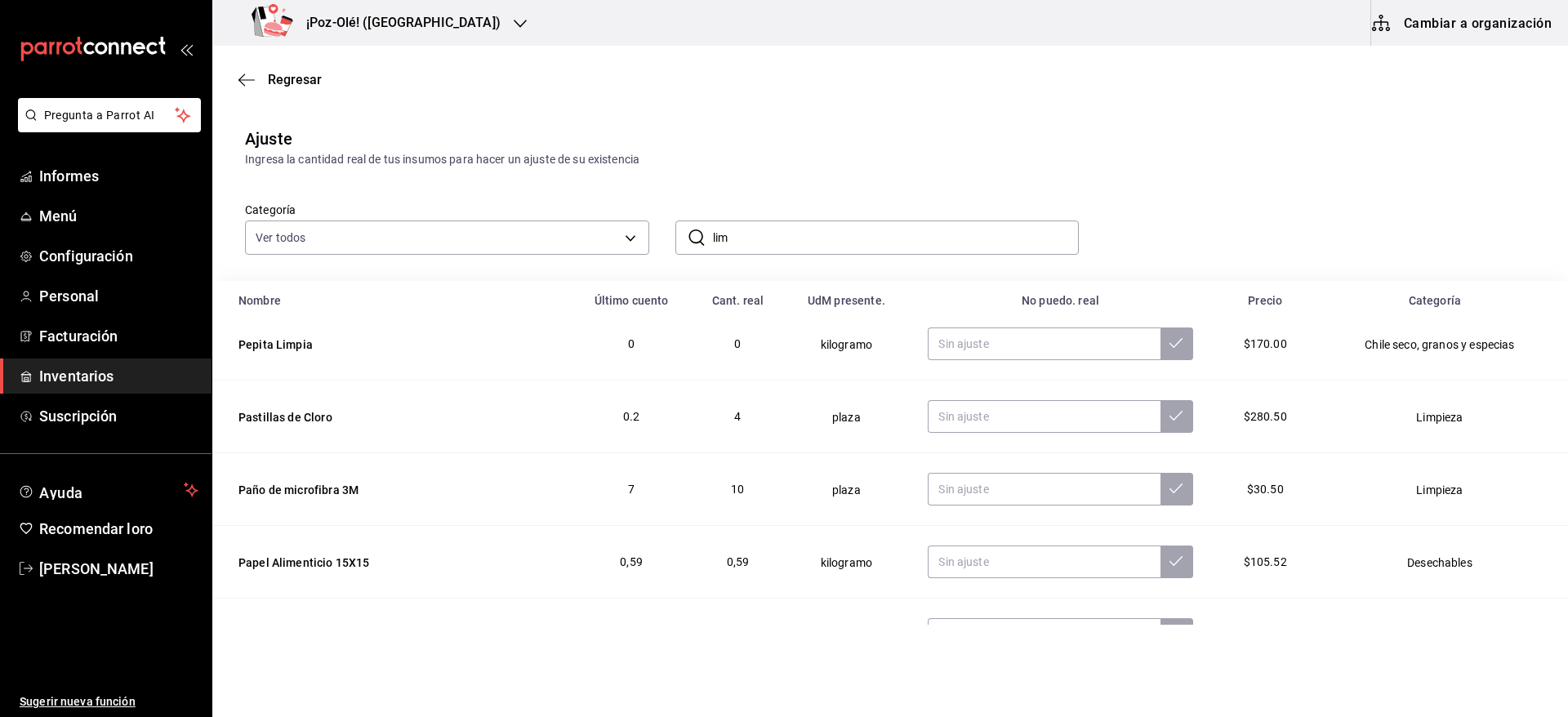
scroll to position [0, 0]
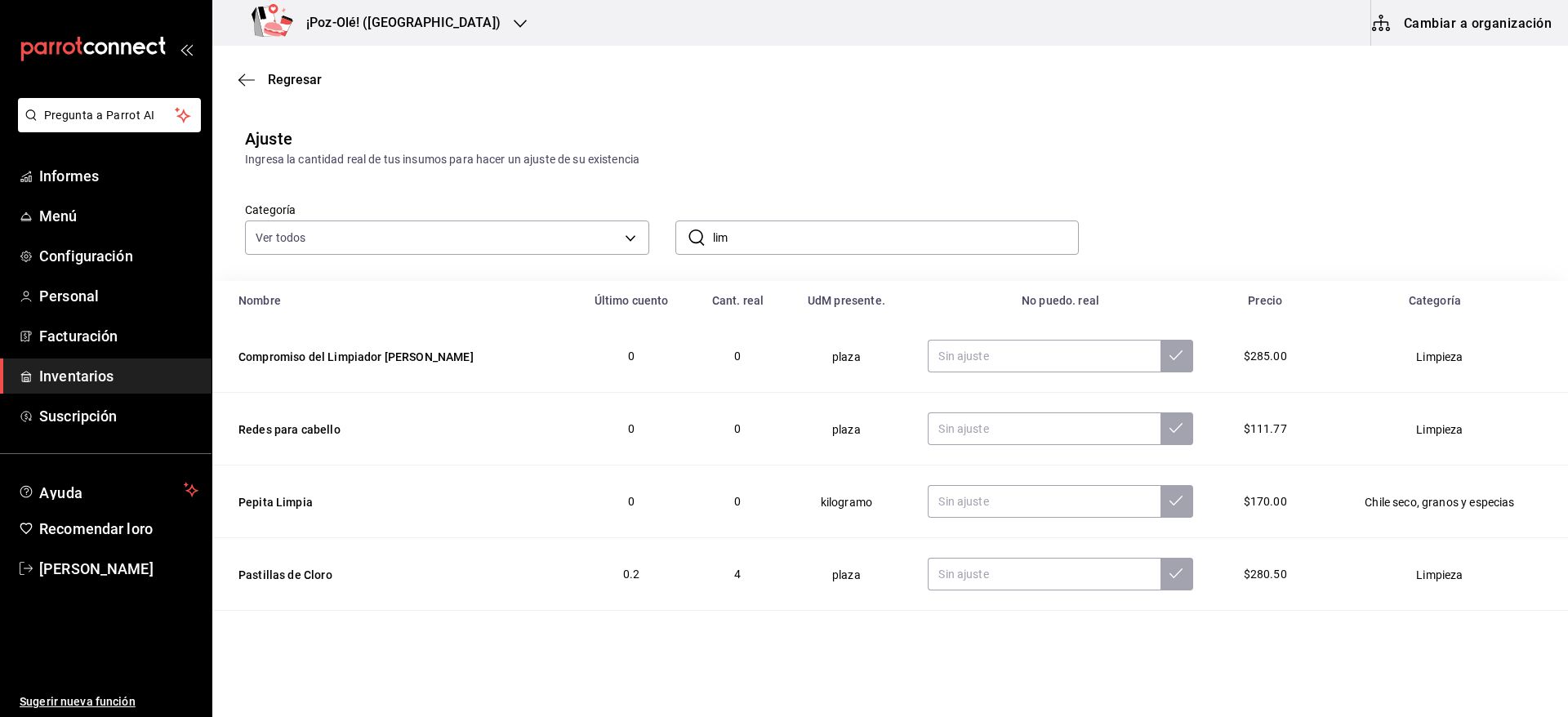
click at [782, 238] on input "lim" at bounding box center [895, 237] width 366 height 32
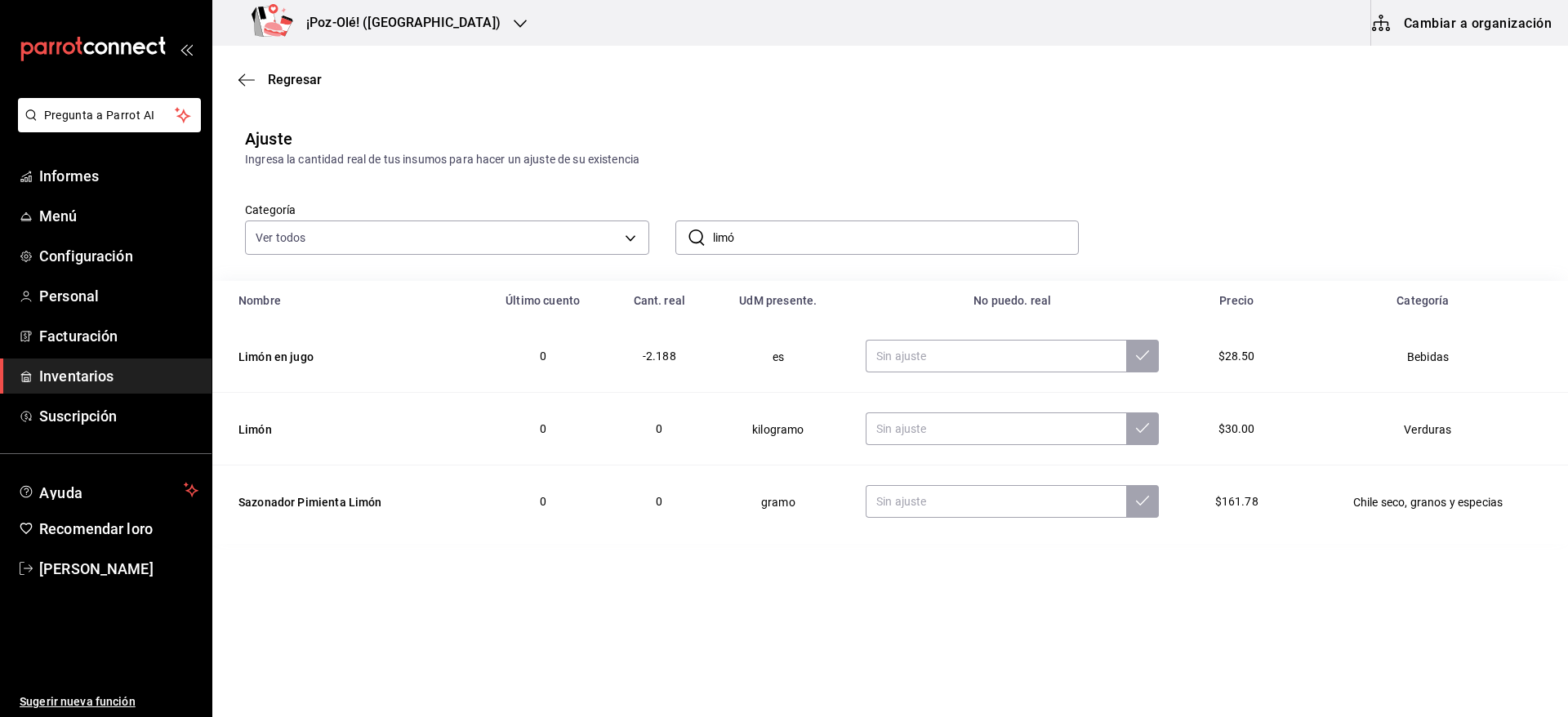
type input "limón"
click at [956, 430] on input "text" at bounding box center [995, 428] width 261 height 32
click at [919, 363] on input "text" at bounding box center [995, 356] width 261 height 32
type input "0.71"
click at [872, 237] on input "limón" at bounding box center [895, 237] width 366 height 32
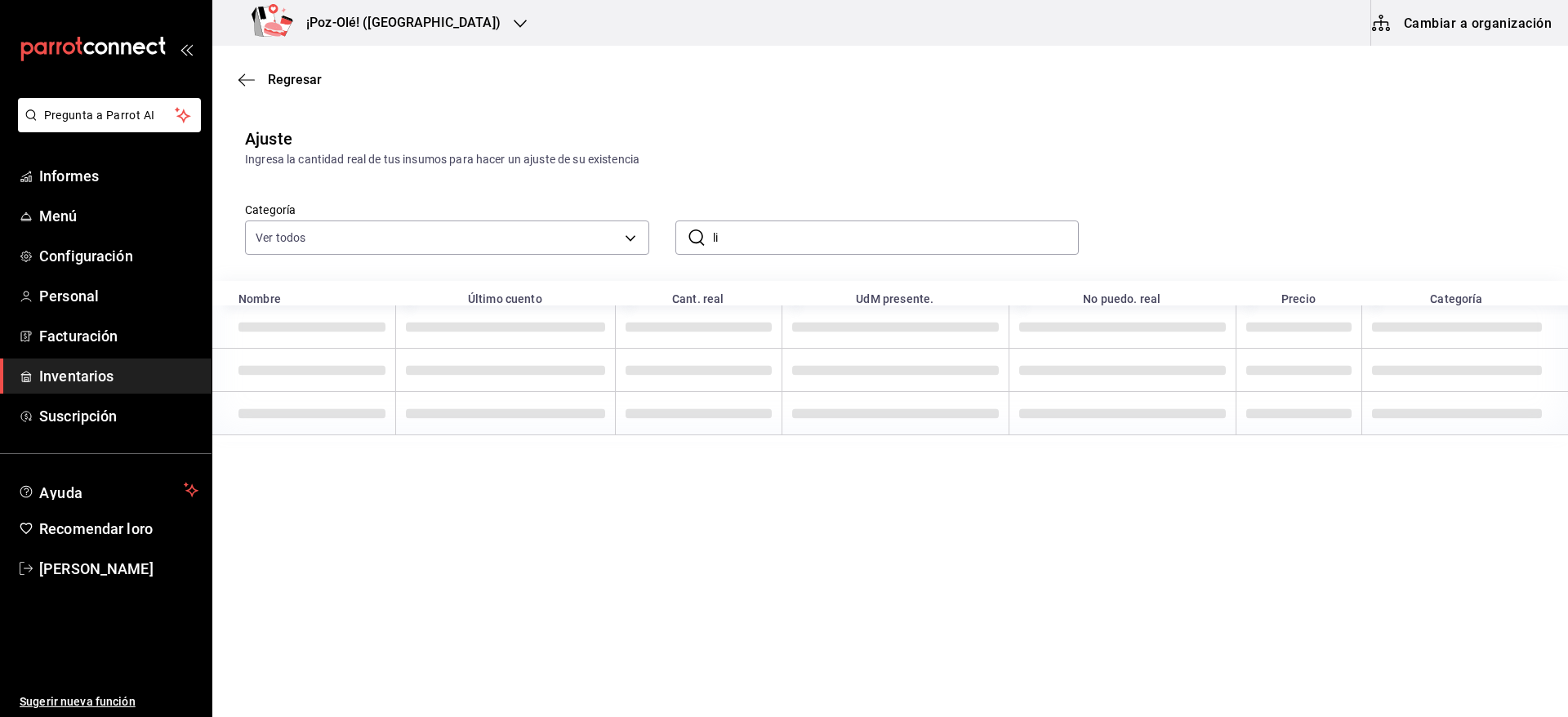
type input "l"
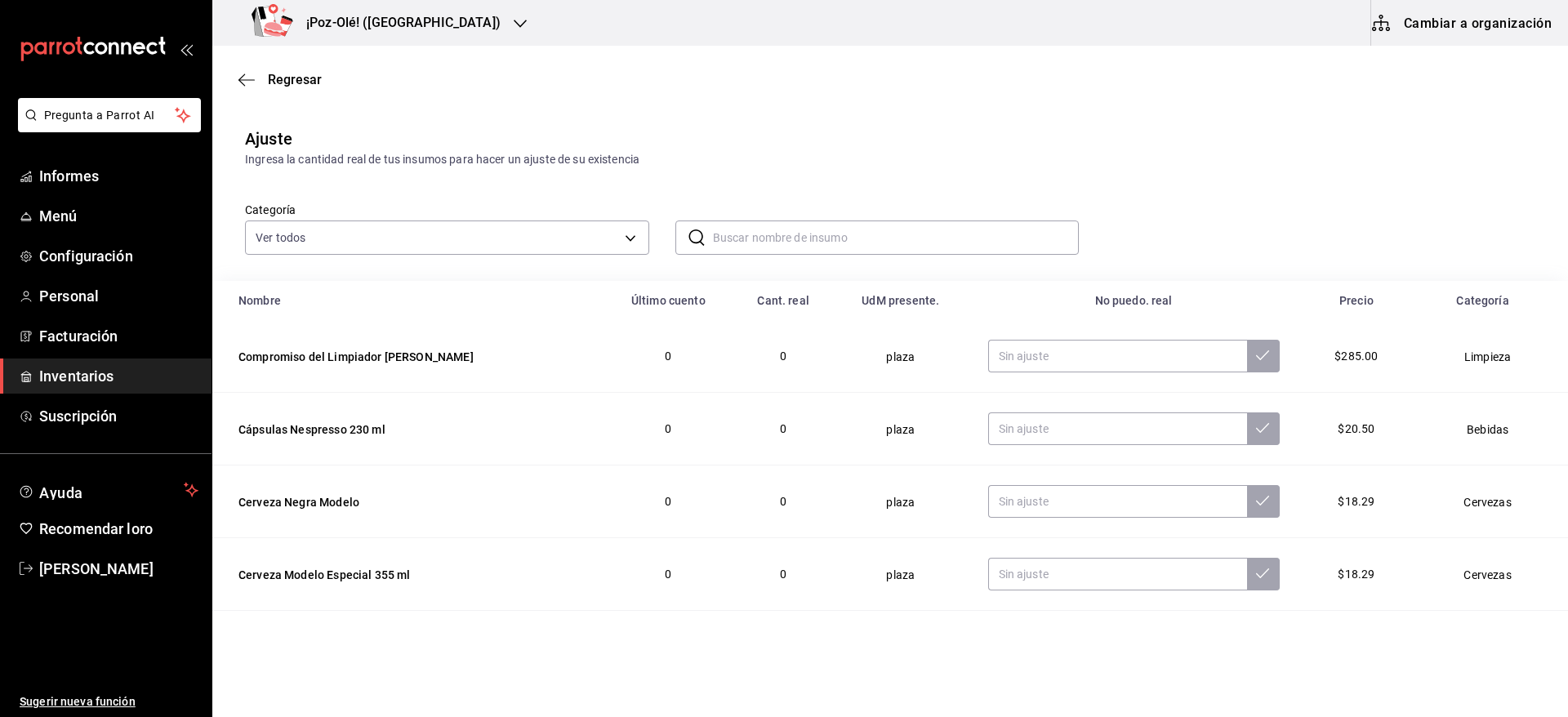
click at [822, 239] on input "text" at bounding box center [895, 237] width 366 height 32
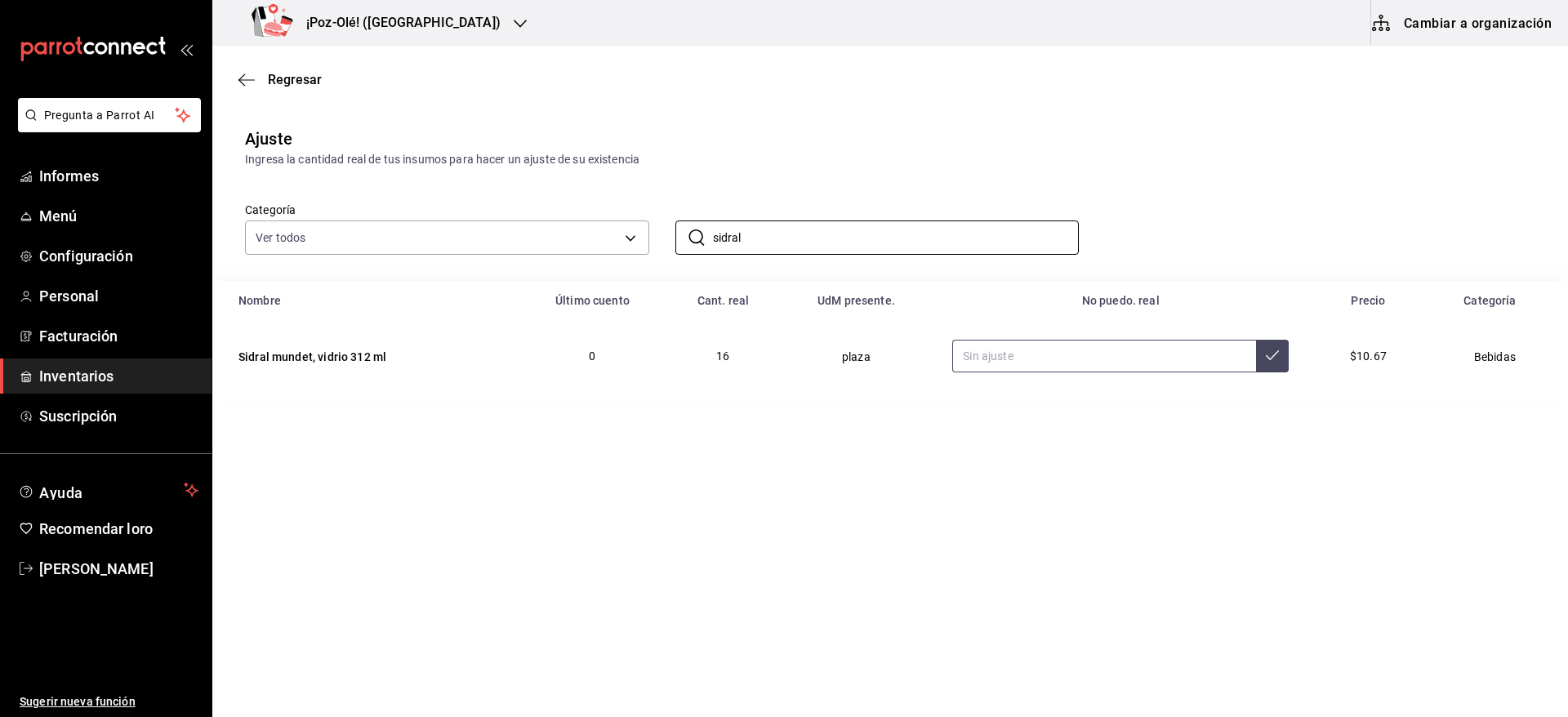
type input "sidral"
click at [1094, 366] on input "text" at bounding box center [1103, 356] width 304 height 32
type input "16.00"
click at [954, 225] on input "sidral" at bounding box center [895, 237] width 366 height 32
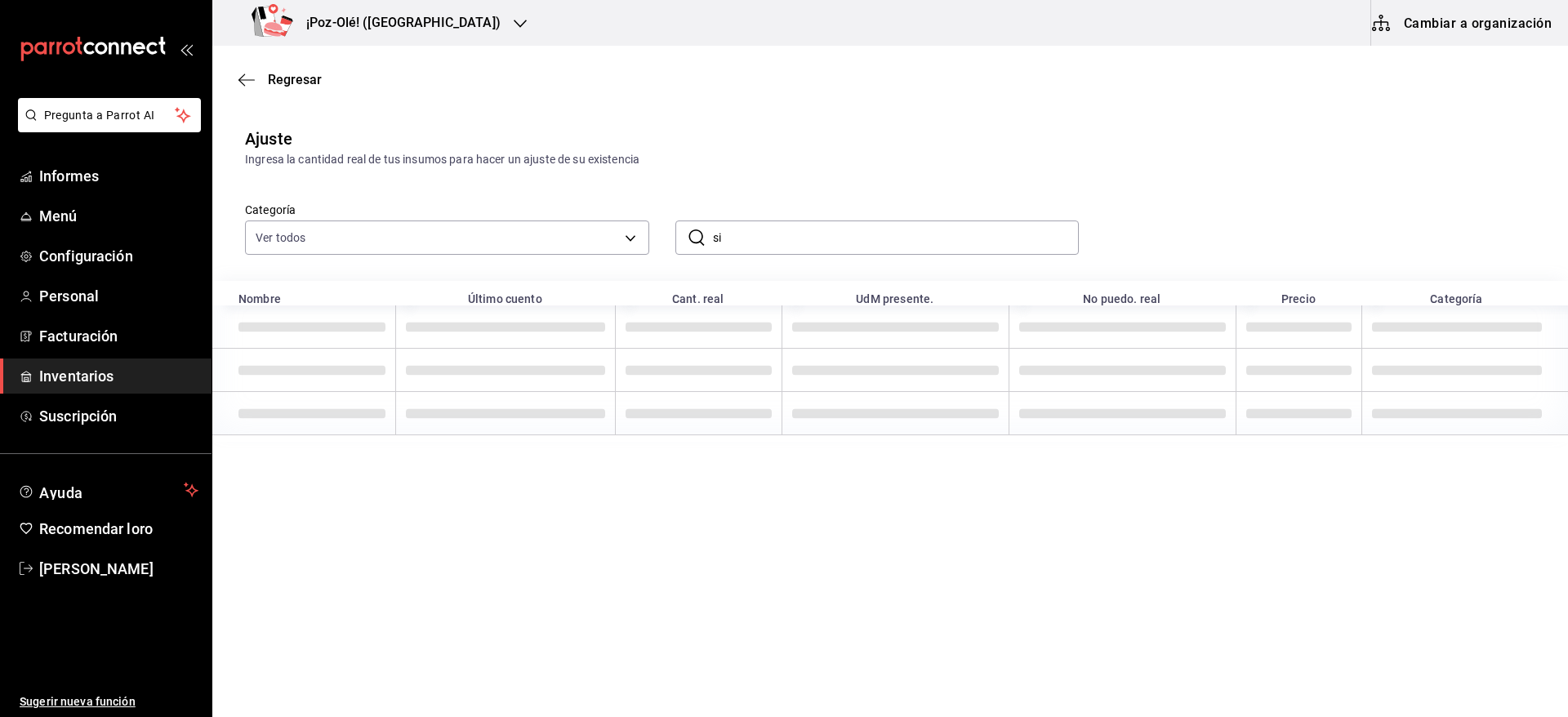
type input "s"
type input "azúcar"
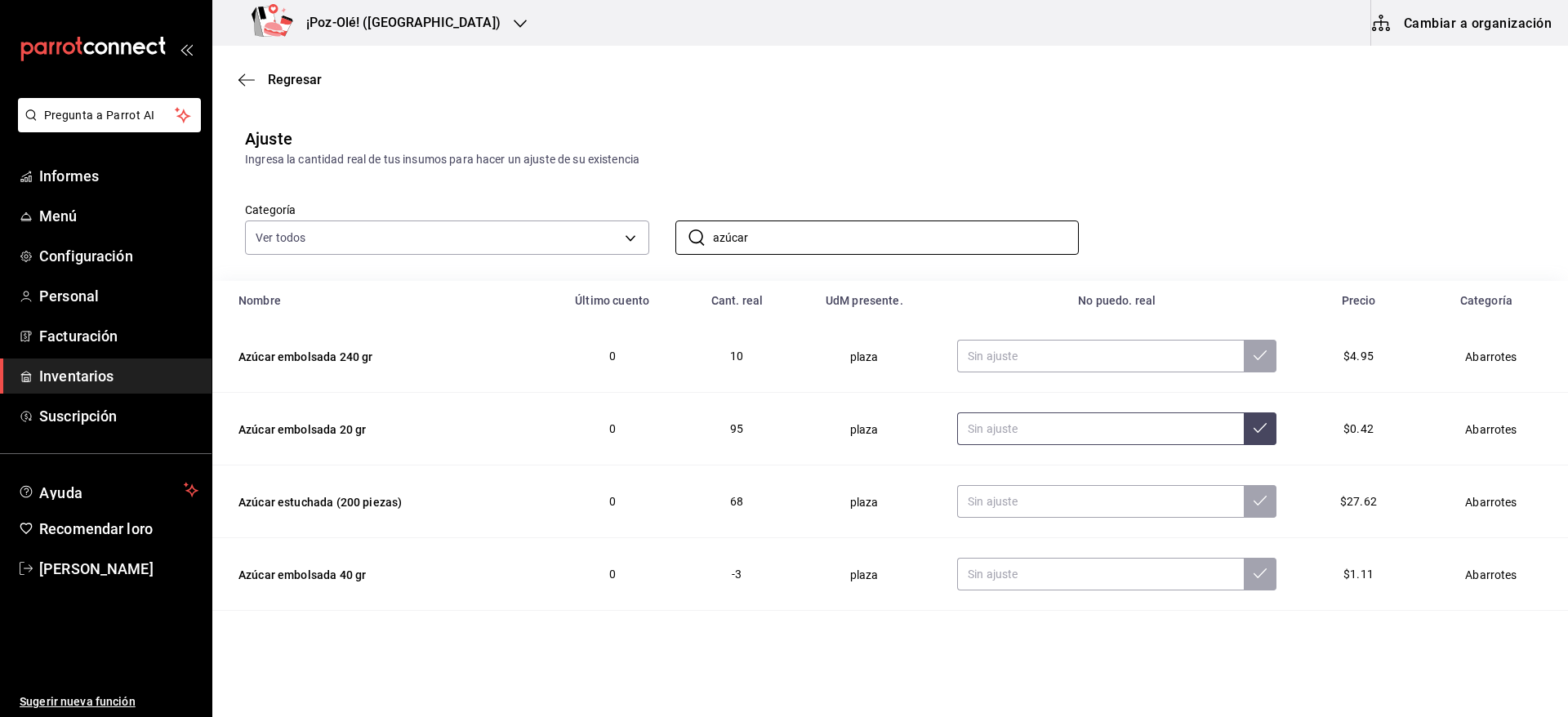
type input "azúcar"
click at [1033, 425] on input "text" at bounding box center [1100, 428] width 287 height 32
type input "2.00"
click at [878, 232] on input "azúcar" at bounding box center [895, 237] width 366 height 32
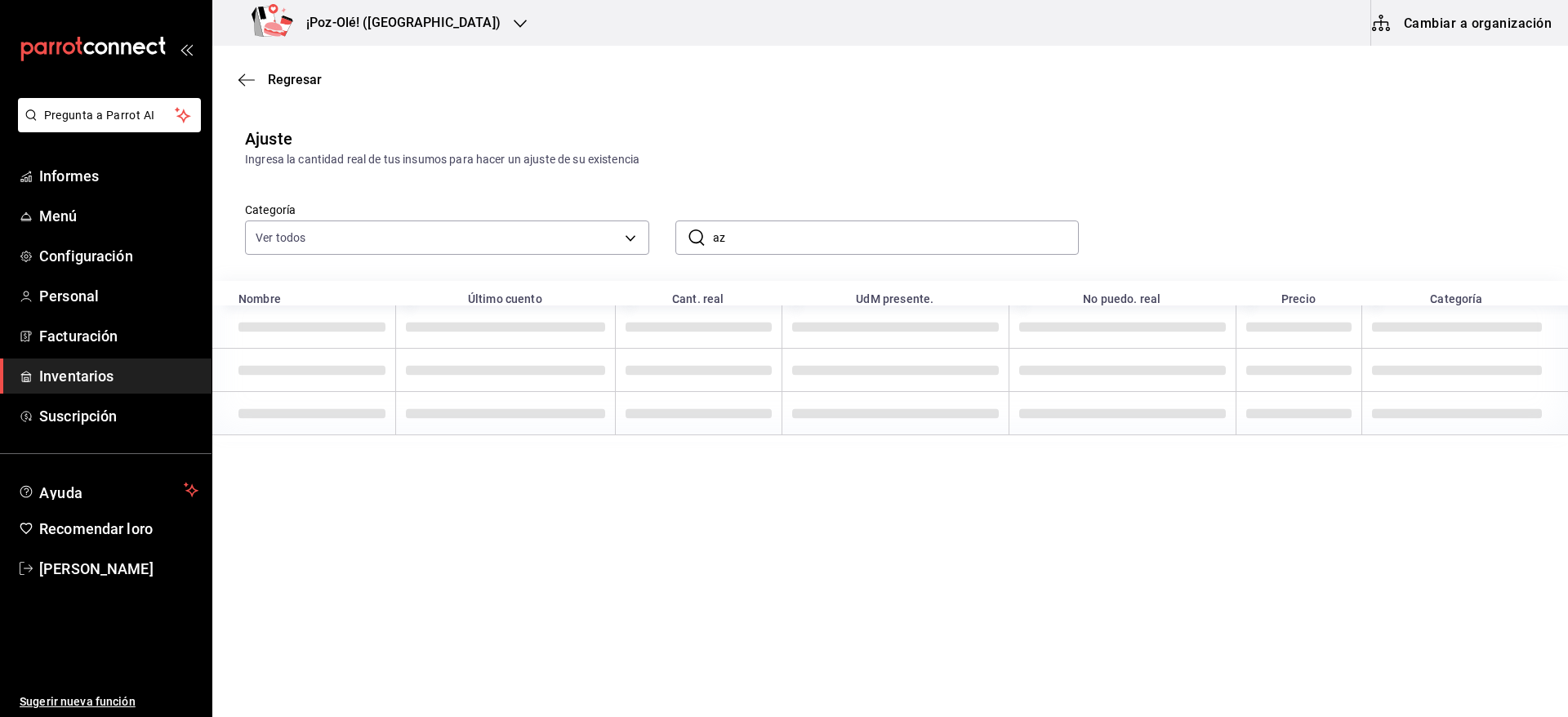
type input "a"
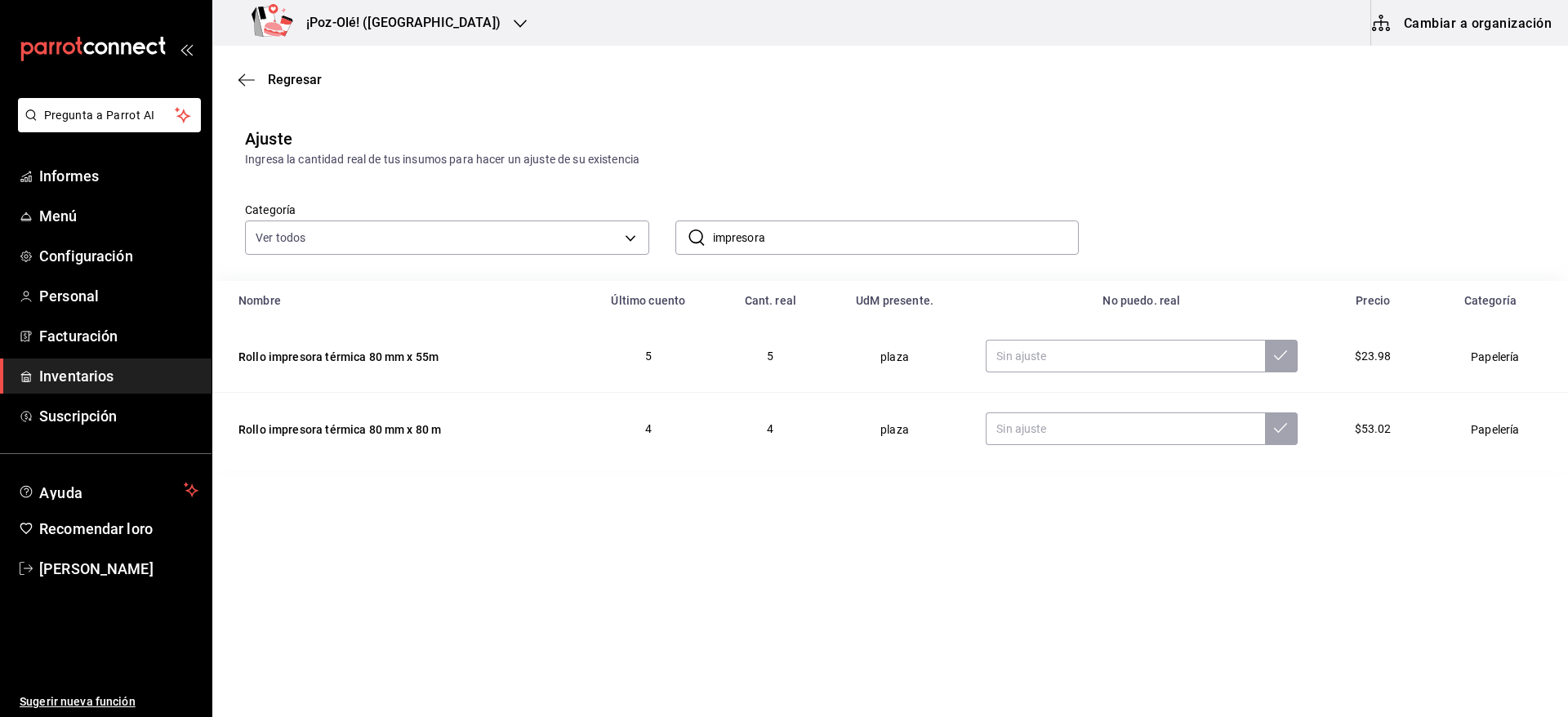
click at [905, 235] on input "impresora" at bounding box center [895, 237] width 366 height 32
type input "i"
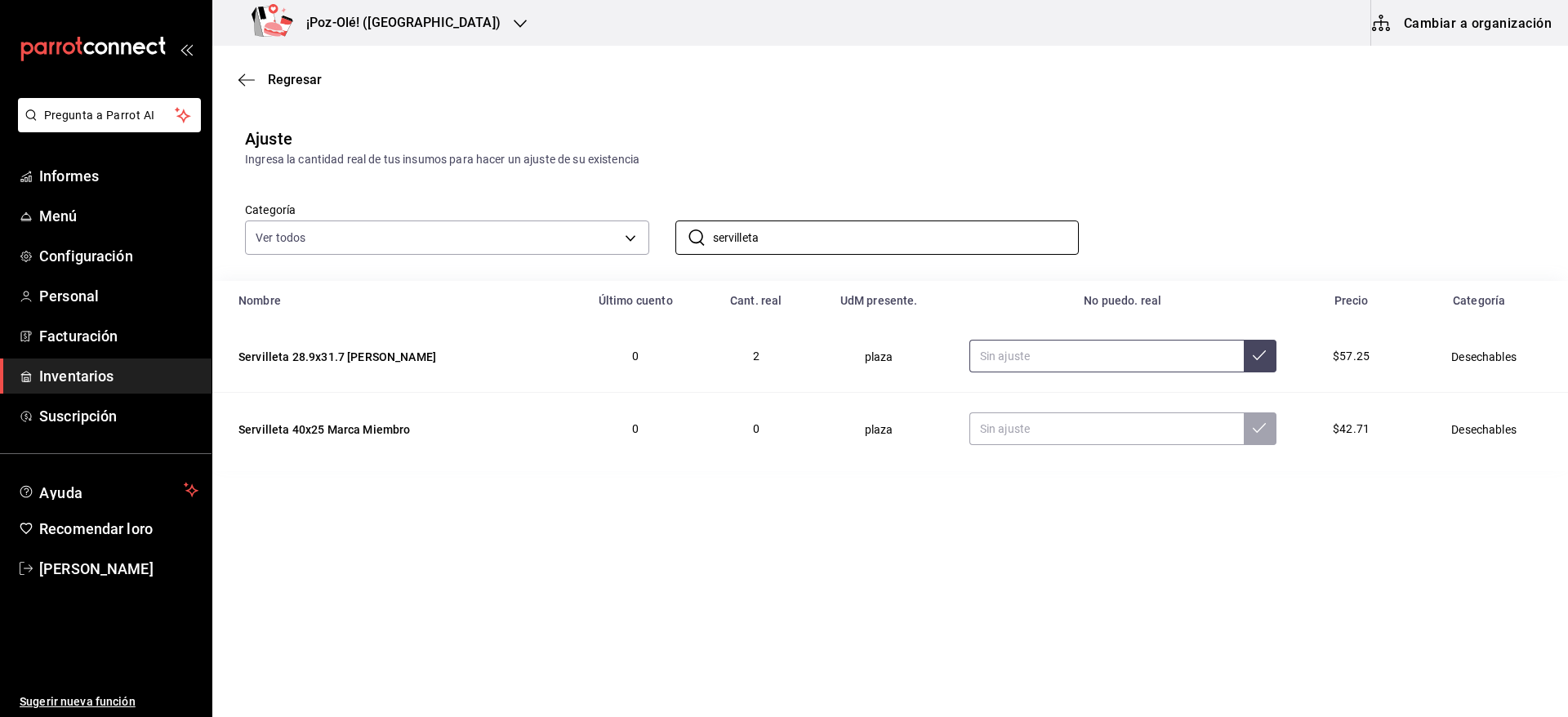
type input "servilleta"
click at [1052, 354] on input "text" at bounding box center [1106, 356] width 274 height 32
type input "0.00"
click at [948, 251] on input "servilleta" at bounding box center [895, 237] width 366 height 32
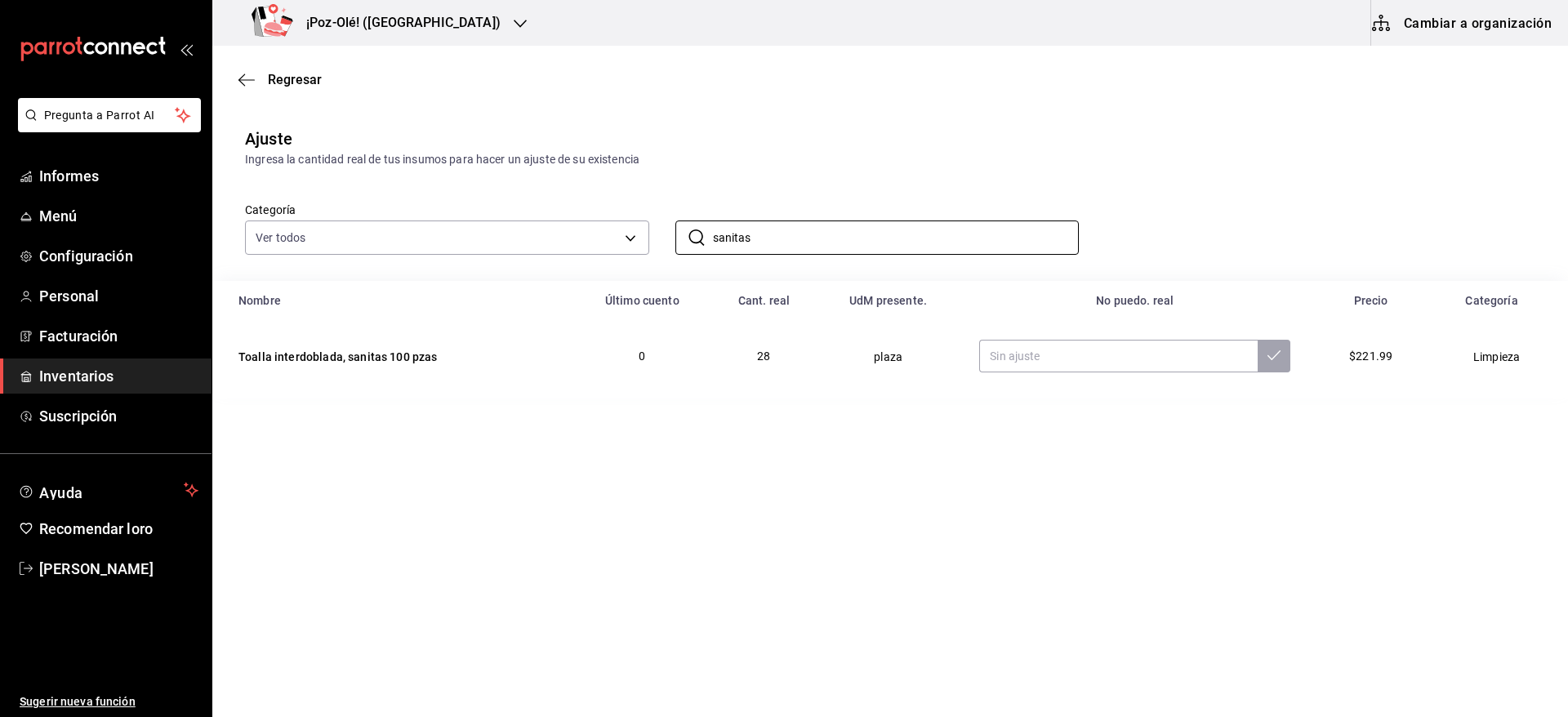
type input "sanitas"
click at [1050, 163] on div "Ingresa la cantidad real de tus insumos para hacer un ajuste de su existencia" at bounding box center [889, 160] width 1290 height 18
click at [1030, 361] on input "text" at bounding box center [1118, 356] width 278 height 32
type input "5.00"
click at [870, 223] on input "sanitas" at bounding box center [895, 237] width 366 height 32
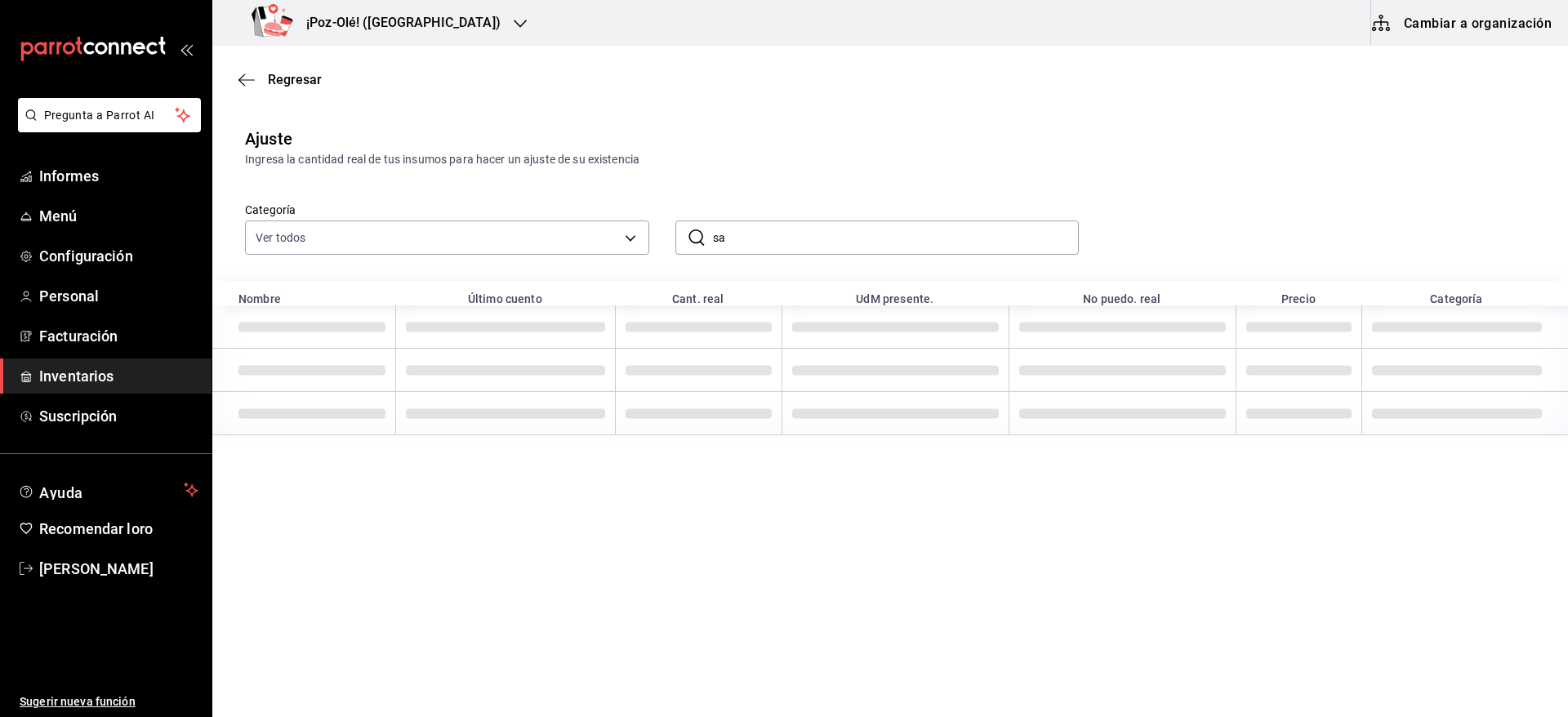
type input "s"
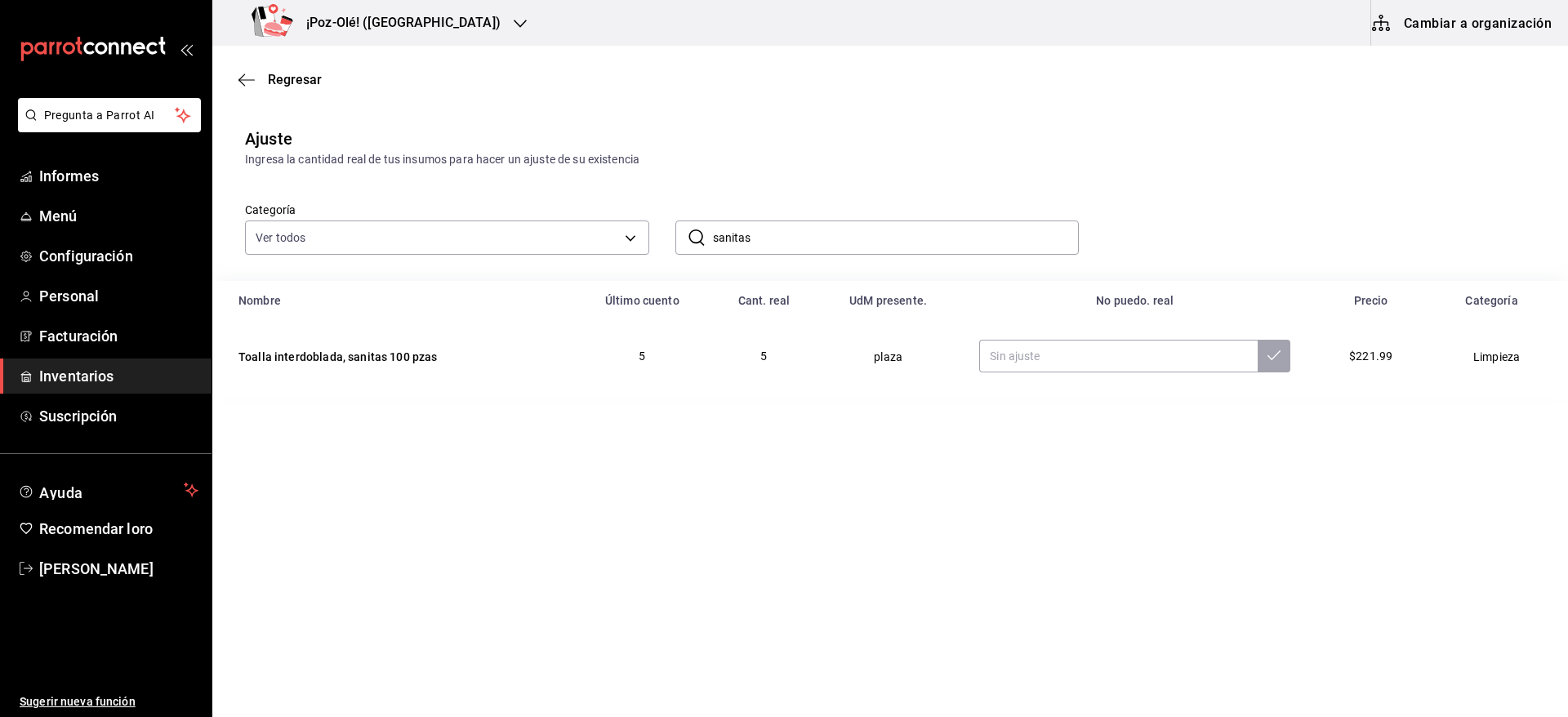
click at [730, 472] on main "Regresar Ajuste Ingresa la cantidad real de tus insumos para hacer un ajuste de…" at bounding box center [889, 335] width 1355 height 579
click at [888, 232] on input "sanitas" at bounding box center [895, 237] width 366 height 32
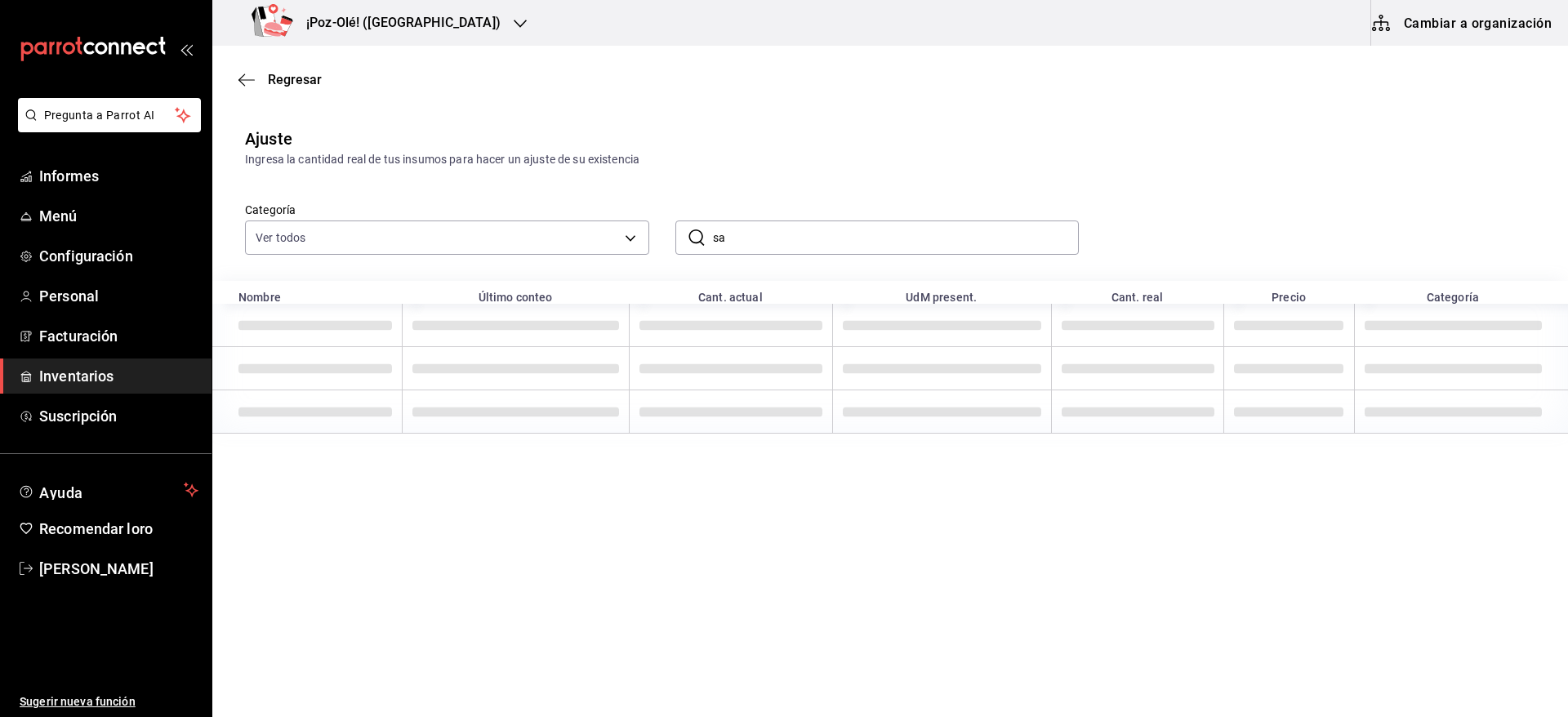
type input "s"
